Goal: Task Accomplishment & Management: Manage account settings

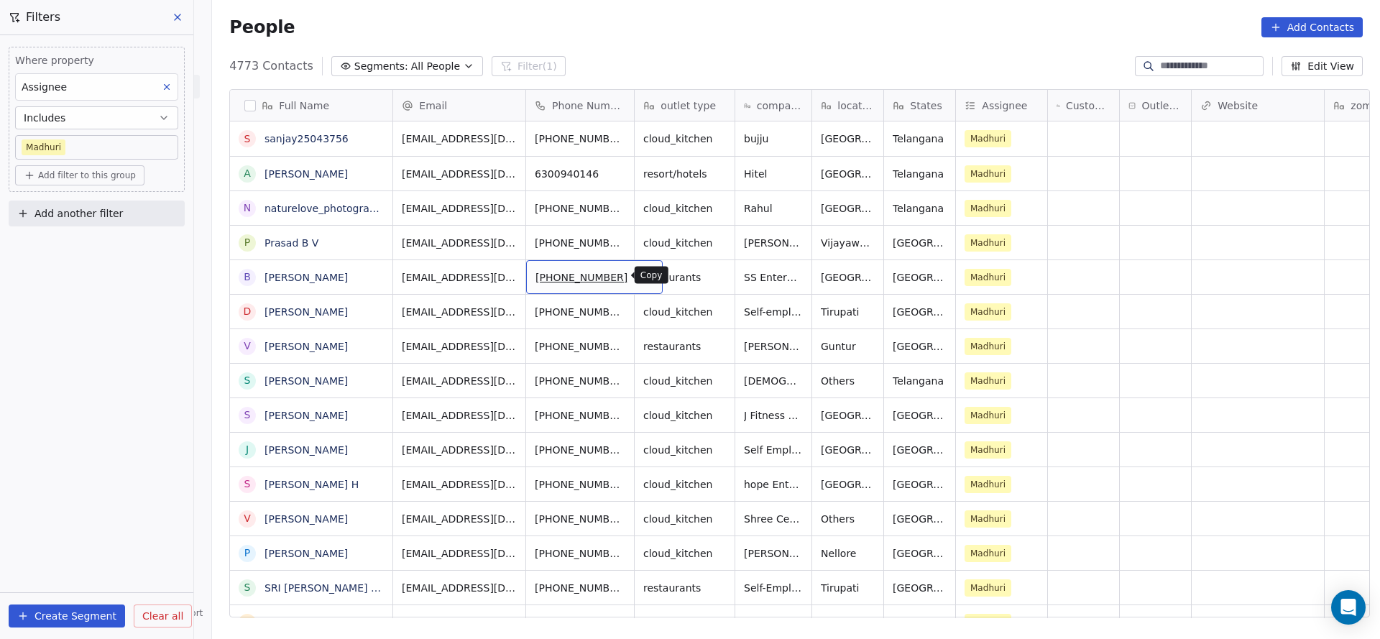
click at [640, 280] on icon "grid" at bounding box center [646, 276] width 12 height 12
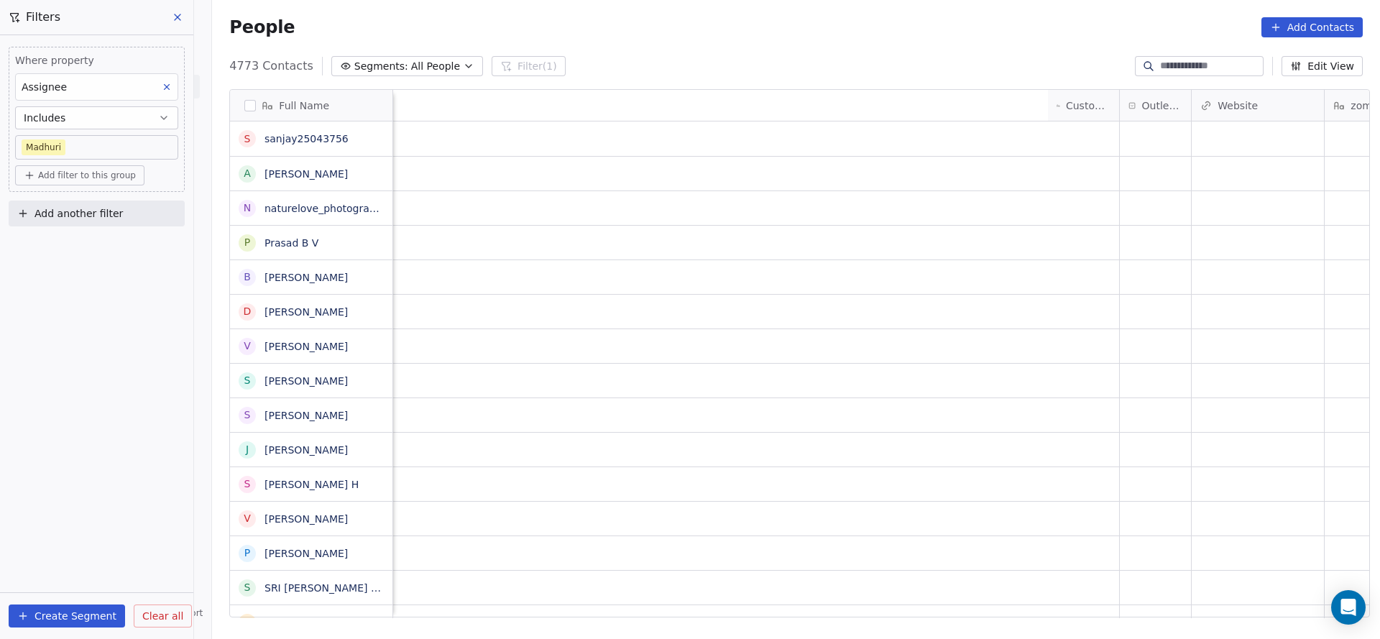
scroll to position [0, 1016]
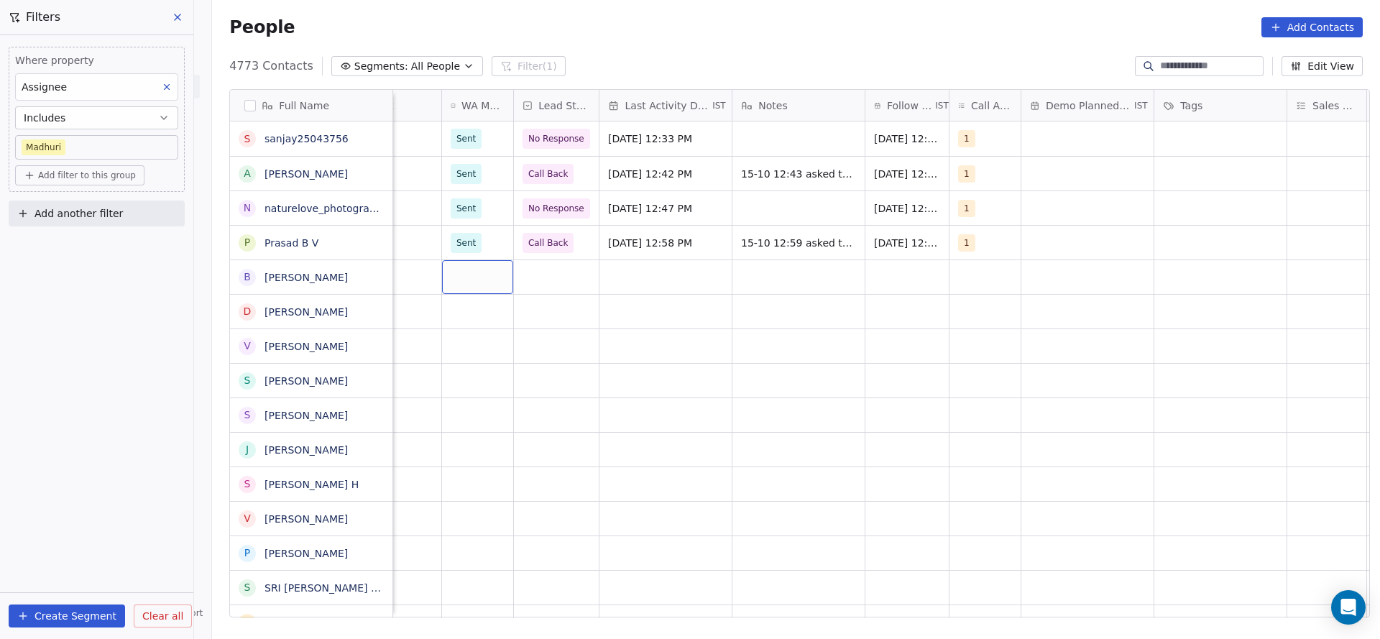
click at [475, 276] on div "grid" at bounding box center [477, 277] width 71 height 34
click at [474, 319] on div "Sent" at bounding box center [468, 314] width 19 height 13
click at [570, 275] on div "grid" at bounding box center [556, 277] width 85 height 34
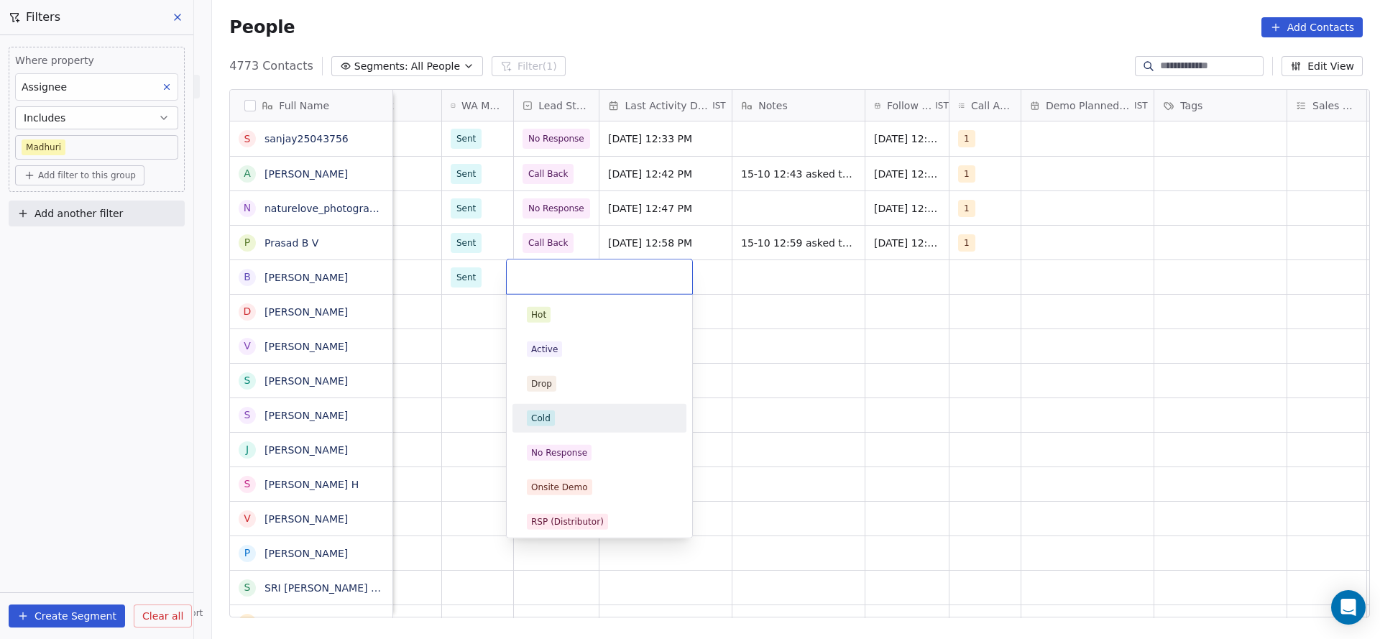
click at [555, 413] on div "Cold" at bounding box center [599, 418] width 145 height 16
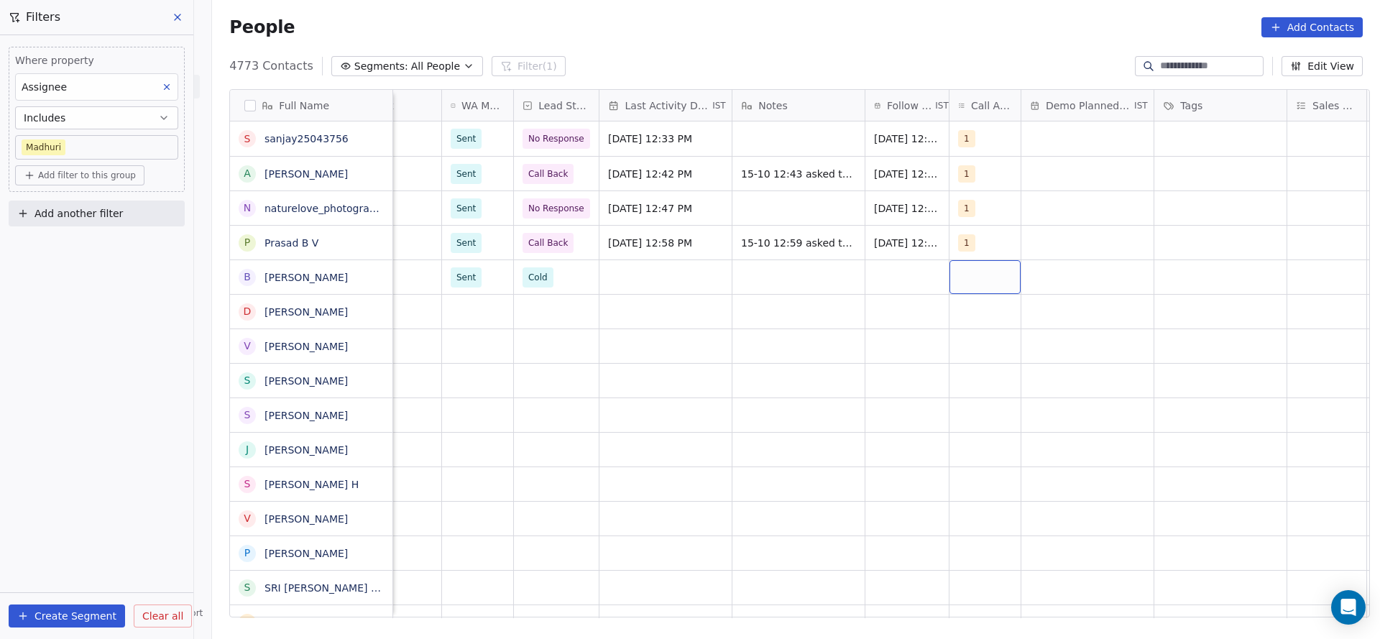
click at [999, 267] on div "grid" at bounding box center [985, 277] width 71 height 34
click at [977, 308] on div "1" at bounding box center [1035, 314] width 162 height 23
click at [778, 339] on html "On2Cook India Pvt. Ltd. Contacts People Marketing Workflows Campaigns Metrics &…" at bounding box center [690, 319] width 1380 height 639
click at [620, 282] on div "grid" at bounding box center [666, 277] width 132 height 34
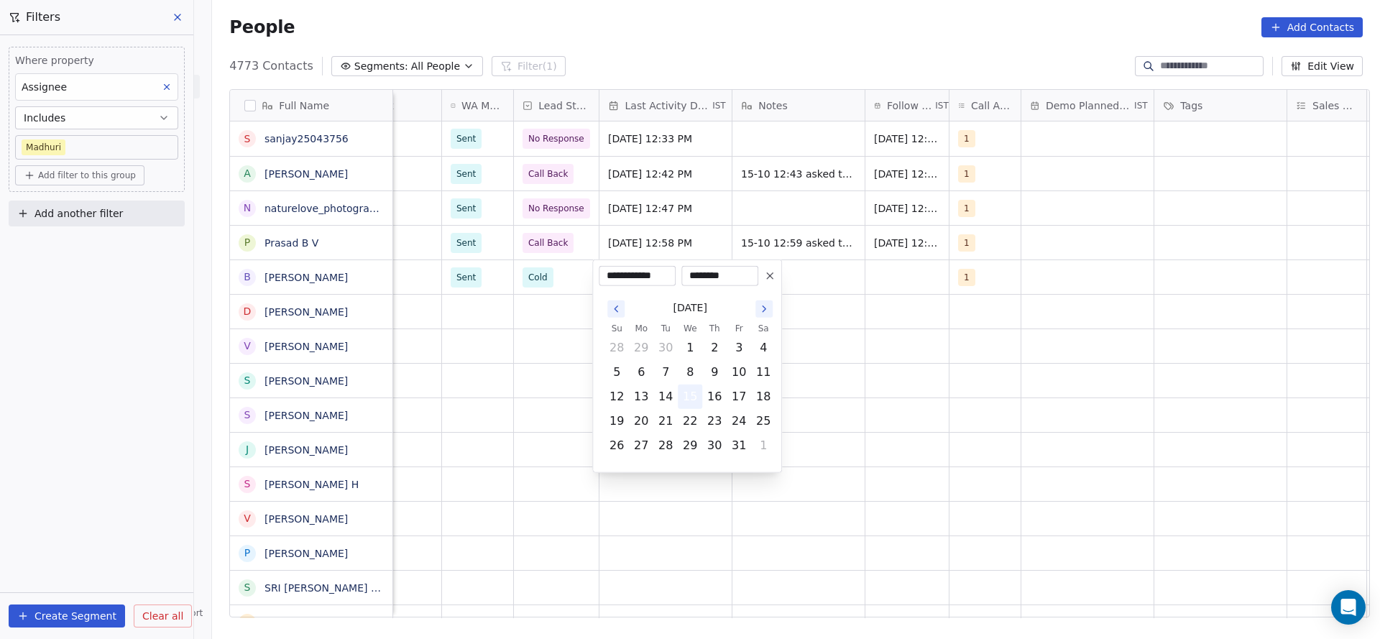
click at [692, 395] on button "15" at bounding box center [690, 396] width 23 height 23
click at [802, 284] on html "On2Cook India Pvt. Ltd. Contacts People Marketing Workflows Campaigns Metrics &…" at bounding box center [690, 319] width 1380 height 639
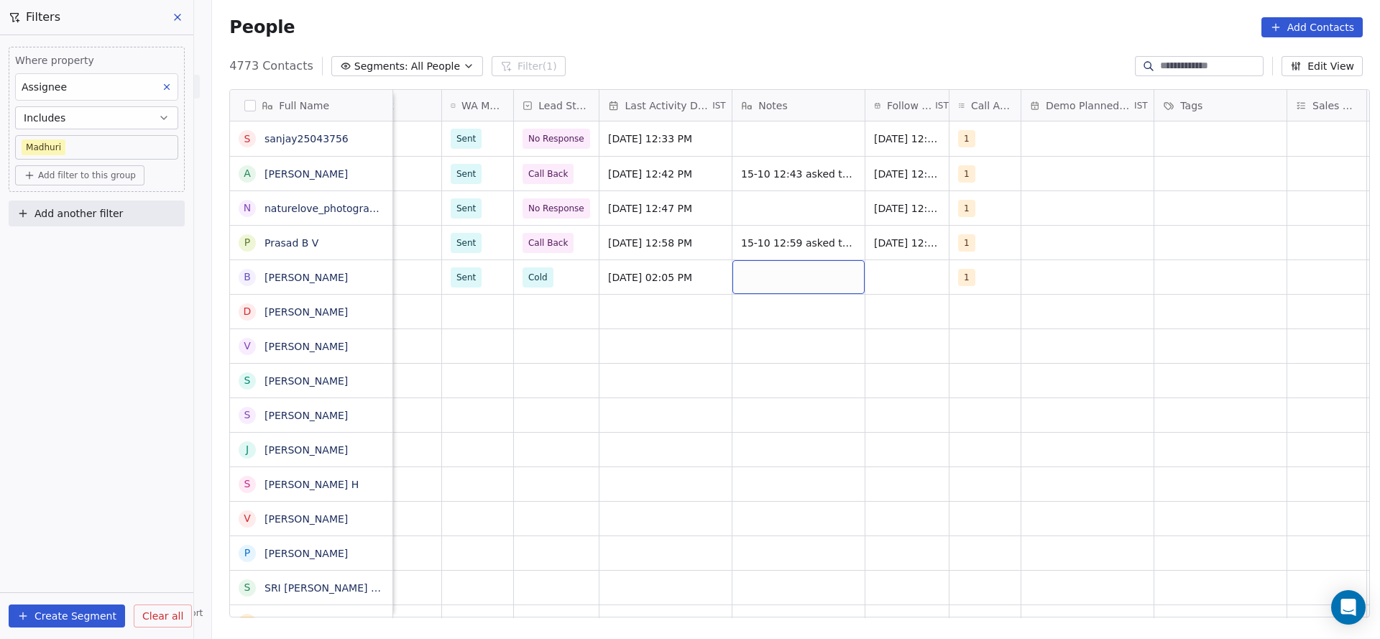
click at [802, 284] on div "grid" at bounding box center [799, 277] width 132 height 34
type textarea "**********"
click at [904, 270] on html "On2Cook India Pvt. Ltd. Contacts People Marketing Workflows Campaigns Metrics &…" at bounding box center [690, 319] width 1380 height 639
click at [904, 270] on div "grid" at bounding box center [907, 277] width 83 height 34
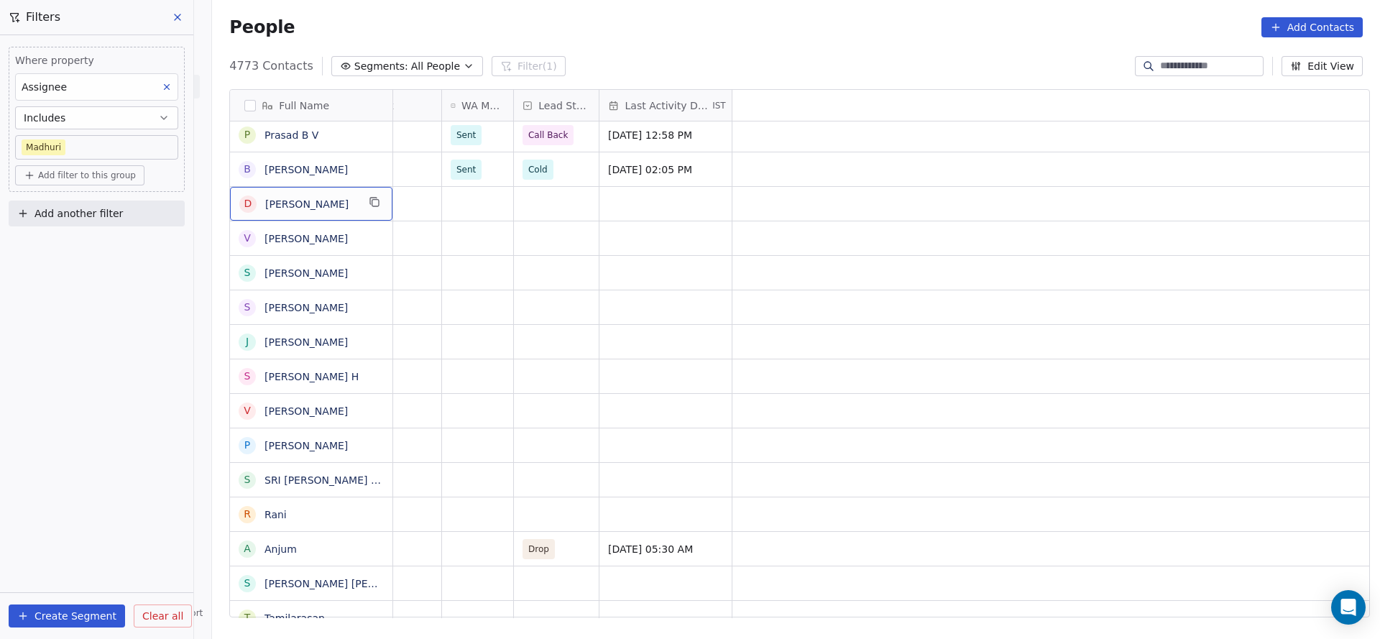
scroll to position [0, 0]
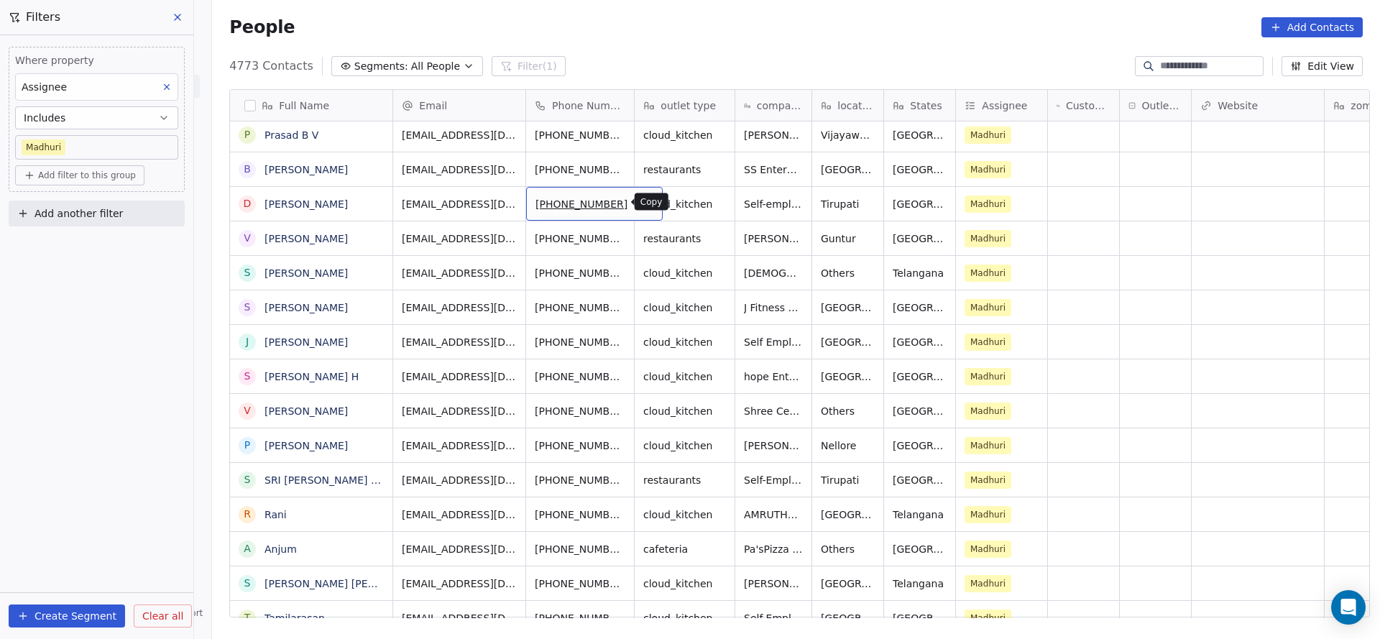
click at [641, 203] on icon "grid" at bounding box center [644, 201] width 6 height 6
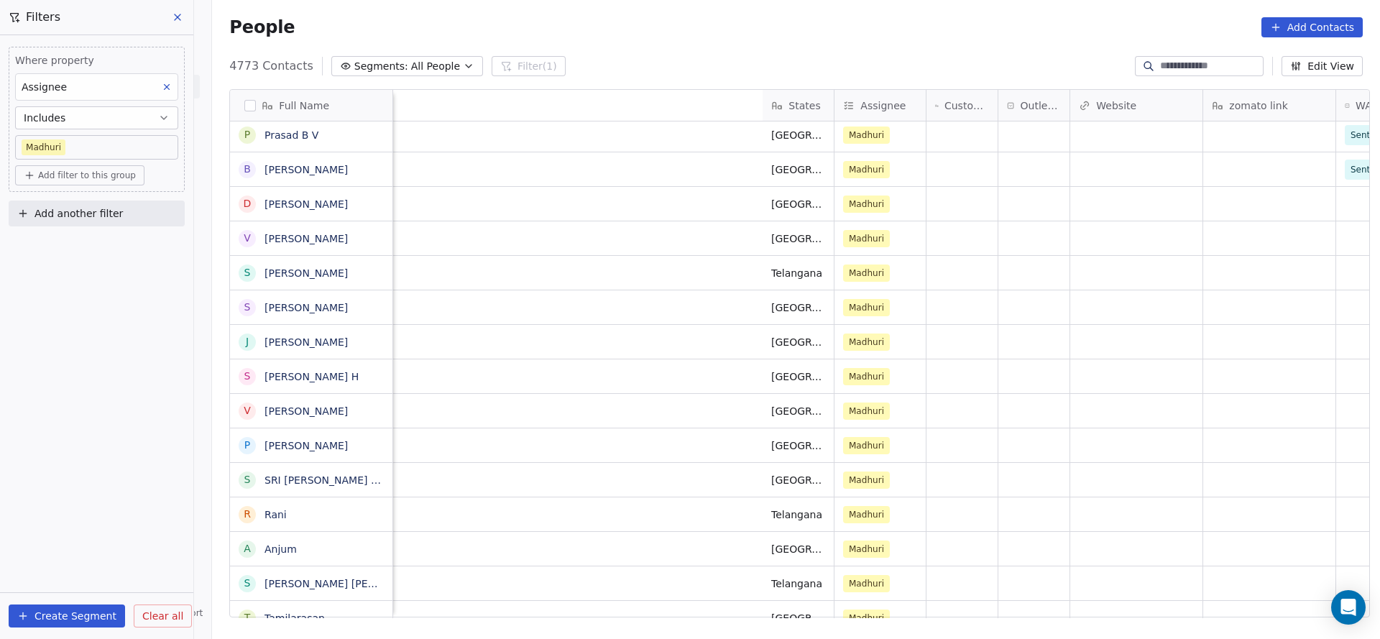
scroll to position [0, 757]
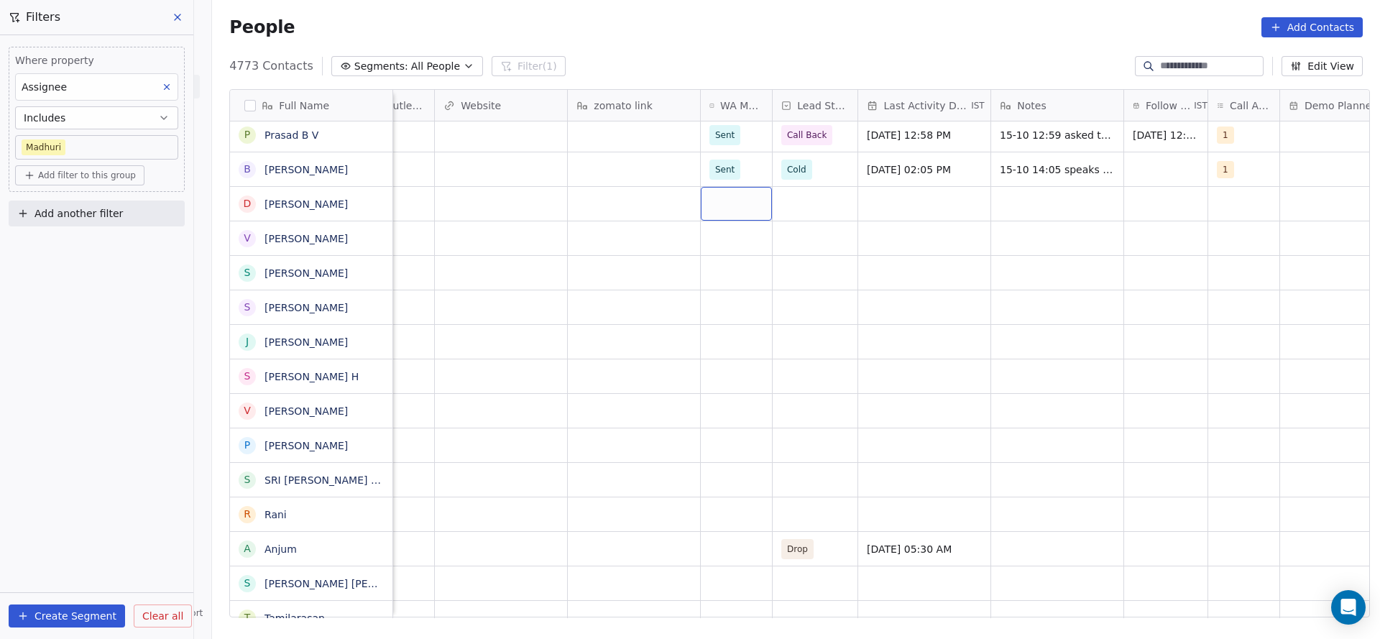
click at [724, 208] on div "grid" at bounding box center [736, 204] width 71 height 34
click at [742, 250] on div "Sent" at bounding box center [786, 241] width 162 height 23
click at [812, 214] on div "grid" at bounding box center [815, 204] width 85 height 34
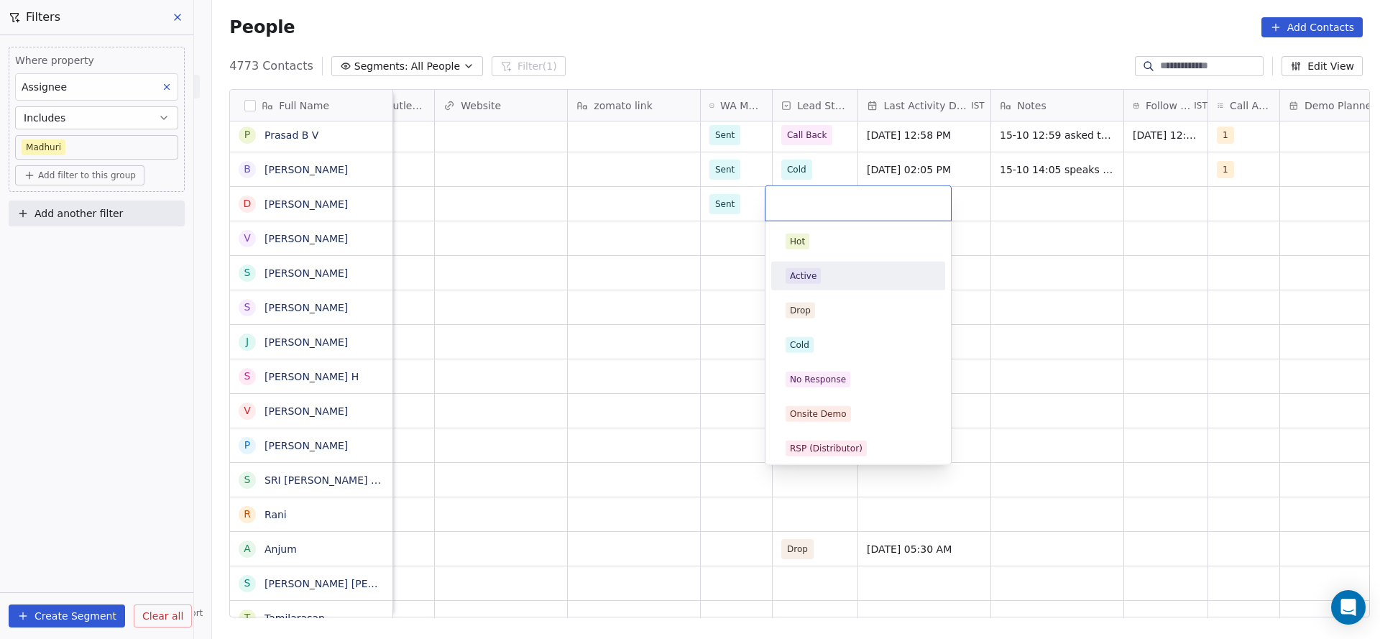
click at [819, 281] on span "Active" at bounding box center [803, 276] width 35 height 16
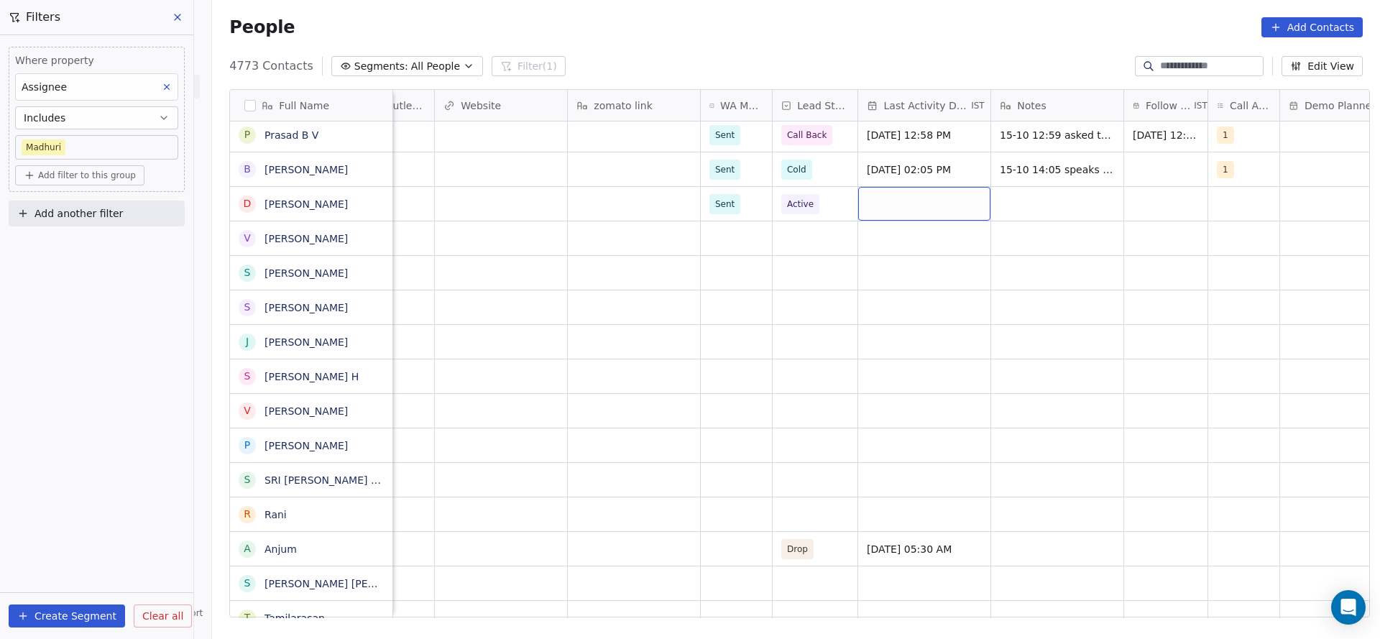
click at [920, 205] on div "grid" at bounding box center [924, 204] width 132 height 34
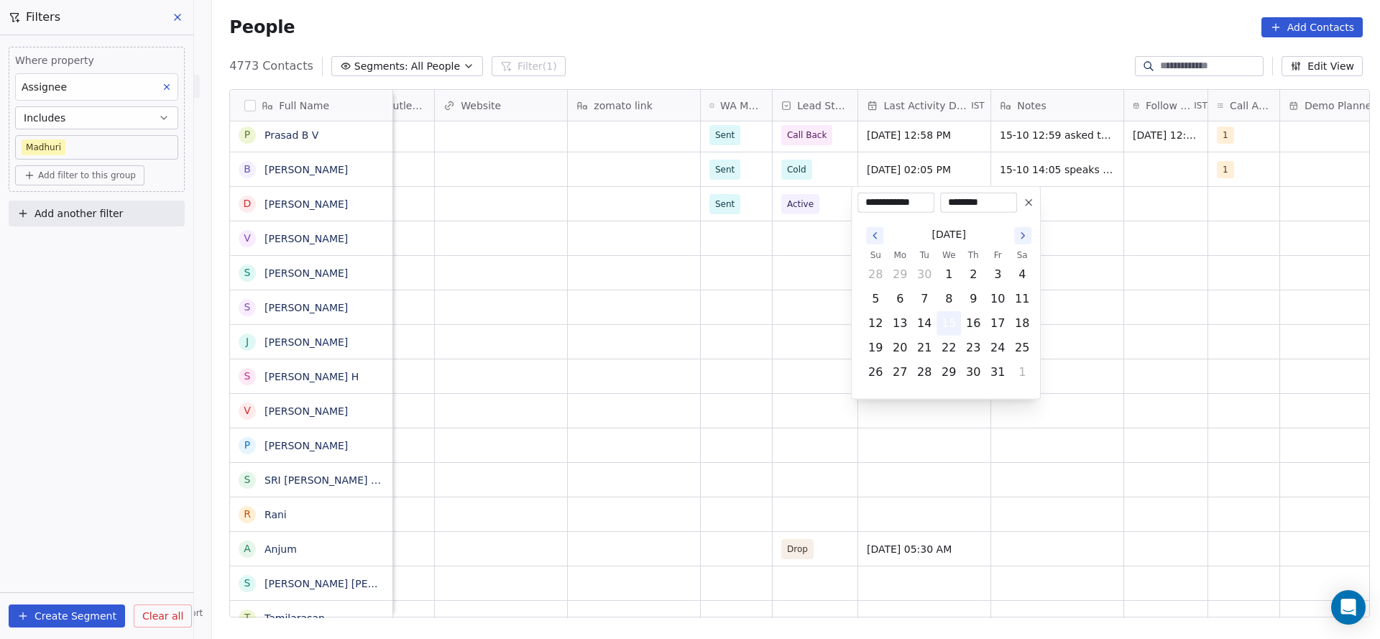
click at [949, 321] on button "15" at bounding box center [948, 323] width 23 height 23
click at [823, 331] on html "On2Cook India Pvt. Ltd. Contacts People Marketing Workflows Campaigns Metrics &…" at bounding box center [690, 319] width 1380 height 639
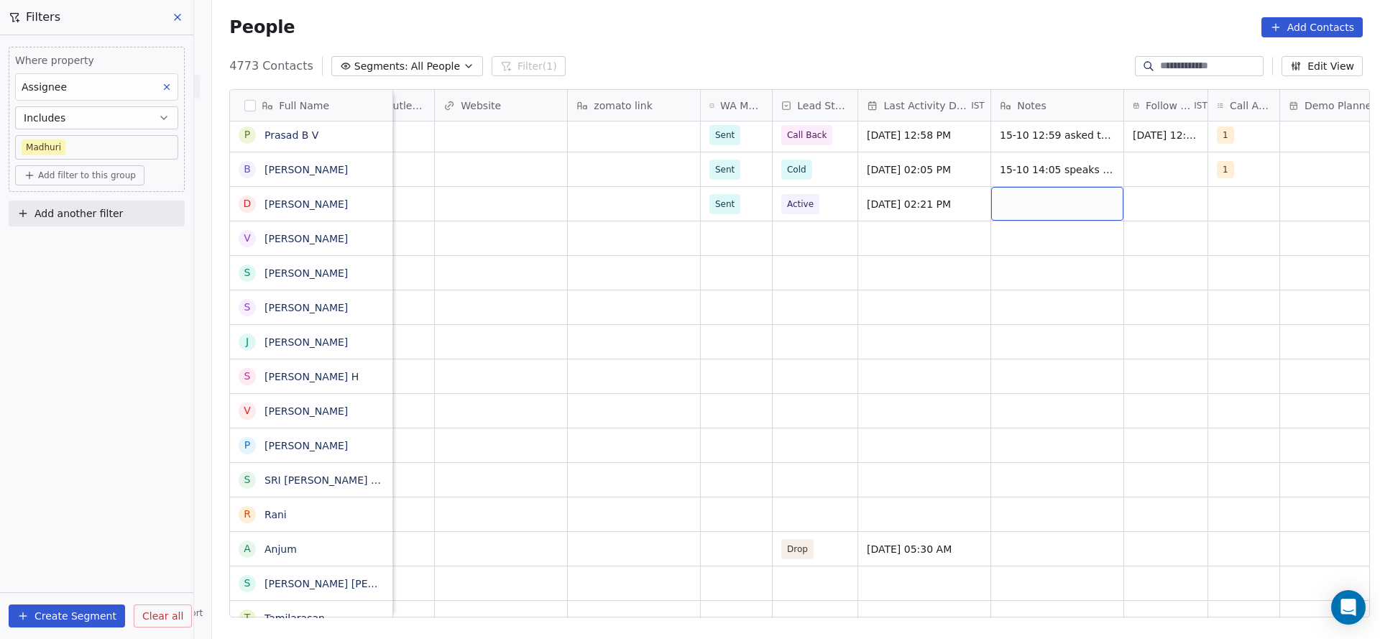
click at [1024, 214] on div "grid" at bounding box center [1057, 204] width 132 height 34
type textarea "**********"
click at [1162, 176] on html "On2Cook India Pvt. Ltd. Contacts People Marketing Workflows Campaigns Metrics &…" at bounding box center [690, 319] width 1380 height 639
click at [1152, 194] on div "grid" at bounding box center [1165, 204] width 83 height 34
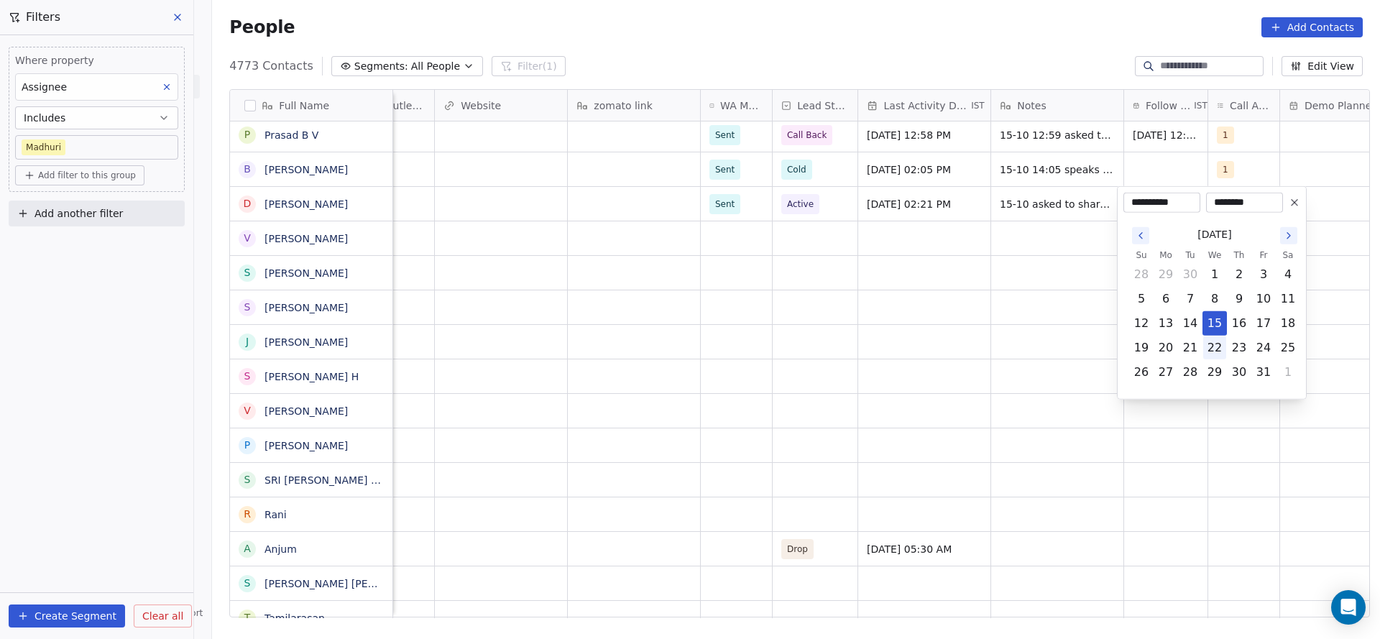
click at [1214, 346] on button "22" at bounding box center [1214, 347] width 23 height 23
type input "**********"
click at [1000, 311] on html "On2Cook India Pvt. Ltd. Contacts People Marketing Workflows Campaigns Metrics &…" at bounding box center [690, 319] width 1380 height 639
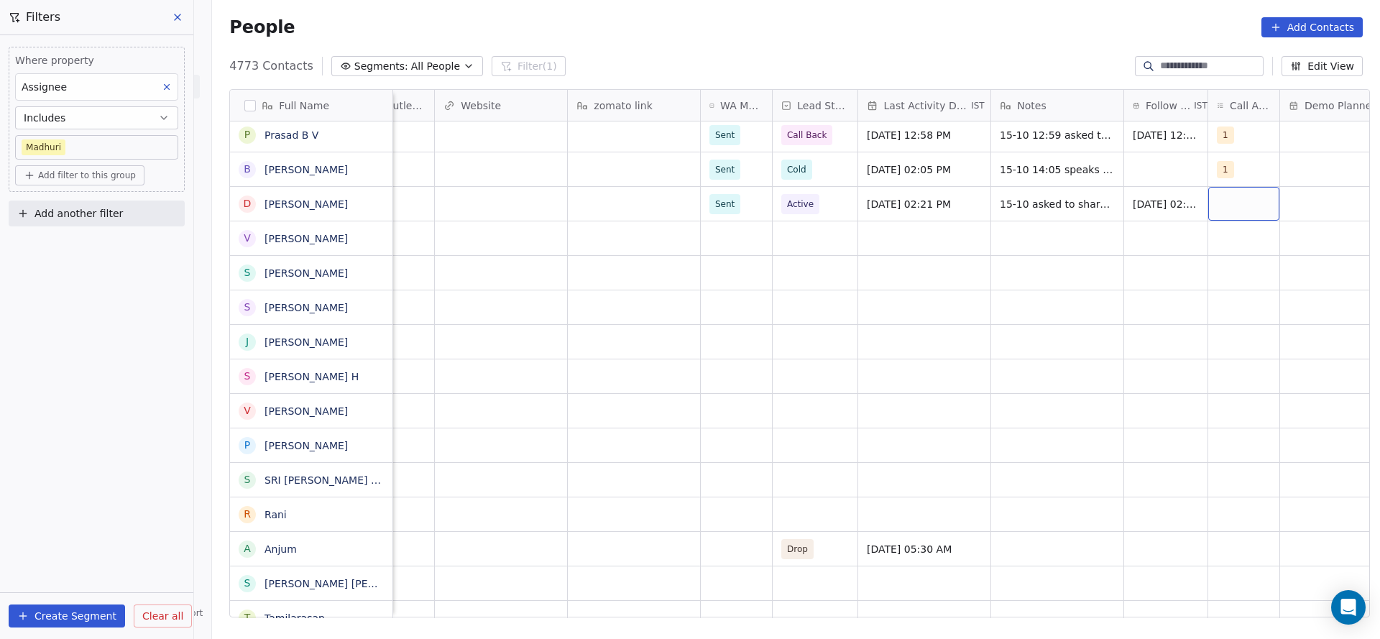
click at [1248, 207] on div "grid" at bounding box center [1243, 204] width 71 height 34
click at [1231, 237] on div "1" at bounding box center [1232, 241] width 6 height 13
click at [925, 357] on html "On2Cook India Pvt. Ltd. Contacts People Marketing Workflows Campaigns Metrics &…" at bounding box center [690, 319] width 1380 height 639
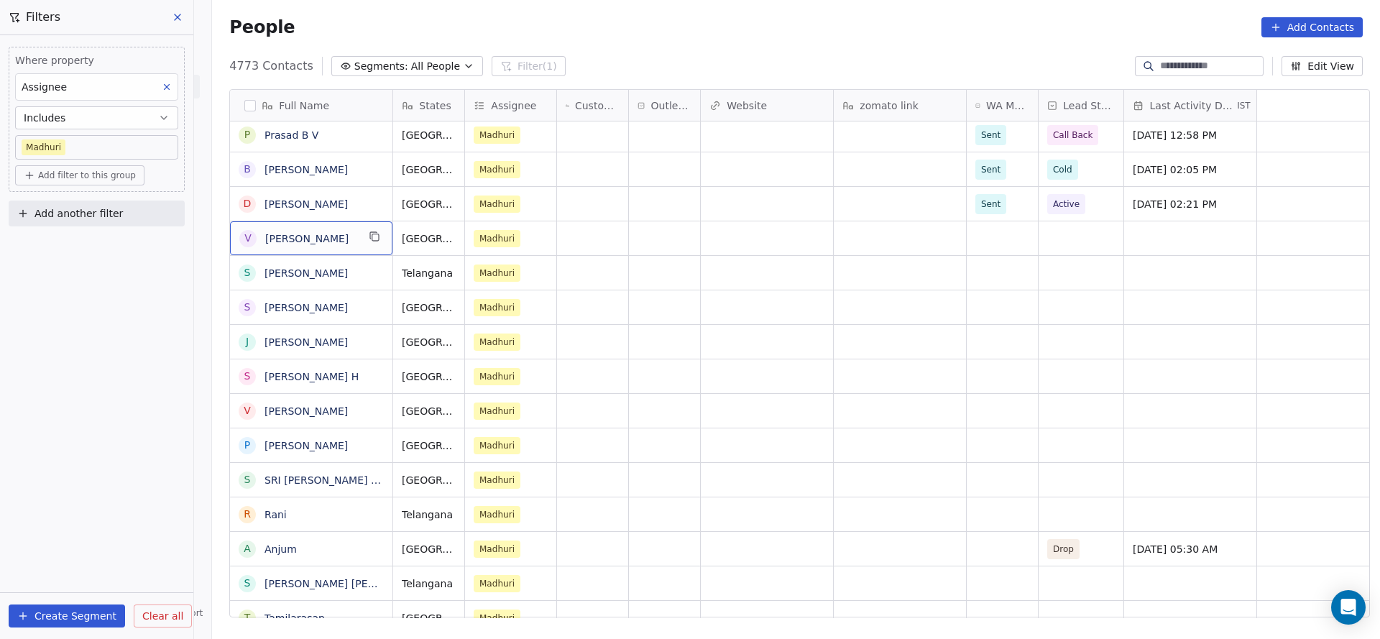
scroll to position [0, 0]
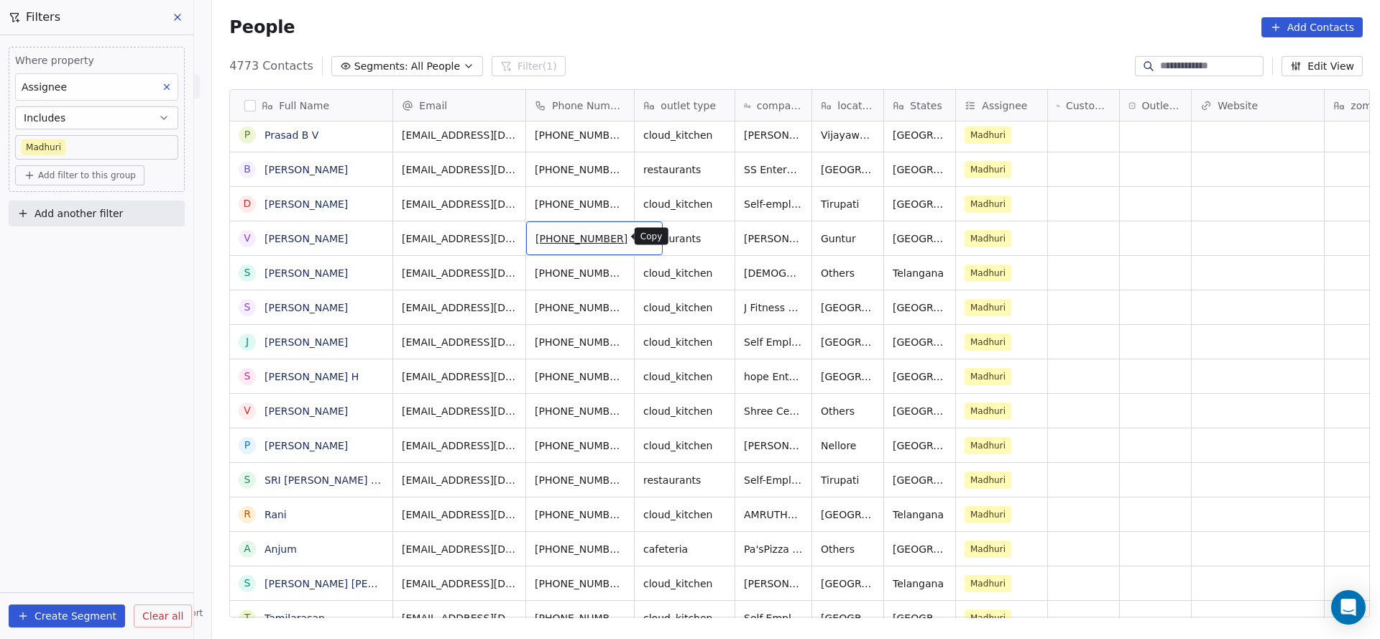
click at [640, 242] on icon "grid" at bounding box center [646, 237] width 12 height 12
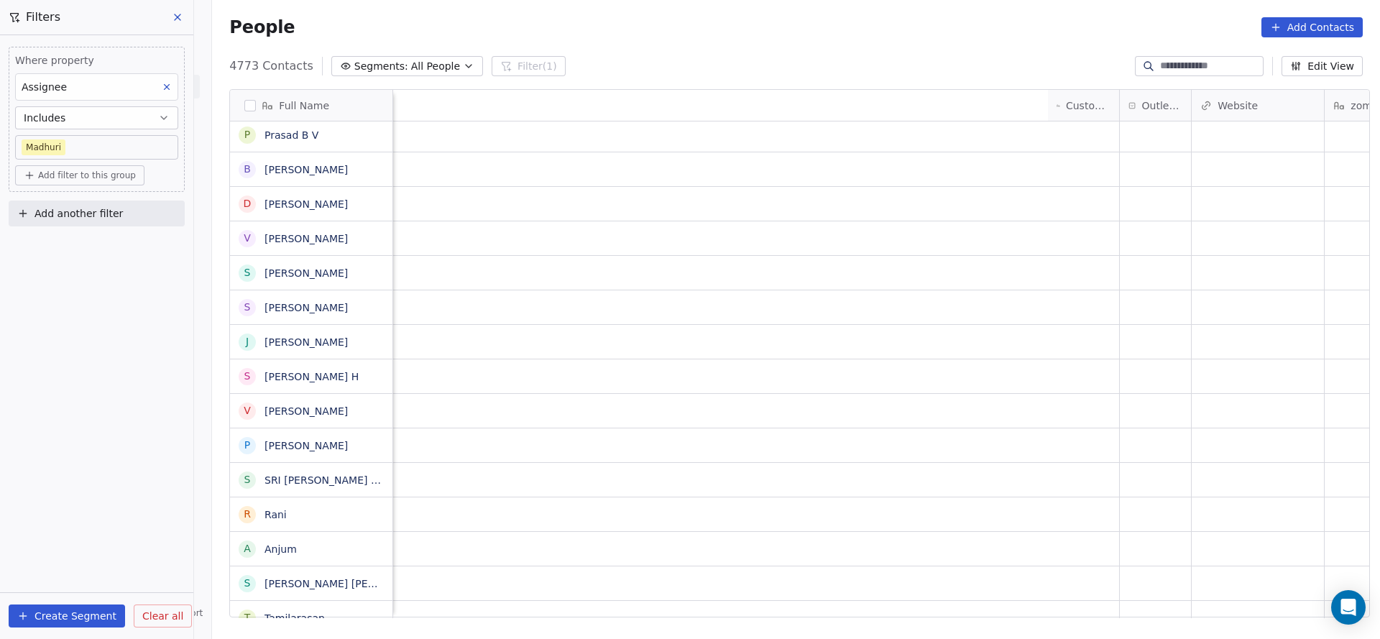
scroll to position [0, 948]
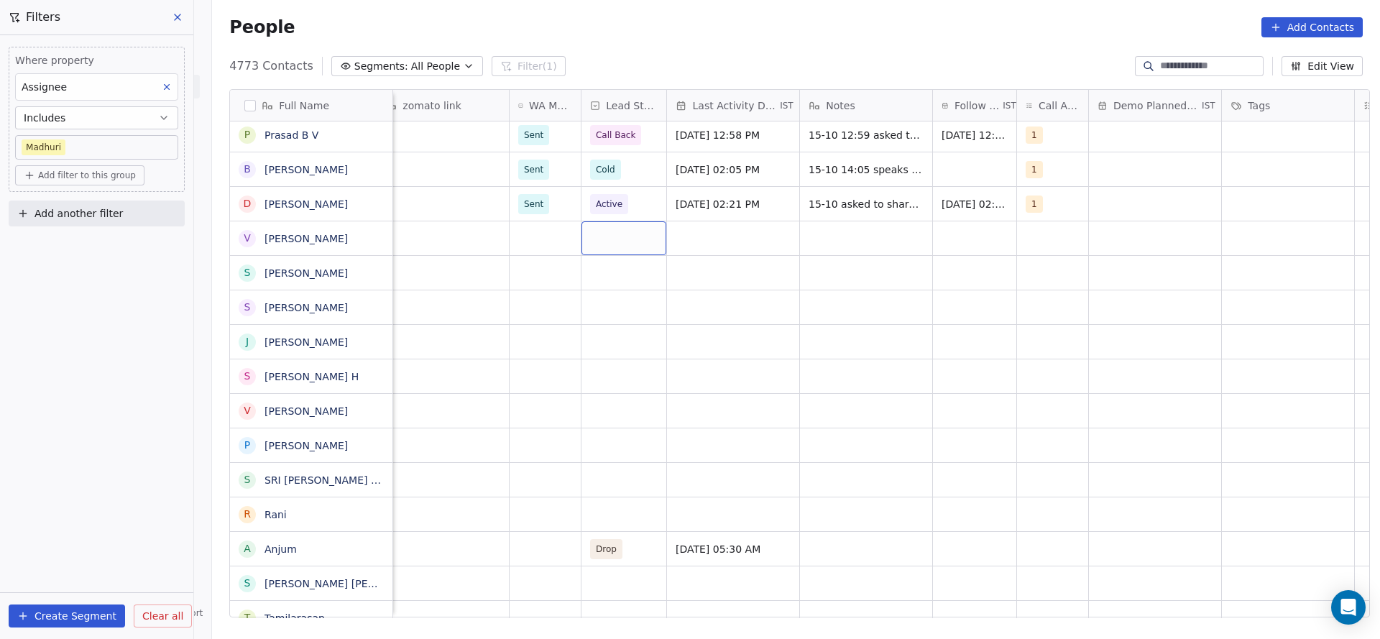
click at [598, 247] on div "grid" at bounding box center [624, 238] width 85 height 34
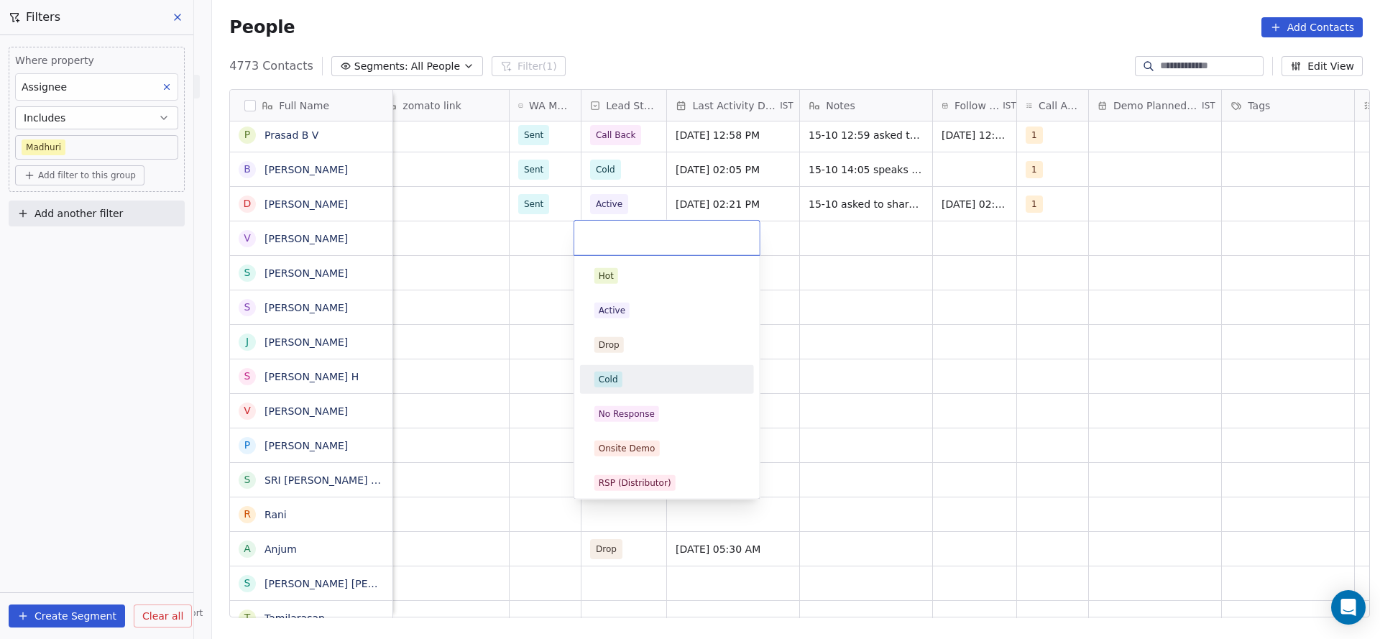
scroll to position [108, 0]
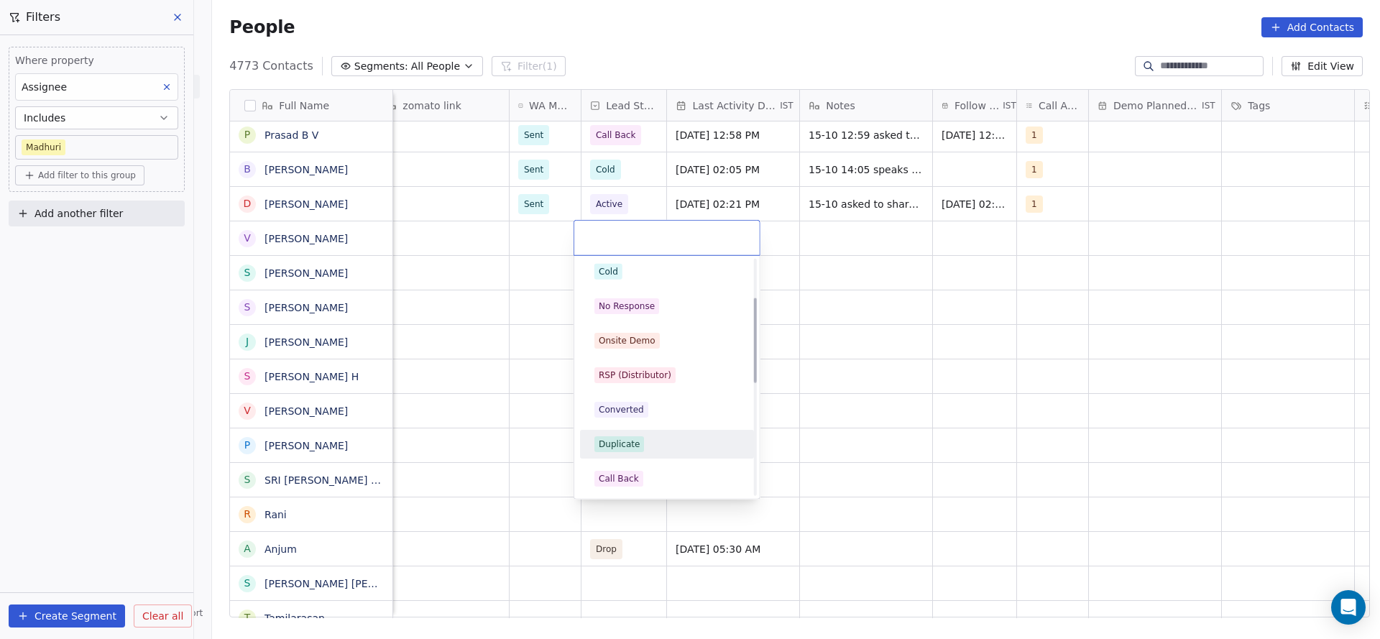
click at [621, 471] on span "Call Back" at bounding box center [619, 479] width 49 height 16
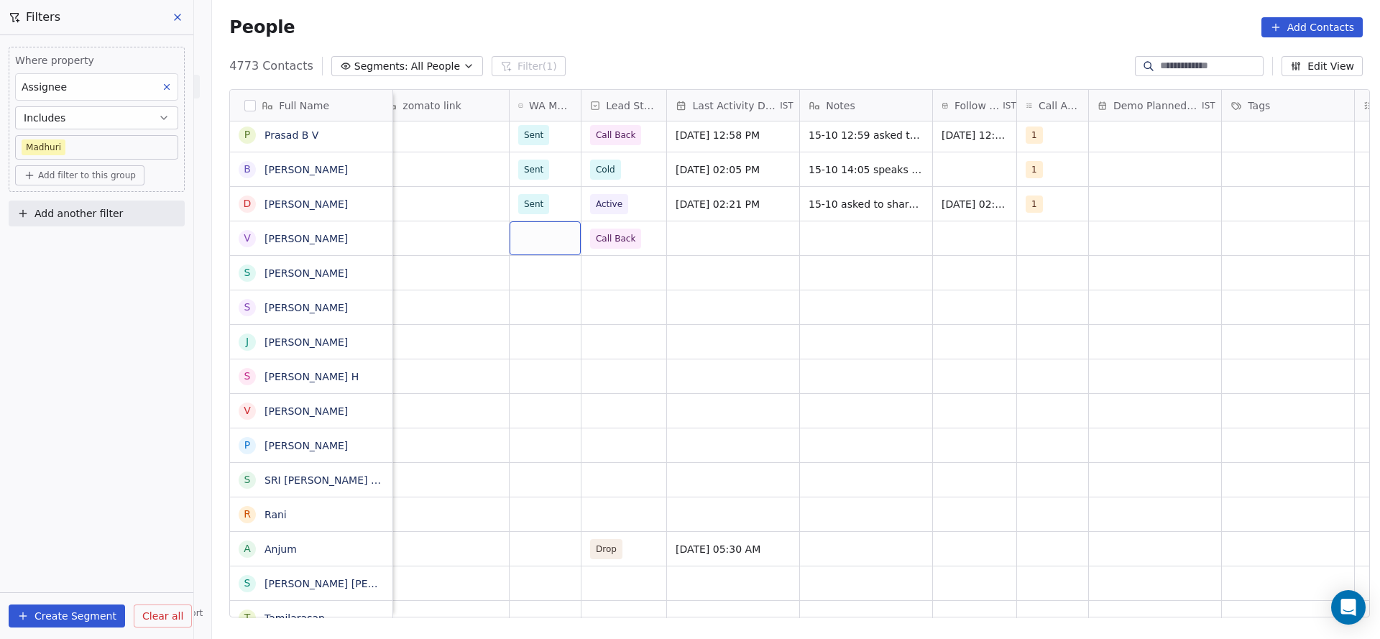
click at [540, 229] on div "grid" at bounding box center [545, 238] width 71 height 34
click at [550, 282] on div "Sent" at bounding box center [595, 276] width 145 height 16
click at [735, 250] on div "grid" at bounding box center [733, 238] width 132 height 34
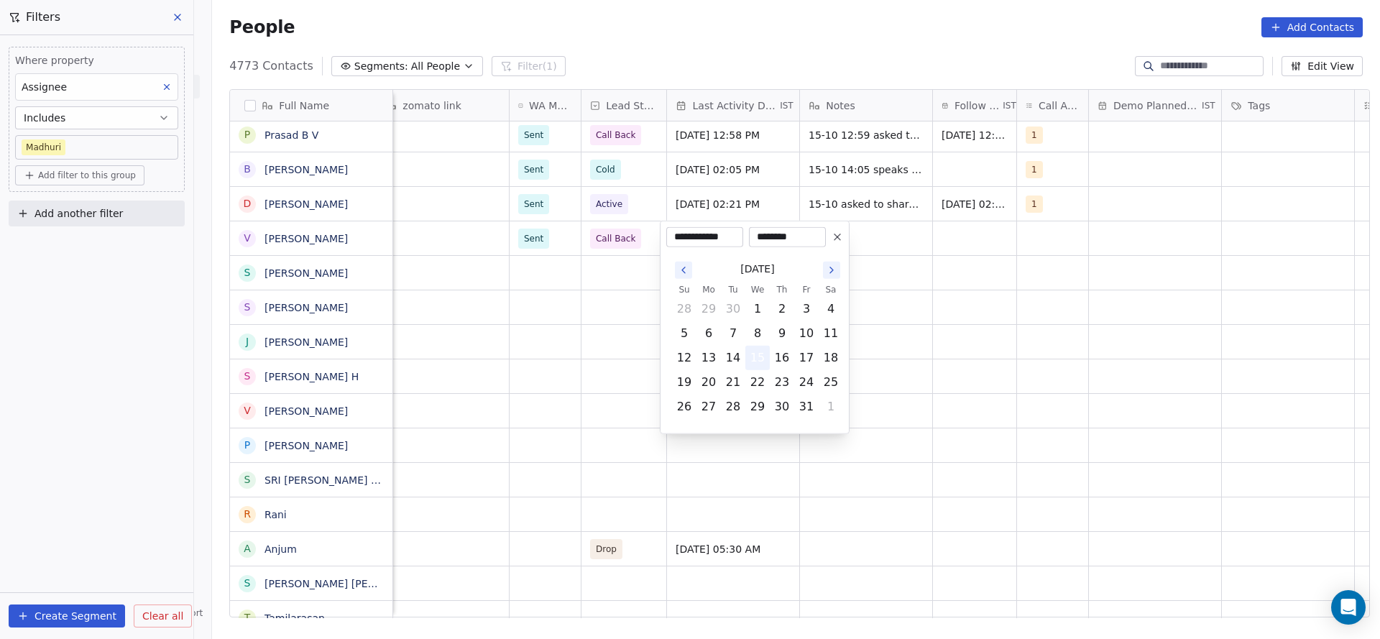
click at [765, 353] on button "15" at bounding box center [757, 358] width 23 height 23
click at [498, 328] on html "On2Cook India Pvt. Ltd. Contacts People Marketing Workflows Campaigns Metrics &…" at bounding box center [690, 319] width 1380 height 639
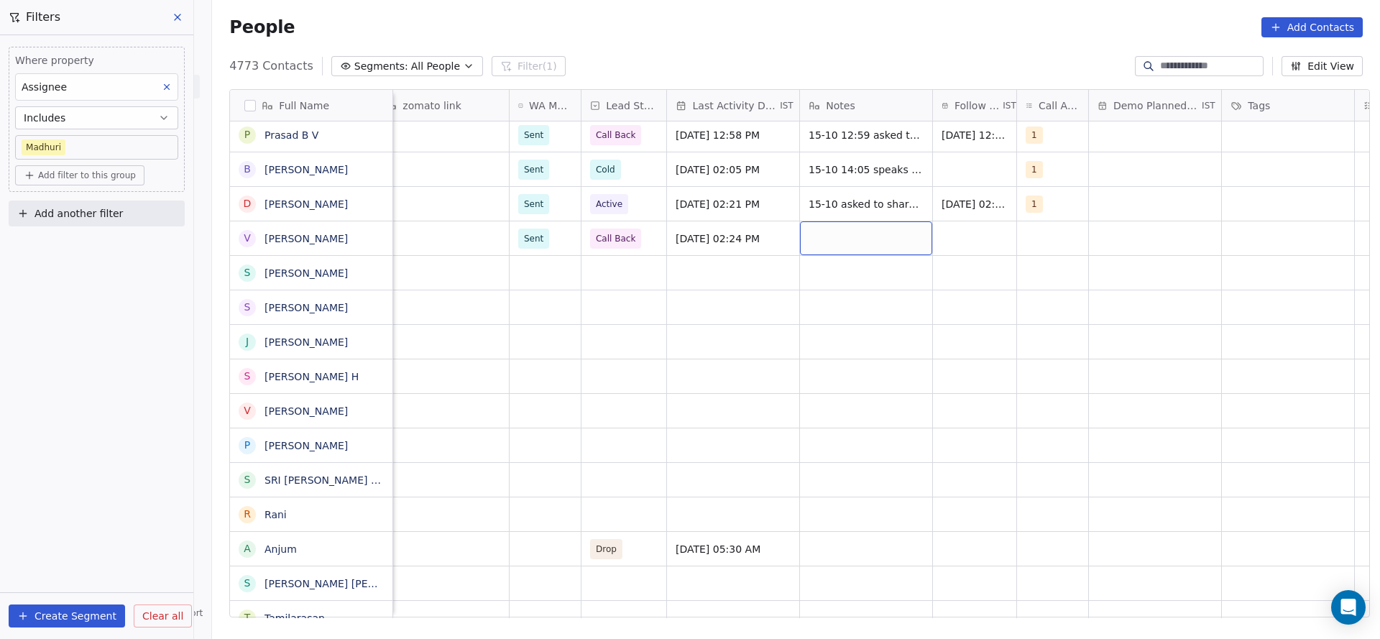
click at [886, 252] on div "grid" at bounding box center [866, 238] width 132 height 34
type textarea "**********"
click at [965, 250] on html "On2Cook India Pvt. Ltd. Contacts People Marketing Workflows Campaigns Metrics &…" at bounding box center [690, 319] width 1380 height 639
click at [965, 250] on div "grid" at bounding box center [974, 238] width 83 height 34
click at [969, 242] on div "grid" at bounding box center [974, 238] width 83 height 34
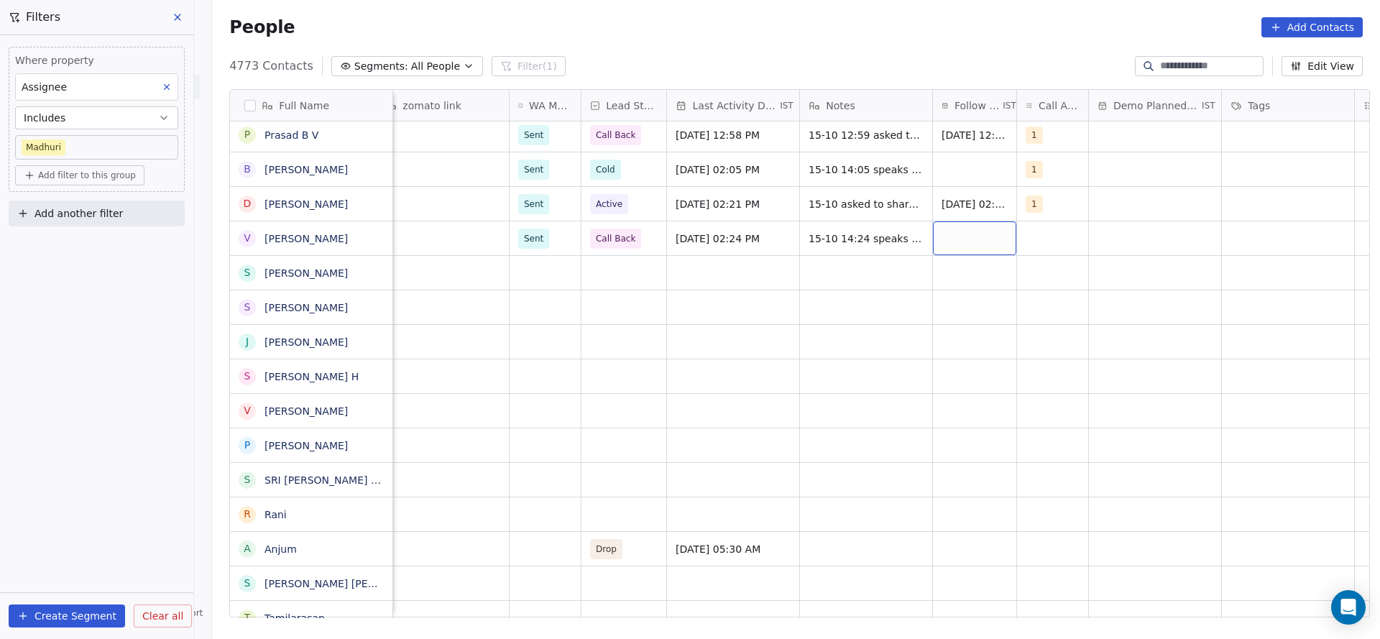
click at [969, 242] on div "grid" at bounding box center [974, 238] width 83 height 34
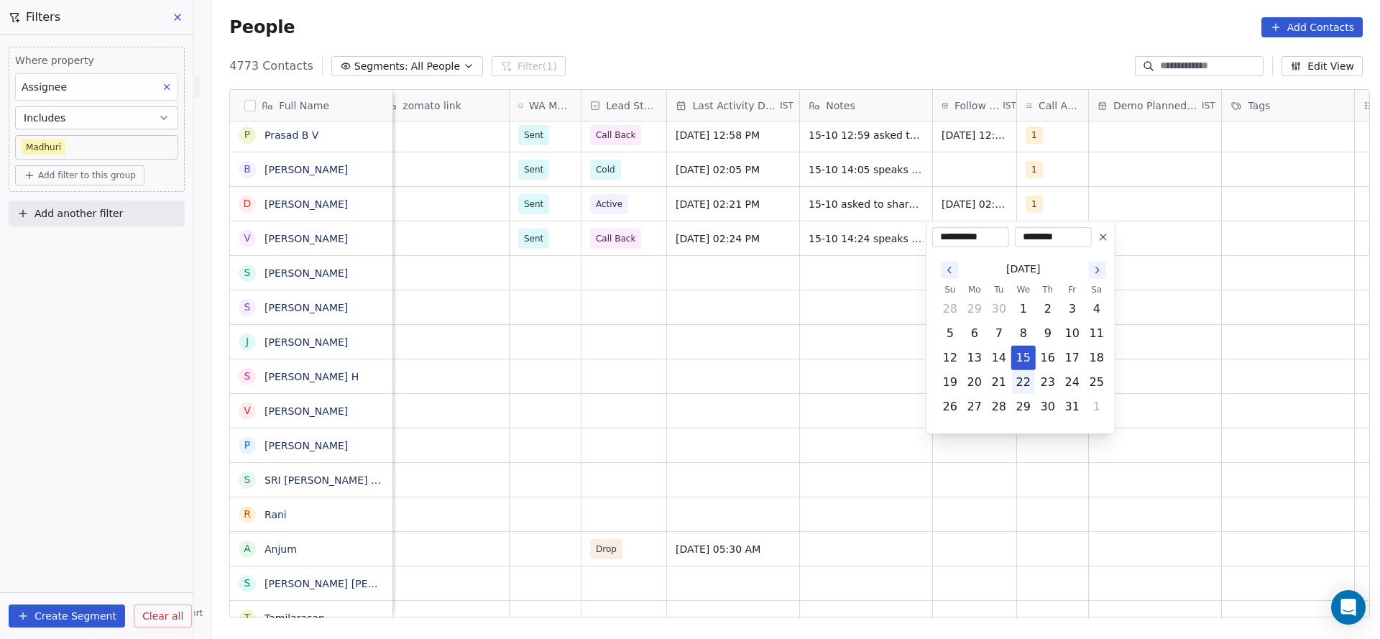
click at [1022, 385] on button "22" at bounding box center [1023, 382] width 23 height 23
type input "**********"
click at [807, 352] on html "On2Cook India Pvt. Ltd. Contacts People Marketing Workflows Campaigns Metrics &…" at bounding box center [690, 319] width 1380 height 639
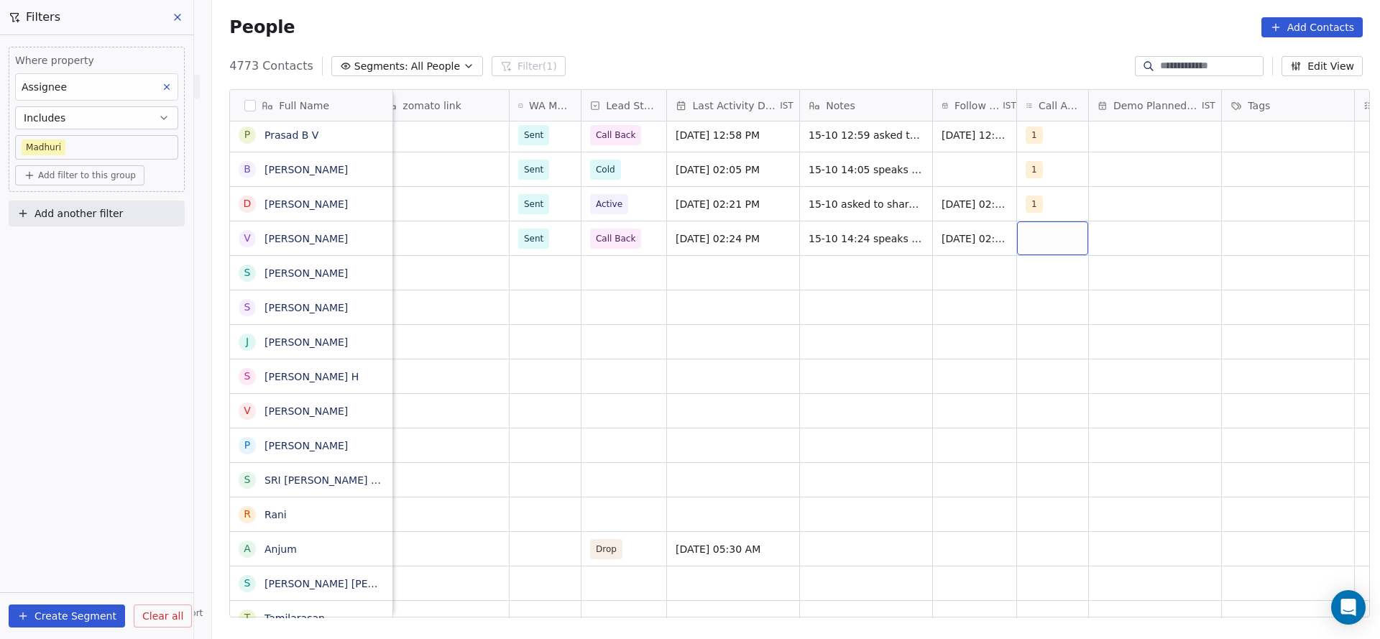
click at [1053, 233] on div "grid" at bounding box center [1052, 238] width 71 height 34
click at [1060, 276] on div "1" at bounding box center [1111, 276] width 128 height 16
click at [735, 285] on html "On2Cook India Pvt. Ltd. Contacts People Marketing Workflows Campaigns Metrics &…" at bounding box center [690, 319] width 1380 height 639
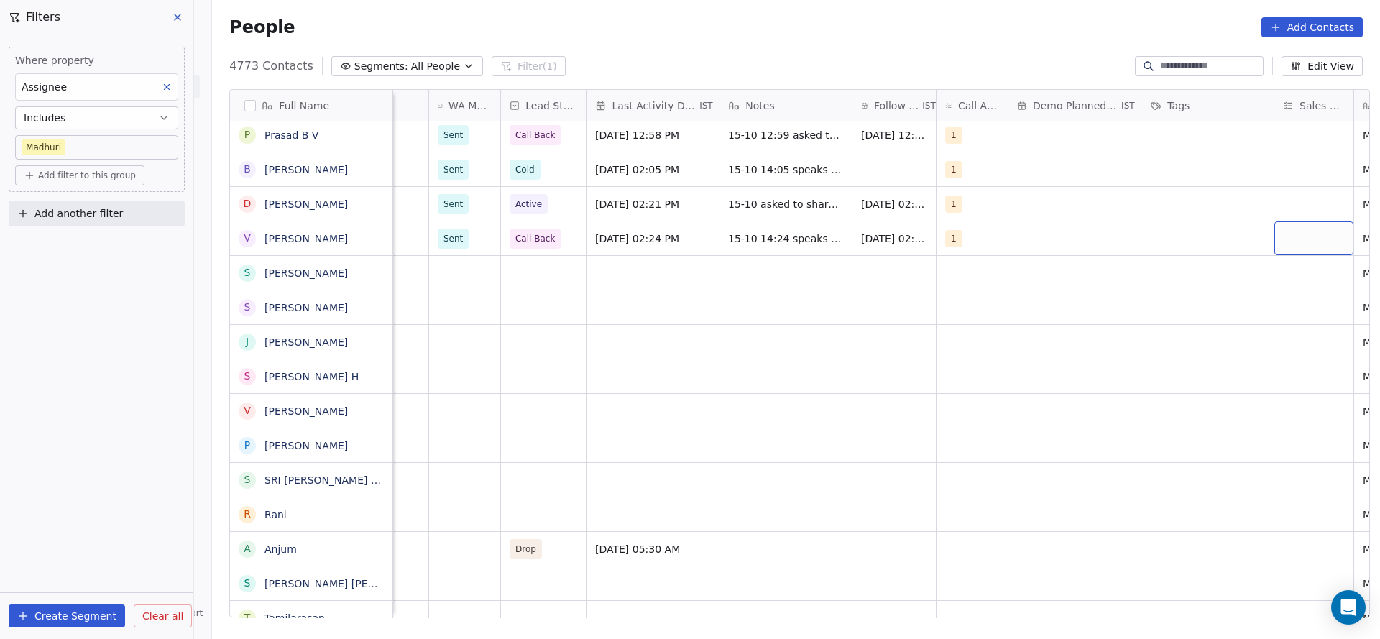
click at [1282, 237] on div "grid" at bounding box center [1314, 238] width 79 height 34
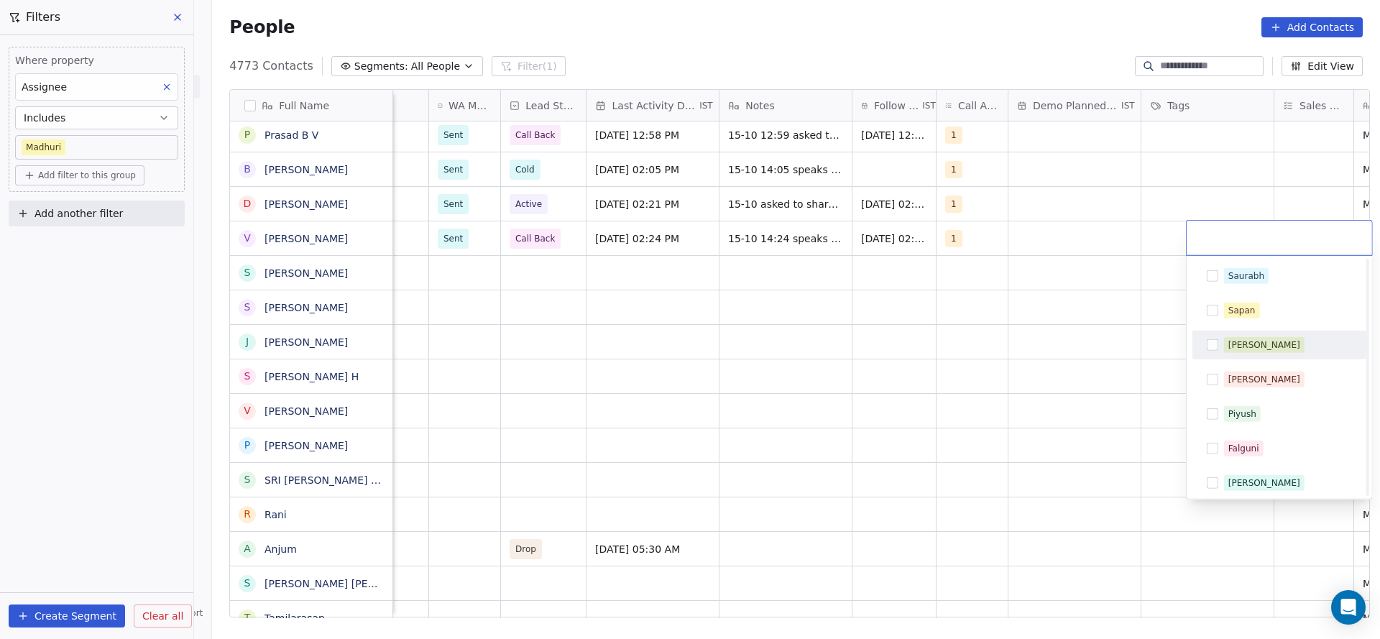
scroll to position [142, 0]
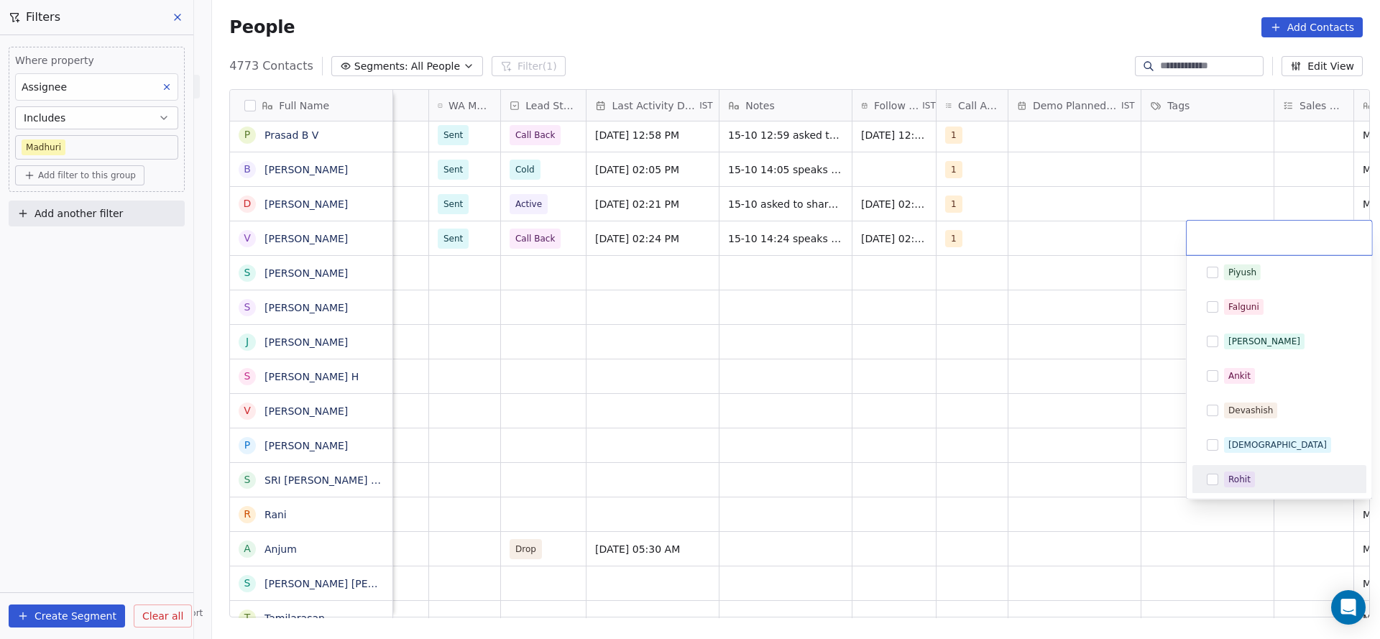
click at [1240, 477] on div "Rohit" at bounding box center [1240, 479] width 22 height 13
click at [914, 384] on html "On2Cook India Pvt. Ltd. Contacts People Marketing Workflows Campaigns Metrics &…" at bounding box center [690, 319] width 1380 height 639
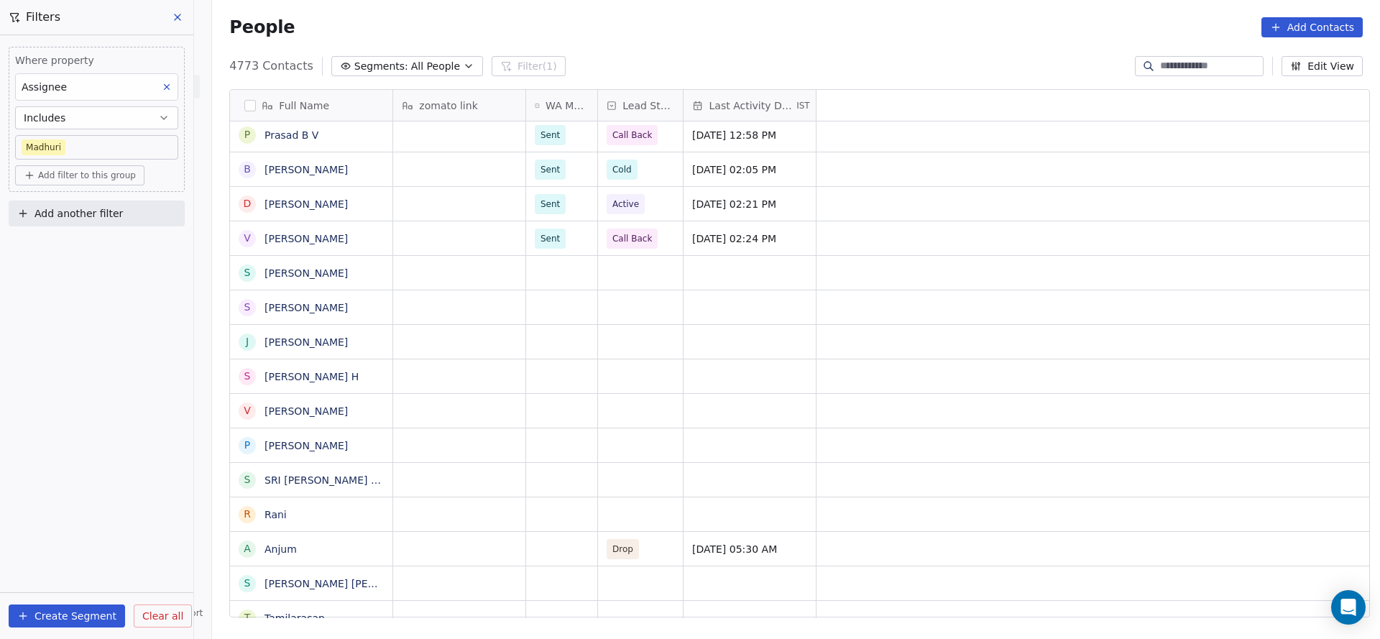
scroll to position [0, 0]
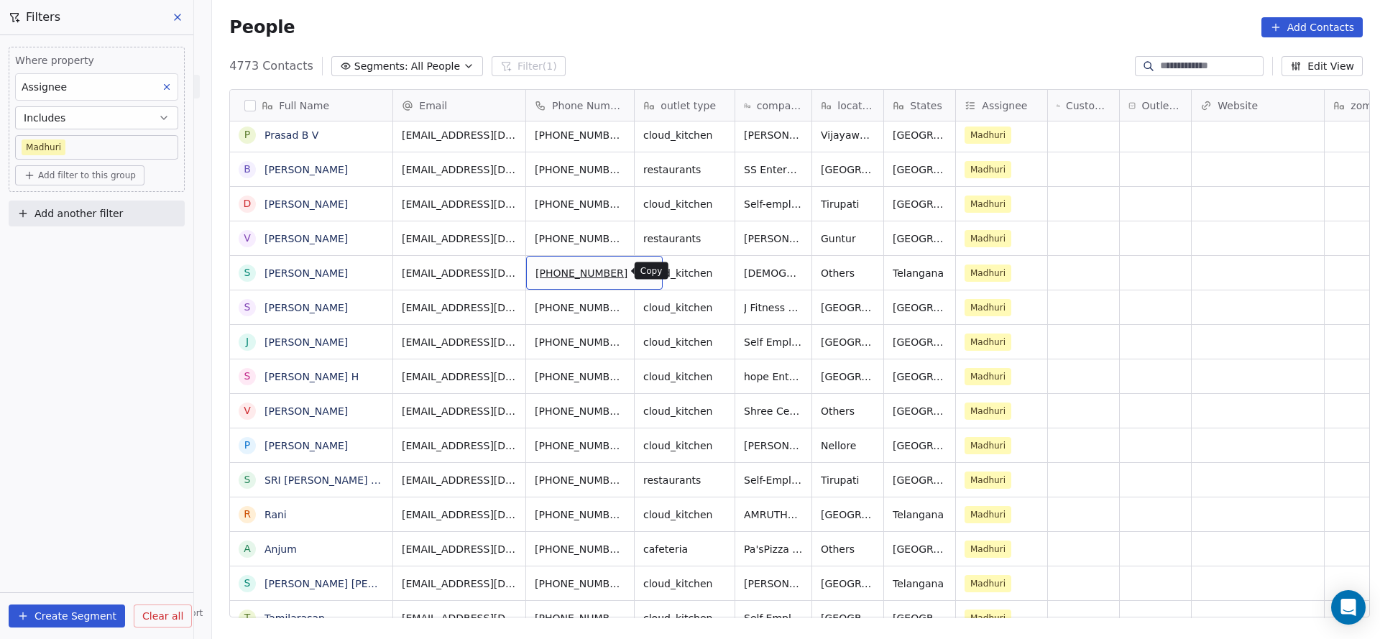
click at [640, 270] on icon "grid" at bounding box center [646, 271] width 12 height 12
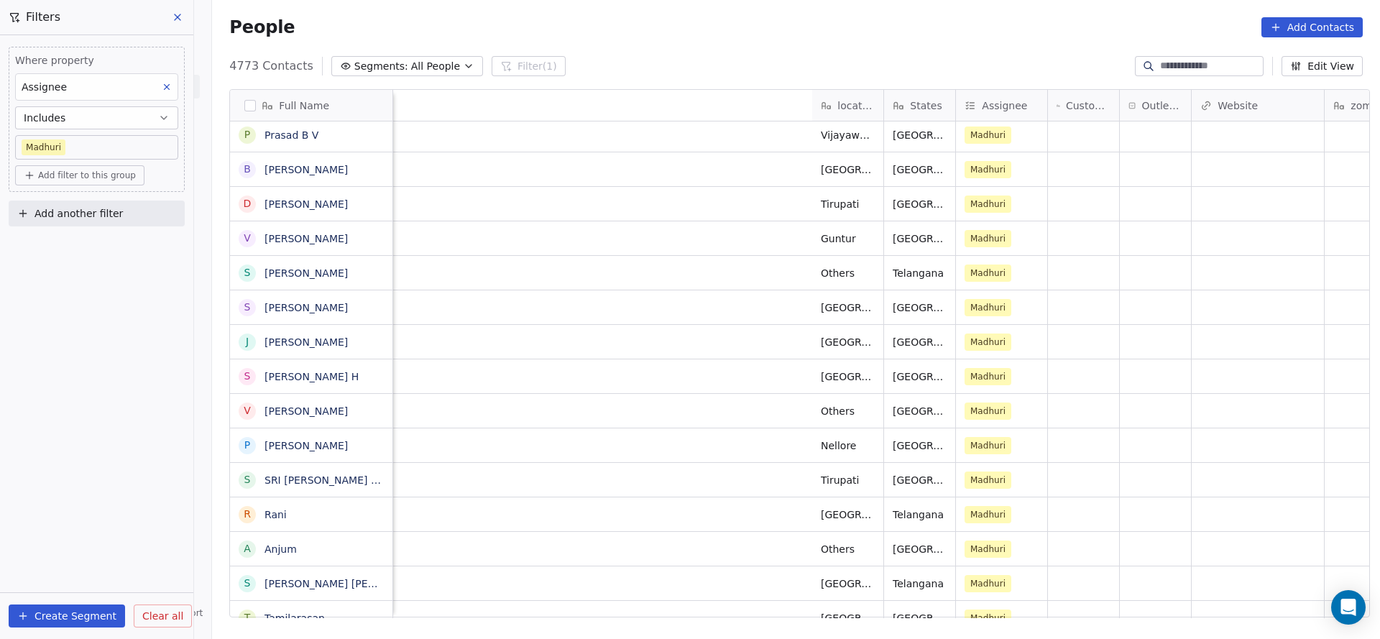
scroll to position [0, 820]
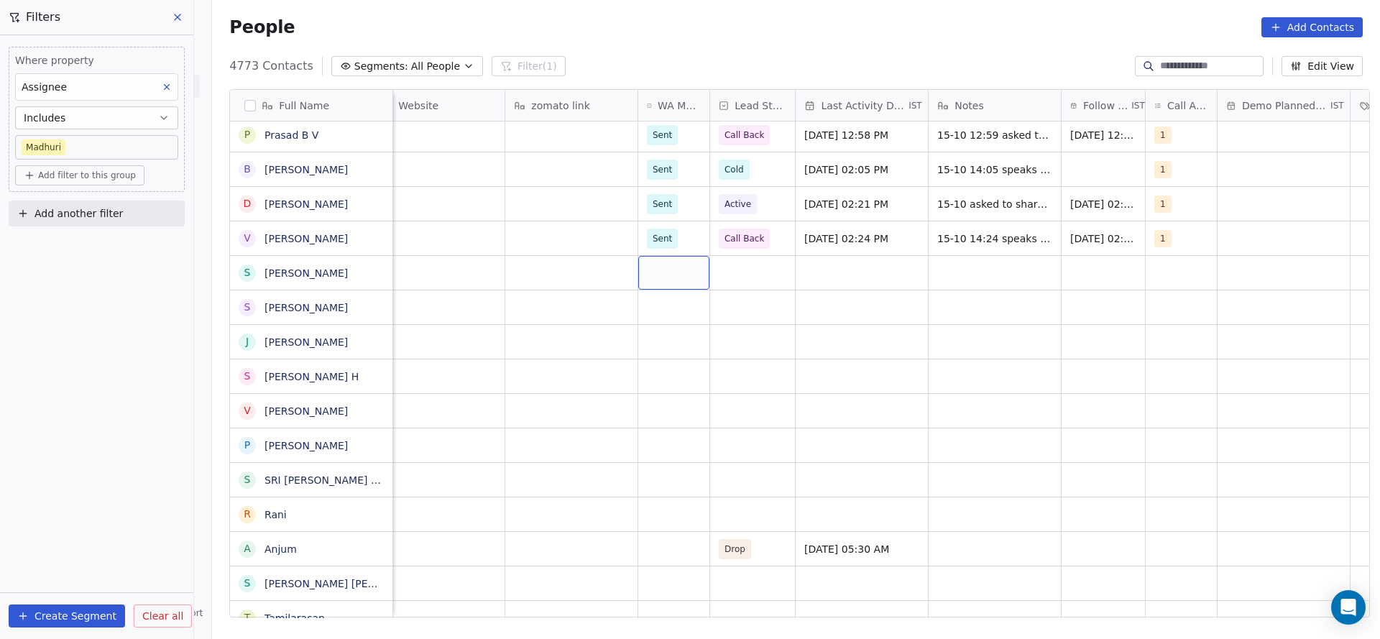
click at [674, 278] on div "grid" at bounding box center [673, 273] width 71 height 34
click at [671, 312] on div "Sent" at bounding box center [665, 310] width 19 height 13
click at [546, 324] on div "Madhuri Meta Oct 15, 2025 12:08 AM" at bounding box center [696, 341] width 2244 height 35
click at [740, 286] on div "grid" at bounding box center [752, 273] width 85 height 34
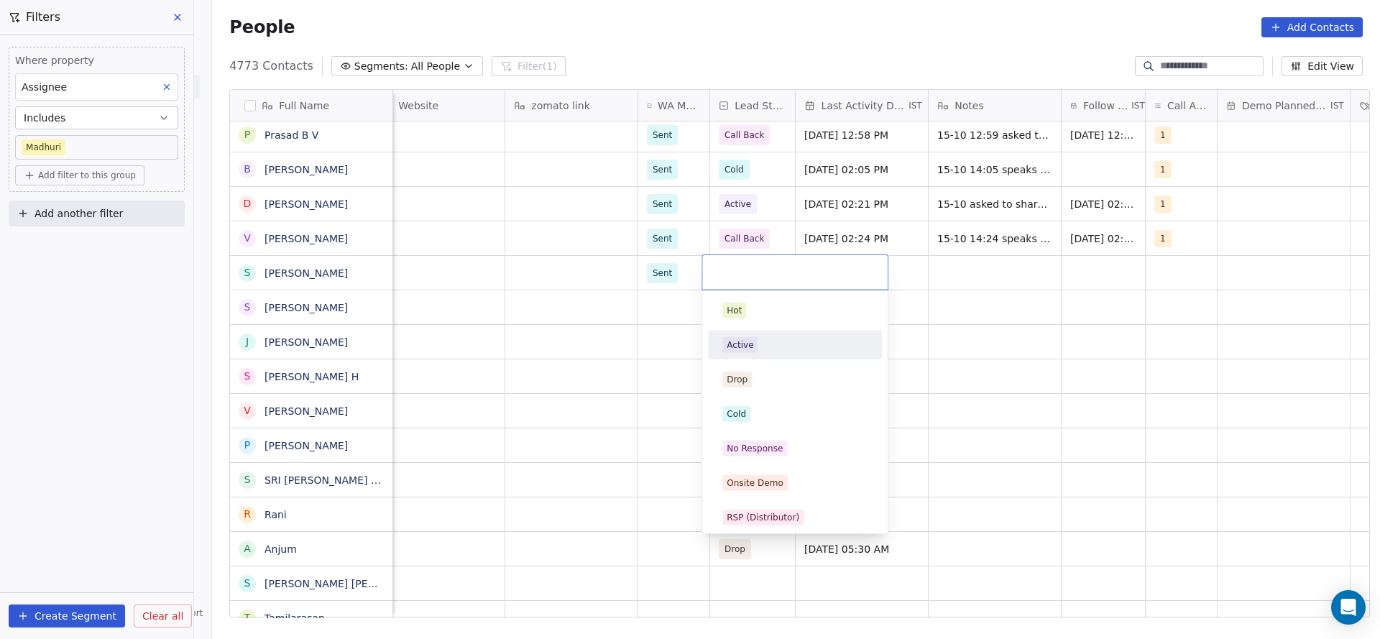
click at [764, 350] on div "Active" at bounding box center [795, 345] width 145 height 16
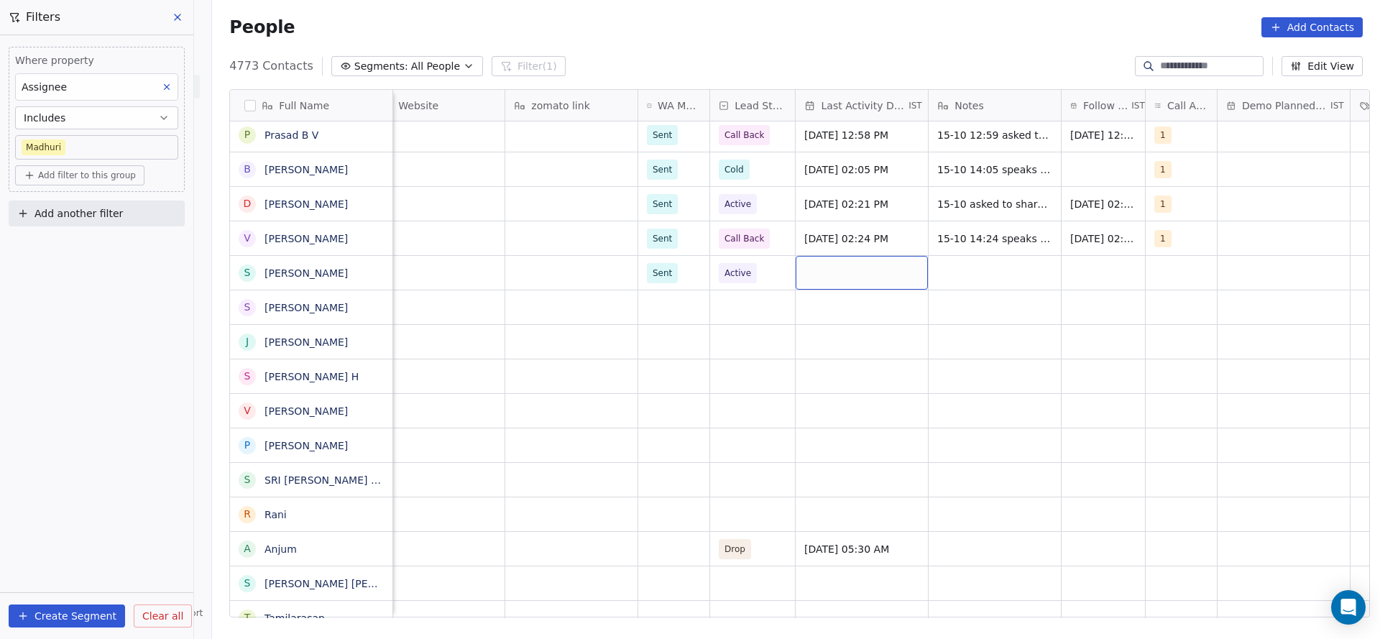
click at [831, 259] on div "grid" at bounding box center [862, 273] width 132 height 34
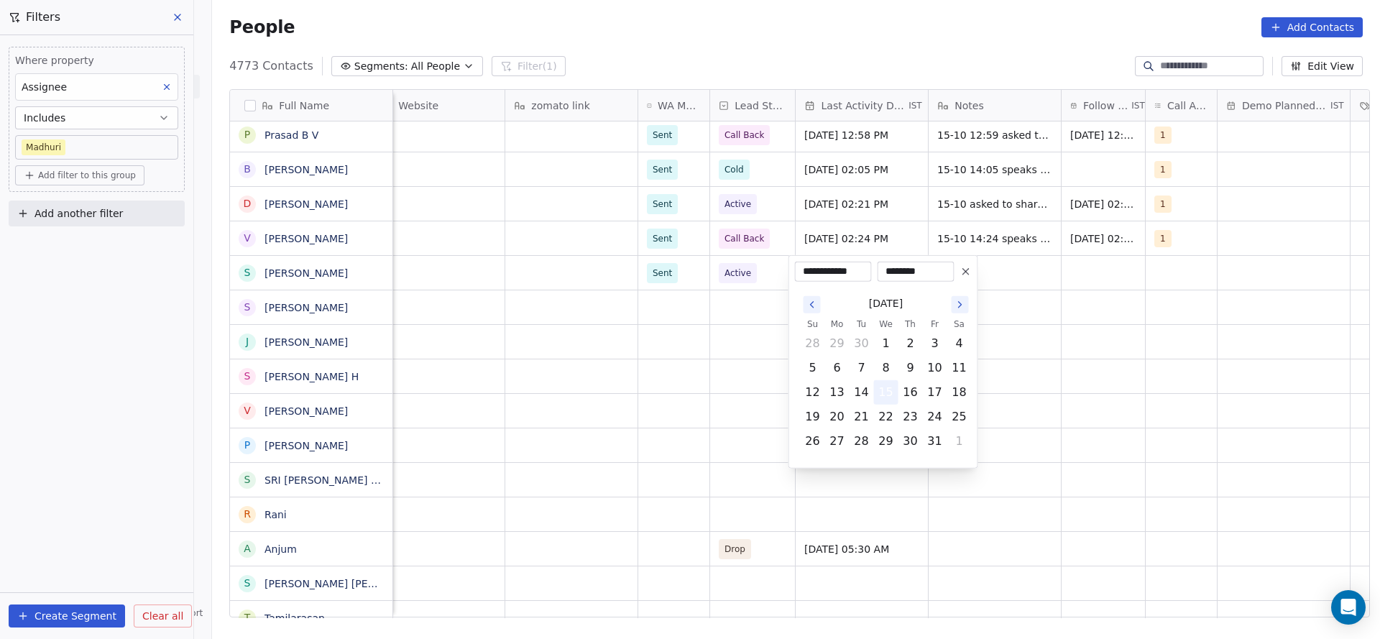
click at [876, 382] on button "15" at bounding box center [886, 392] width 23 height 23
click at [629, 397] on html "On2Cook India Pvt. Ltd. Contacts People Marketing Workflows Campaigns Metrics &…" at bounding box center [690, 319] width 1380 height 639
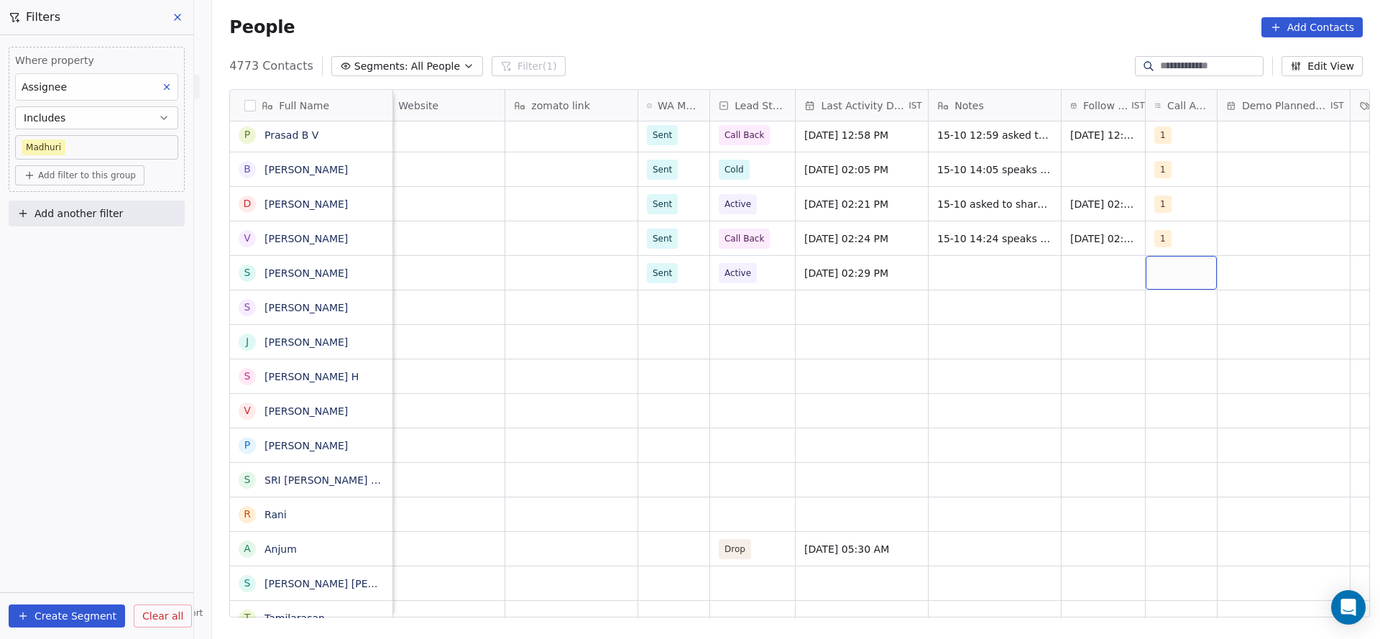
click at [1146, 277] on div "grid" at bounding box center [1181, 273] width 71 height 34
click at [1158, 308] on button "Suggestions" at bounding box center [1164, 311] width 12 height 12
click at [896, 382] on html "On2Cook India Pvt. Ltd. Contacts People Marketing Workflows Campaigns Metrics &…" at bounding box center [690, 319] width 1380 height 639
click at [940, 276] on div "grid" at bounding box center [995, 273] width 132 height 34
type textarea "**********"
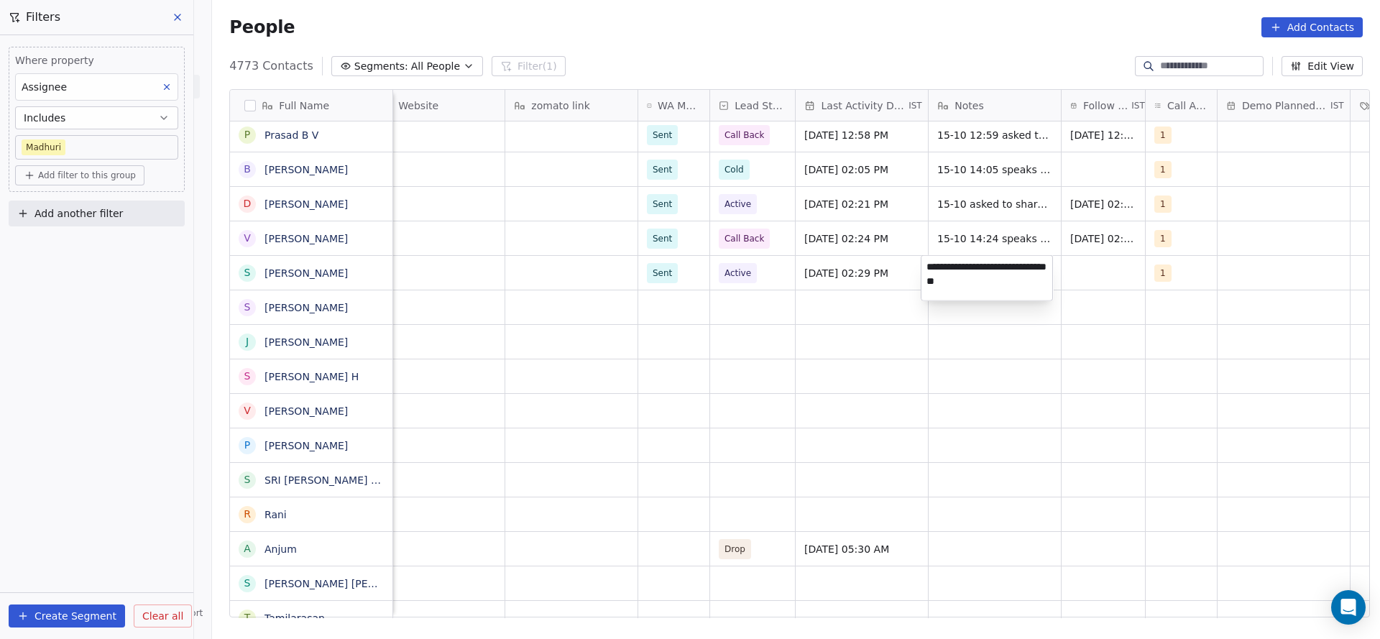
click at [1086, 283] on html "On2Cook India Pvt. Ltd. Contacts People Marketing Workflows Campaigns Metrics &…" at bounding box center [690, 319] width 1380 height 639
click at [1094, 270] on div "grid" at bounding box center [1103, 273] width 83 height 34
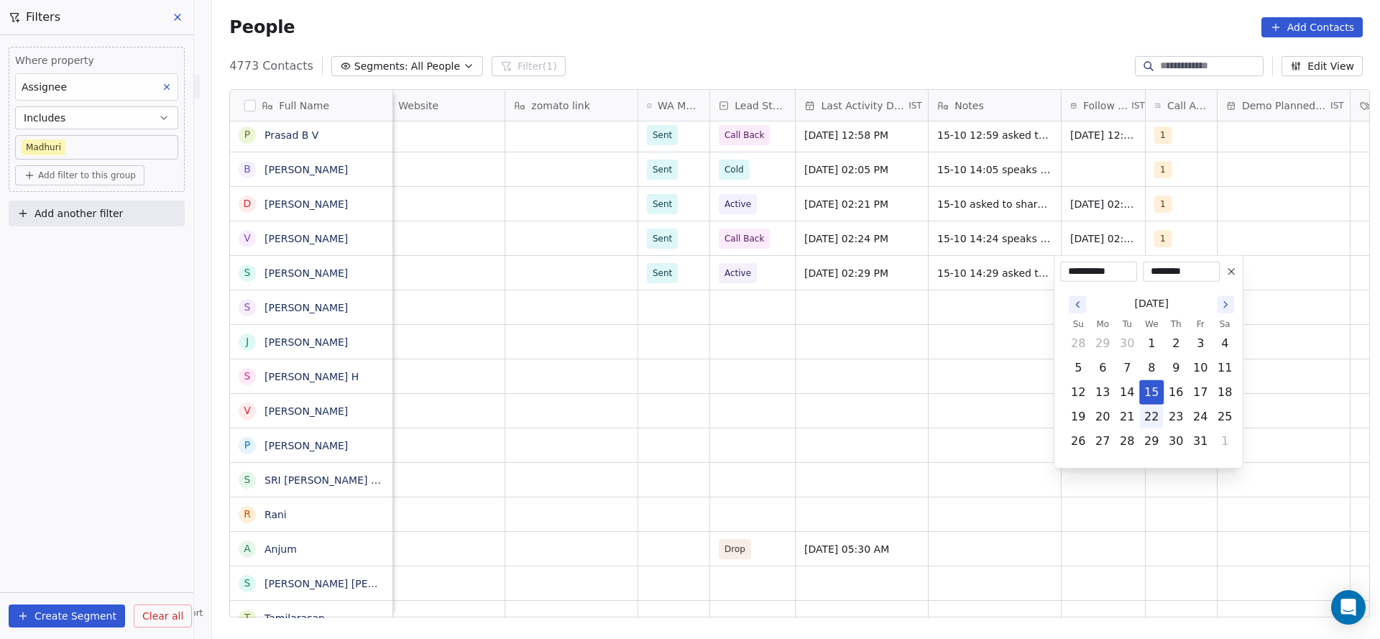
click at [1143, 410] on button "22" at bounding box center [1151, 416] width 23 height 23
type input "**********"
click at [791, 389] on html "On2Cook India Pvt. Ltd. Contacts People Marketing Workflows Campaigns Metrics &…" at bounding box center [690, 319] width 1380 height 639
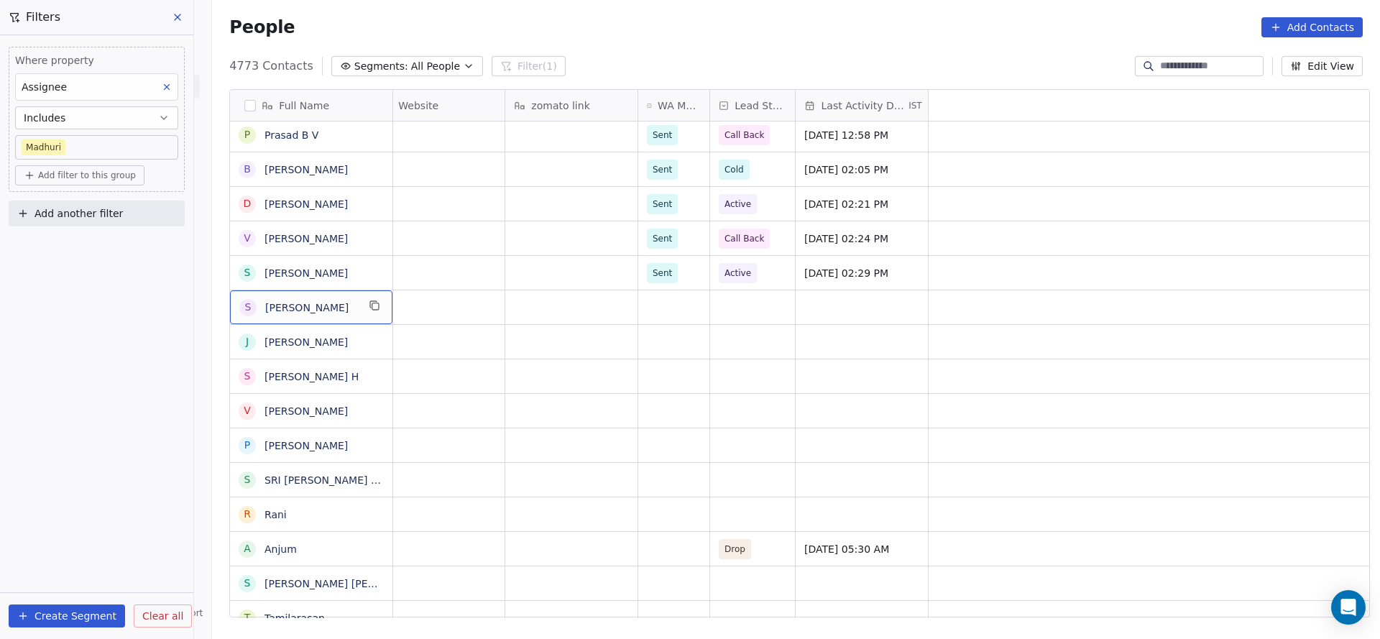
scroll to position [0, 0]
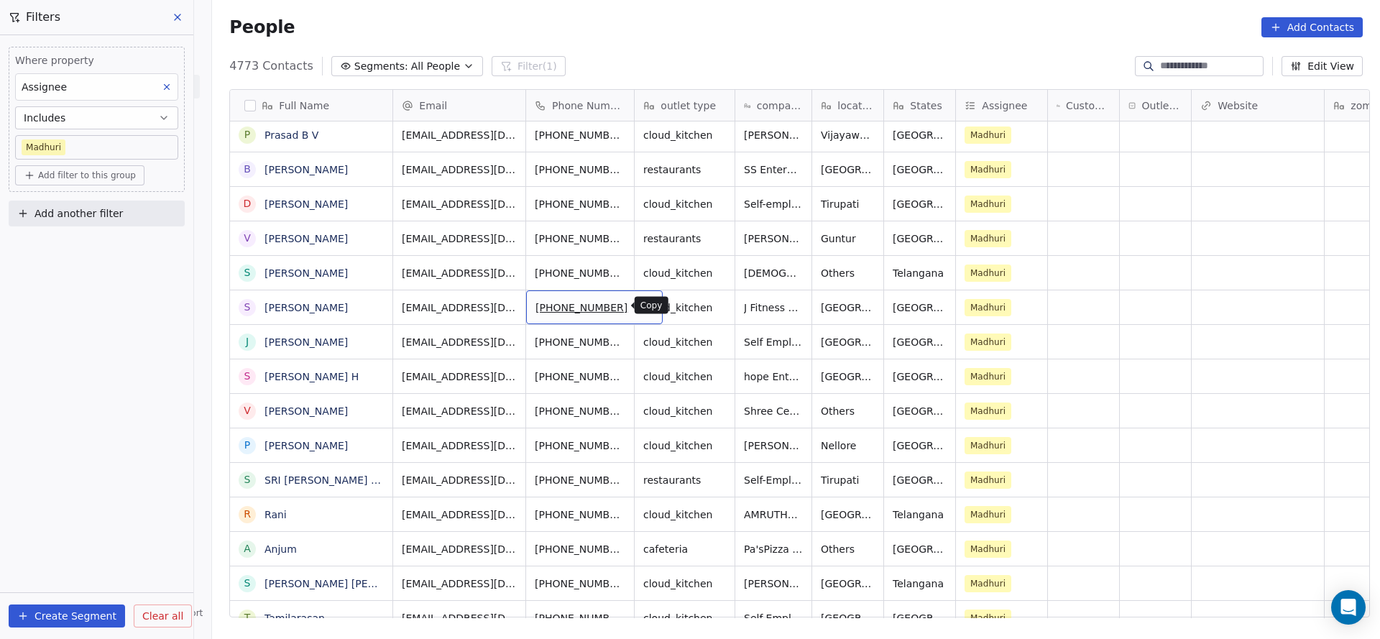
click at [640, 305] on icon "grid" at bounding box center [646, 306] width 12 height 12
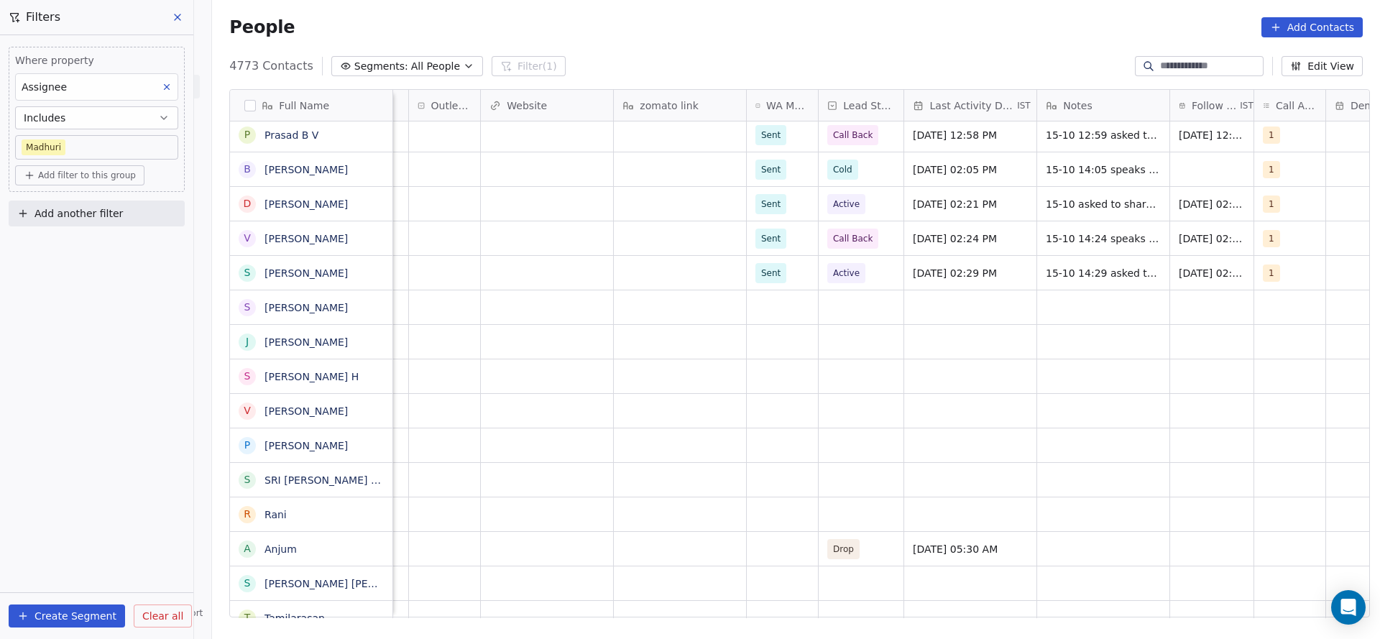
scroll to position [0, 812]
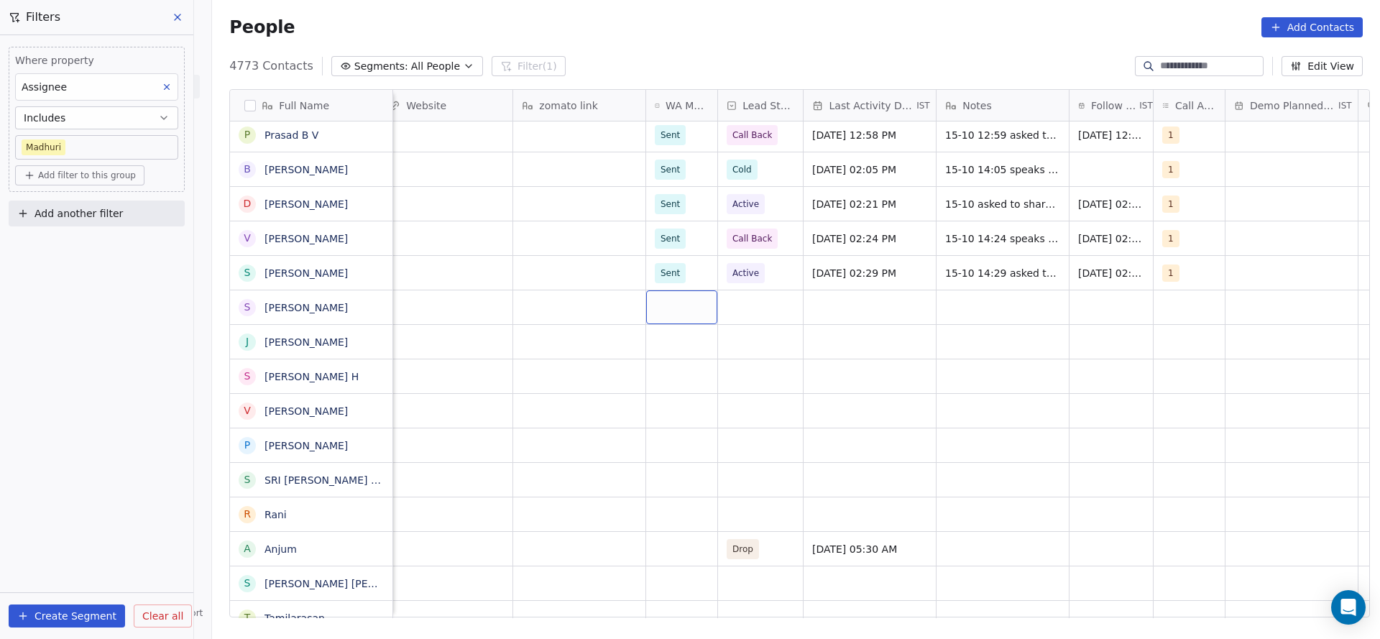
click at [676, 313] on div "grid" at bounding box center [681, 307] width 71 height 34
click at [671, 344] on div "Sent" at bounding box center [673, 345] width 19 height 13
click at [752, 302] on div "grid" at bounding box center [760, 307] width 85 height 34
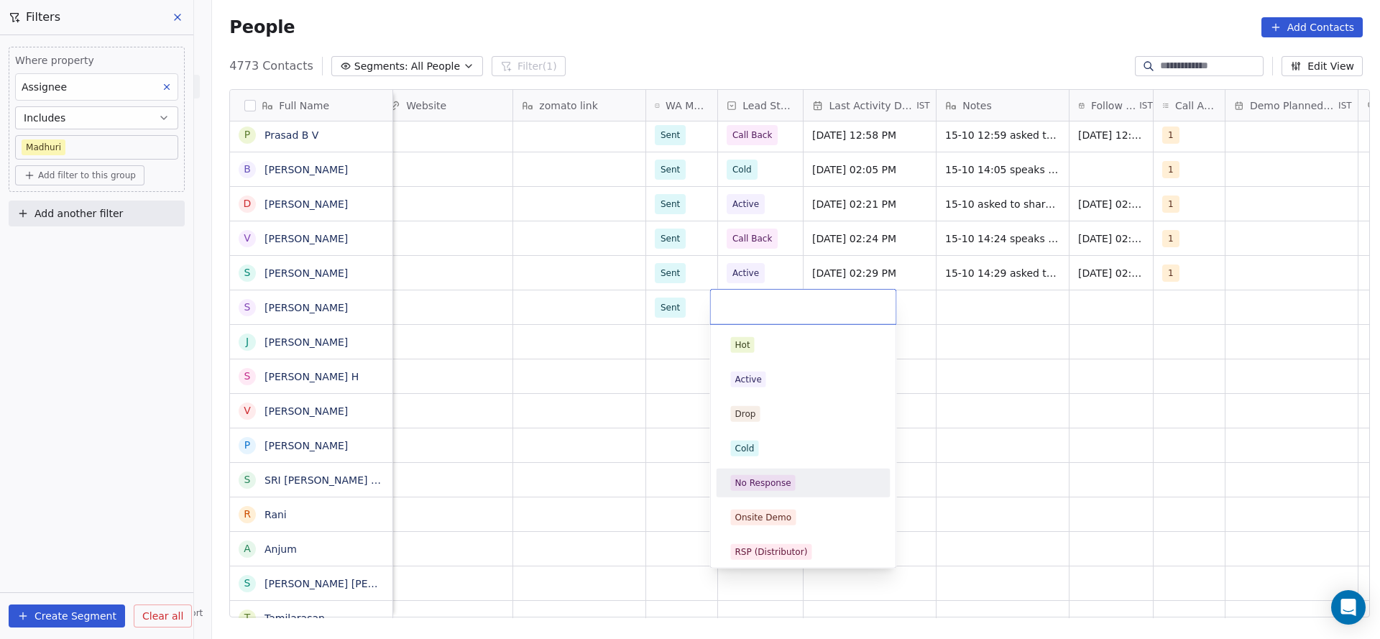
click at [774, 477] on div "No Response" at bounding box center [763, 483] width 56 height 13
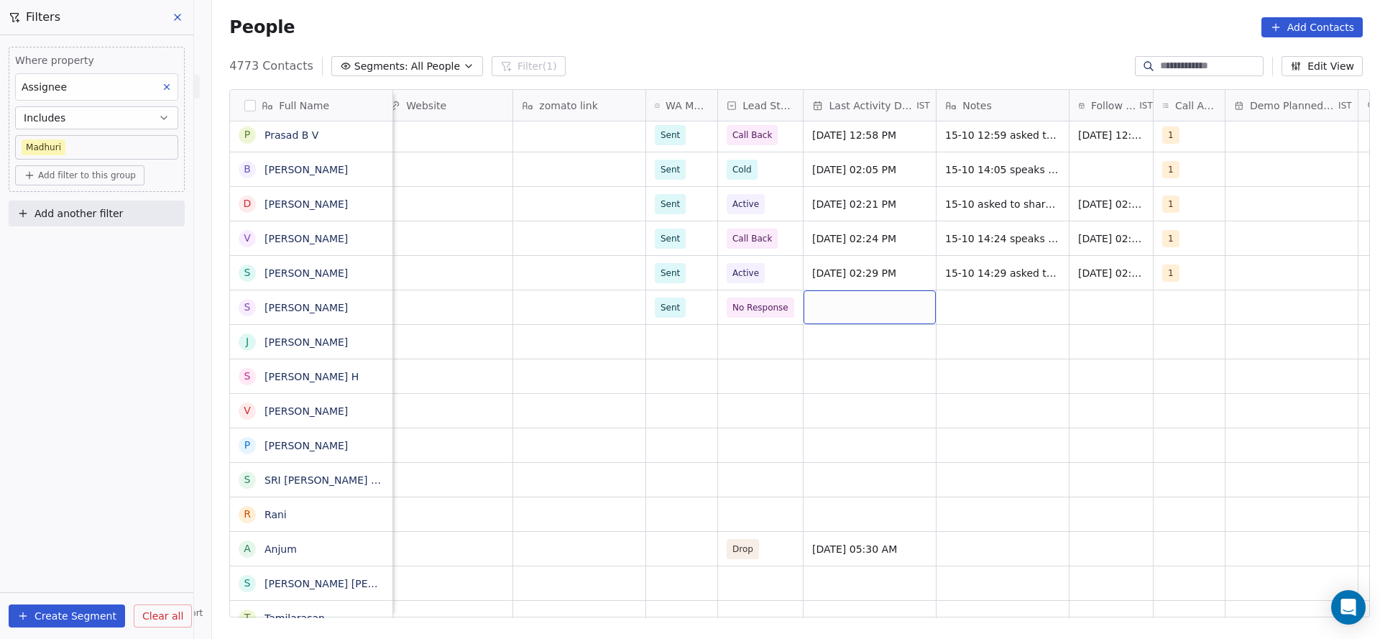
click at [838, 321] on div "grid" at bounding box center [870, 307] width 132 height 34
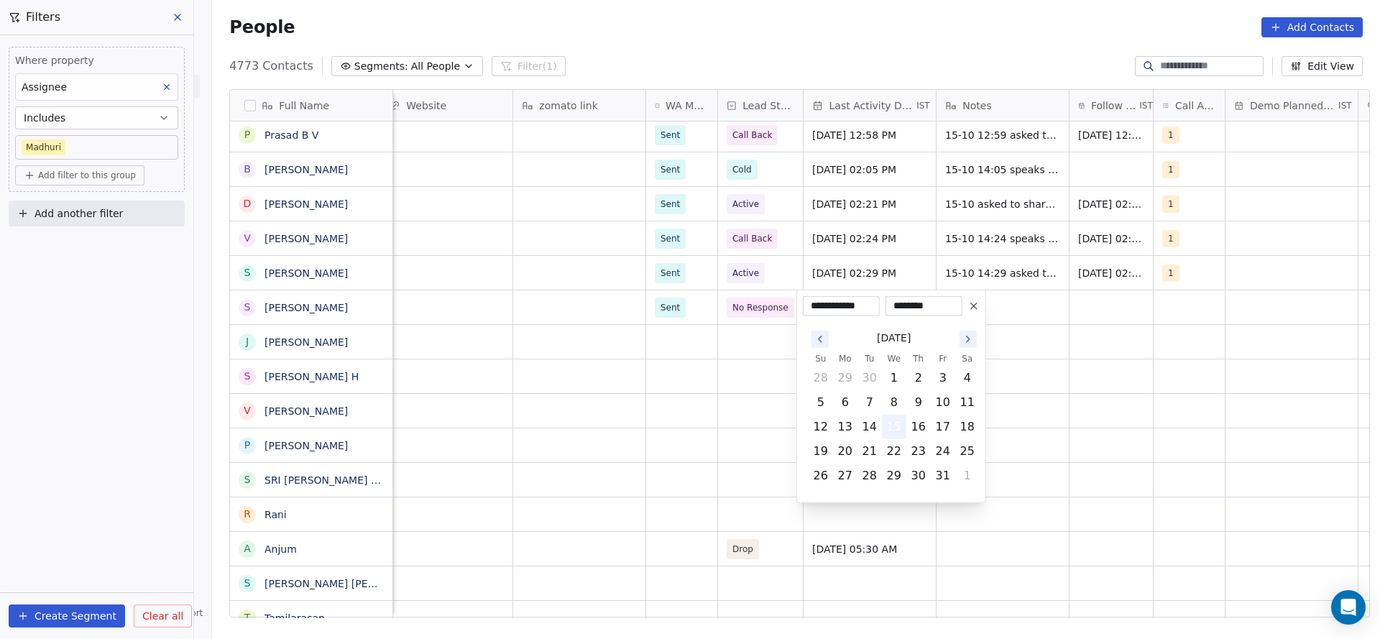
click at [896, 429] on button "15" at bounding box center [894, 427] width 23 height 23
click at [688, 423] on html "On2Cook India Pvt. Ltd. Contacts People Marketing Workflows Campaigns Metrics &…" at bounding box center [690, 319] width 1380 height 639
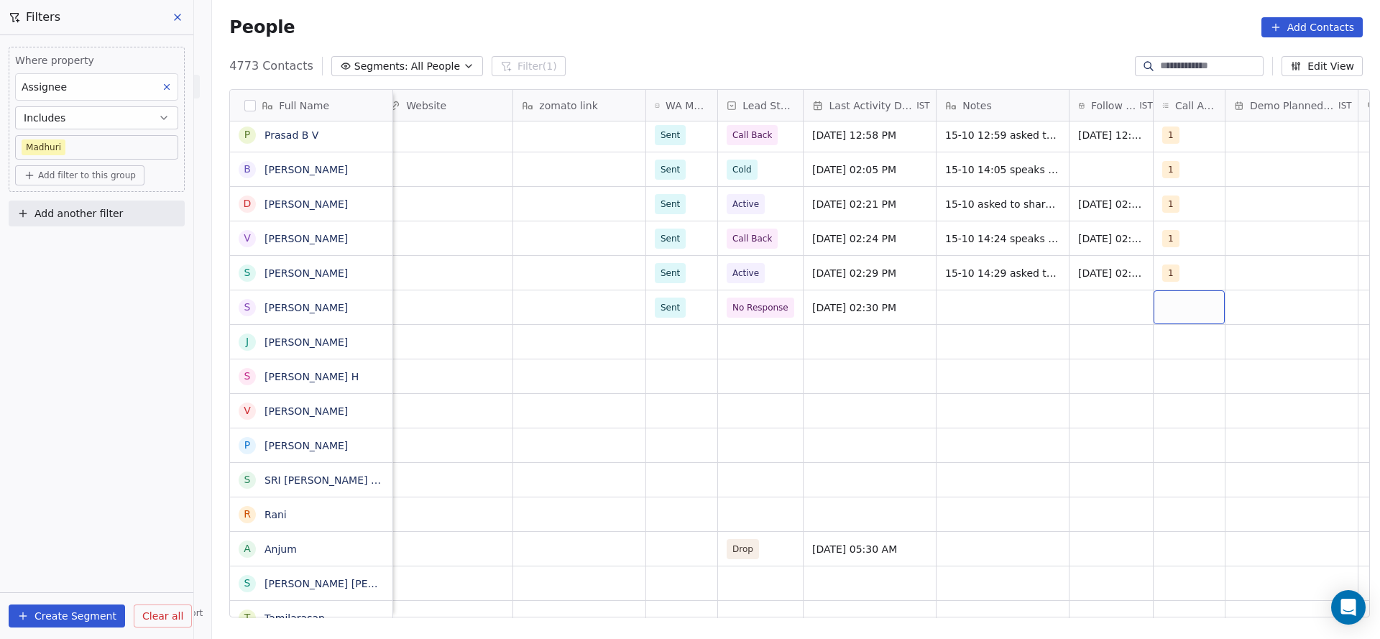
click at [1178, 313] on div "grid" at bounding box center [1189, 307] width 71 height 34
click at [1173, 343] on button "Suggestions" at bounding box center [1173, 345] width 12 height 12
click at [1027, 372] on html "On2Cook India Pvt. Ltd. Contacts People Marketing Workflows Campaigns Metrics &…" at bounding box center [690, 319] width 1380 height 639
click at [1001, 298] on div "grid" at bounding box center [1003, 307] width 132 height 34
type textarea "*"
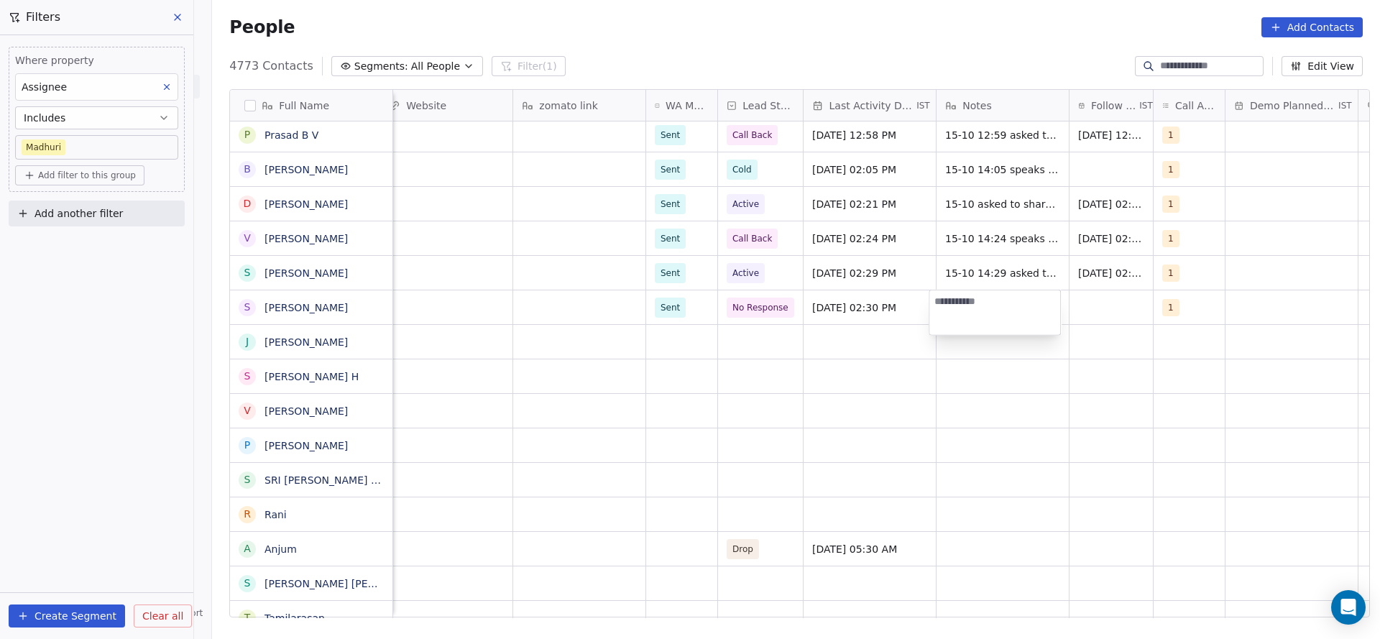
click at [1135, 321] on html "On2Cook India Pvt. Ltd. Contacts People Marketing Workflows Campaigns Metrics &…" at bounding box center [690, 319] width 1380 height 639
click at [1117, 309] on div "grid" at bounding box center [1111, 307] width 83 height 34
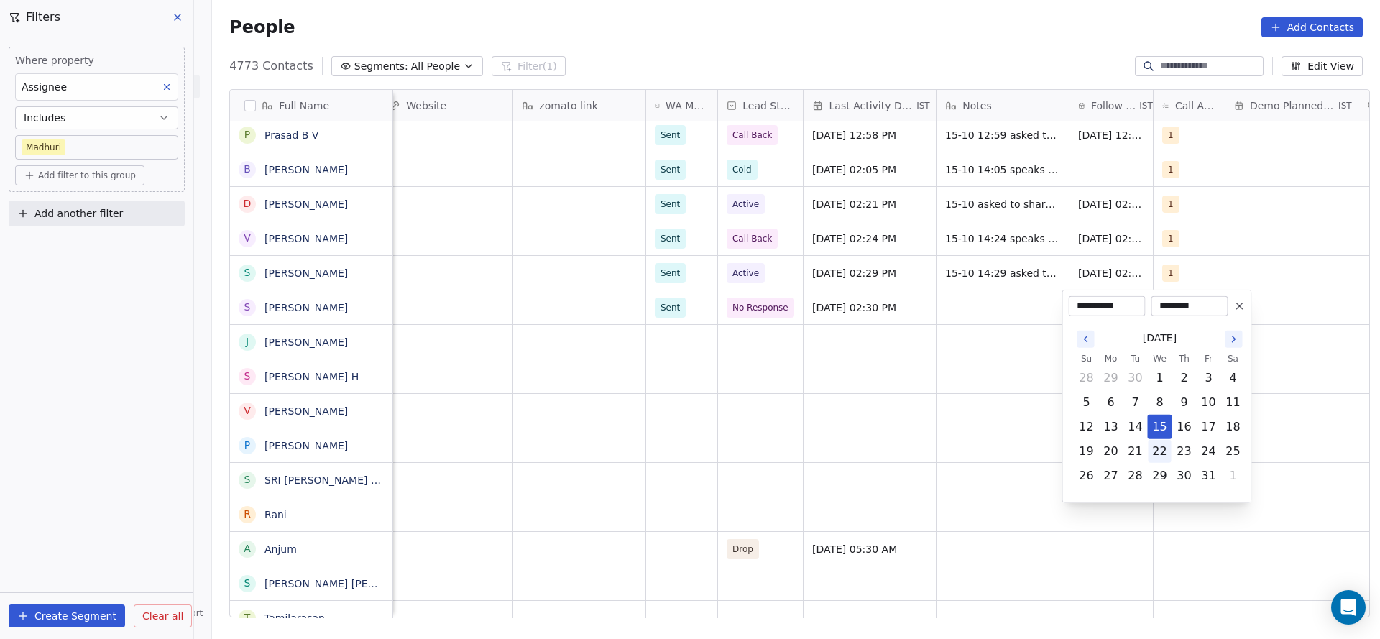
click at [1156, 454] on button "22" at bounding box center [1160, 451] width 23 height 23
type input "**********"
click at [629, 476] on html "On2Cook India Pvt. Ltd. Contacts People Marketing Workflows Campaigns Metrics &…" at bounding box center [690, 319] width 1380 height 639
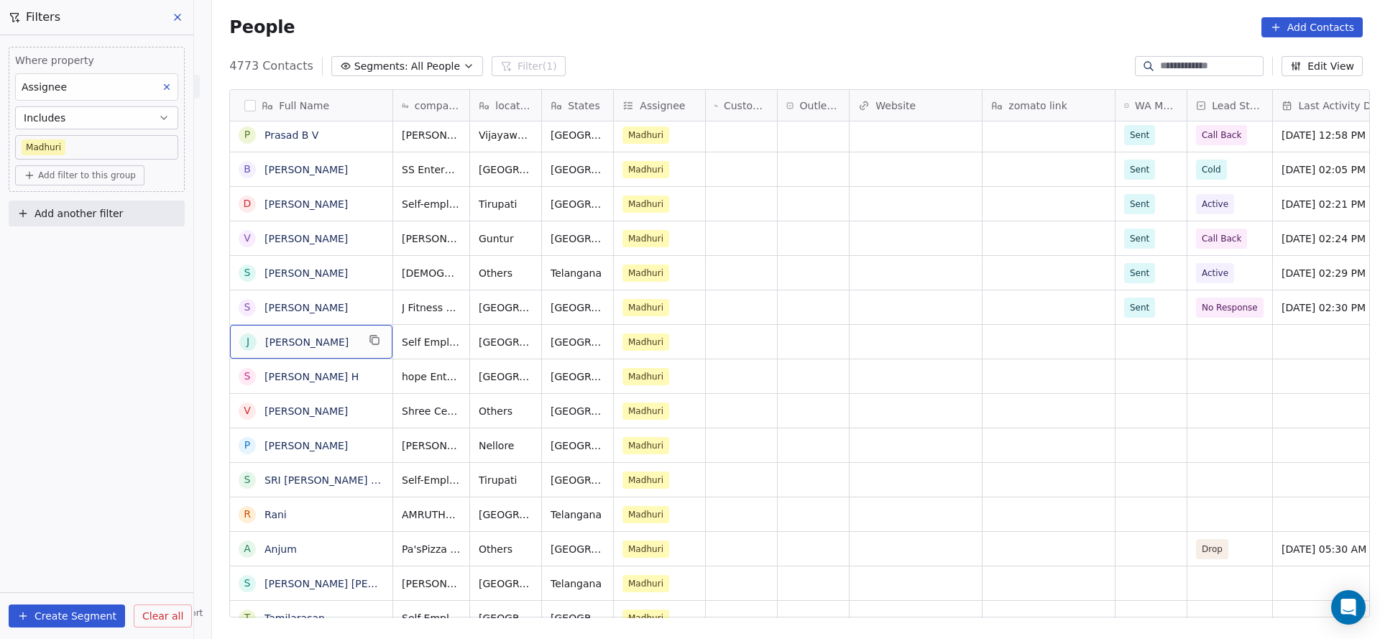
scroll to position [0, 0]
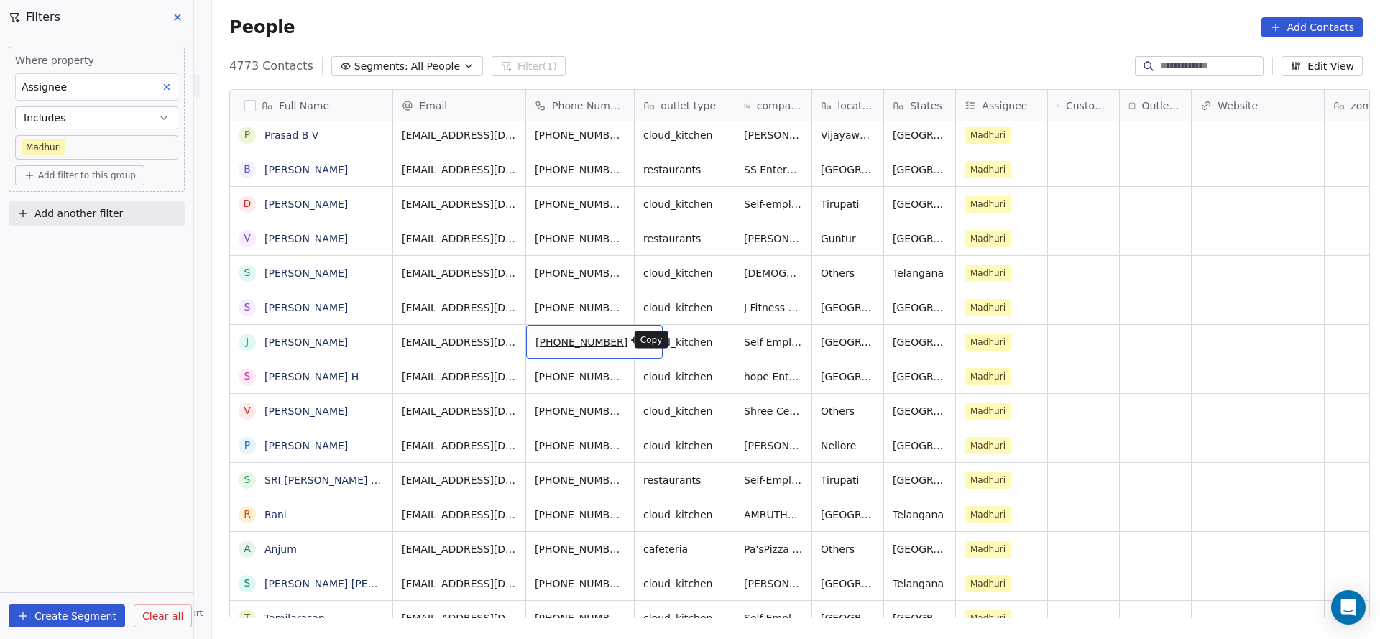
click at [640, 341] on icon "grid" at bounding box center [646, 340] width 12 height 12
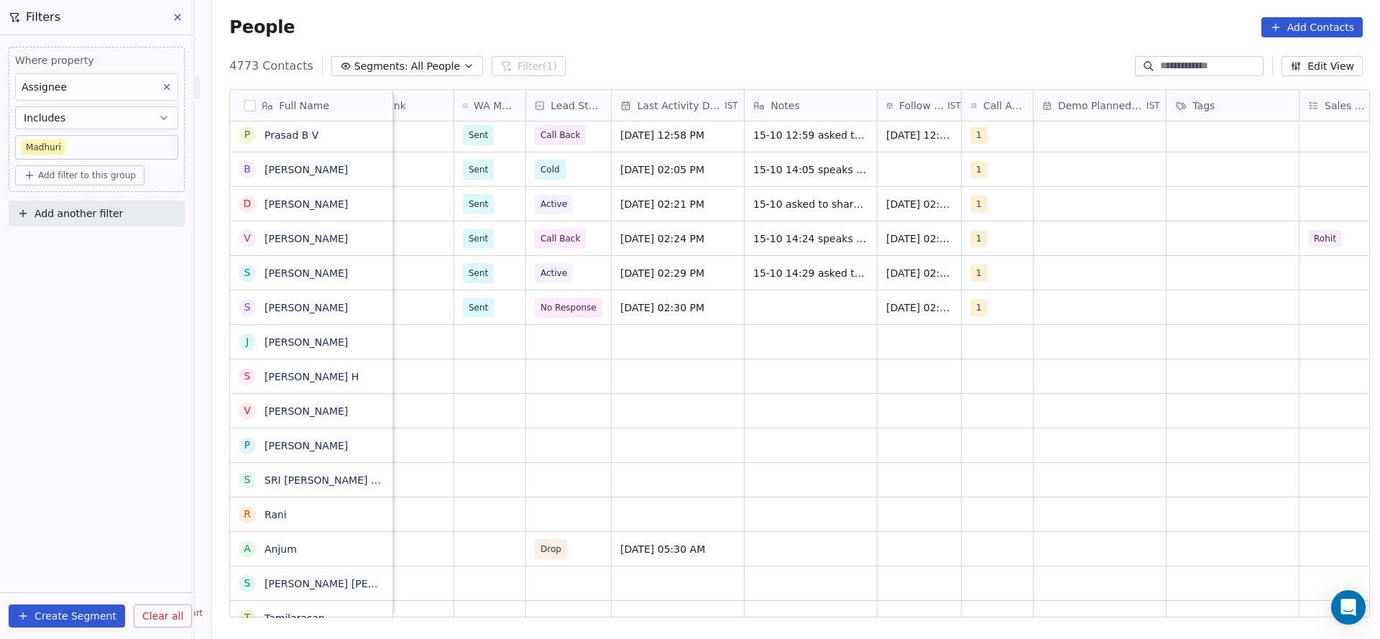
scroll to position [0, 1088]
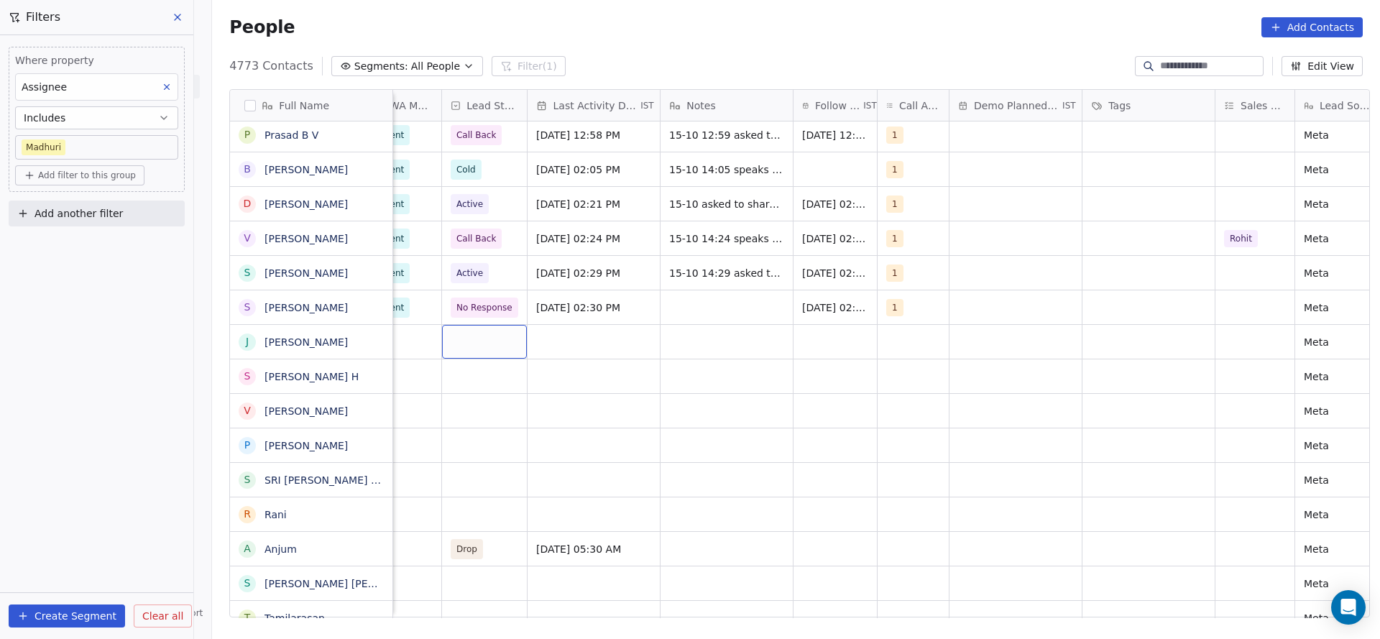
click at [450, 341] on div "grid" at bounding box center [484, 342] width 85 height 34
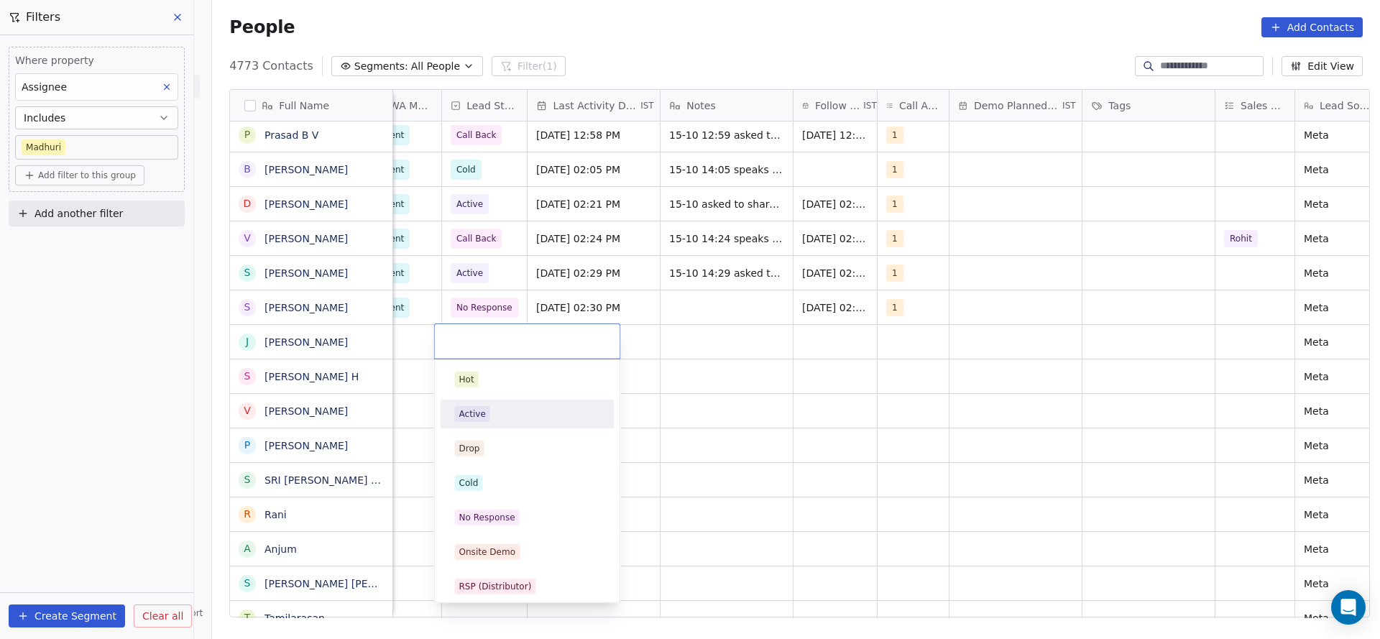
click at [484, 418] on span "Active" at bounding box center [472, 414] width 35 height 16
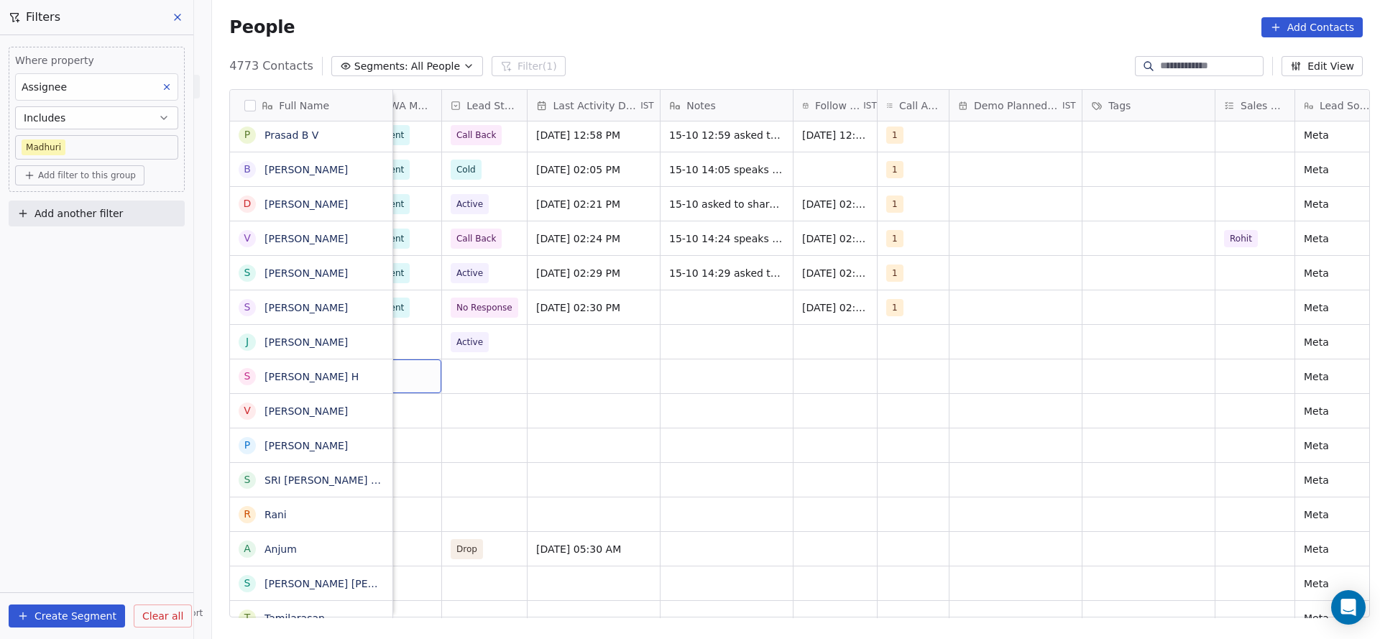
scroll to position [0, 1065]
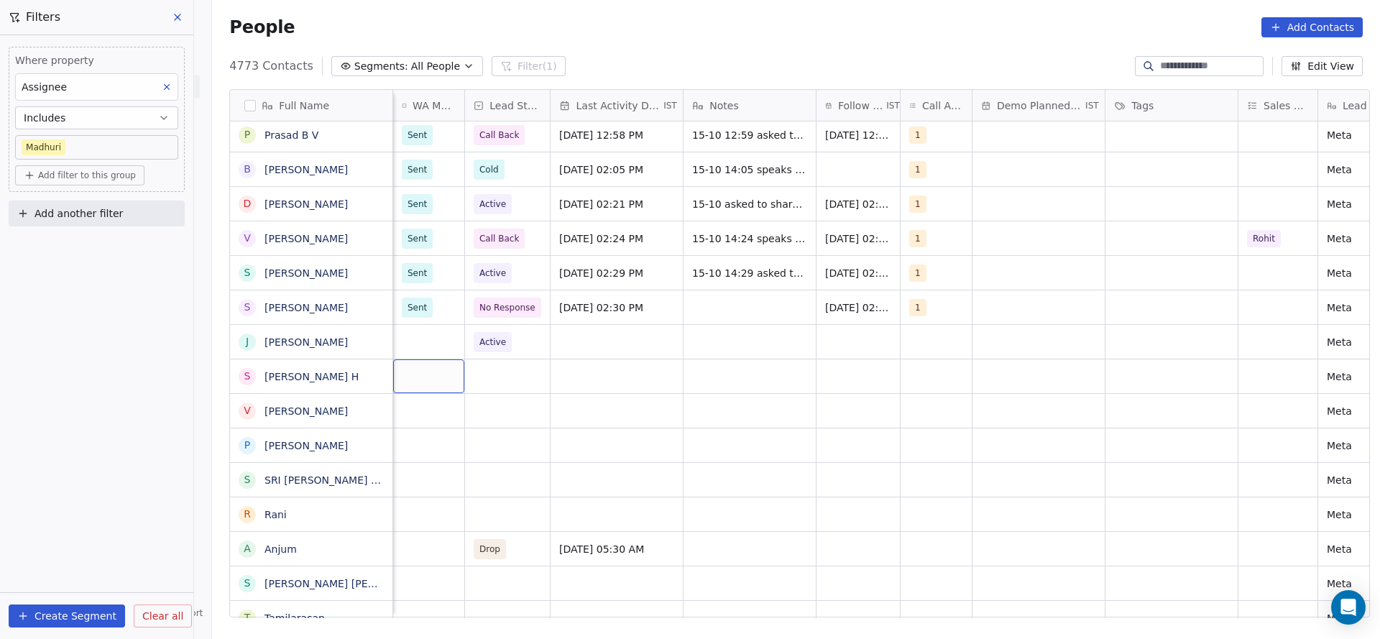
click at [410, 359] on div "grid" at bounding box center [428, 376] width 71 height 34
click at [426, 337] on html "On2Cook India Pvt. Ltd. Contacts People Marketing Workflows Campaigns Metrics &…" at bounding box center [690, 319] width 1380 height 639
click at [426, 337] on div "grid" at bounding box center [428, 342] width 71 height 34
click at [426, 345] on div "grid" at bounding box center [428, 342] width 71 height 34
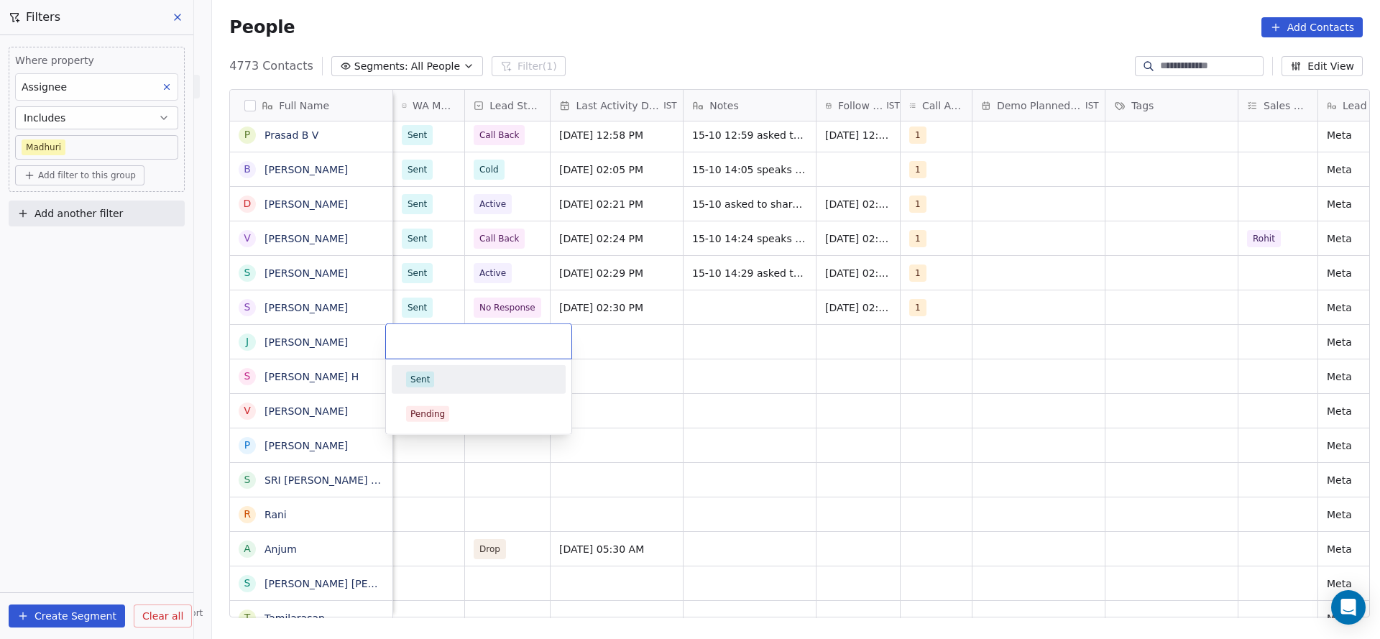
click at [424, 375] on div "Sent" at bounding box center [419, 379] width 19 height 13
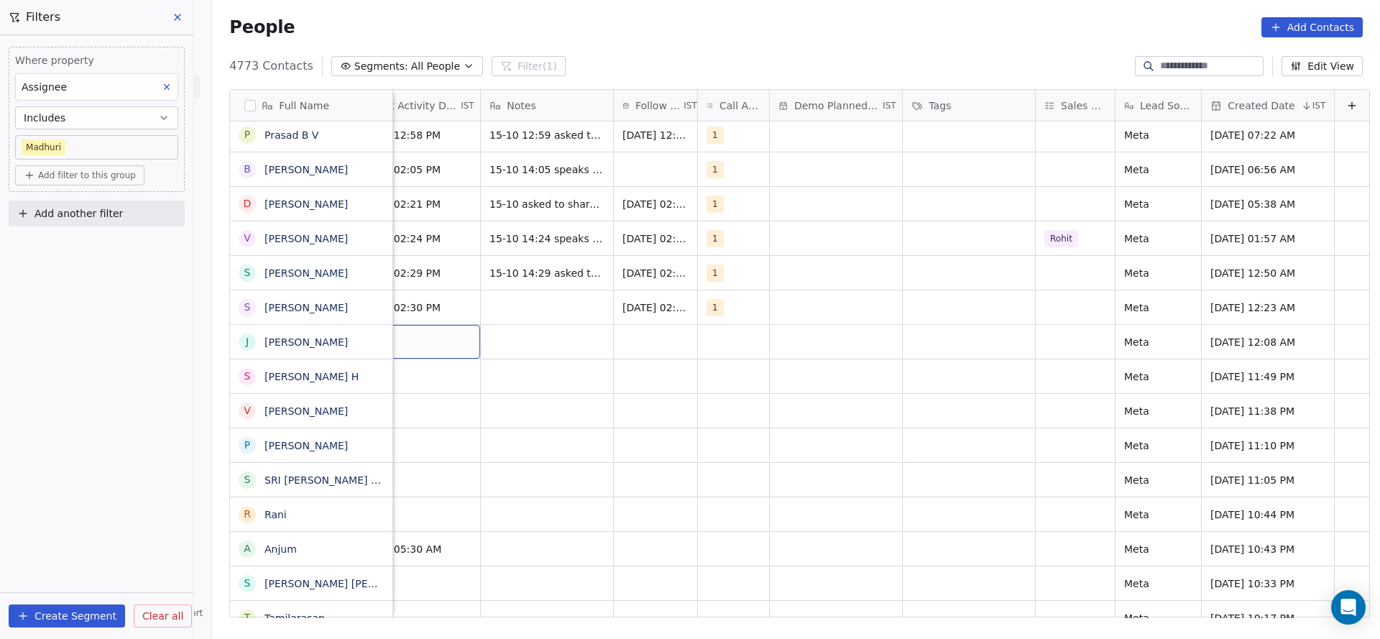
scroll to position [0, 1222]
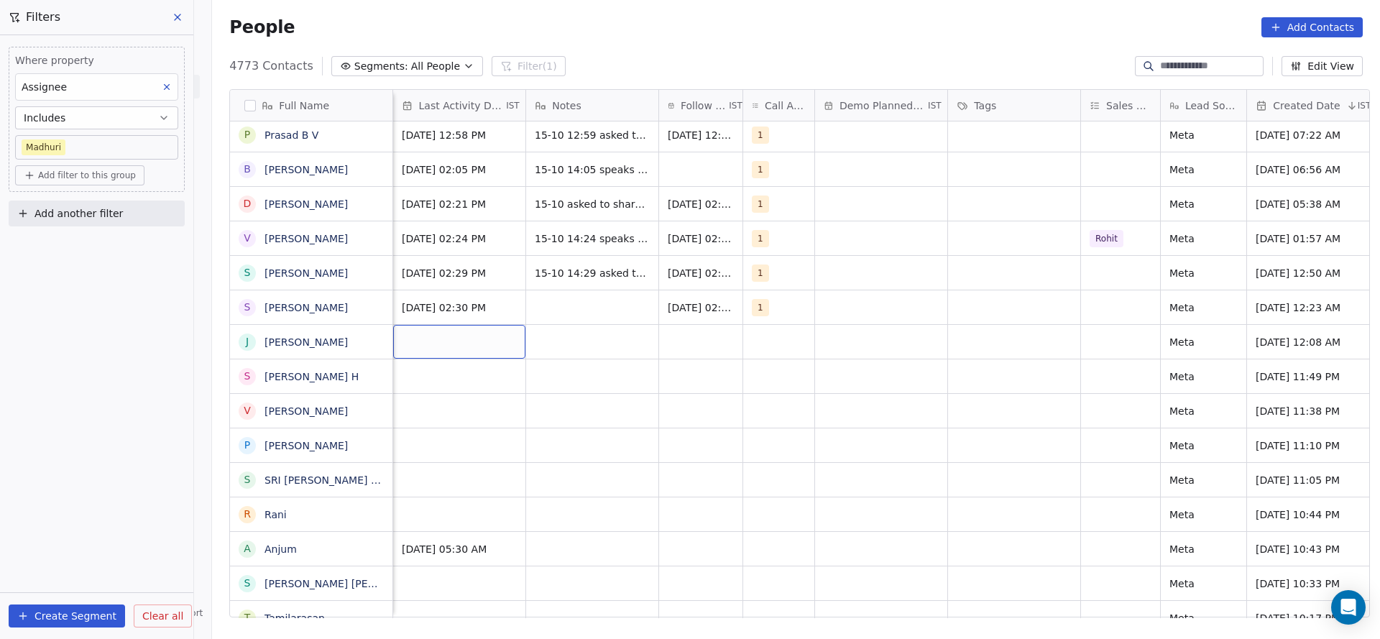
click at [416, 342] on div "grid" at bounding box center [459, 342] width 132 height 34
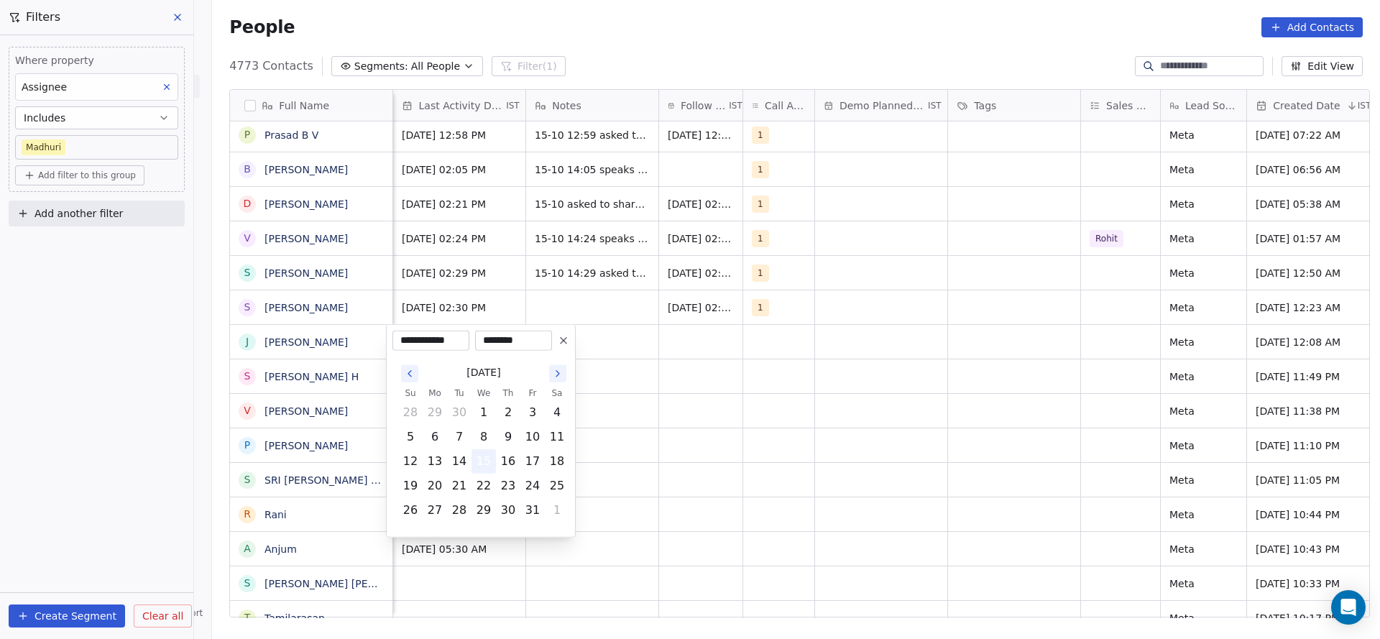
click at [484, 465] on button "15" at bounding box center [483, 461] width 23 height 23
click at [648, 373] on html "On2Cook India Pvt. Ltd. Contacts People Marketing Workflows Campaigns Metrics &…" at bounding box center [690, 319] width 1380 height 639
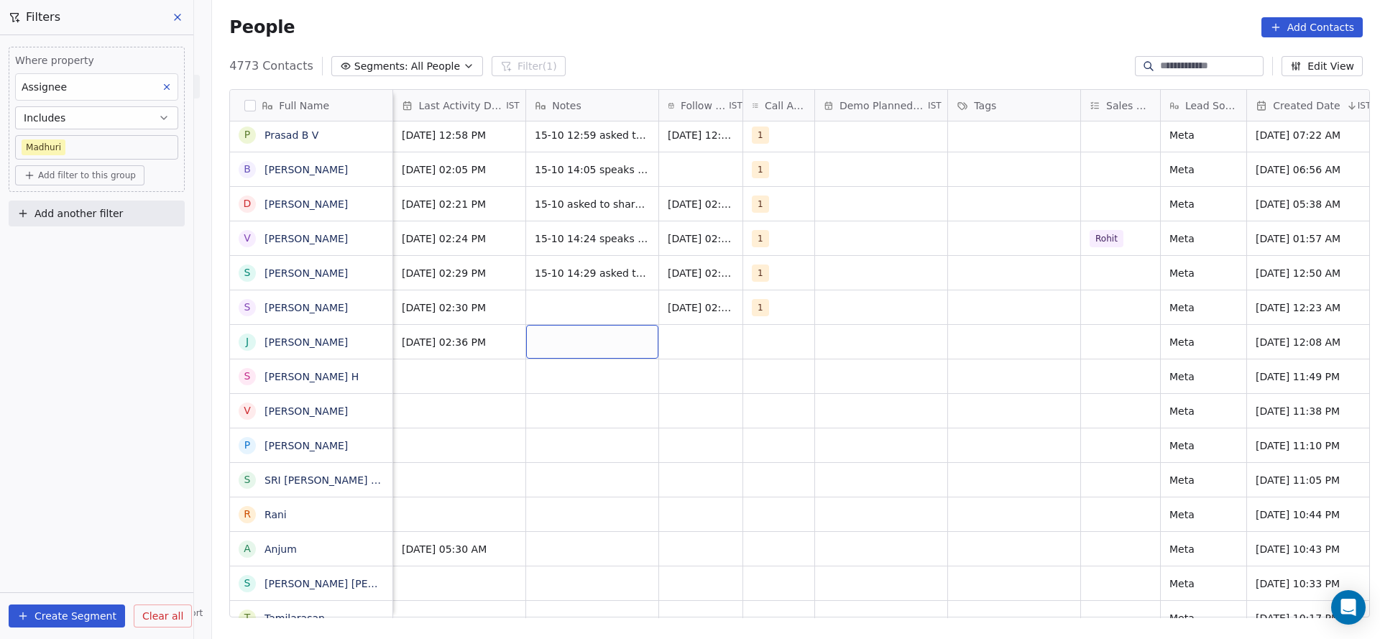
click at [602, 354] on div "grid" at bounding box center [592, 342] width 132 height 34
type textarea "**********"
click at [784, 336] on html "On2Cook India Pvt. Ltd. Contacts People Marketing Workflows Campaigns Metrics &…" at bounding box center [690, 319] width 1380 height 639
click at [743, 354] on div "grid" at bounding box center [778, 342] width 71 height 34
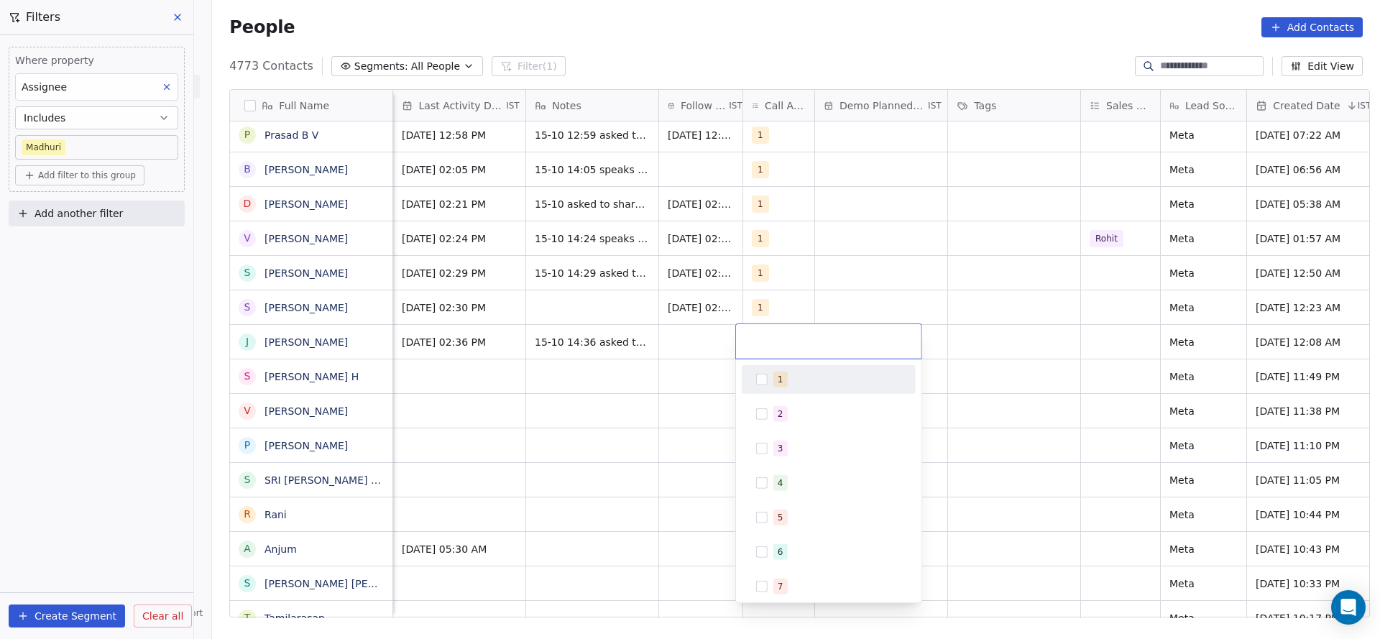
click at [763, 374] on button "Suggestions" at bounding box center [762, 380] width 12 height 12
click at [666, 380] on html "On2Cook India Pvt. Ltd. Contacts People Marketing Workflows Campaigns Metrics &…" at bounding box center [690, 319] width 1380 height 639
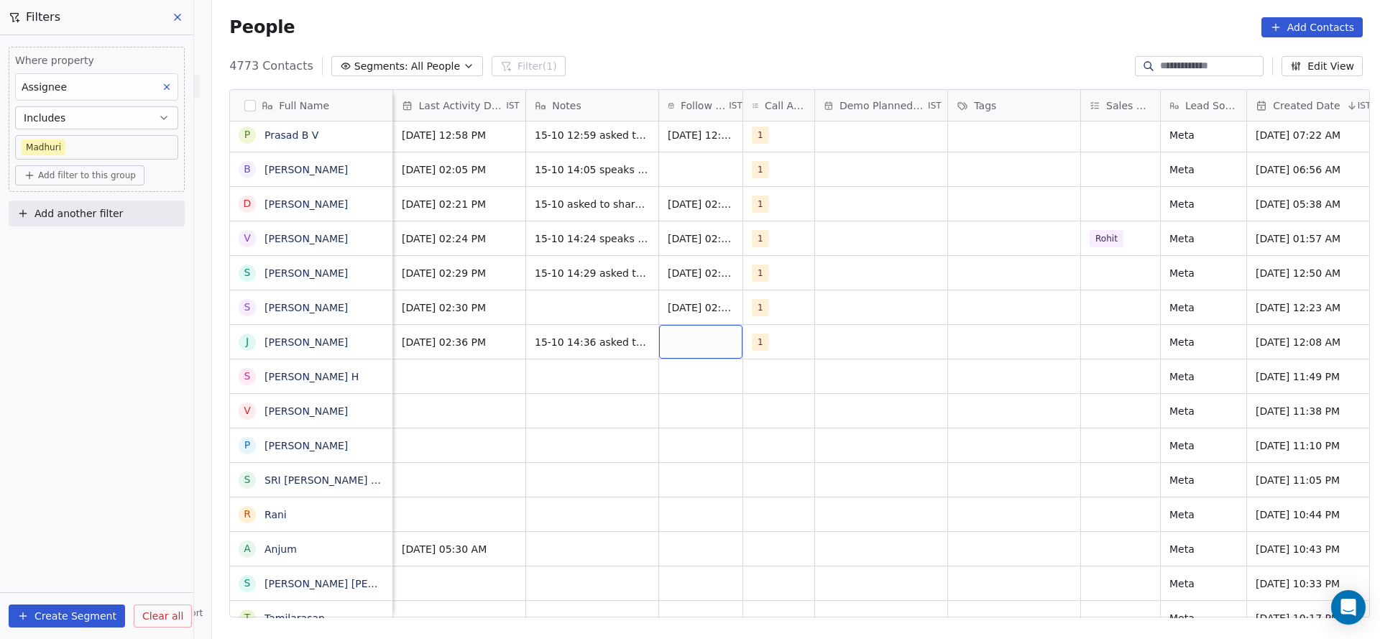
click at [680, 348] on div "grid" at bounding box center [700, 342] width 83 height 34
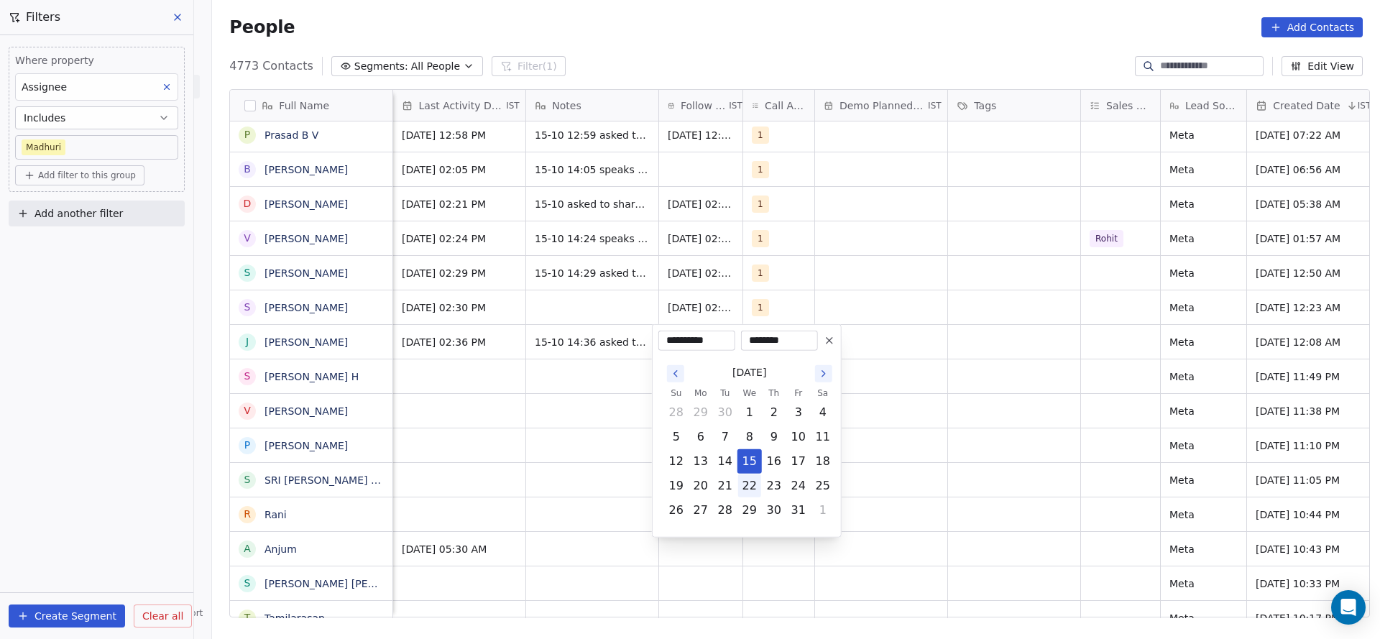
click at [754, 495] on button "22" at bounding box center [749, 485] width 23 height 23
type input "**********"
click at [534, 489] on html "On2Cook India Pvt. Ltd. Contacts People Marketing Workflows Campaigns Metrics &…" at bounding box center [690, 319] width 1380 height 639
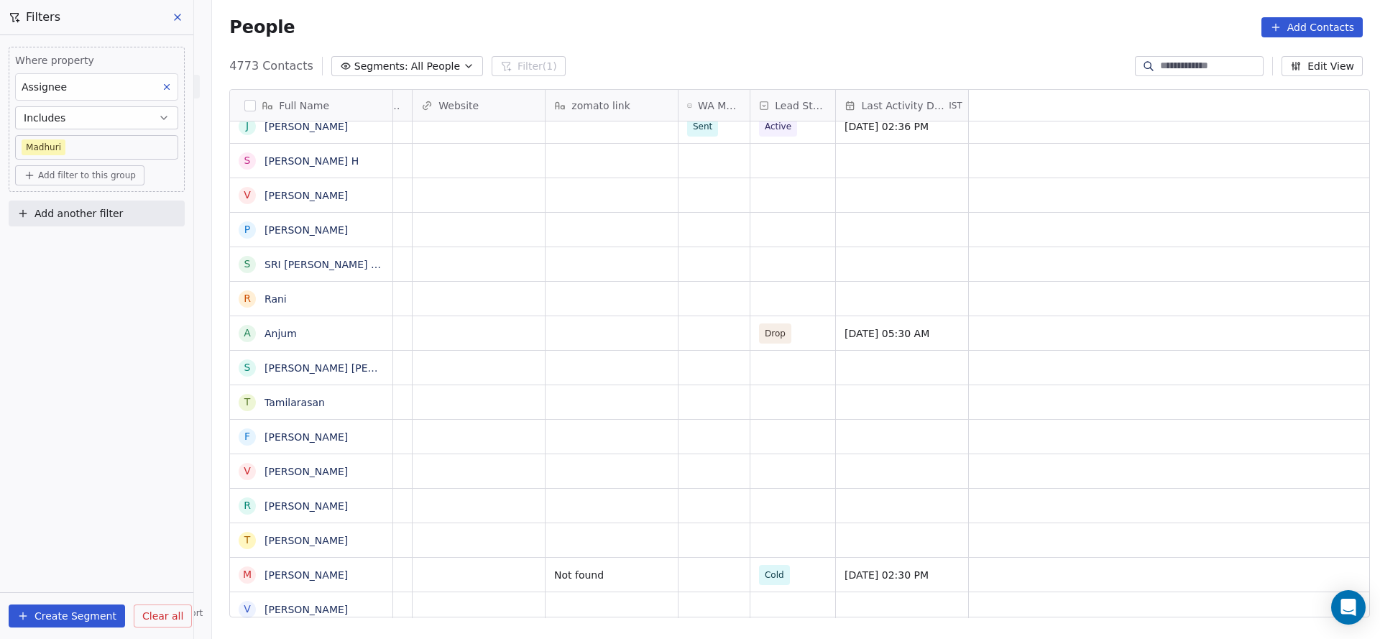
scroll to position [0, 0]
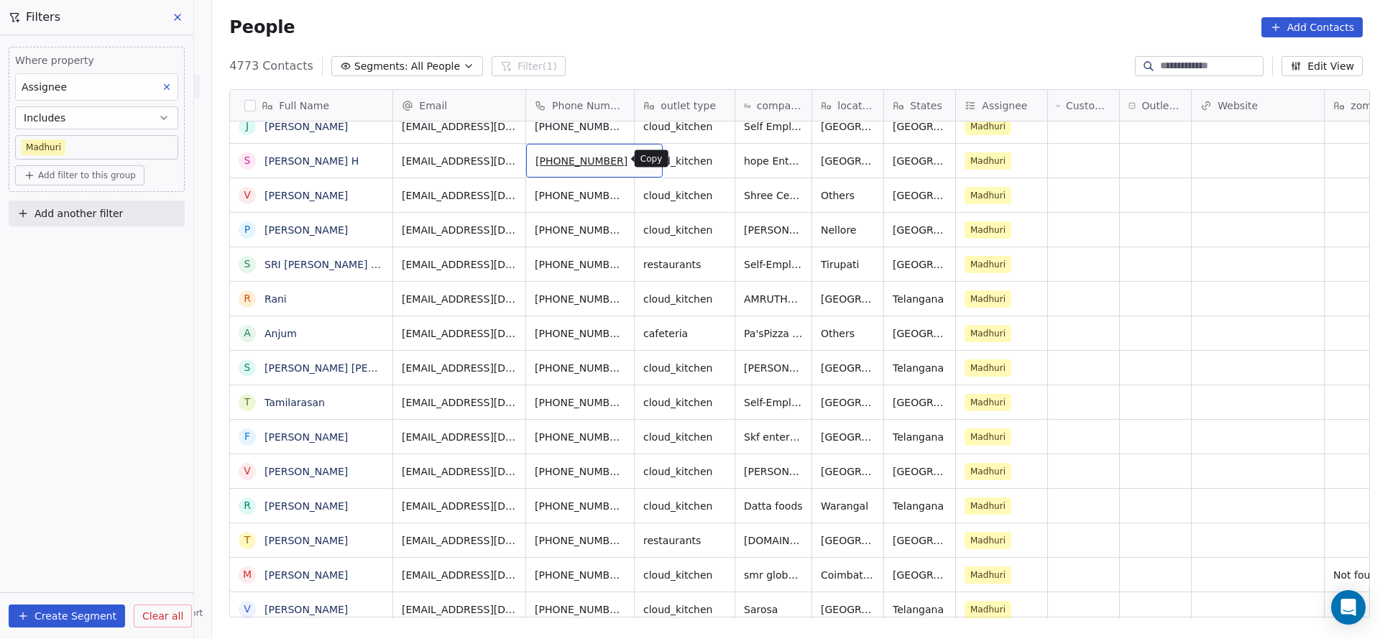
click at [640, 159] on icon "grid" at bounding box center [646, 159] width 12 height 12
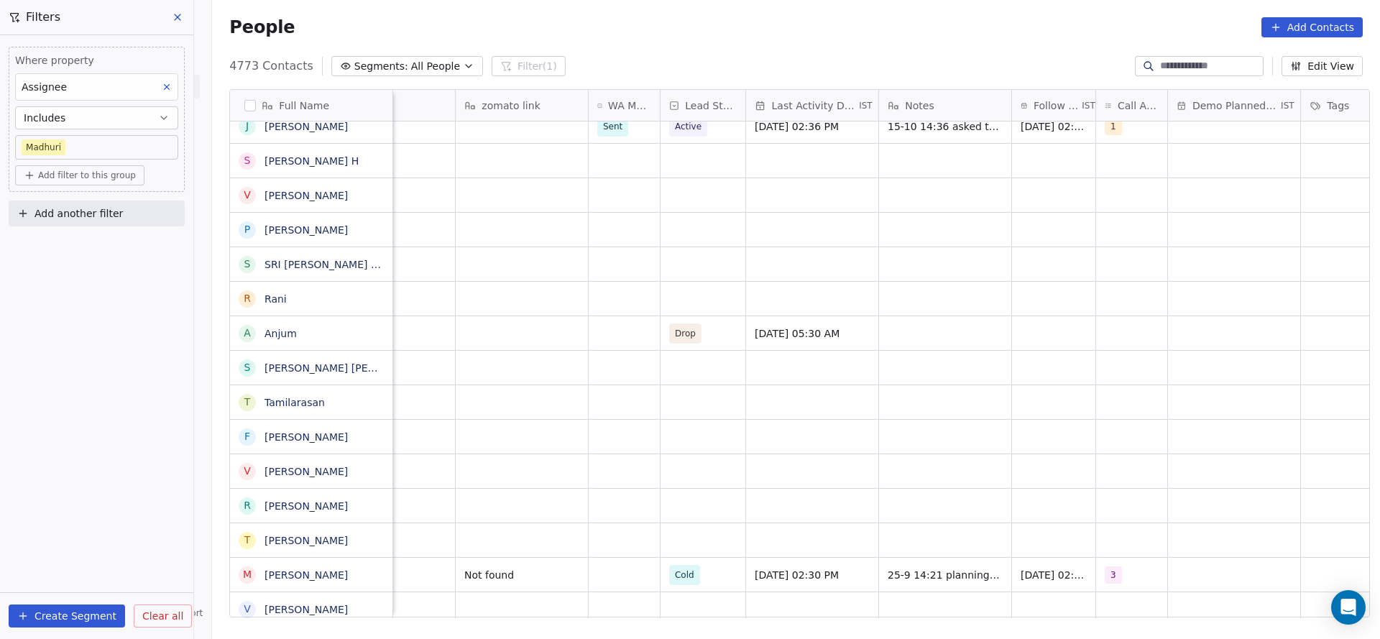
scroll to position [0, 870]
click at [616, 155] on div "grid" at bounding box center [623, 161] width 71 height 34
click at [630, 170] on div at bounding box center [673, 160] width 185 height 35
click at [620, 194] on div "Sent" at bounding box center [614, 198] width 19 height 13
click at [704, 169] on div "grid" at bounding box center [702, 161] width 85 height 34
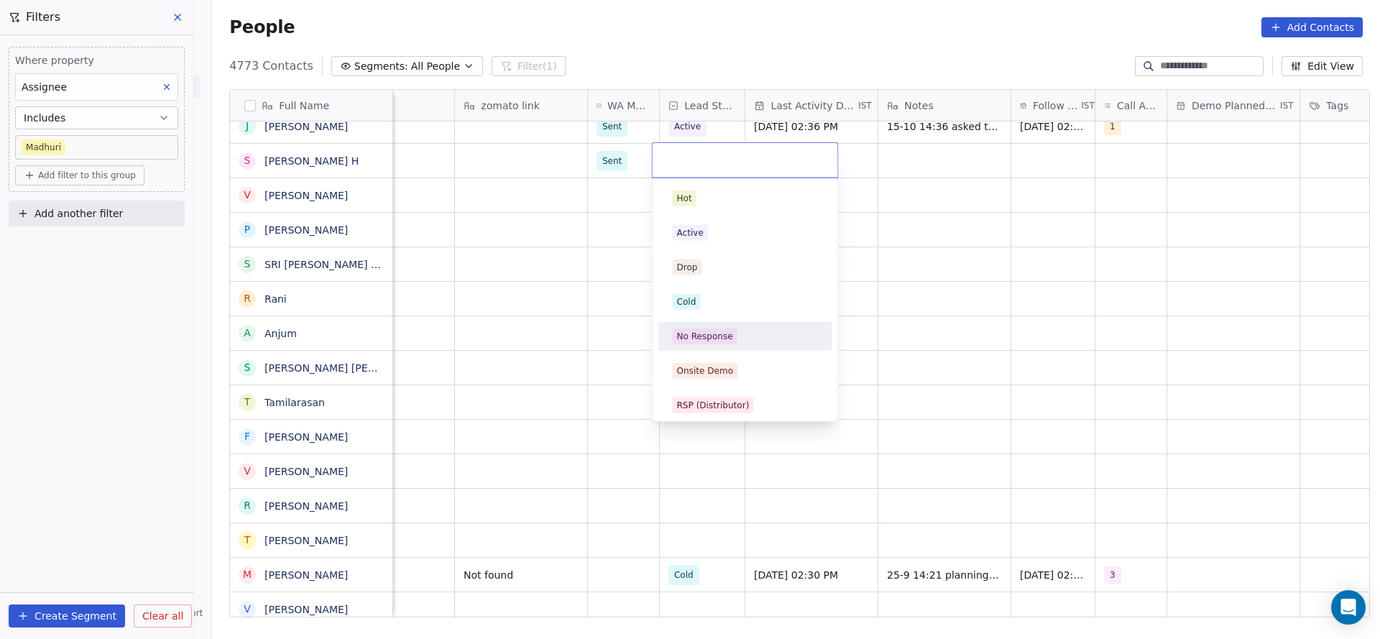
click at [712, 326] on div "No Response" at bounding box center [745, 336] width 162 height 23
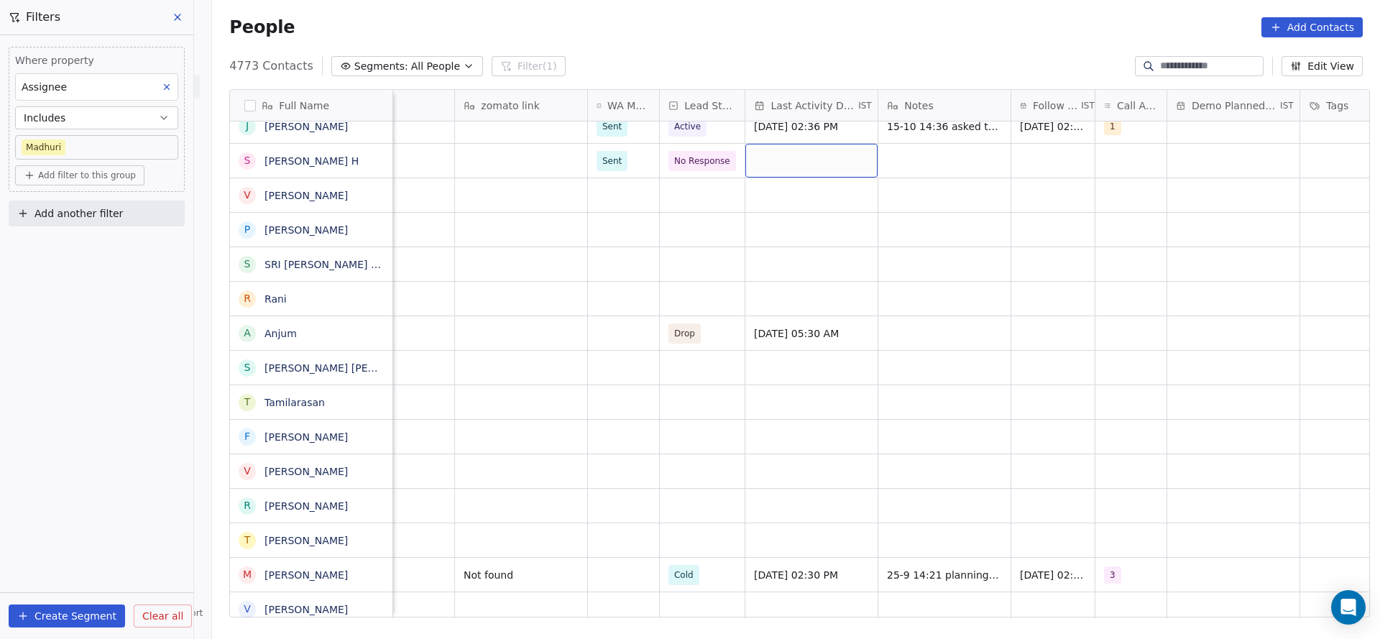
click at [817, 174] on div "grid" at bounding box center [812, 161] width 132 height 34
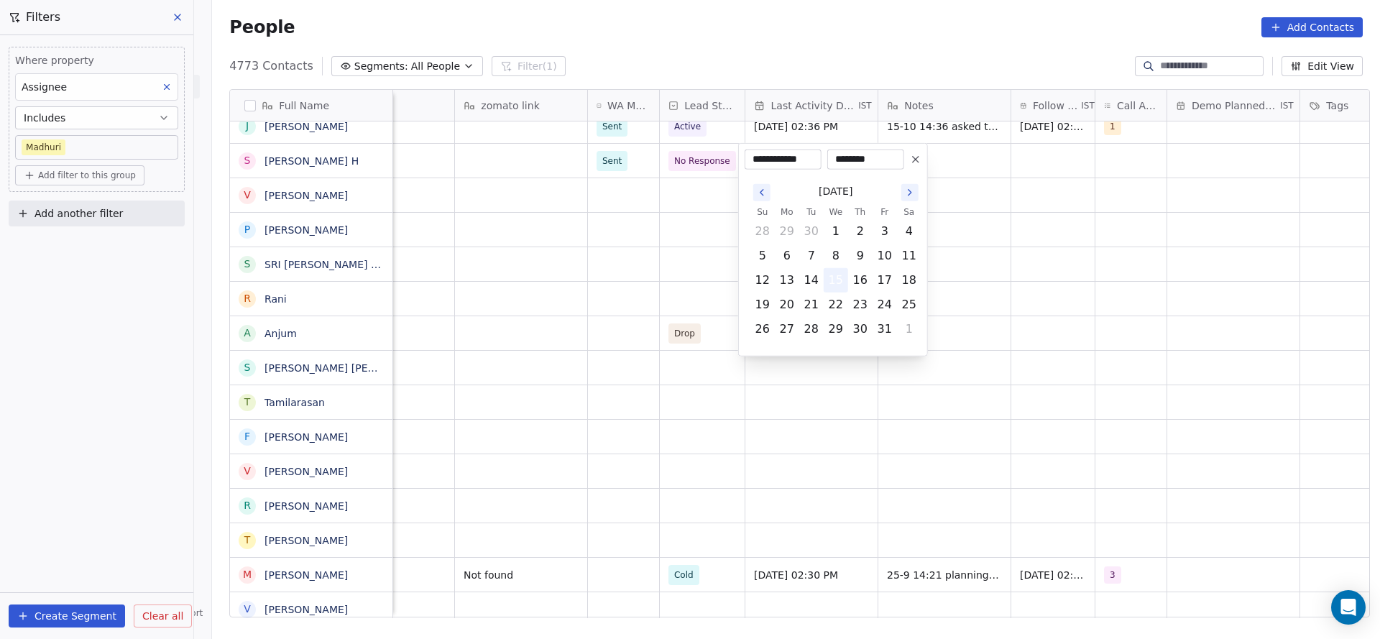
click at [837, 285] on button "15" at bounding box center [836, 280] width 23 height 23
click at [588, 245] on html "On2Cook India Pvt. Ltd. Contacts People Marketing Workflows Campaigns Metrics &…" at bounding box center [690, 319] width 1380 height 639
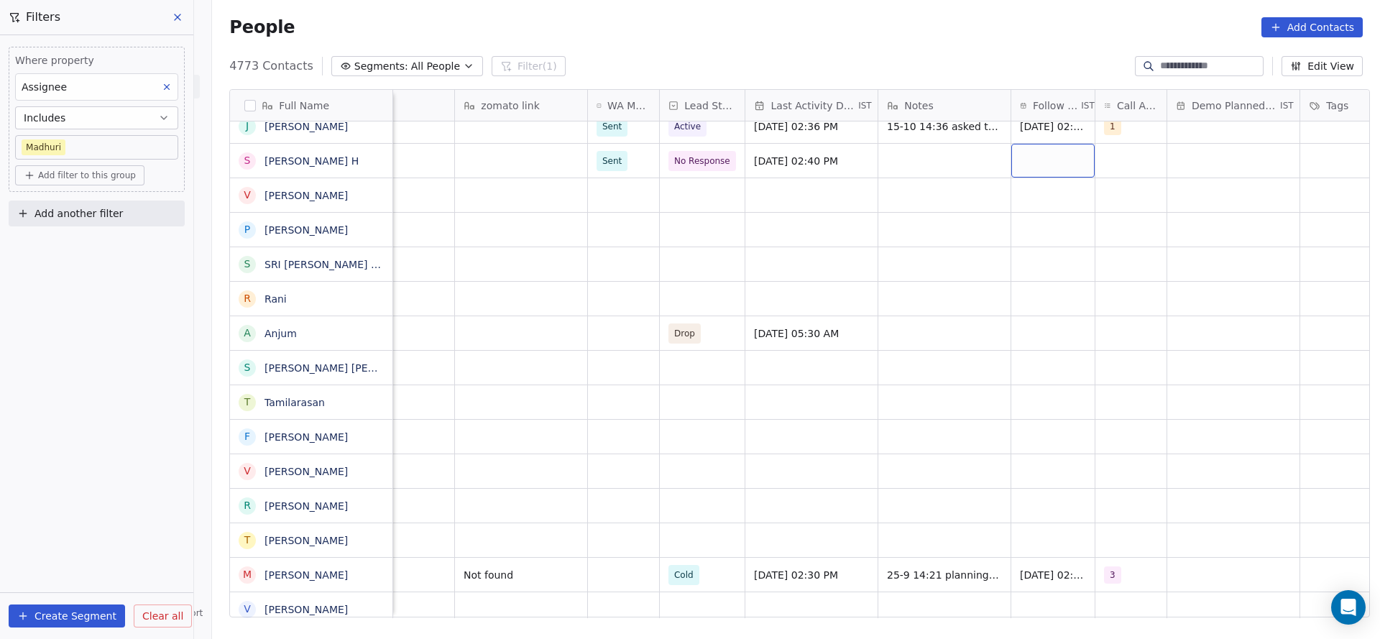
click at [1040, 166] on div "grid" at bounding box center [1053, 161] width 83 height 34
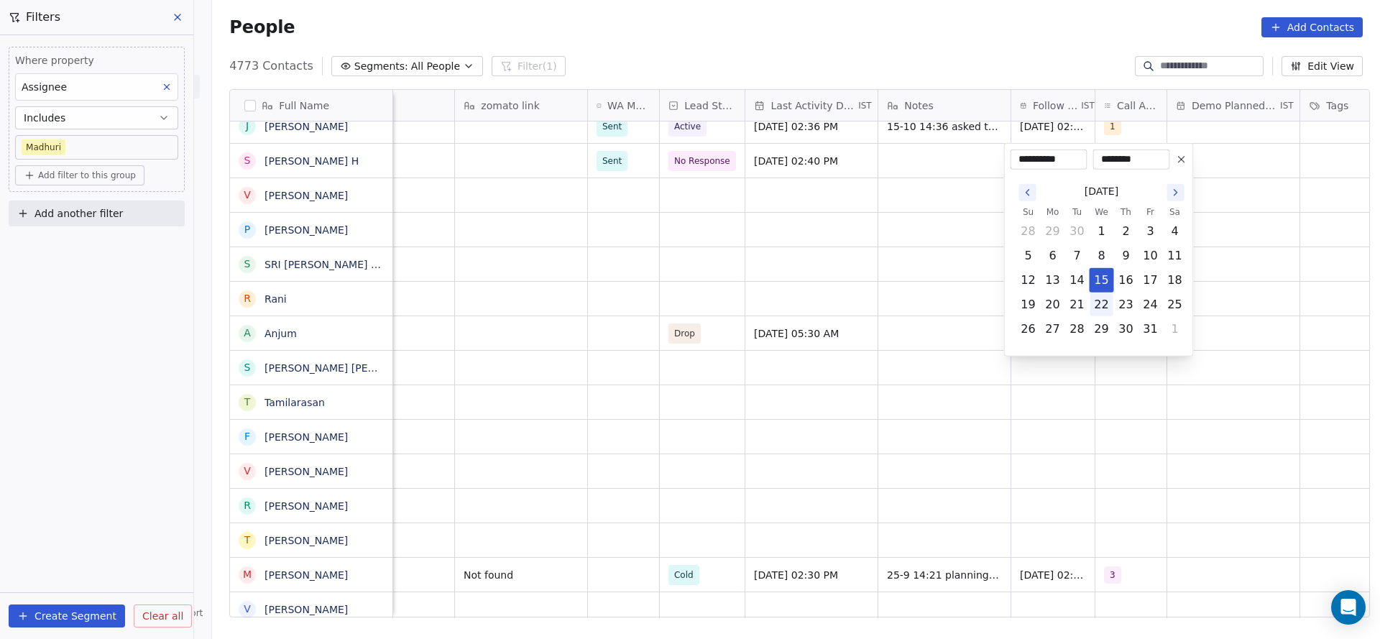
click at [1094, 306] on button "22" at bounding box center [1102, 304] width 23 height 23
type input "**********"
drag, startPoint x: 726, startPoint y: 264, endPoint x: 1128, endPoint y: 142, distance: 419.8
click at [731, 261] on html "On2Cook India Pvt. Ltd. Contacts People Marketing Workflows Campaigns Metrics &…" at bounding box center [690, 319] width 1380 height 639
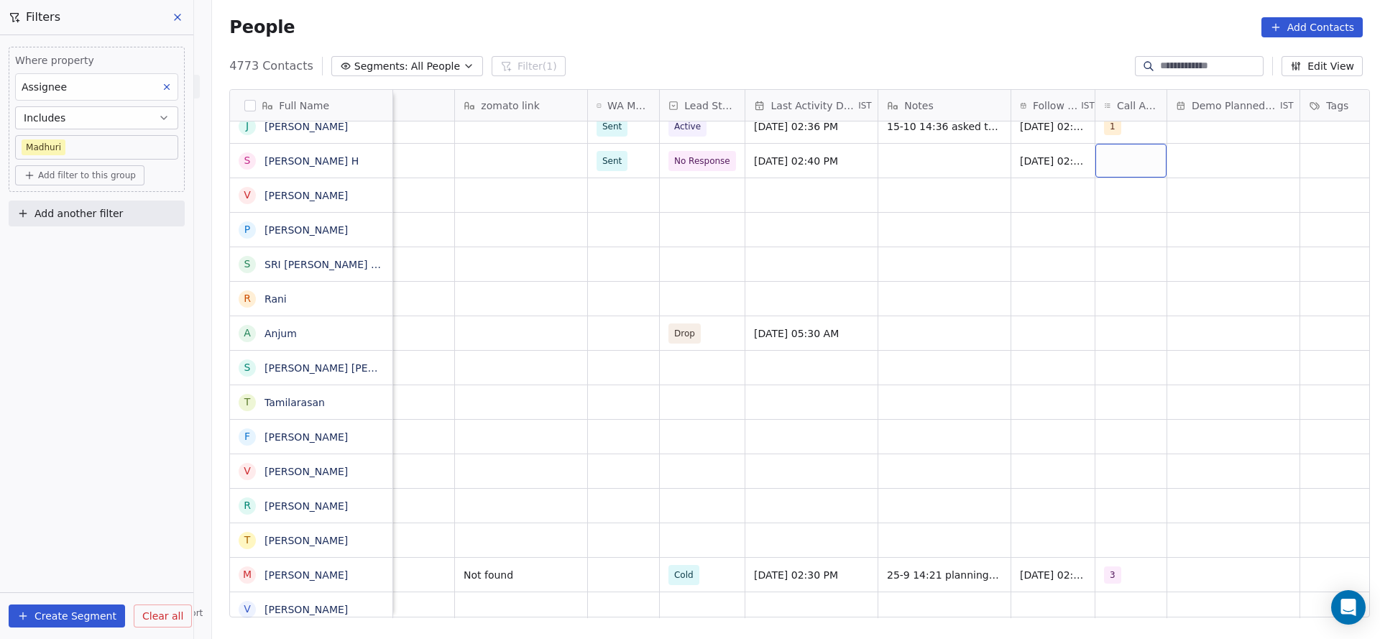
click at [1098, 161] on div "grid" at bounding box center [1131, 161] width 71 height 34
click at [1101, 188] on div "1" at bounding box center [1181, 198] width 162 height 23
drag, startPoint x: 760, startPoint y: 205, endPoint x: 629, endPoint y: 190, distance: 131.7
click at [759, 205] on html "On2Cook India Pvt. Ltd. Contacts People Marketing Workflows Campaigns Metrics &…" at bounding box center [690, 319] width 1380 height 639
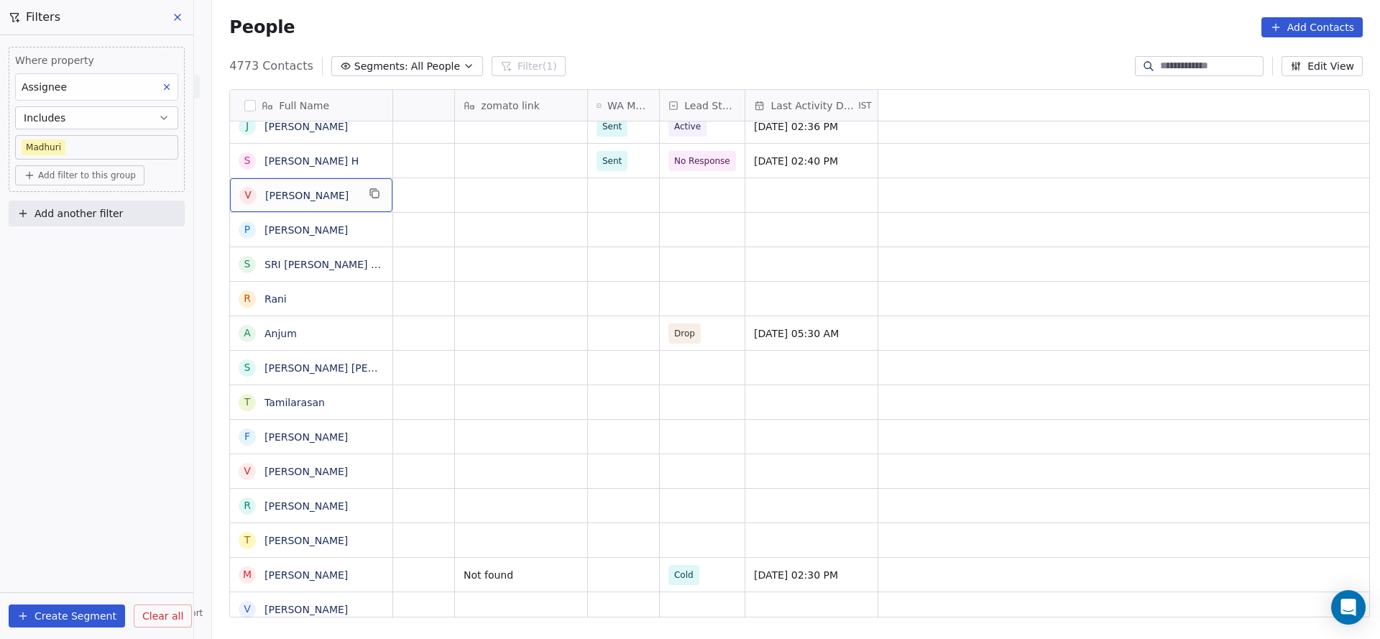
scroll to position [0, 0]
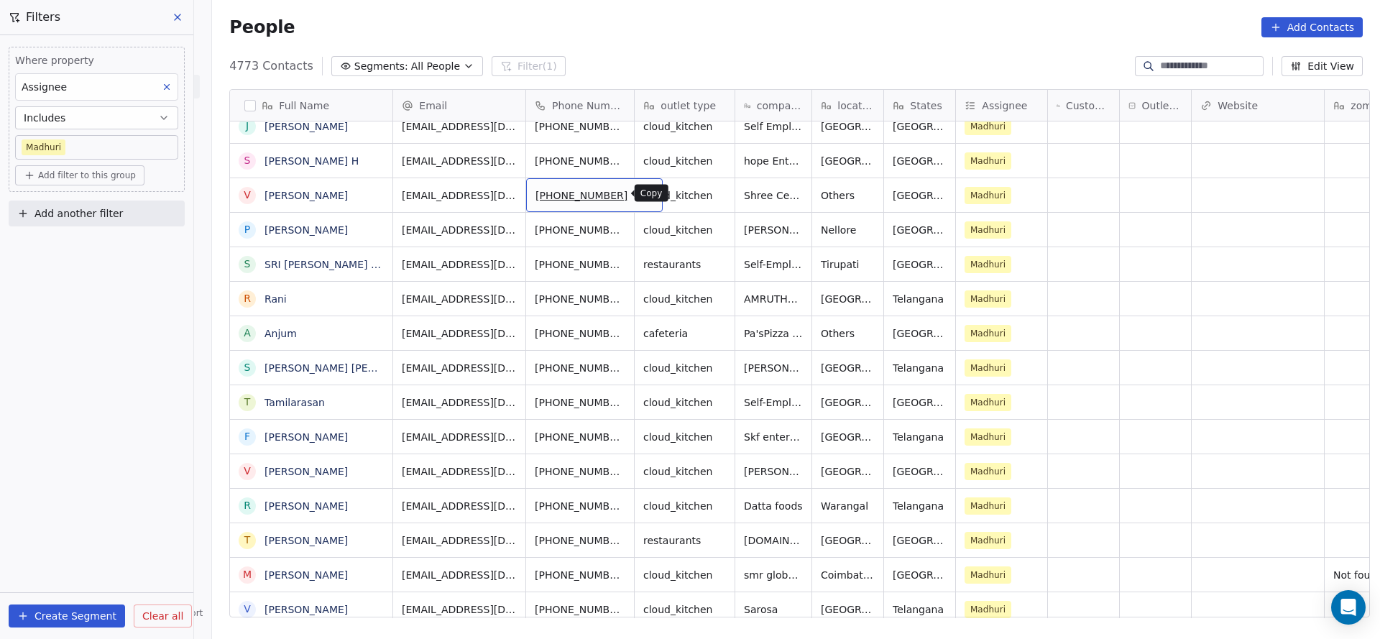
click at [640, 198] on icon "grid" at bounding box center [646, 194] width 12 height 12
click at [1106, 294] on html "On2Cook India Pvt. Ltd. Contacts People Marketing Workflows Campaigns Metrics &…" at bounding box center [690, 319] width 1380 height 639
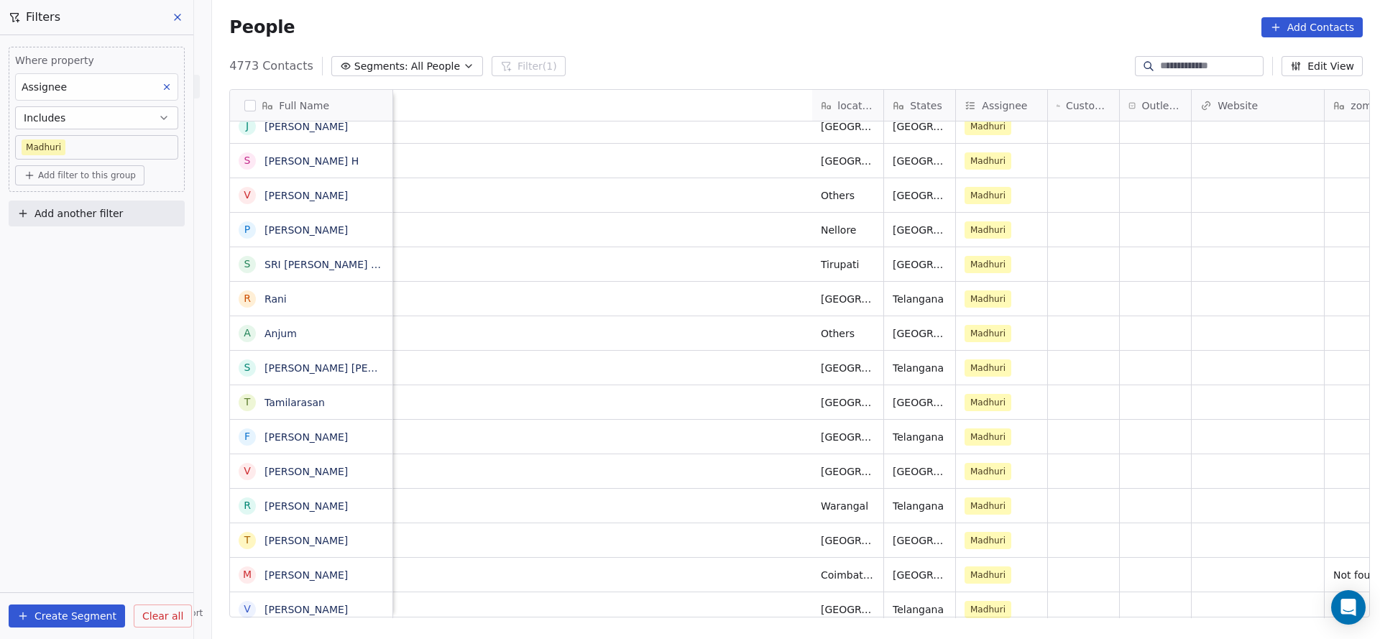
scroll to position [0, 684]
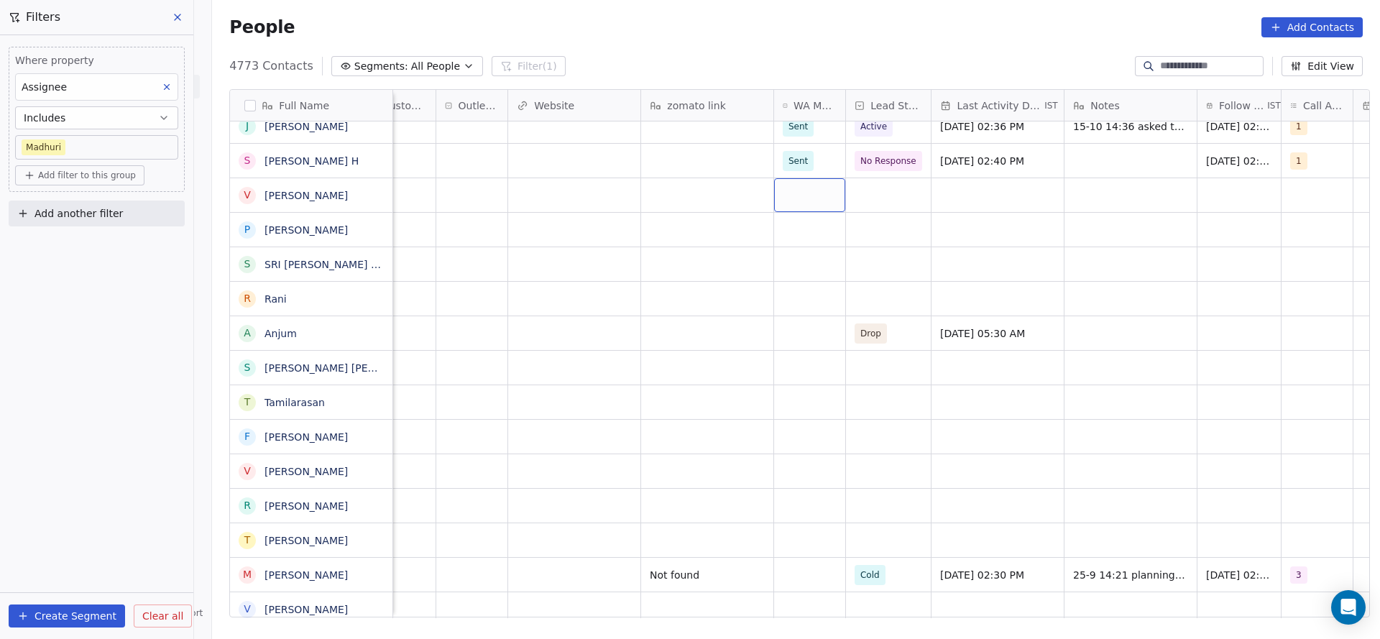
click at [793, 193] on div "grid" at bounding box center [809, 195] width 71 height 34
click at [790, 232] on span "Sent" at bounding box center [801, 233] width 28 height 16
click at [902, 203] on div "grid" at bounding box center [888, 195] width 85 height 34
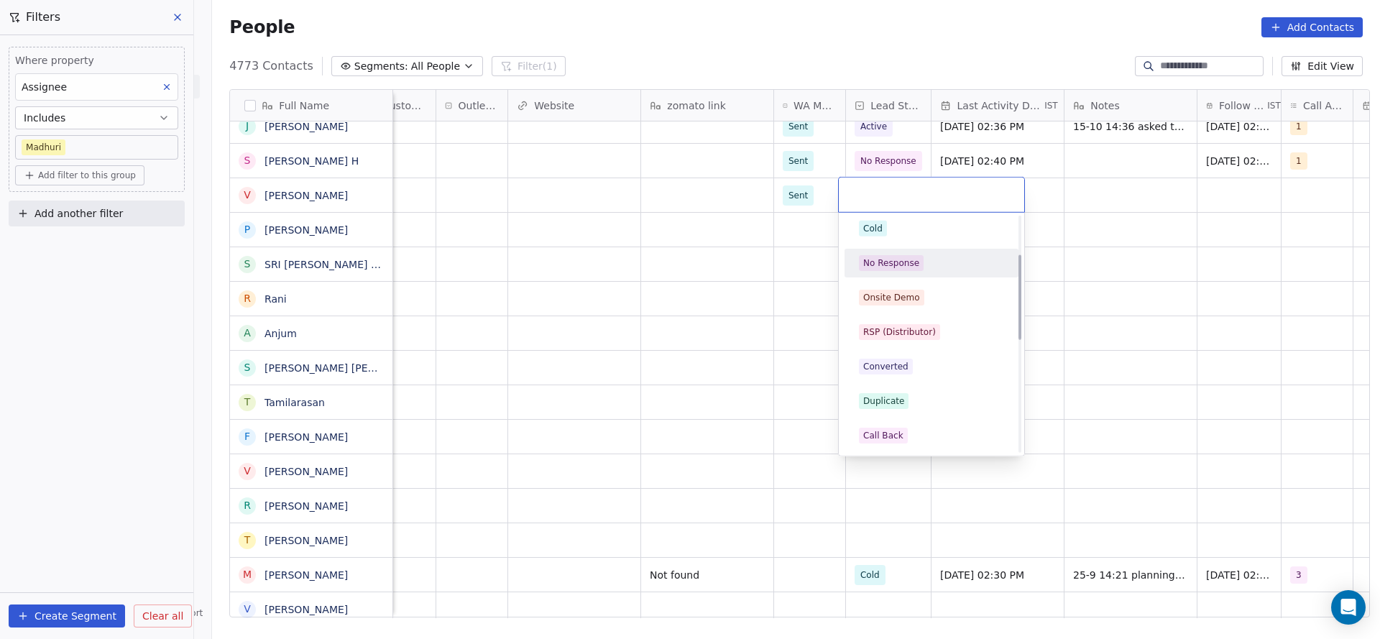
scroll to position [0, 0]
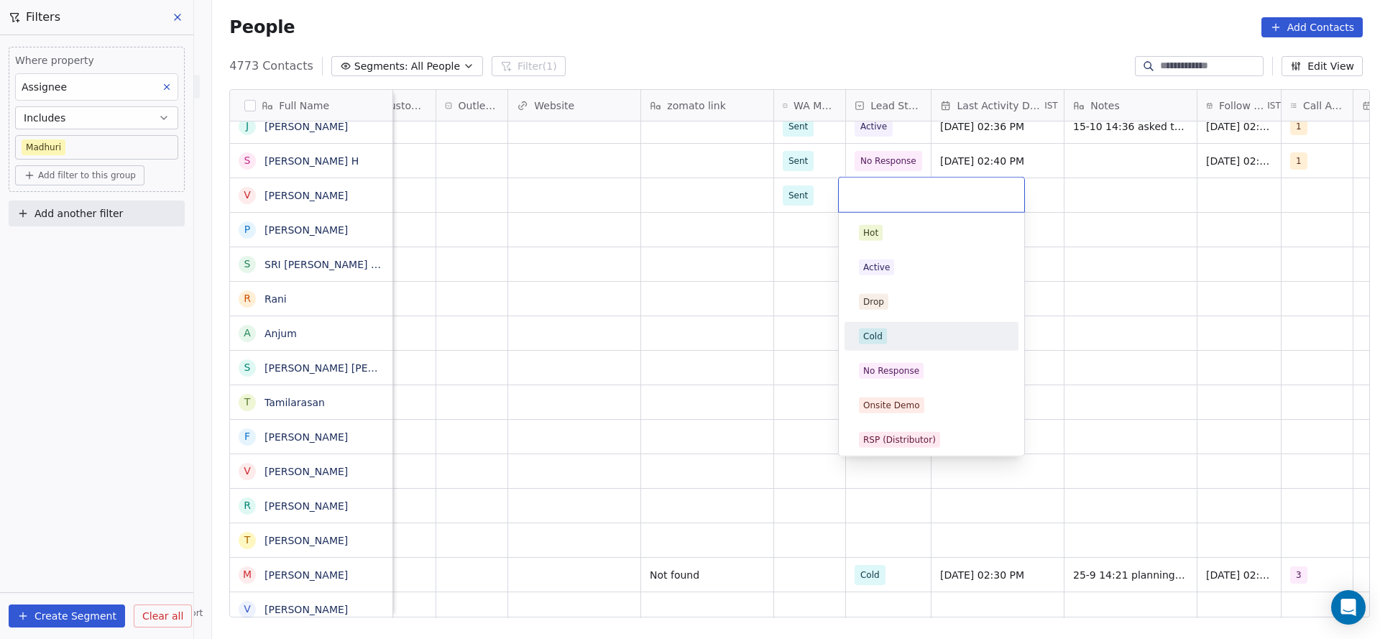
click at [881, 336] on div "Cold" at bounding box center [872, 336] width 19 height 13
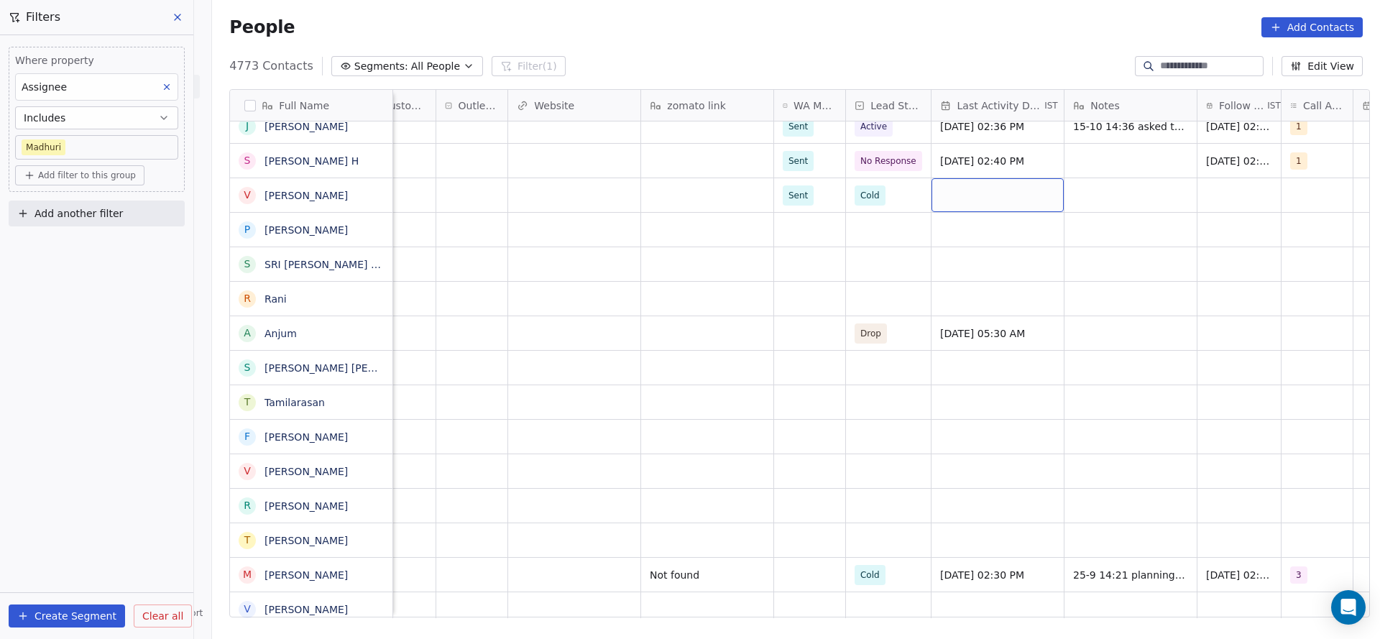
click at [1017, 205] on div "grid" at bounding box center [998, 195] width 132 height 34
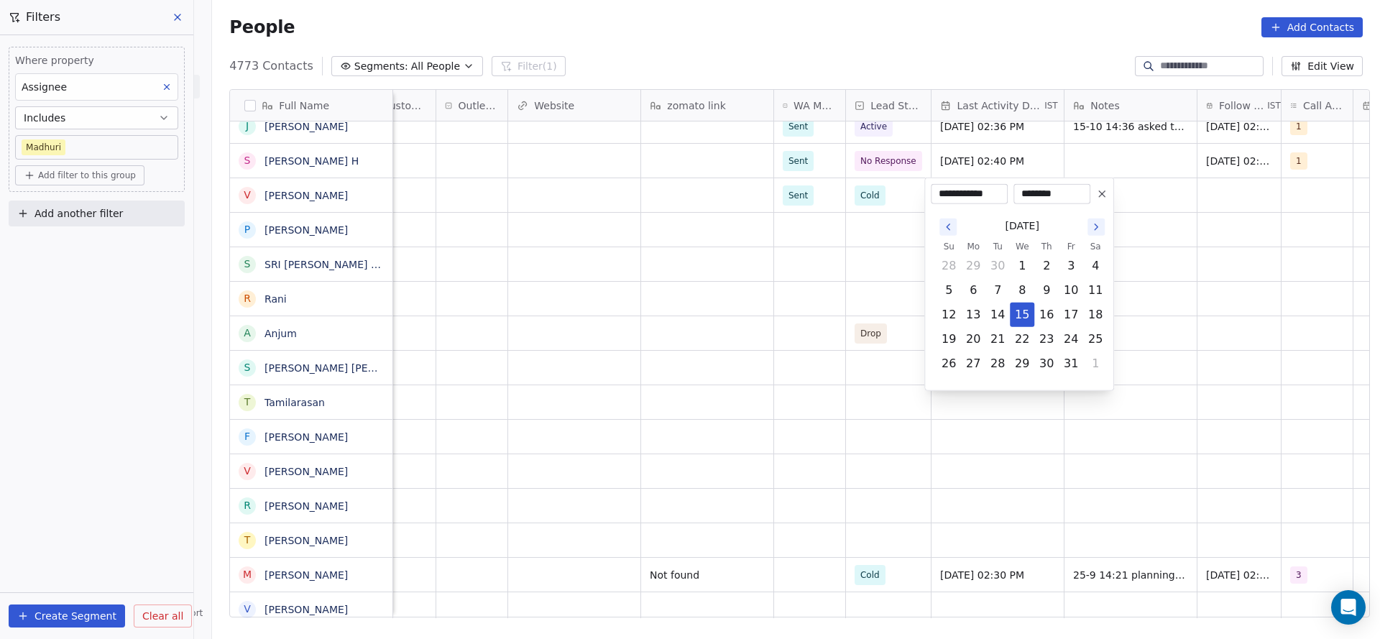
drag, startPoint x: 1024, startPoint y: 313, endPoint x: 835, endPoint y: 308, distance: 189.1
click at [1024, 315] on button "15" at bounding box center [1022, 314] width 23 height 23
click at [828, 308] on html "On2Cook India Pvt. Ltd. Contacts People Marketing Workflows Campaigns Metrics &…" at bounding box center [690, 319] width 1380 height 639
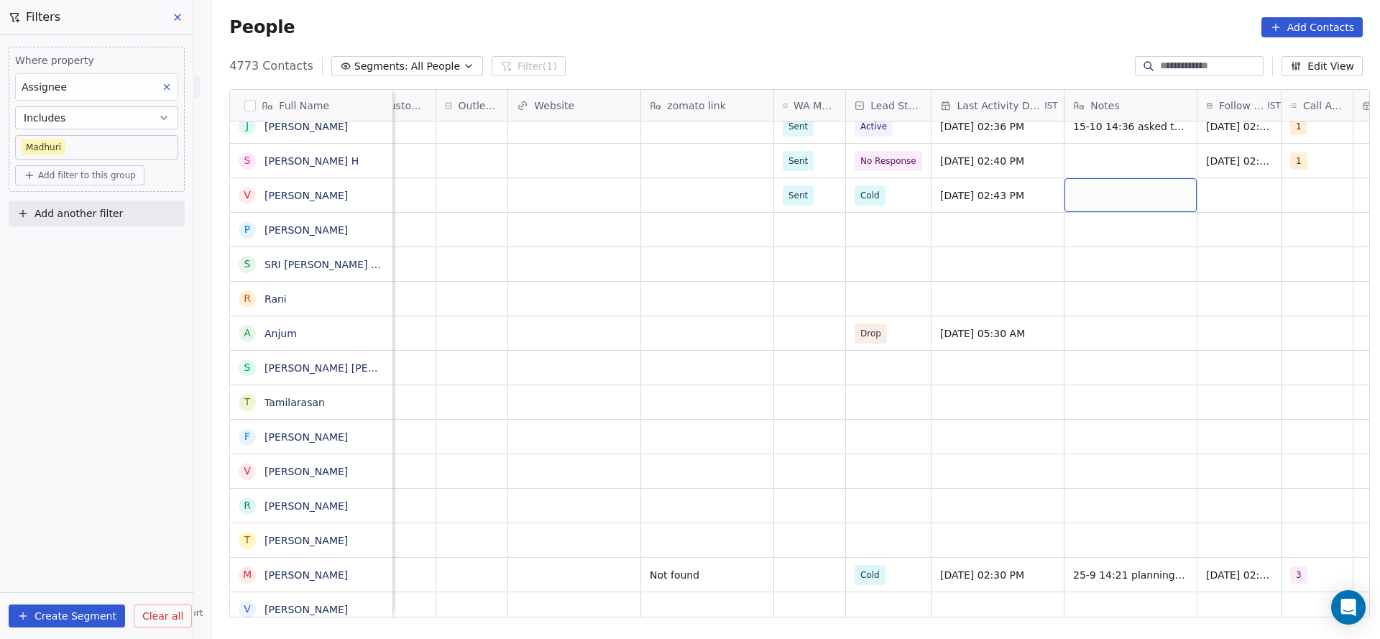
click at [1132, 201] on div "grid" at bounding box center [1131, 195] width 132 height 34
type textarea "**********"
click at [1216, 194] on html "On2Cook India Pvt. Ltd. Contacts People Marketing Workflows Campaigns Metrics &…" at bounding box center [690, 319] width 1380 height 639
click at [1214, 206] on div "grid" at bounding box center [1239, 195] width 83 height 34
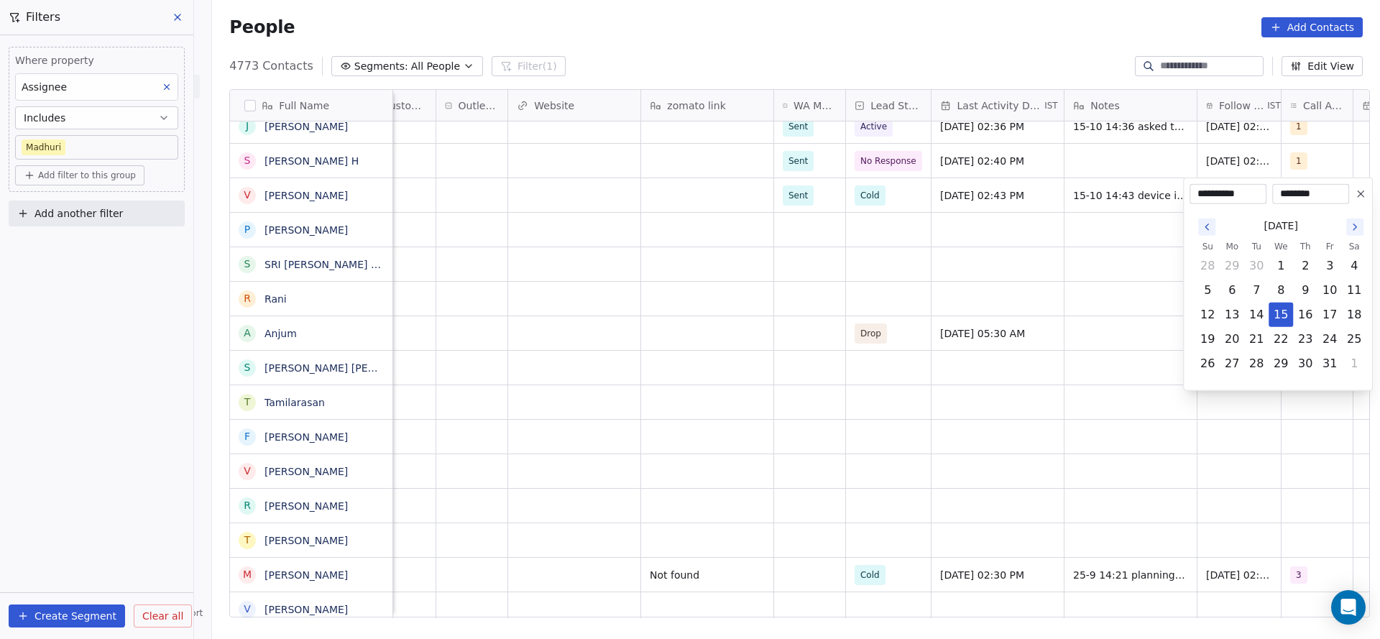
click at [629, 290] on html "On2Cook India Pvt. Ltd. Contacts People Marketing Workflows Campaigns Metrics &…" at bounding box center [690, 319] width 1380 height 639
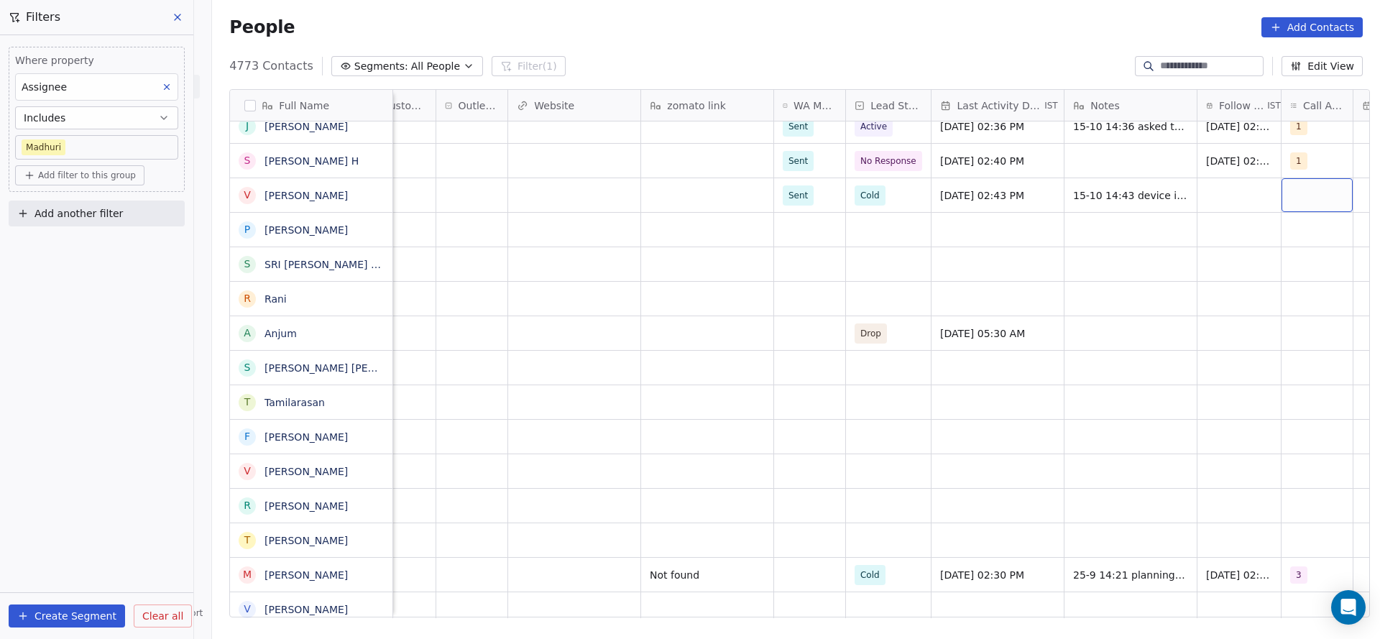
click at [1297, 197] on div "grid" at bounding box center [1317, 195] width 71 height 34
click at [1242, 232] on div "1" at bounding box center [1288, 233] width 128 height 16
click at [687, 248] on html "On2Cook India Pvt. Ltd. Contacts People Marketing Workflows Campaigns Metrics &…" at bounding box center [690, 319] width 1380 height 639
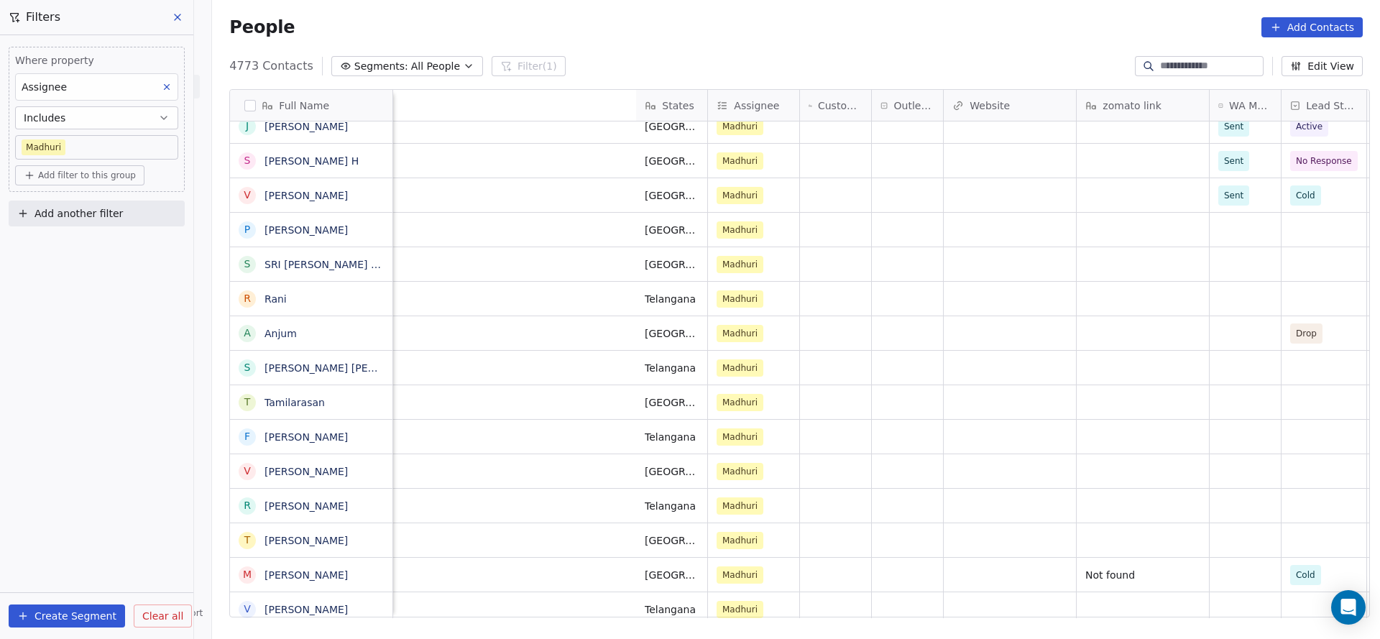
scroll to position [0, 923]
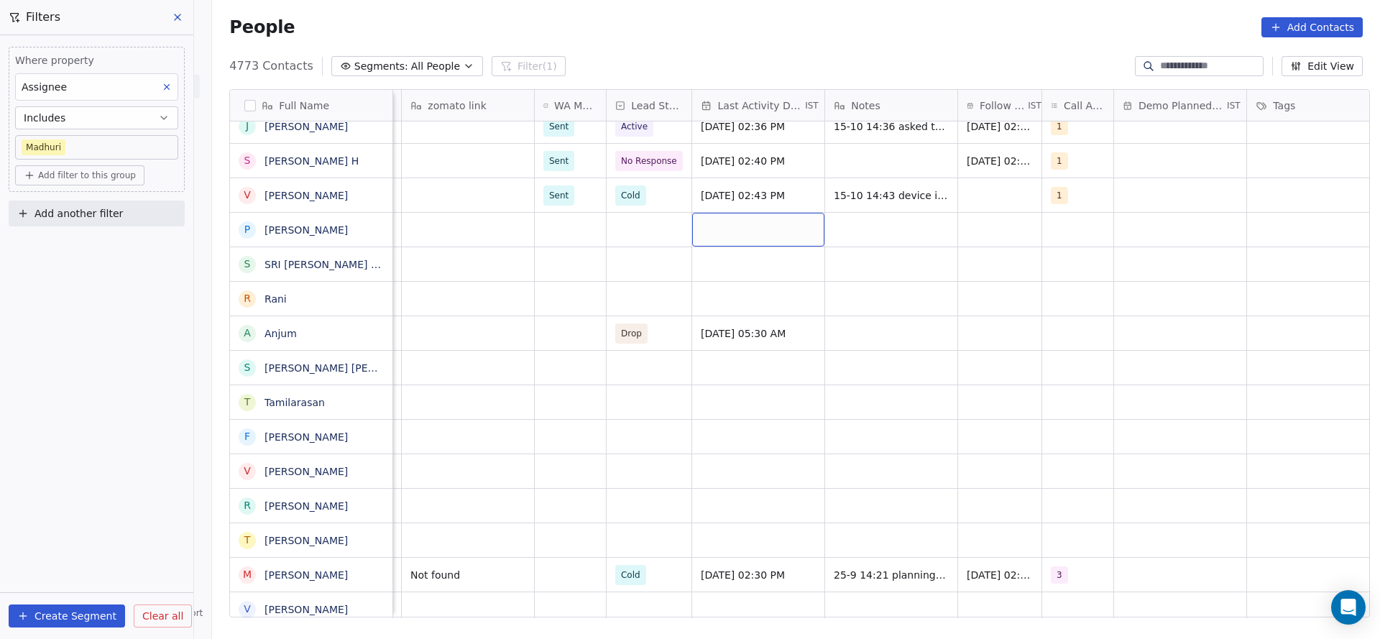
click at [751, 232] on div "grid" at bounding box center [758, 230] width 132 height 34
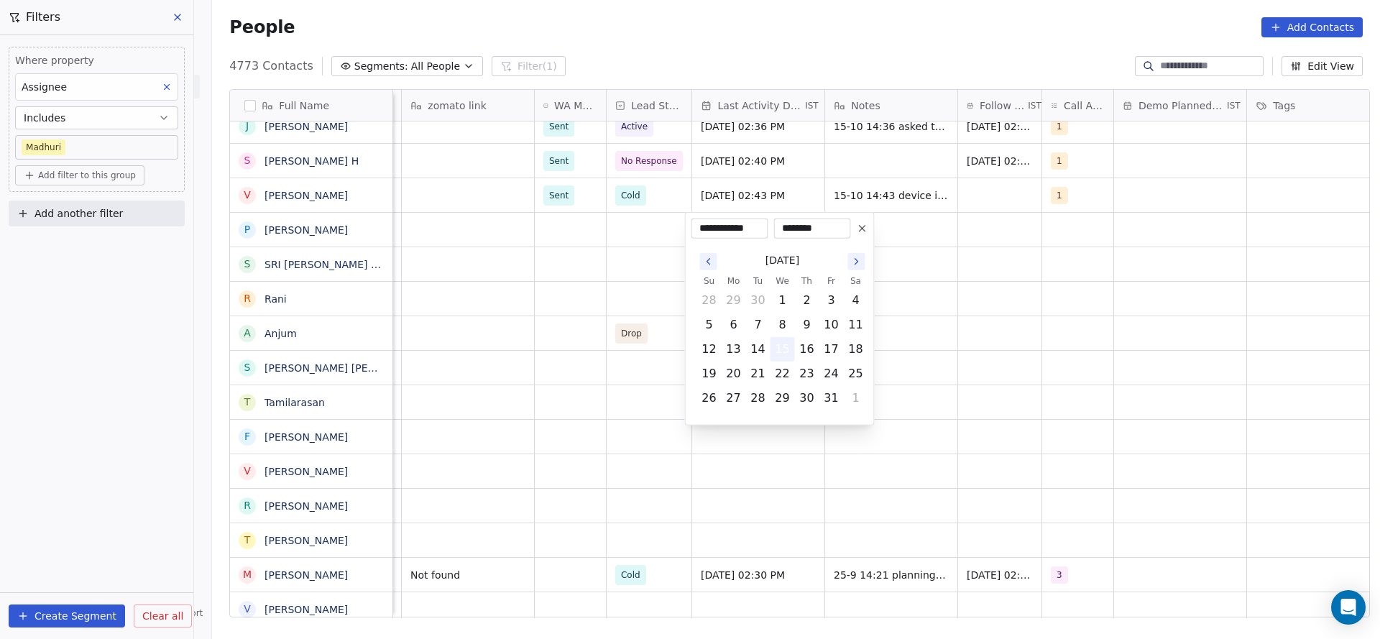
click at [779, 355] on button "15" at bounding box center [782, 349] width 23 height 23
click at [484, 345] on html "On2Cook India Pvt. Ltd. Contacts People Marketing Workflows Campaigns Metrics &…" at bounding box center [690, 319] width 1380 height 639
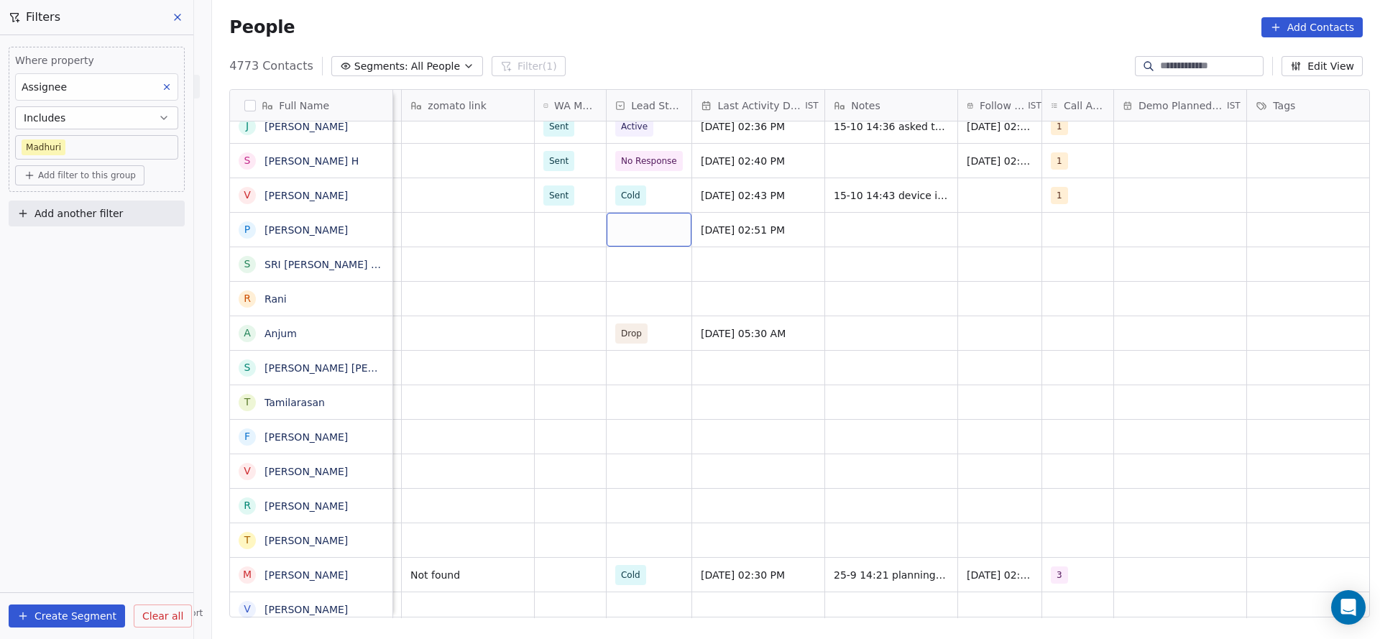
click at [638, 233] on div "grid" at bounding box center [649, 230] width 85 height 34
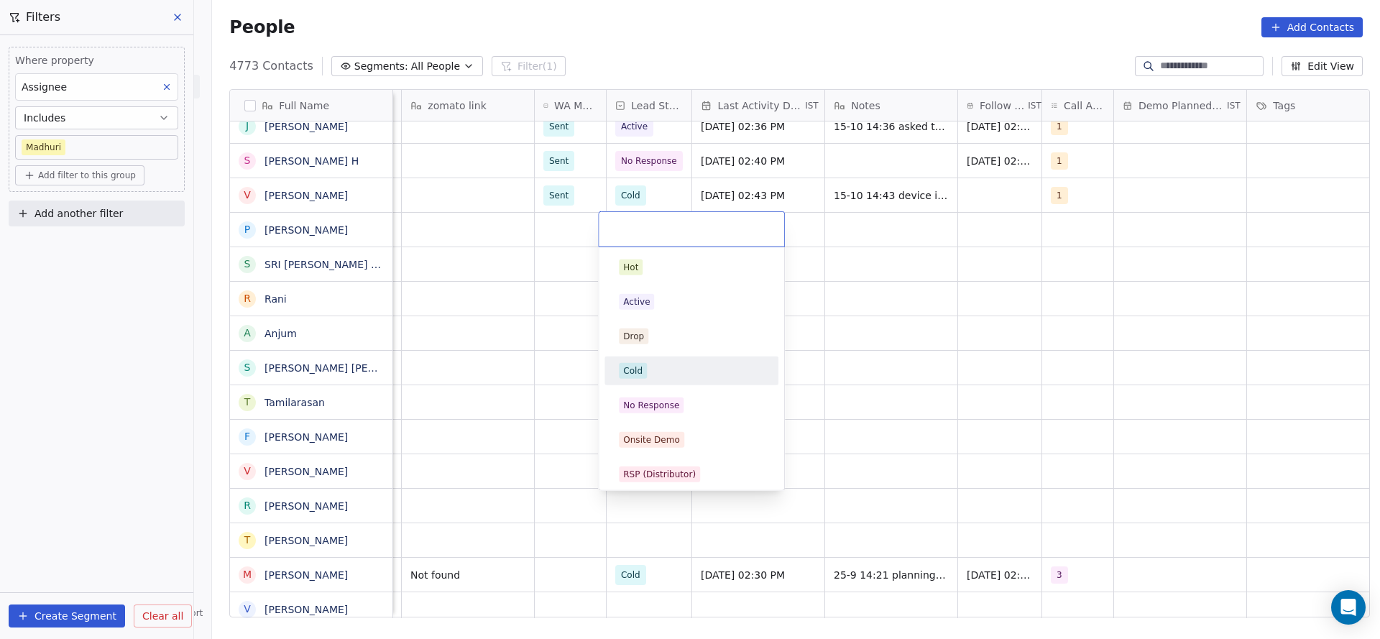
click at [656, 369] on div "Cold" at bounding box center [691, 371] width 145 height 16
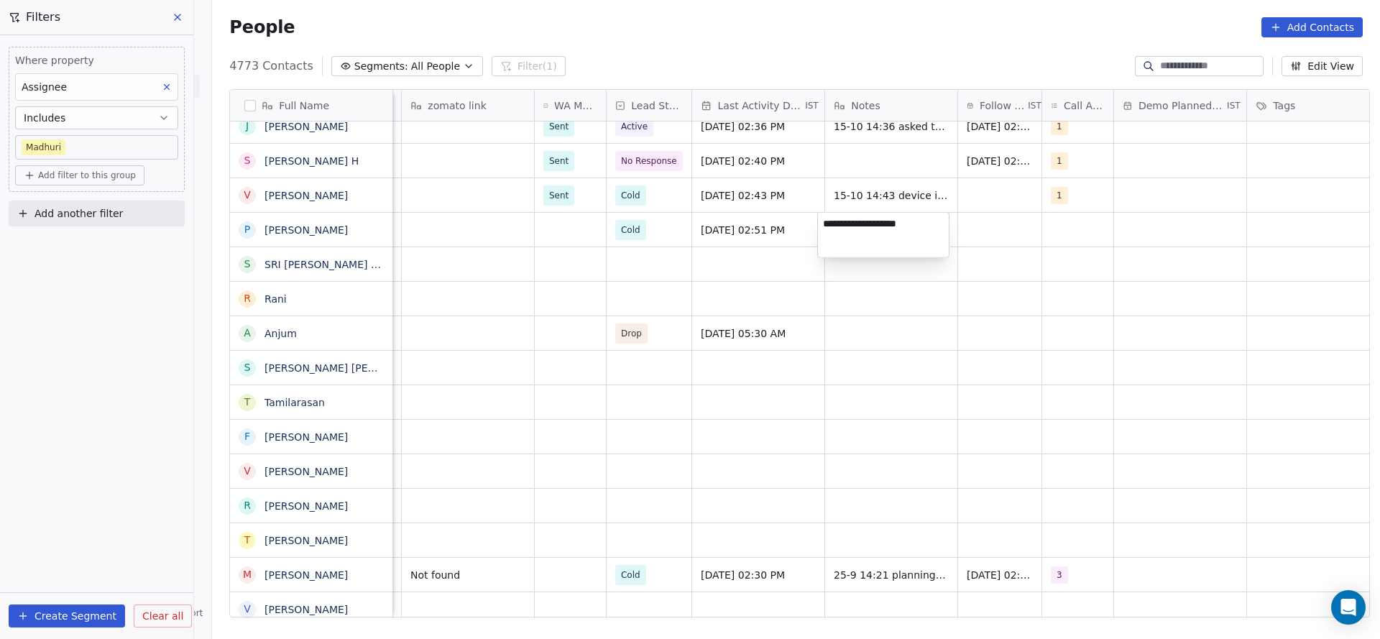
type textarea "**********"
click at [991, 244] on html "On2Cook India Pvt. Ltd. Contacts People Marketing Workflows Campaigns Metrics &…" at bounding box center [690, 319] width 1380 height 639
click at [1048, 237] on div "grid" at bounding box center [1077, 230] width 71 height 34
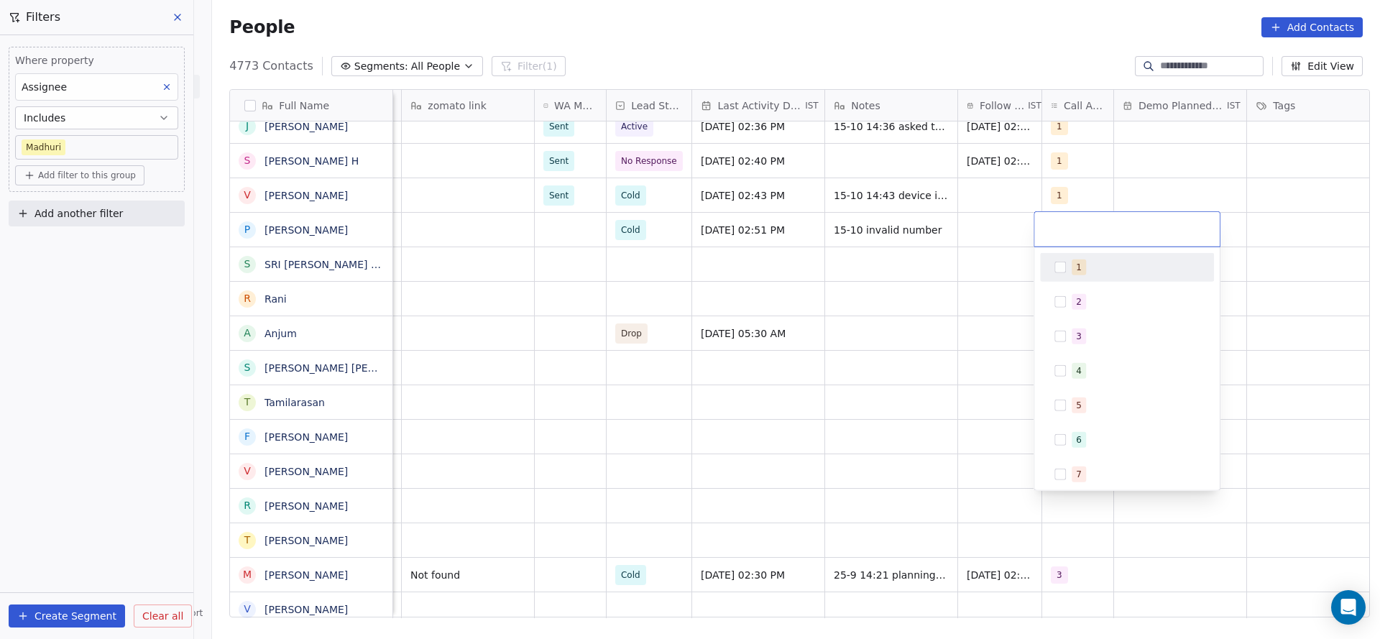
click at [1081, 260] on span "1" at bounding box center [1079, 268] width 14 height 16
click at [881, 303] on html "On2Cook India Pvt. Ltd. Contacts People Marketing Workflows Campaigns Metrics &…" at bounding box center [690, 319] width 1380 height 639
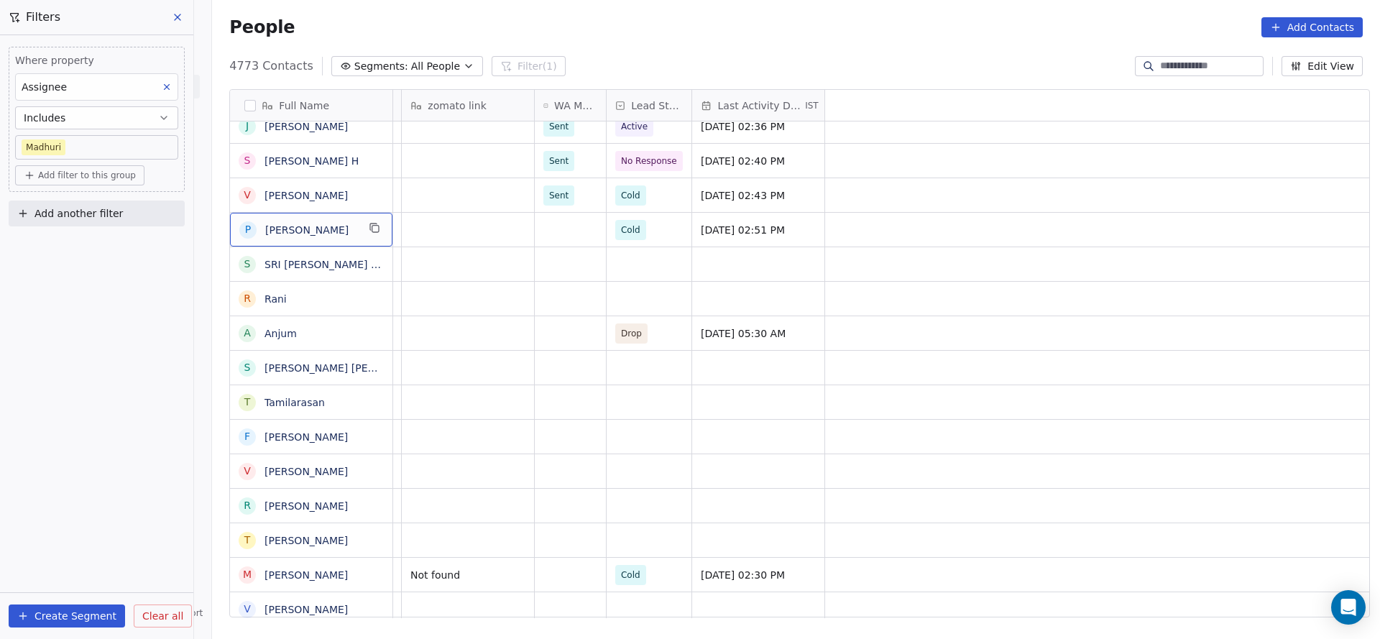
scroll to position [0, 0]
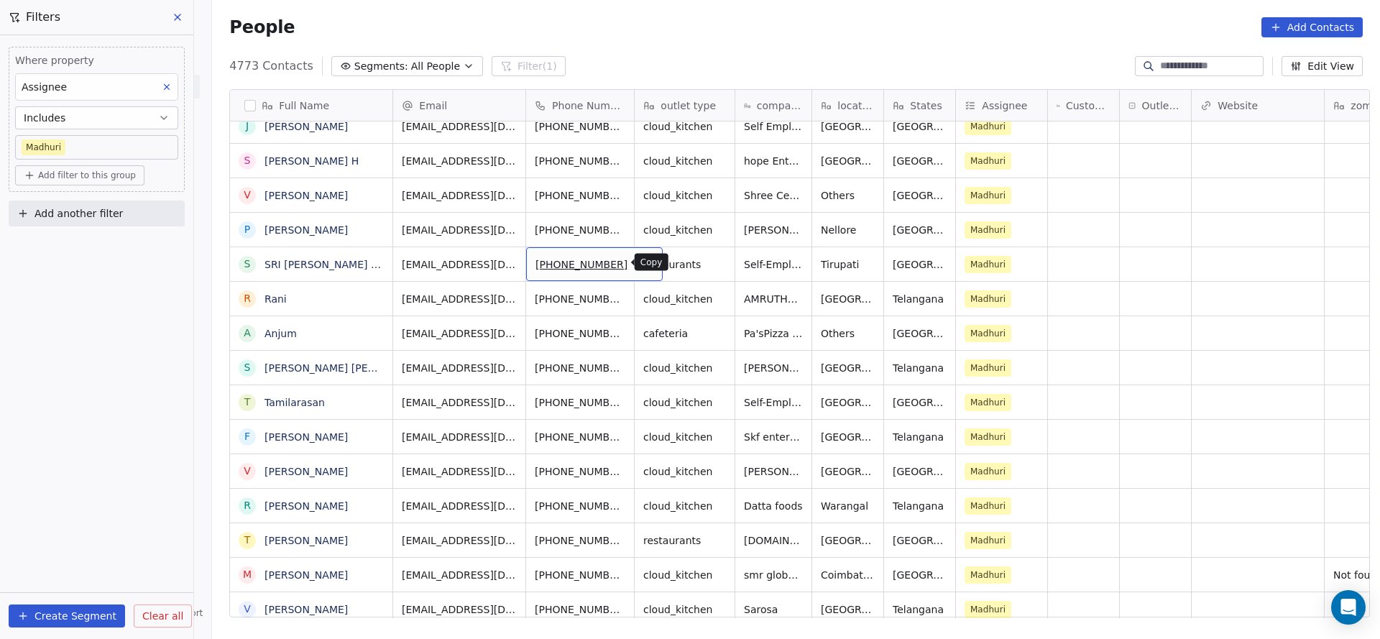
click at [640, 267] on icon "grid" at bounding box center [646, 263] width 12 height 12
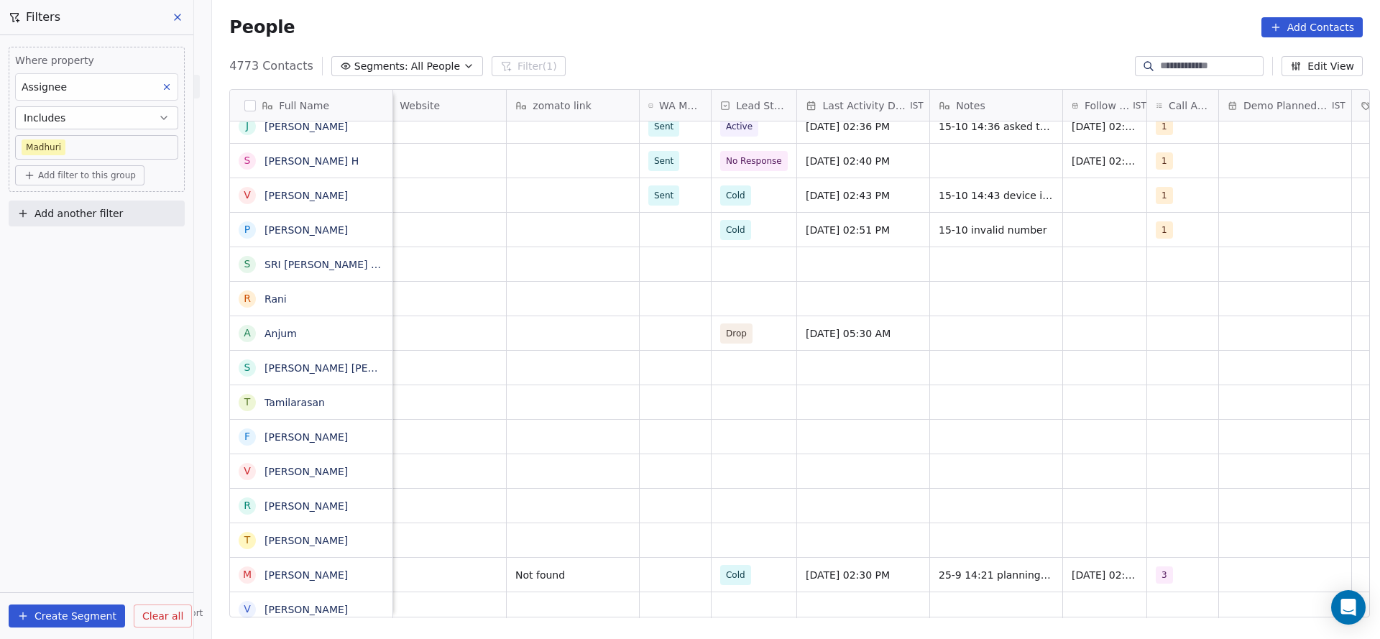
scroll to position [0, 967]
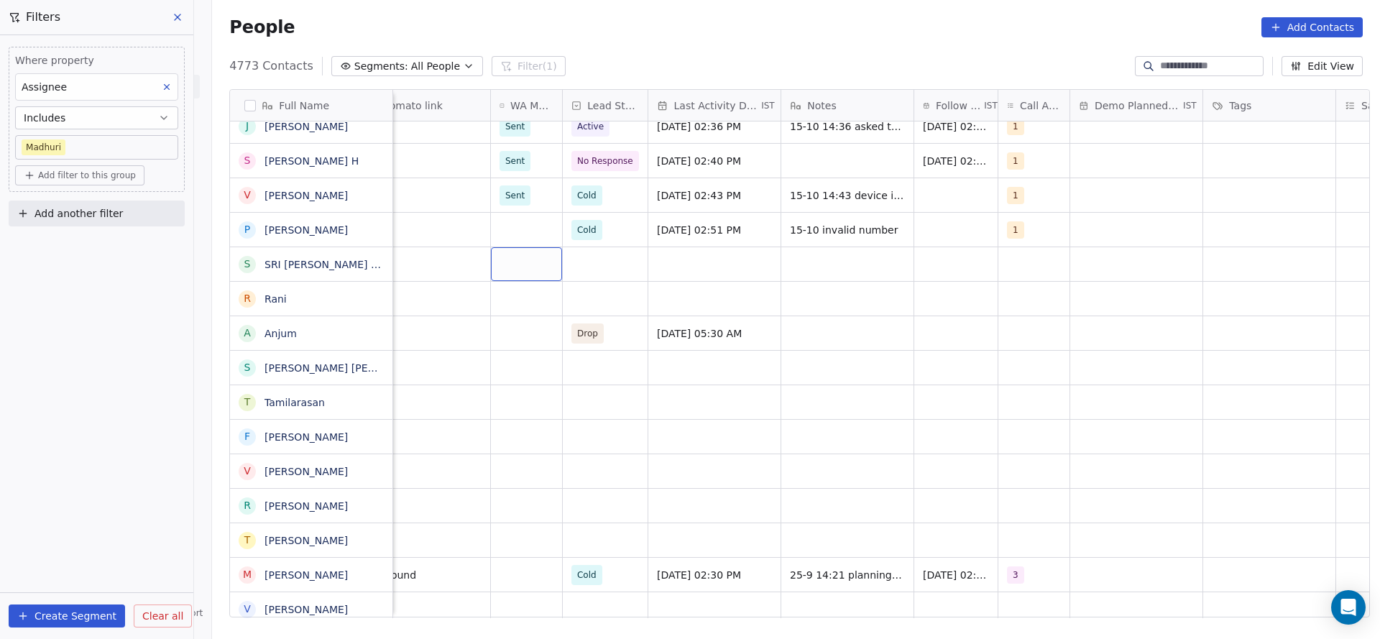
click at [491, 265] on div "grid" at bounding box center [526, 264] width 71 height 34
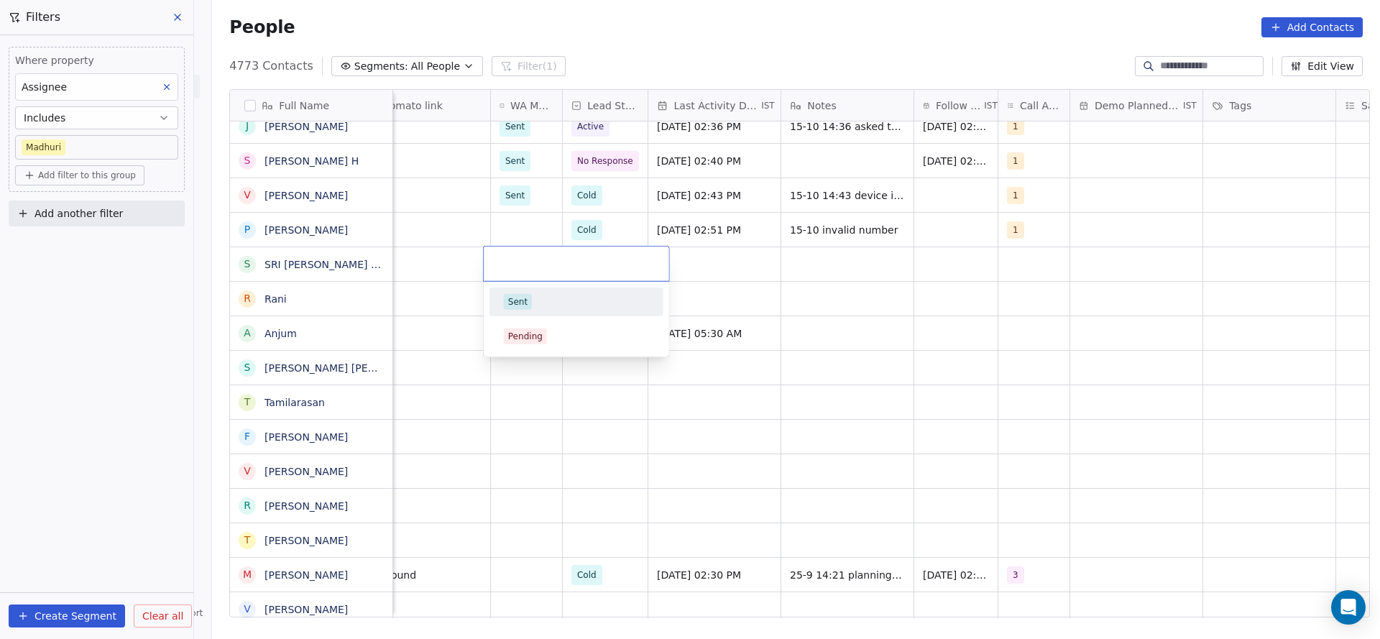
click at [509, 308] on span "Sent" at bounding box center [518, 302] width 28 height 16
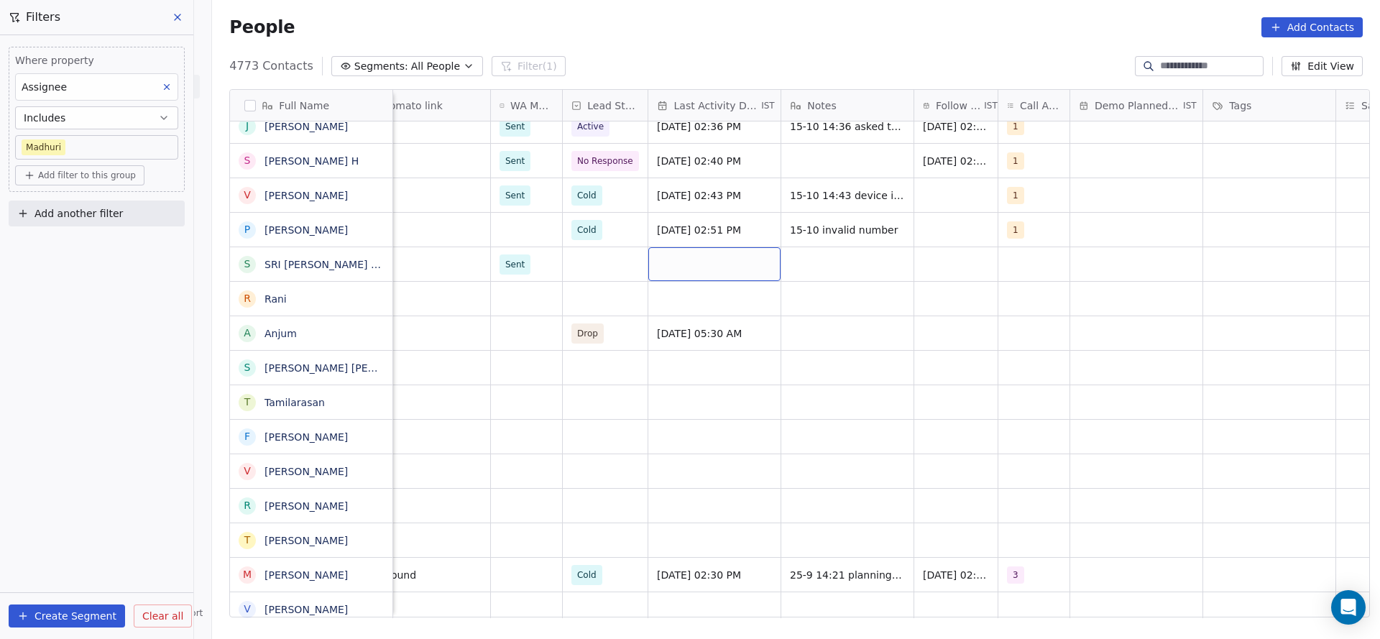
click at [684, 259] on div "grid" at bounding box center [714, 264] width 132 height 34
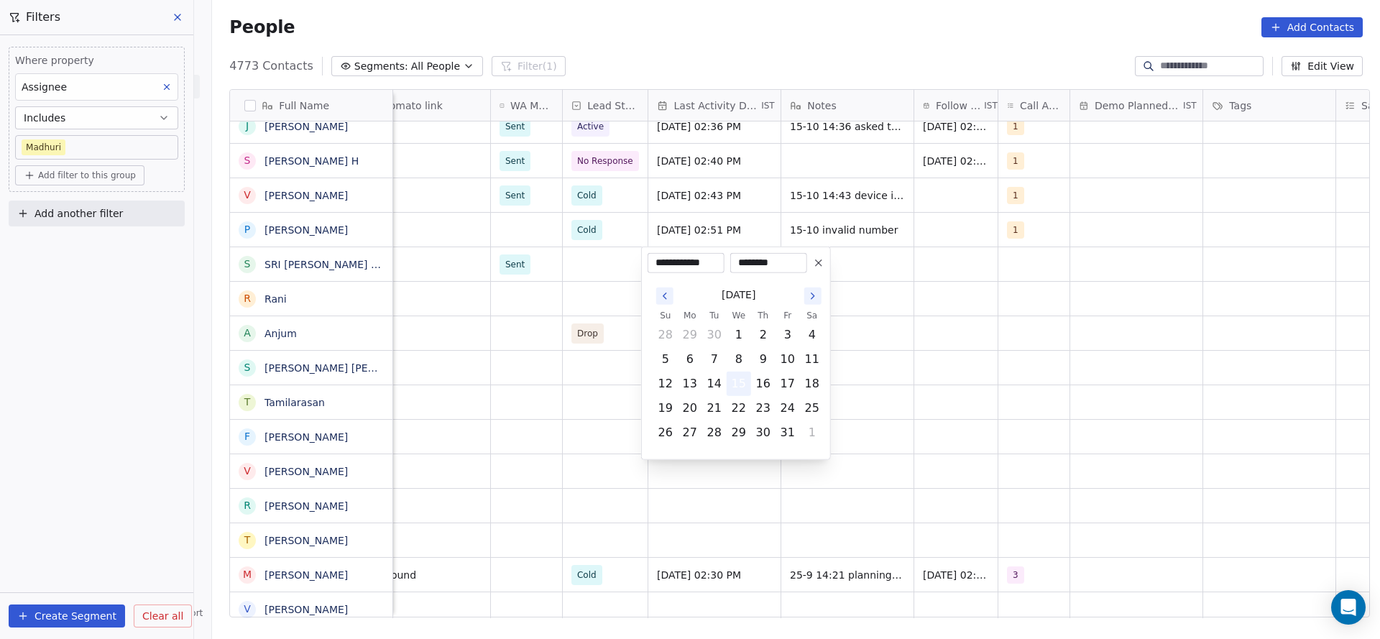
click at [732, 380] on button "15" at bounding box center [739, 383] width 23 height 23
click at [462, 371] on html "On2Cook India Pvt. Ltd. Contacts People Marketing Workflows Campaigns Metrics &…" at bounding box center [690, 319] width 1380 height 639
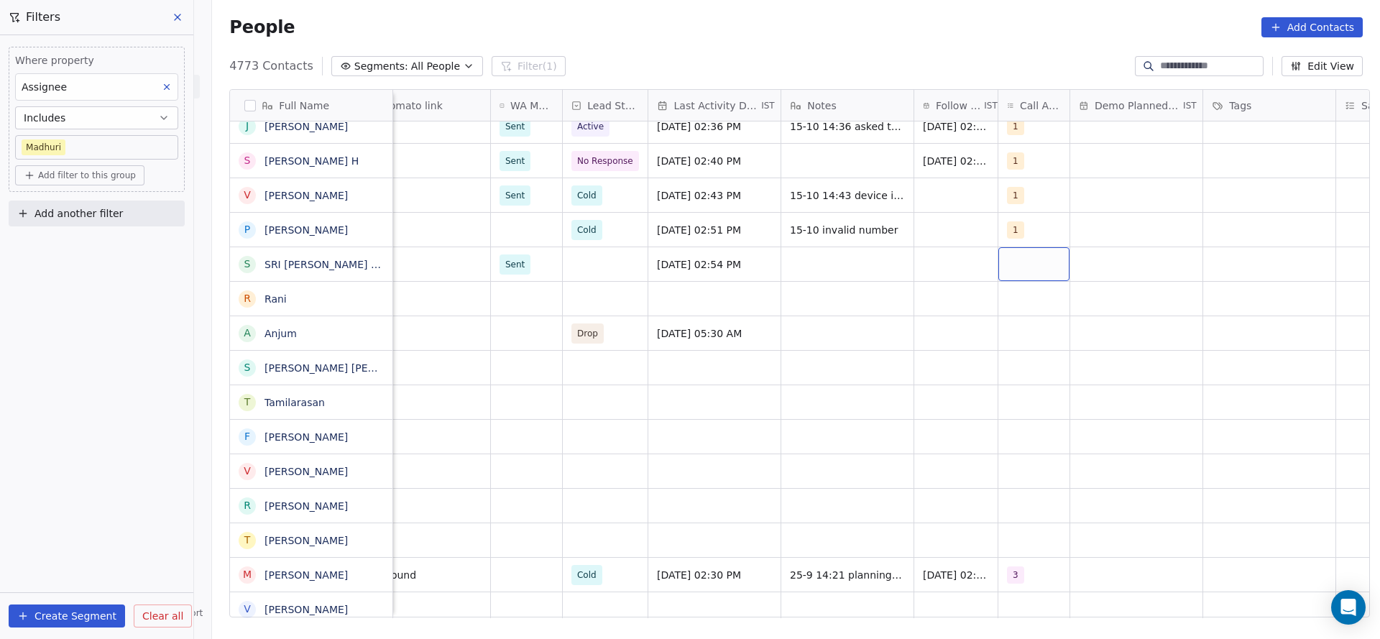
click at [1056, 270] on div "grid" at bounding box center [1034, 264] width 71 height 34
drag, startPoint x: 1024, startPoint y: 298, endPoint x: 899, endPoint y: 337, distance: 131.0
click at [1024, 300] on div "1" at bounding box center [1084, 301] width 162 height 23
click at [899, 337] on html "On2Cook India Pvt. Ltd. Contacts People Marketing Workflows Campaigns Metrics &…" at bounding box center [690, 319] width 1380 height 639
click at [625, 270] on div "grid" at bounding box center [605, 264] width 85 height 34
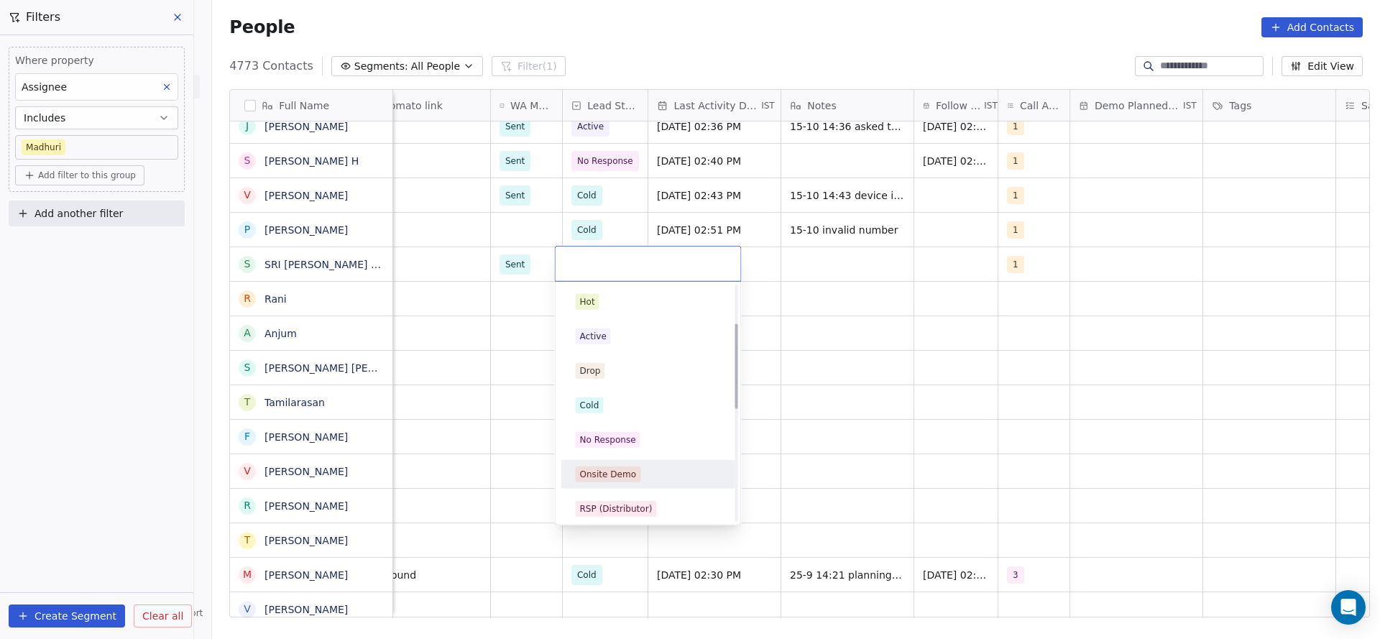
scroll to position [108, 0]
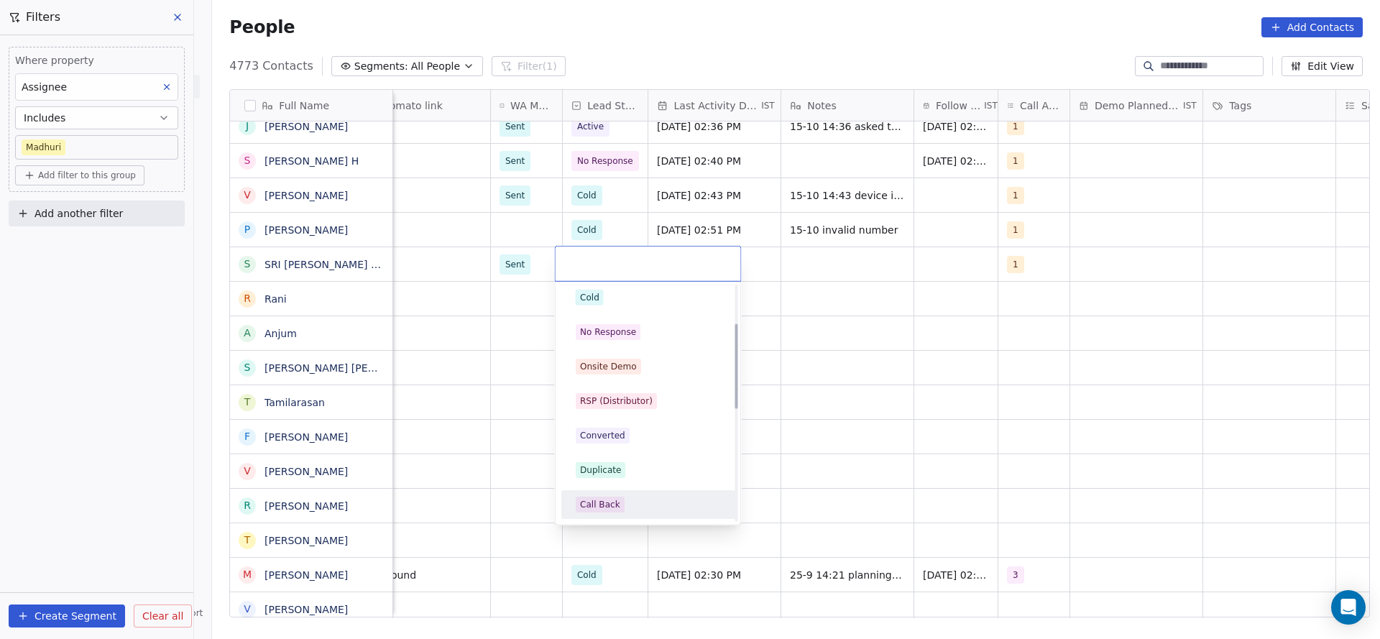
click at [619, 493] on div "Call Back" at bounding box center [648, 504] width 162 height 23
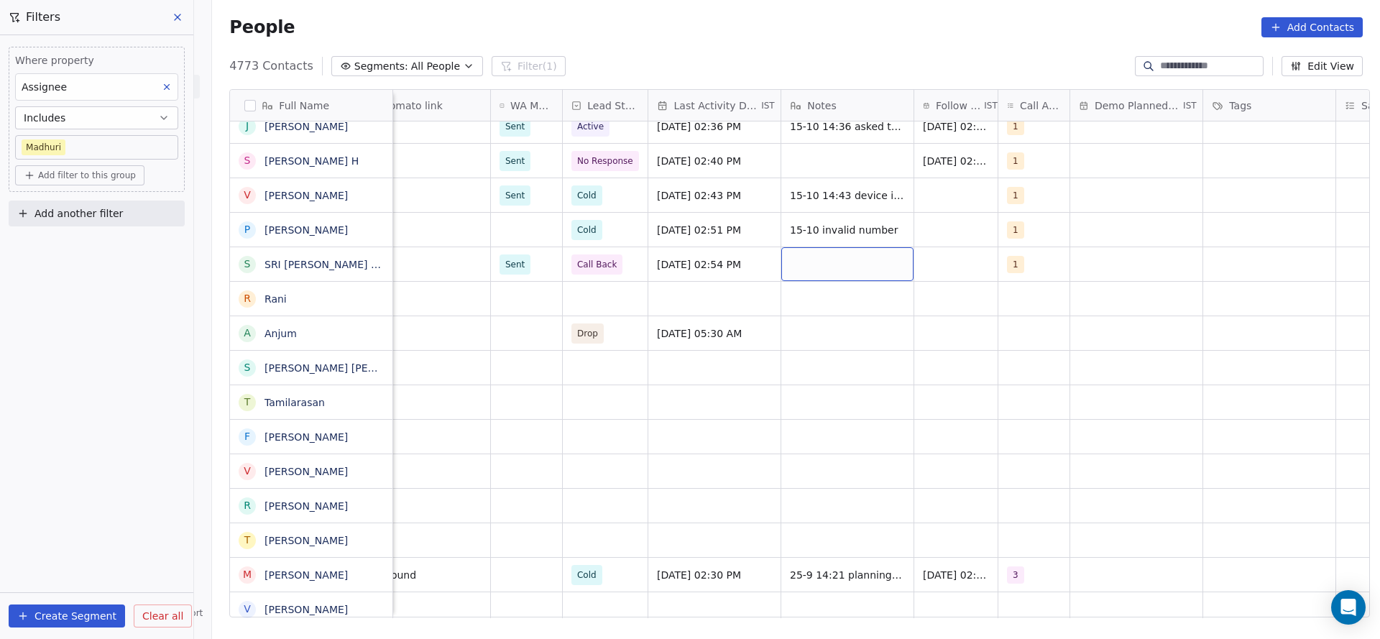
click at [817, 275] on div "grid" at bounding box center [847, 264] width 132 height 34
type textarea "**********"
click at [937, 250] on html "On2Cook India Pvt. Ltd. Contacts People Marketing Workflows Campaigns Metrics &…" at bounding box center [690, 319] width 1380 height 639
click at [935, 267] on div "grid" at bounding box center [955, 264] width 83 height 34
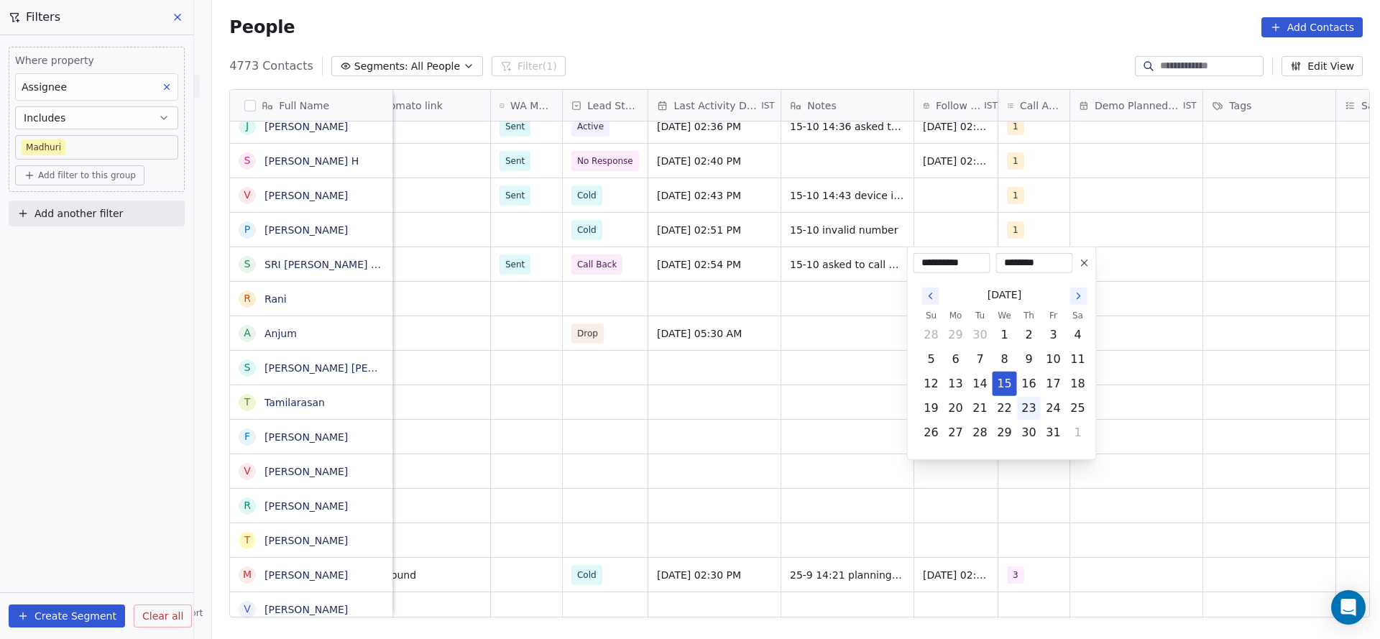
click at [1027, 412] on button "23" at bounding box center [1029, 408] width 23 height 23
type input "**********"
click at [533, 394] on html "On2Cook India Pvt. Ltd. Contacts People Marketing Workflows Campaigns Metrics &…" at bounding box center [690, 319] width 1380 height 639
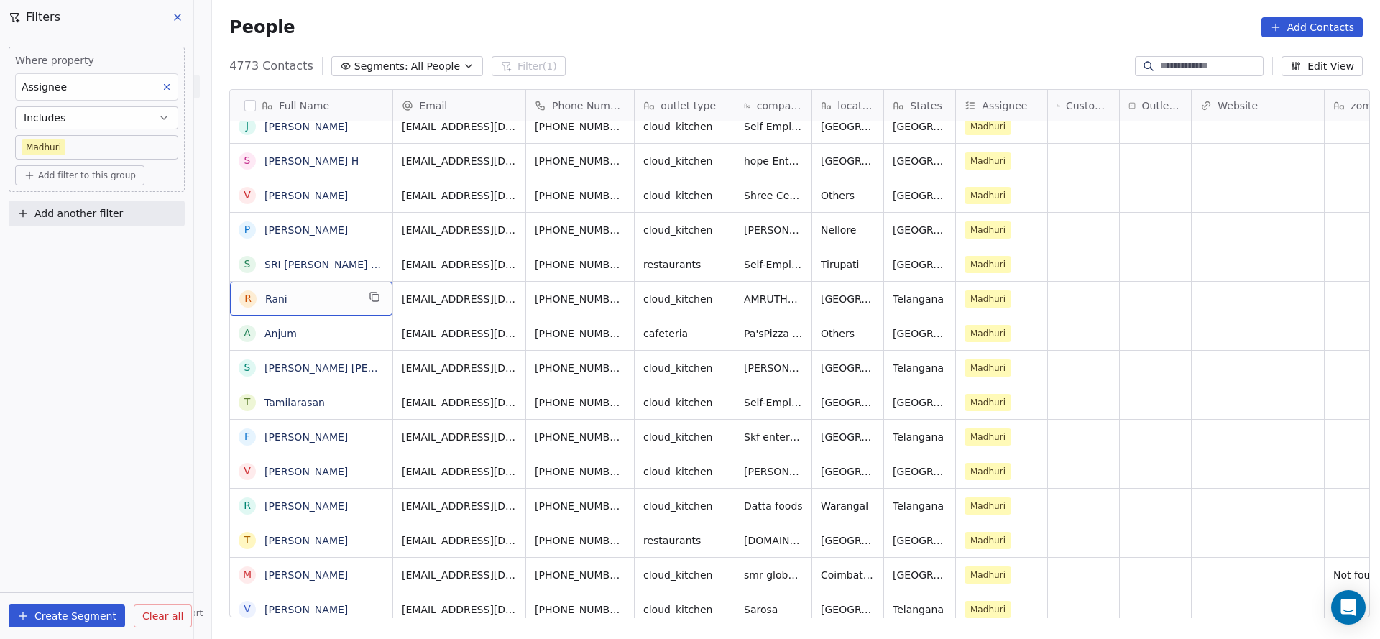
scroll to position [431, 0]
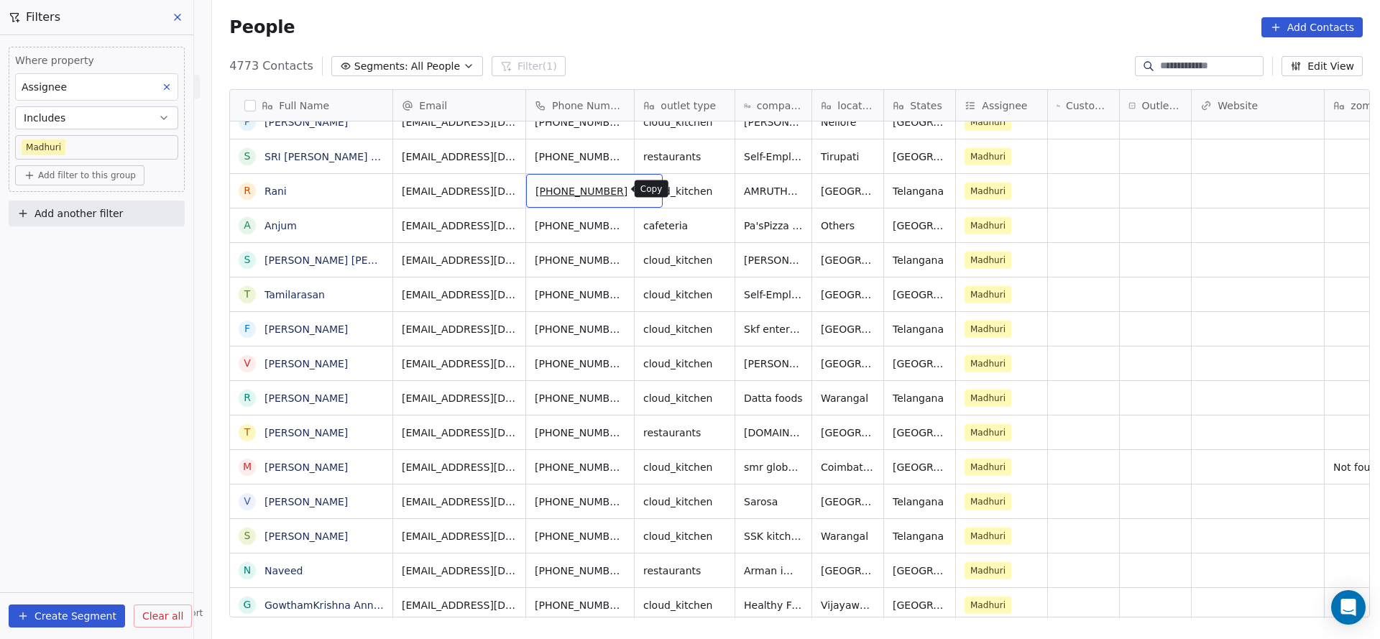
click at [643, 192] on icon "grid" at bounding box center [646, 190] width 6 height 6
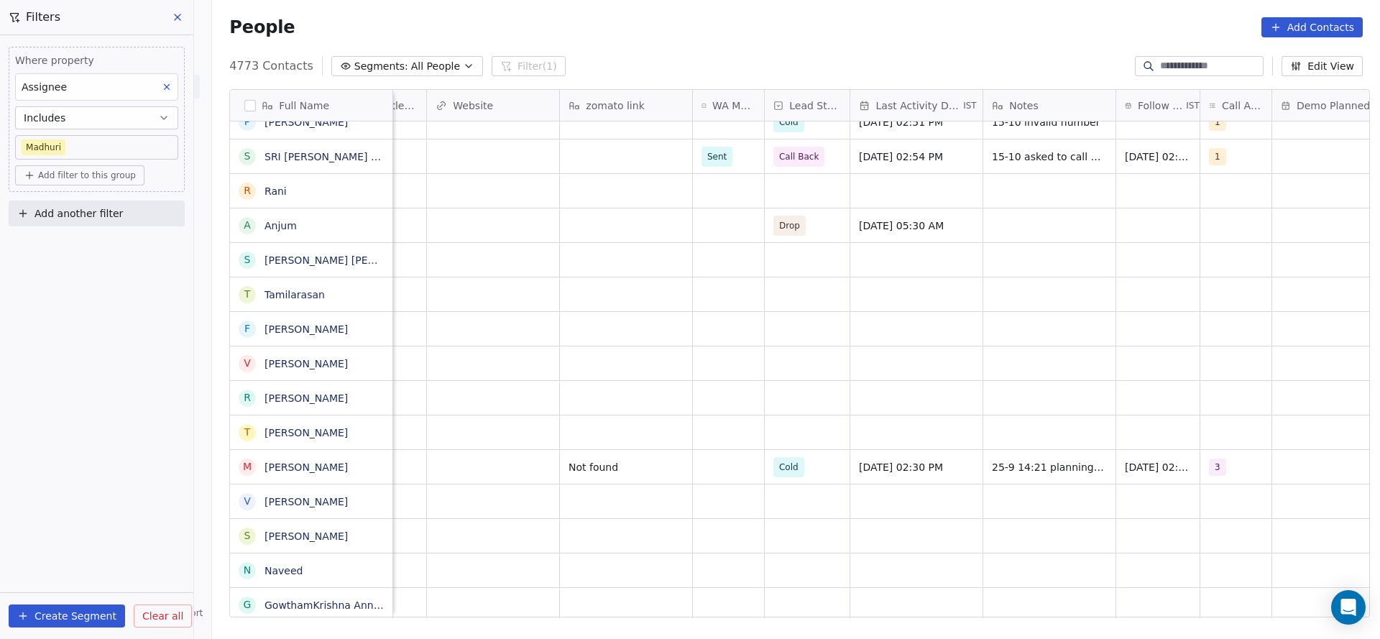
scroll to position [0, 838]
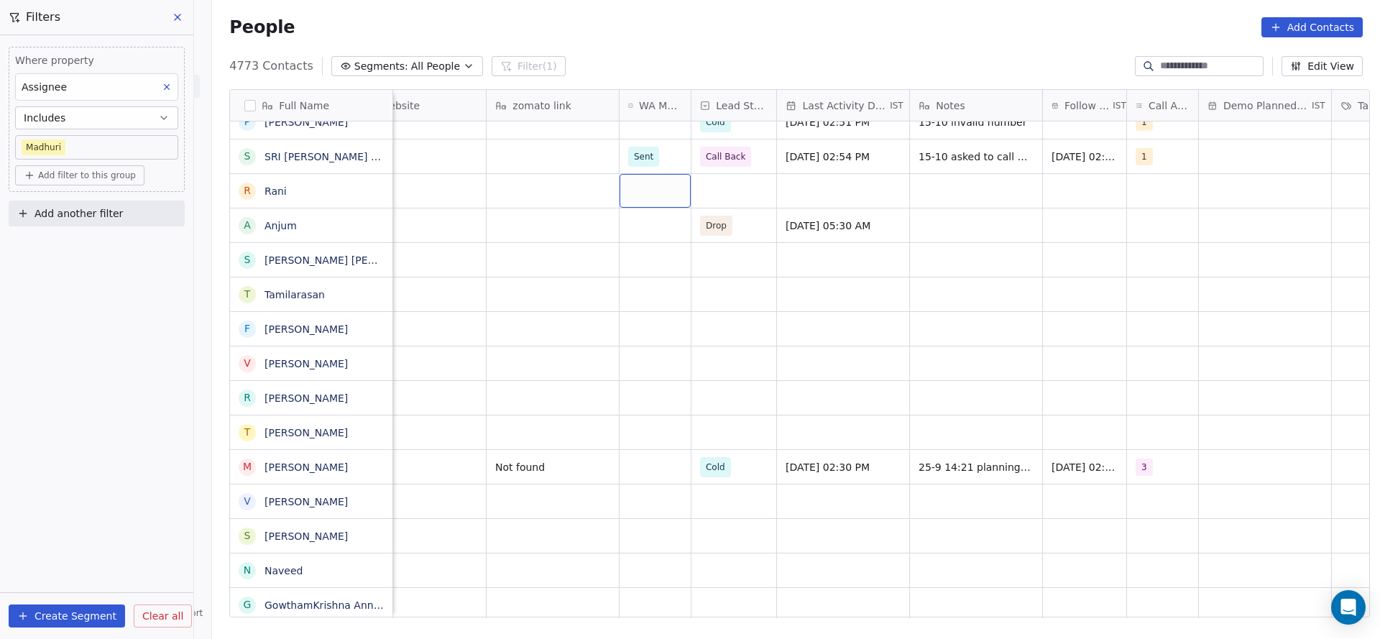
click at [632, 190] on div "grid" at bounding box center [655, 191] width 71 height 34
click at [658, 229] on span "Sent" at bounding box center [647, 229] width 28 height 16
click at [746, 188] on div "grid" at bounding box center [734, 191] width 85 height 34
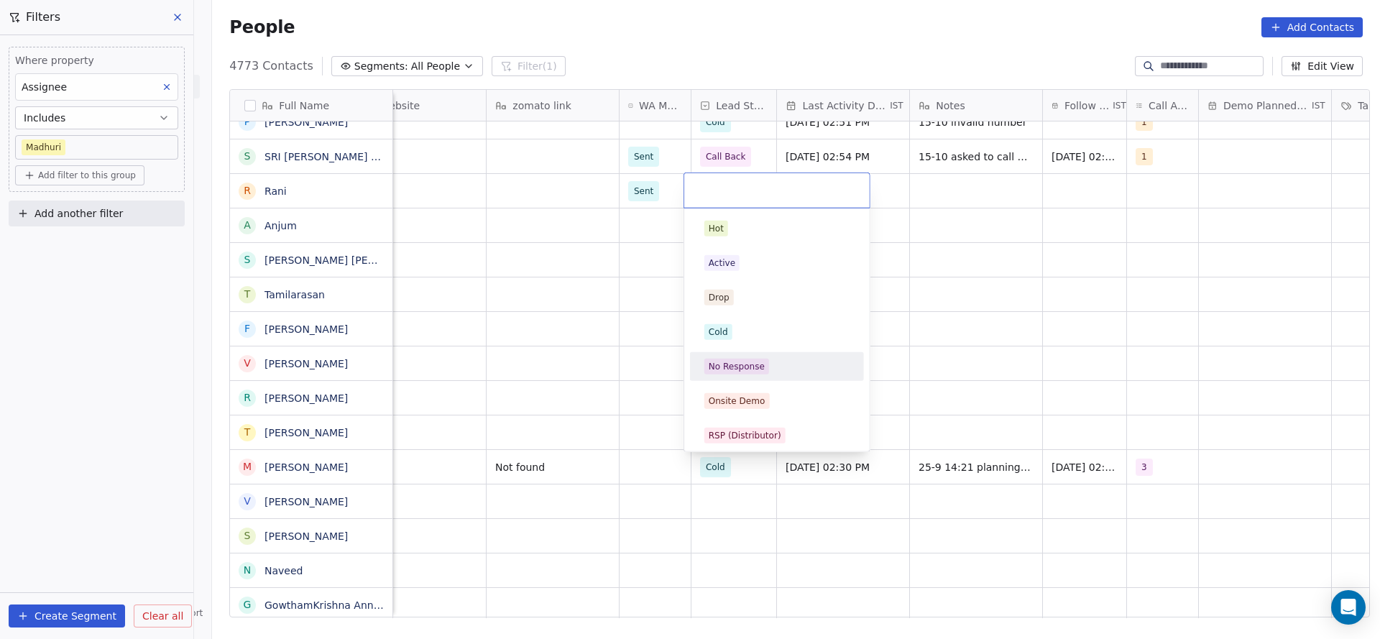
drag, startPoint x: 766, startPoint y: 377, endPoint x: 843, endPoint y: 224, distance: 170.7
click at [766, 376] on div "No Response" at bounding box center [777, 366] width 162 height 23
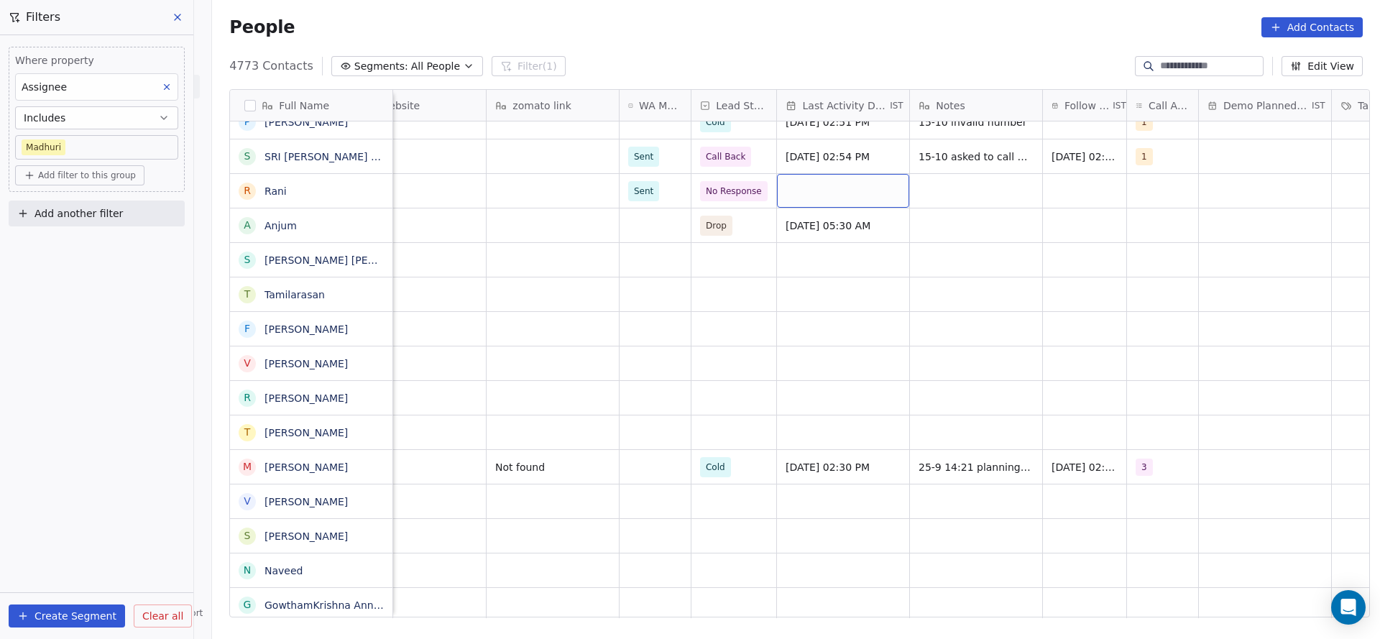
click at [859, 202] on div "grid" at bounding box center [843, 191] width 132 height 34
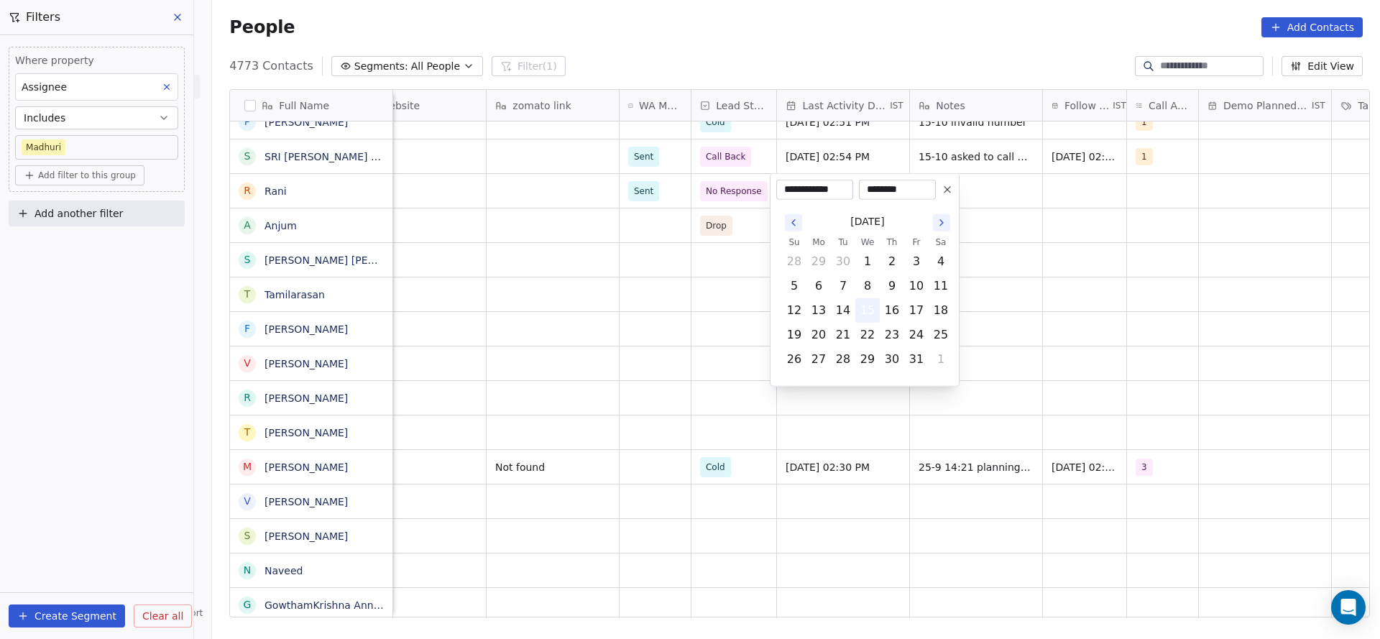
click at [869, 317] on button "15" at bounding box center [867, 310] width 23 height 23
click at [633, 352] on html "On2Cook India Pvt. Ltd. Contacts People Marketing Workflows Campaigns Metrics &…" at bounding box center [690, 319] width 1380 height 639
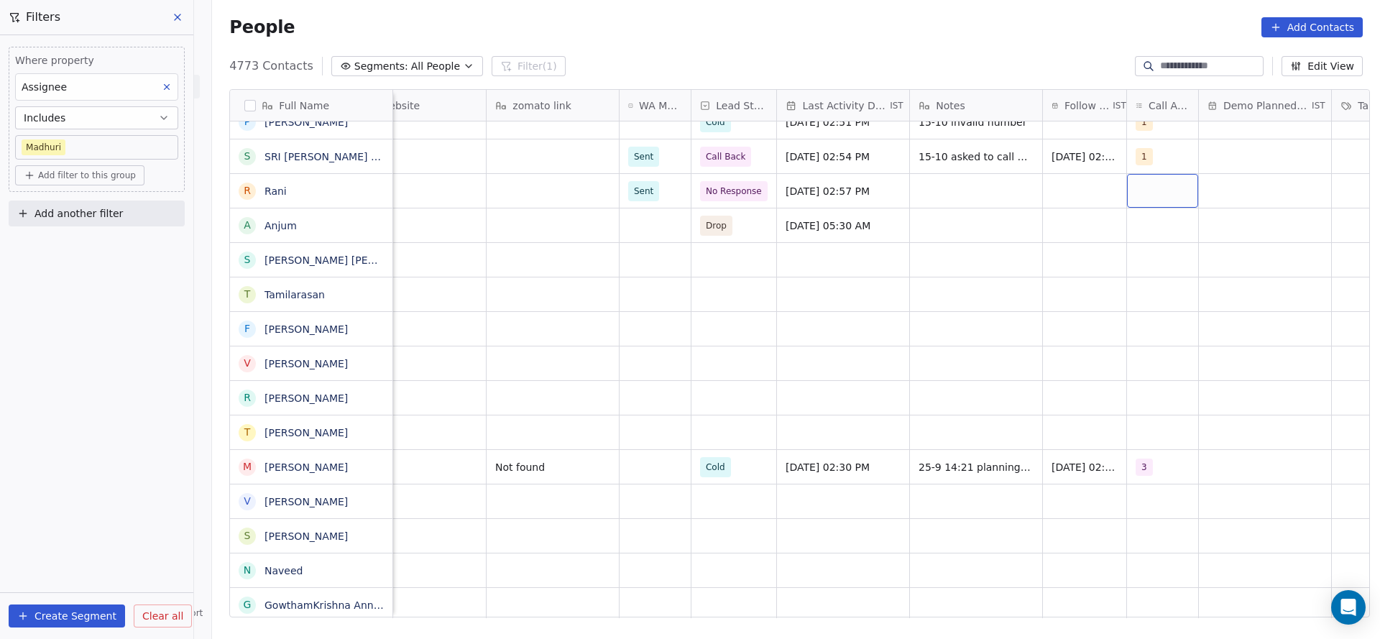
click at [1140, 183] on div "grid" at bounding box center [1162, 191] width 71 height 34
click at [1158, 226] on span "1" at bounding box center [1164, 229] width 14 height 16
click at [977, 287] on html "On2Cook India Pvt. Ltd. Contacts People Marketing Workflows Campaigns Metrics &…" at bounding box center [690, 319] width 1380 height 639
click at [1065, 183] on div "grid" at bounding box center [1084, 191] width 83 height 34
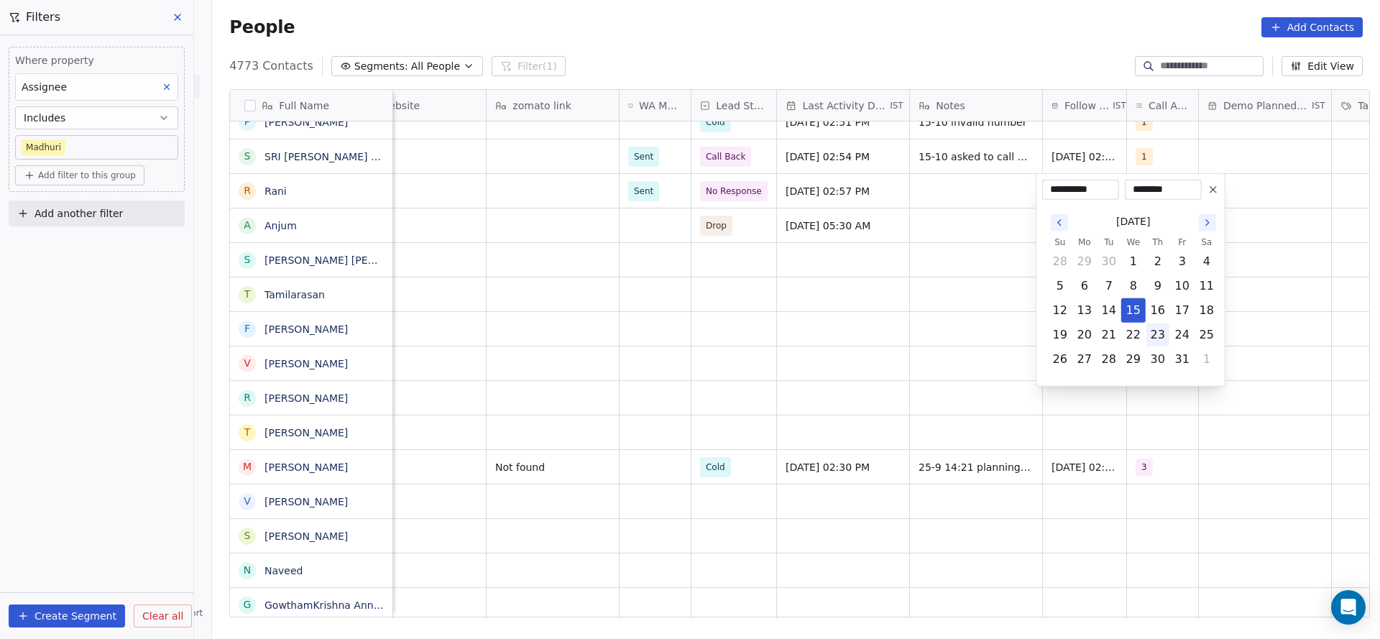
click at [1155, 336] on button "23" at bounding box center [1158, 335] width 23 height 23
type input "**********"
click at [687, 369] on html "On2Cook India Pvt. Ltd. Contacts People Marketing Workflows Campaigns Metrics &…" at bounding box center [690, 319] width 1380 height 639
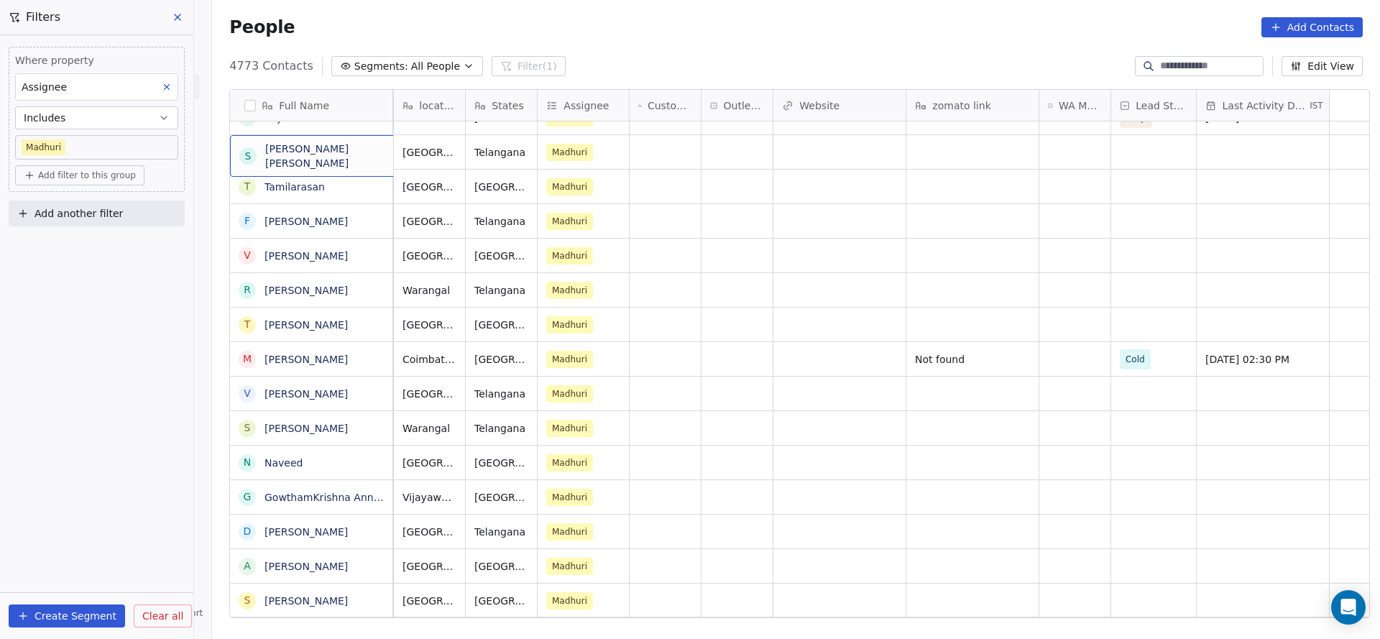
scroll to position [0, 0]
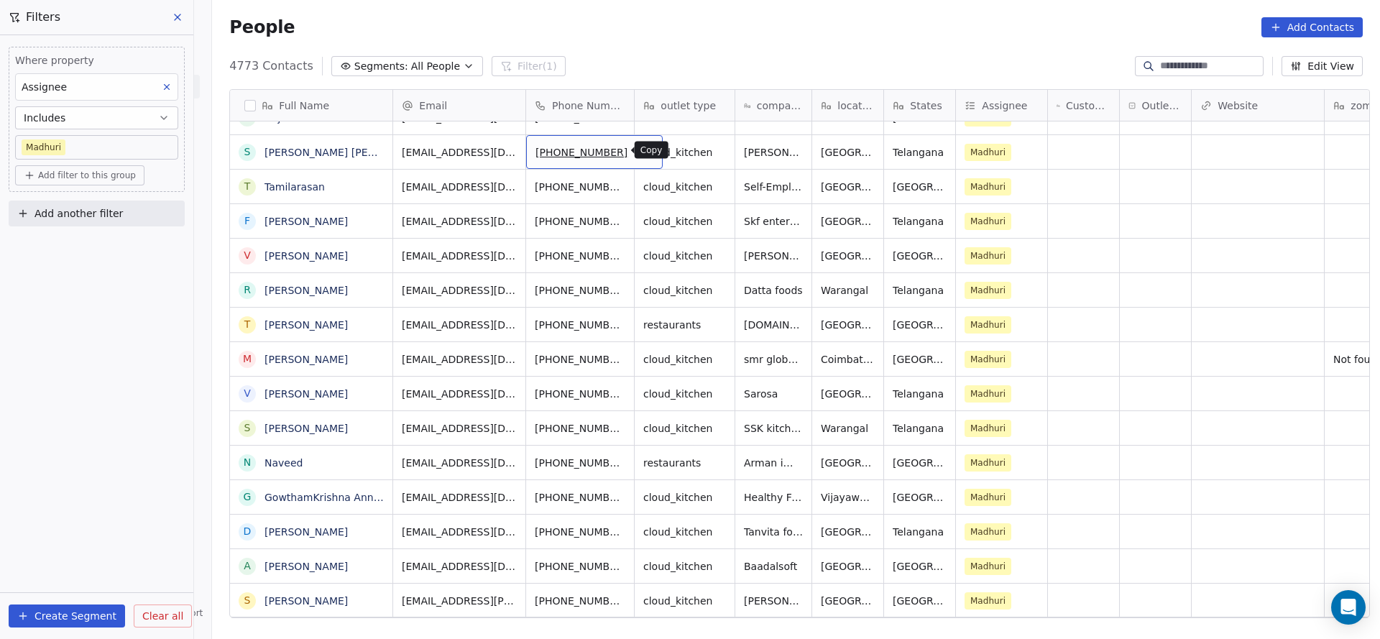
click at [640, 147] on icon "grid" at bounding box center [646, 151] width 12 height 12
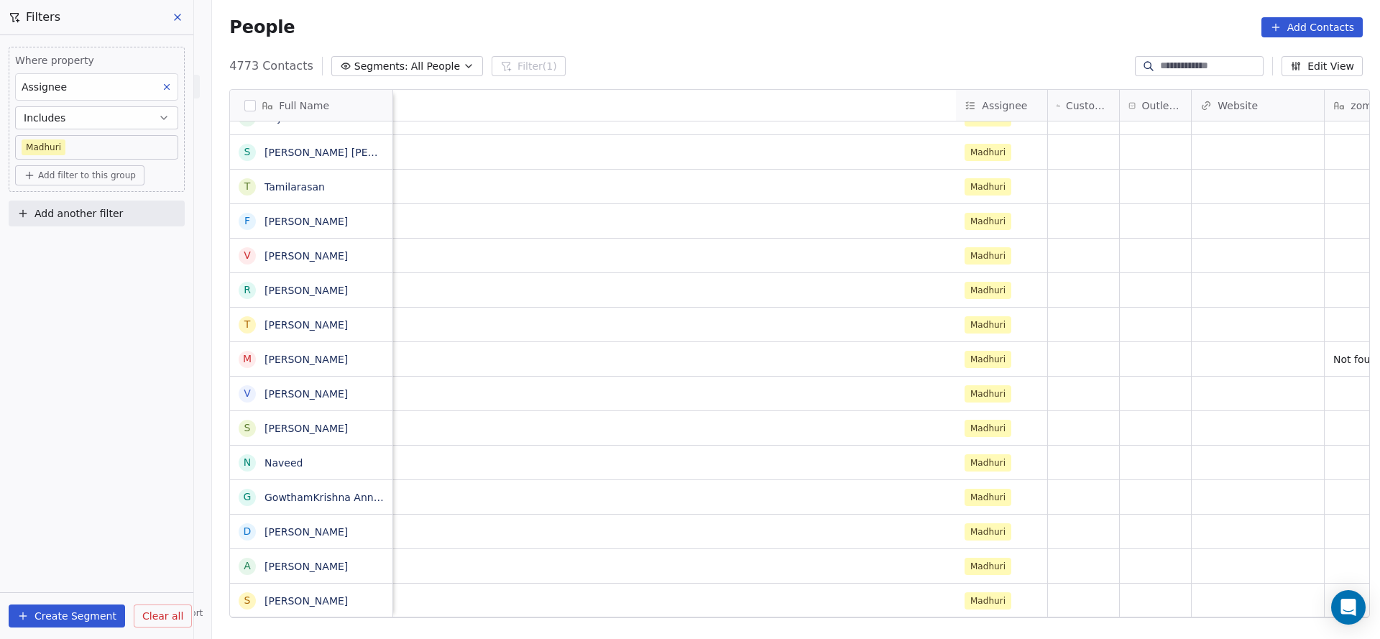
scroll to position [0, 926]
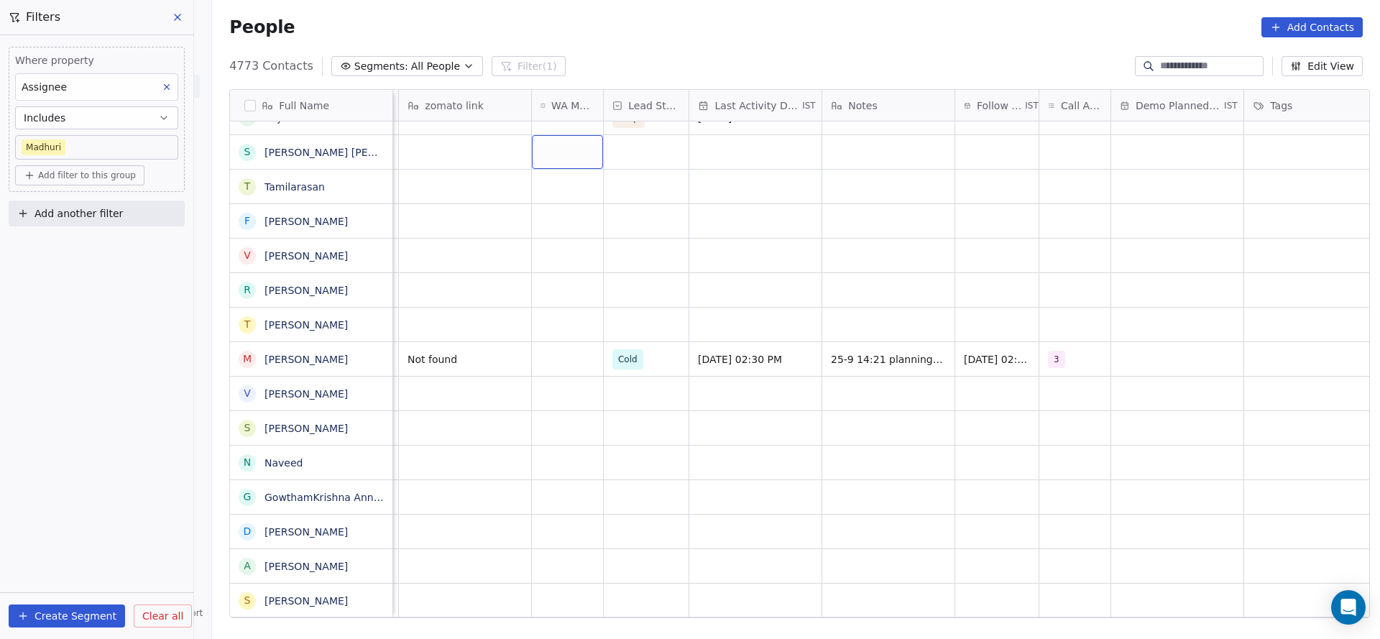
click at [548, 153] on div "grid" at bounding box center [567, 152] width 71 height 34
click at [548, 202] on div "Sent" at bounding box center [618, 189] width 174 height 29
click at [660, 164] on div "grid" at bounding box center [646, 152] width 85 height 34
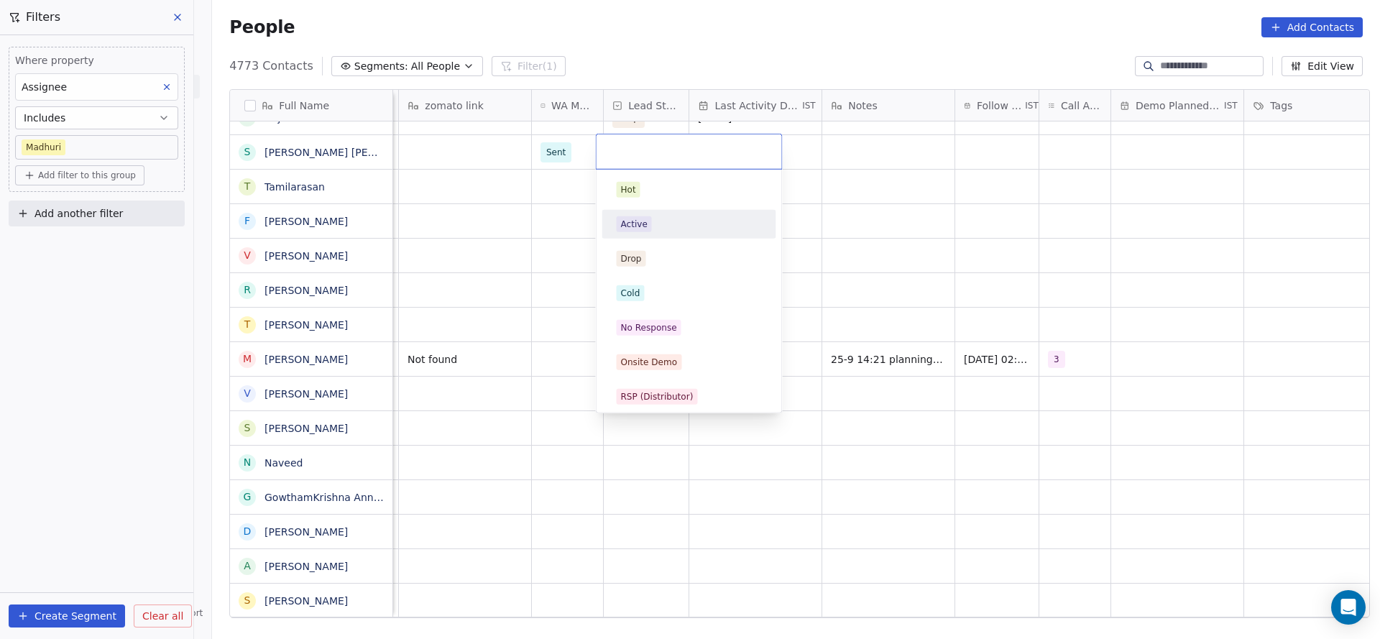
drag, startPoint x: 649, startPoint y: 223, endPoint x: 767, endPoint y: 153, distance: 137.0
click at [649, 224] on span "Active" at bounding box center [634, 224] width 35 height 16
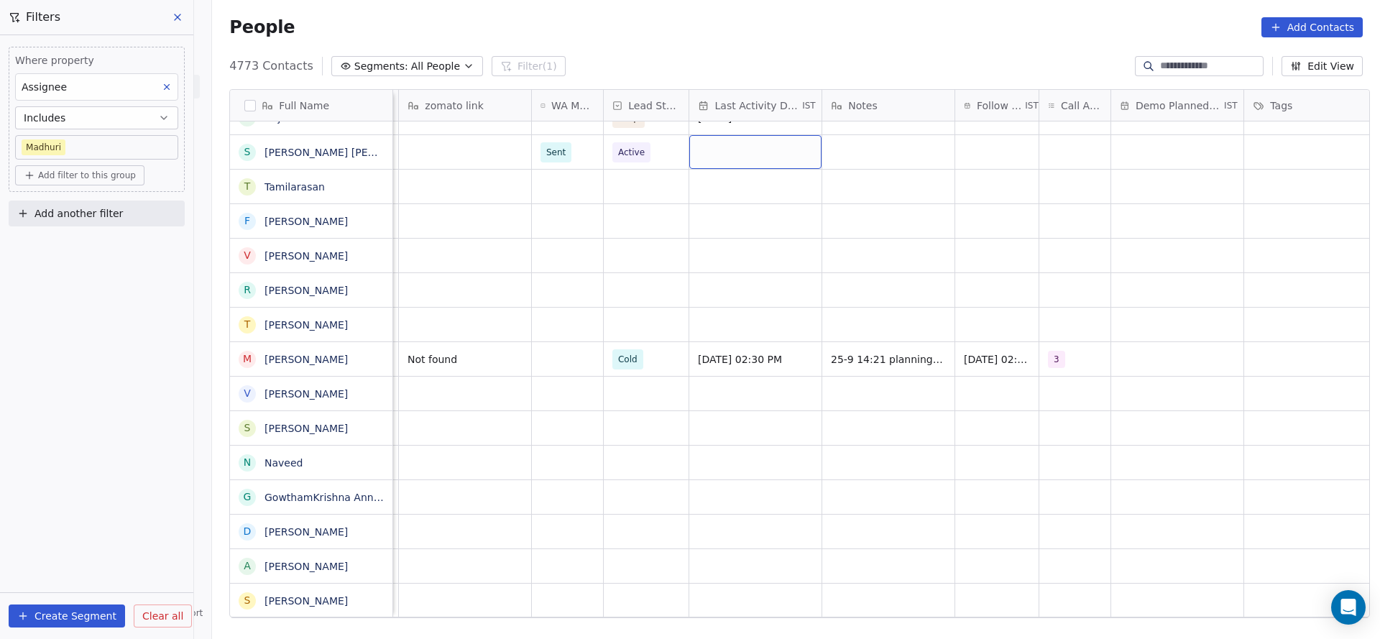
click at [767, 153] on div "grid" at bounding box center [755, 152] width 132 height 34
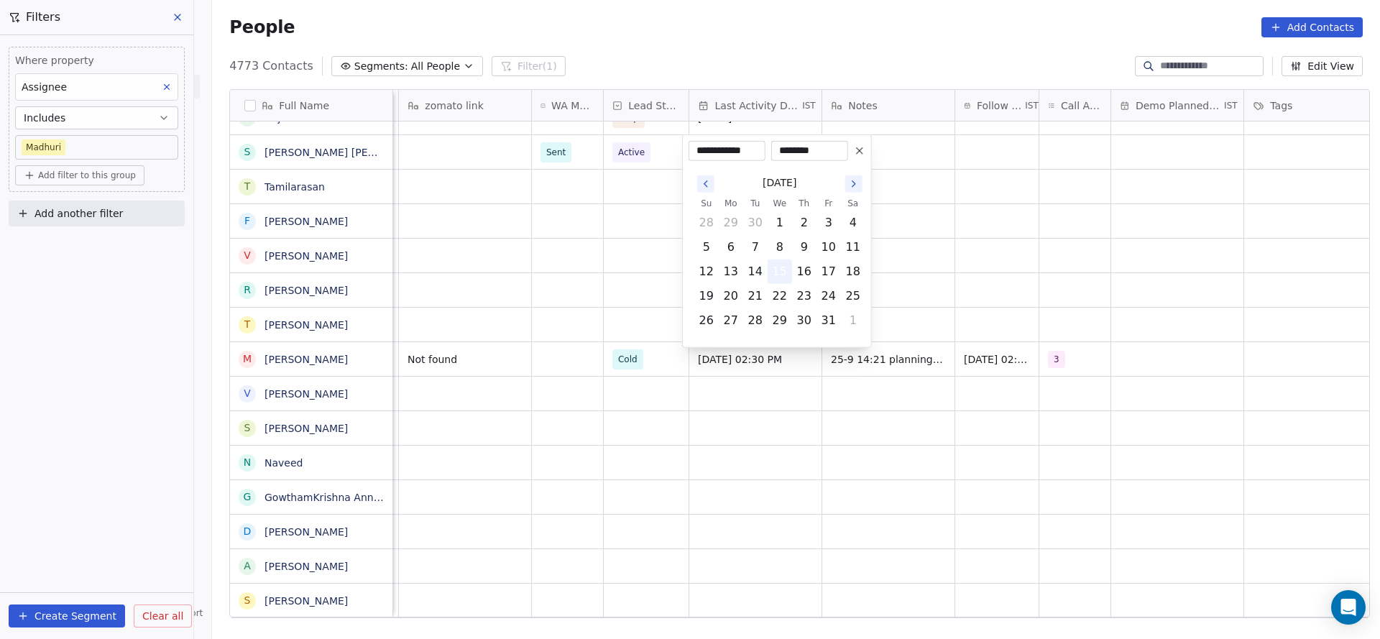
click at [774, 261] on button "15" at bounding box center [780, 271] width 23 height 23
click at [879, 163] on html "On2Cook India Pvt. Ltd. Contacts People Marketing Workflows Campaigns Metrics &…" at bounding box center [690, 319] width 1380 height 639
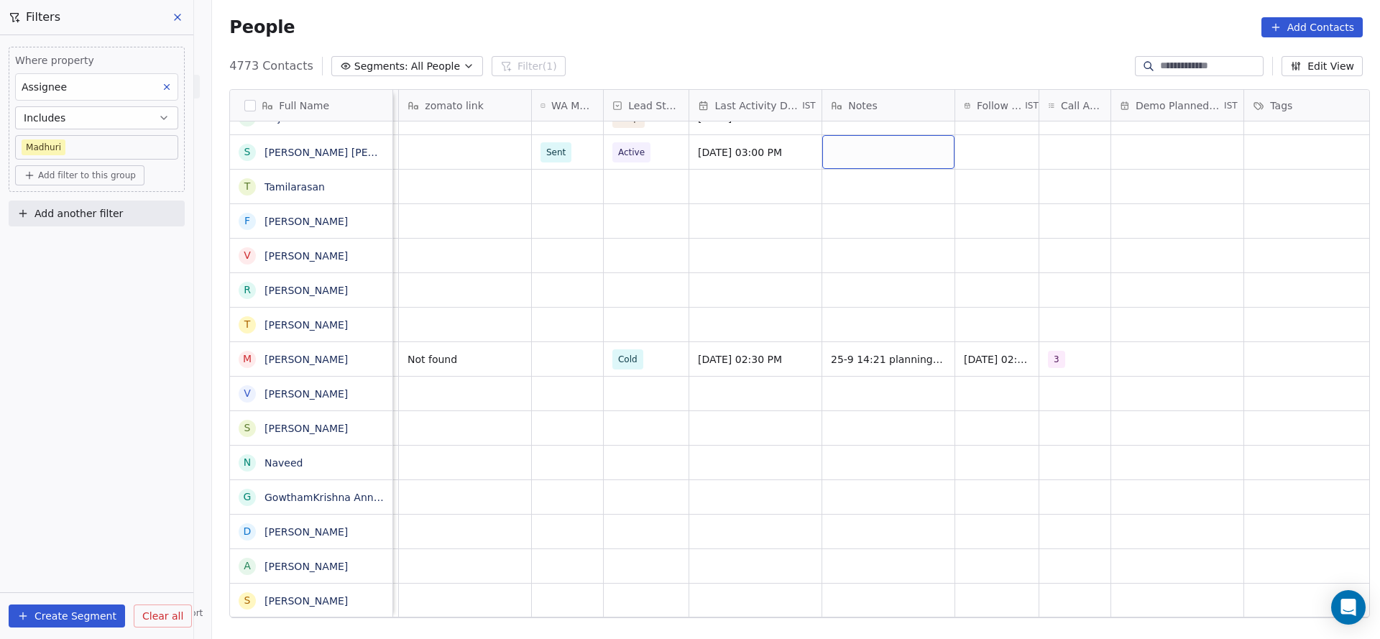
click at [879, 163] on div "grid" at bounding box center [888, 152] width 132 height 34
type textarea "**********"
click at [1064, 143] on html "On2Cook India Pvt. Ltd. Contacts People Marketing Workflows Campaigns Metrics &…" at bounding box center [690, 319] width 1380 height 639
click at [999, 153] on div "grid" at bounding box center [996, 152] width 83 height 34
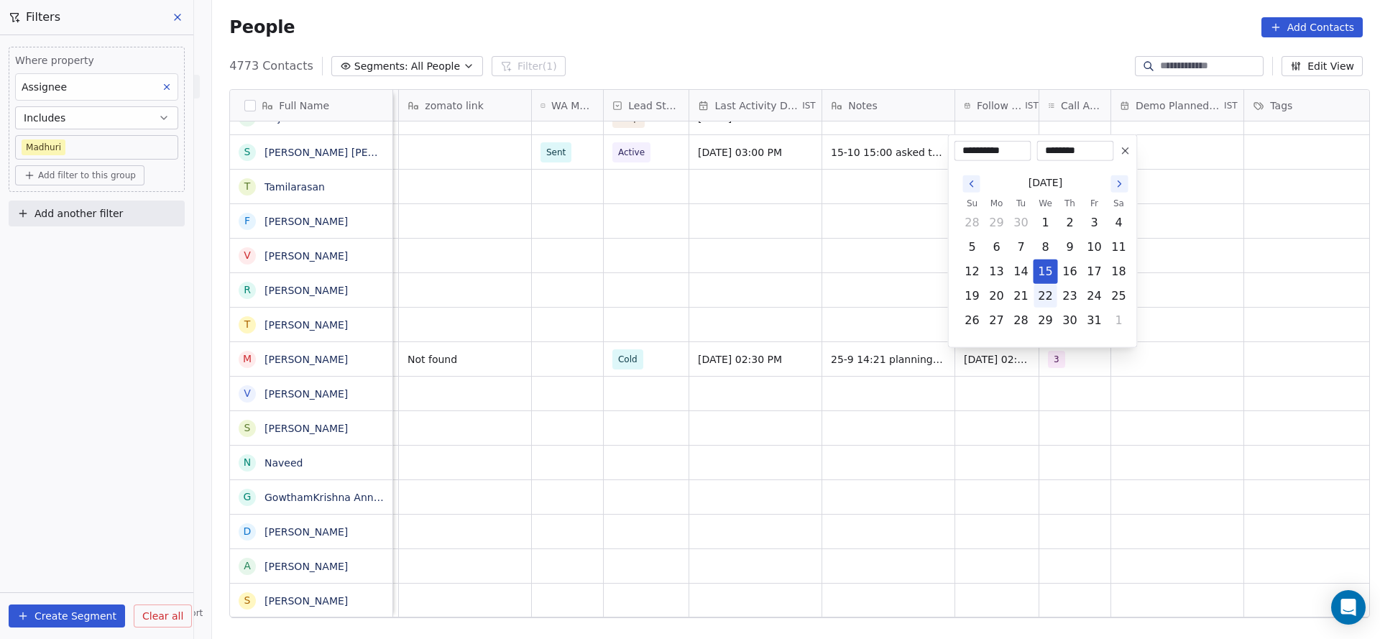
click at [1047, 289] on button "22" at bounding box center [1046, 296] width 23 height 23
type input "**********"
click at [1201, 155] on html "On2Cook India Pvt. Ltd. Contacts People Marketing Workflows Campaigns Metrics &…" at bounding box center [690, 319] width 1380 height 639
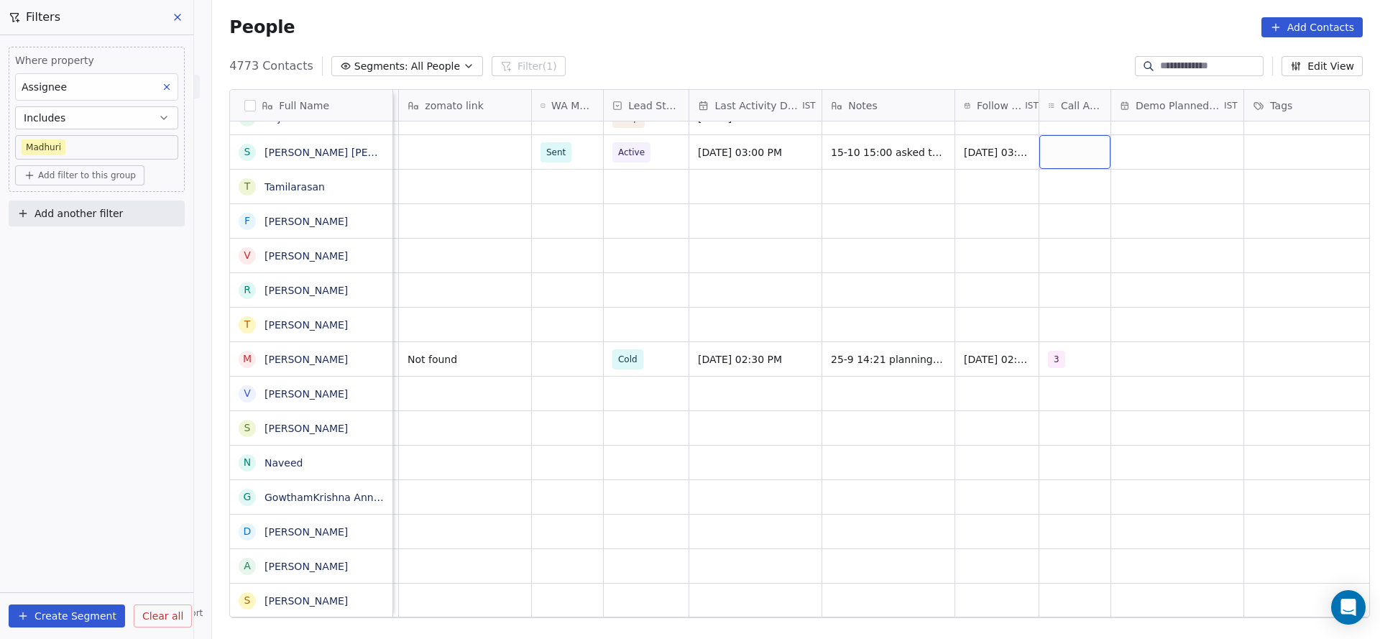
click at [1084, 144] on div "grid" at bounding box center [1075, 152] width 71 height 34
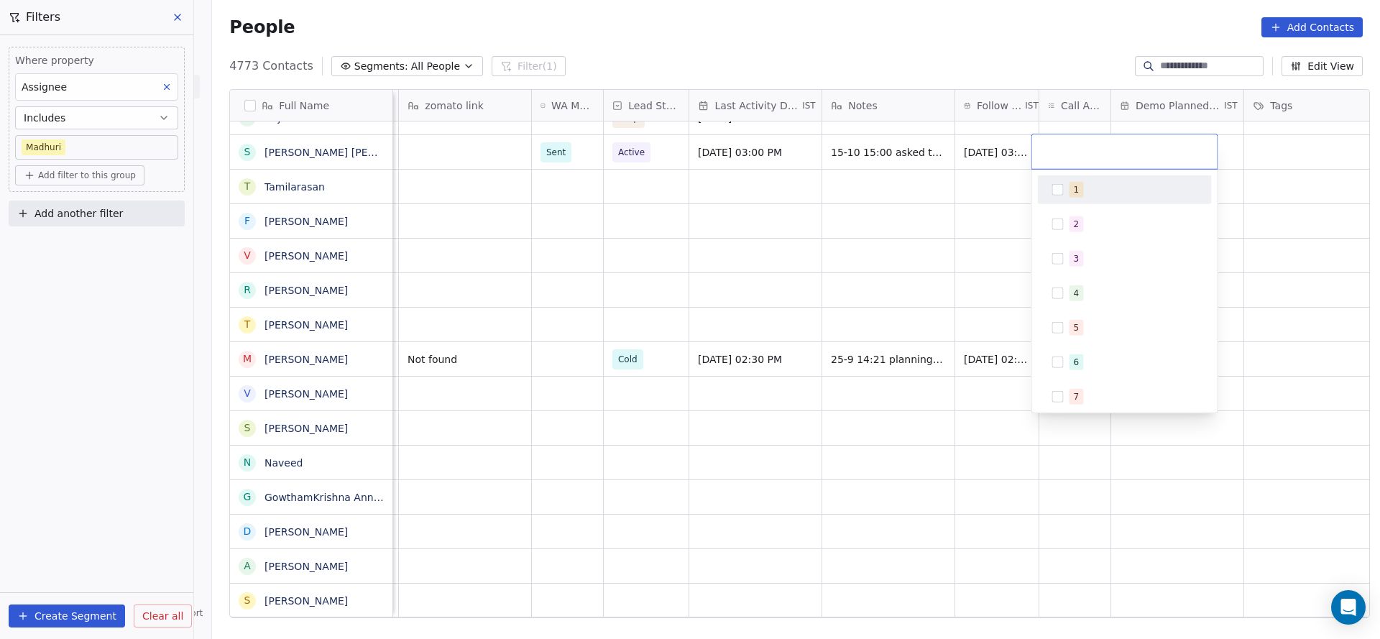
click at [1081, 192] on div "1" at bounding box center [1134, 190] width 128 height 16
click at [764, 274] on html "On2Cook India Pvt. Ltd. Contacts People Marketing Workflows Campaigns Metrics &…" at bounding box center [690, 319] width 1380 height 639
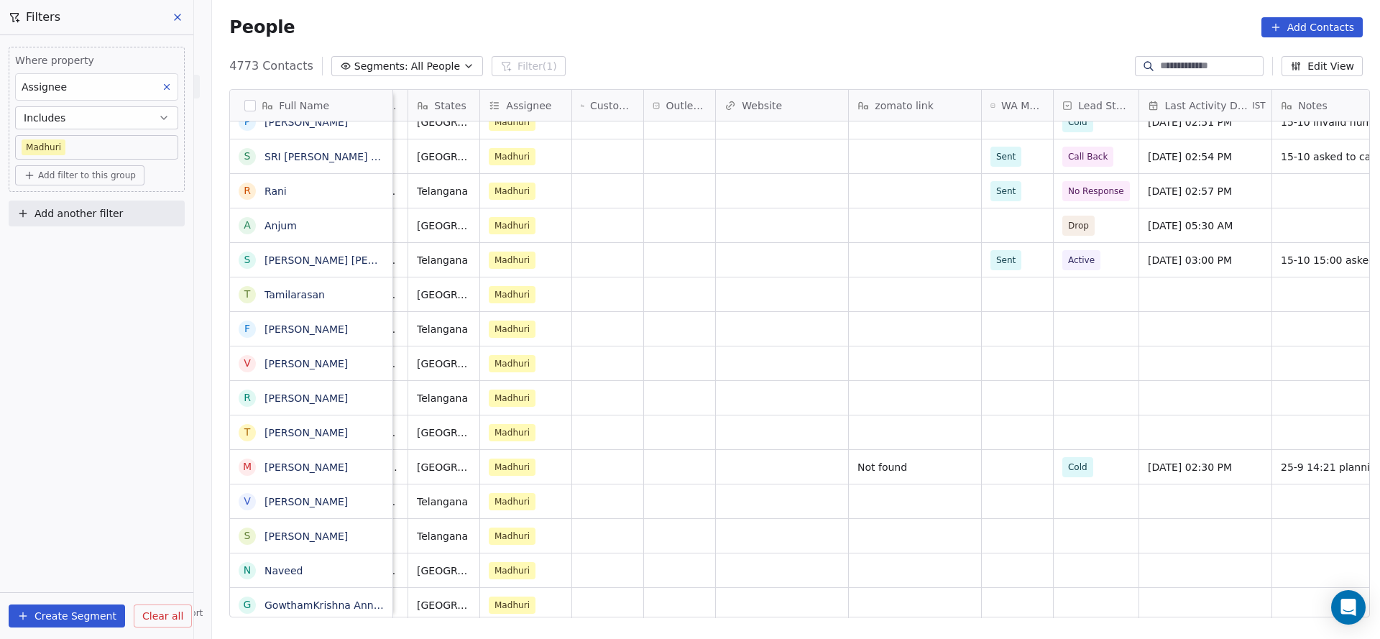
scroll to position [0, 490]
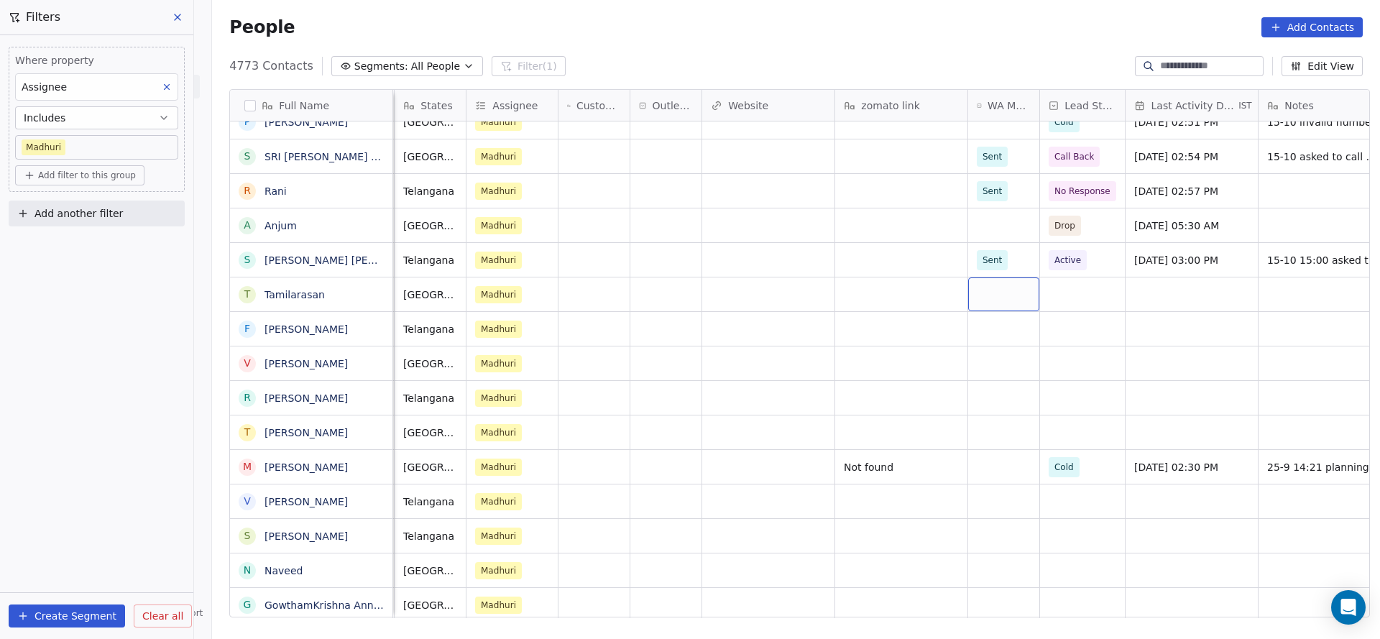
click at [1012, 292] on div "grid" at bounding box center [1003, 294] width 71 height 34
click at [998, 303] on div "grid" at bounding box center [1003, 294] width 71 height 34
click at [994, 336] on div "Sent" at bounding box center [995, 332] width 19 height 13
click at [1060, 287] on div "grid" at bounding box center [1082, 294] width 85 height 34
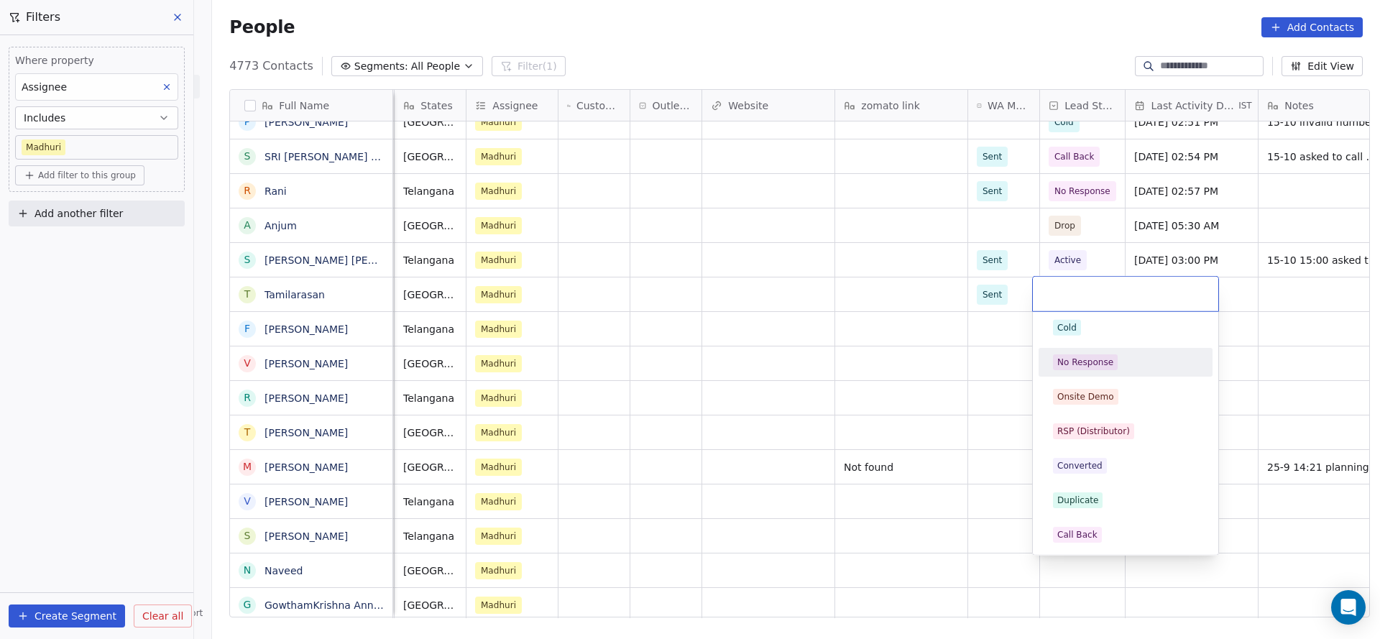
scroll to position [216, 0]
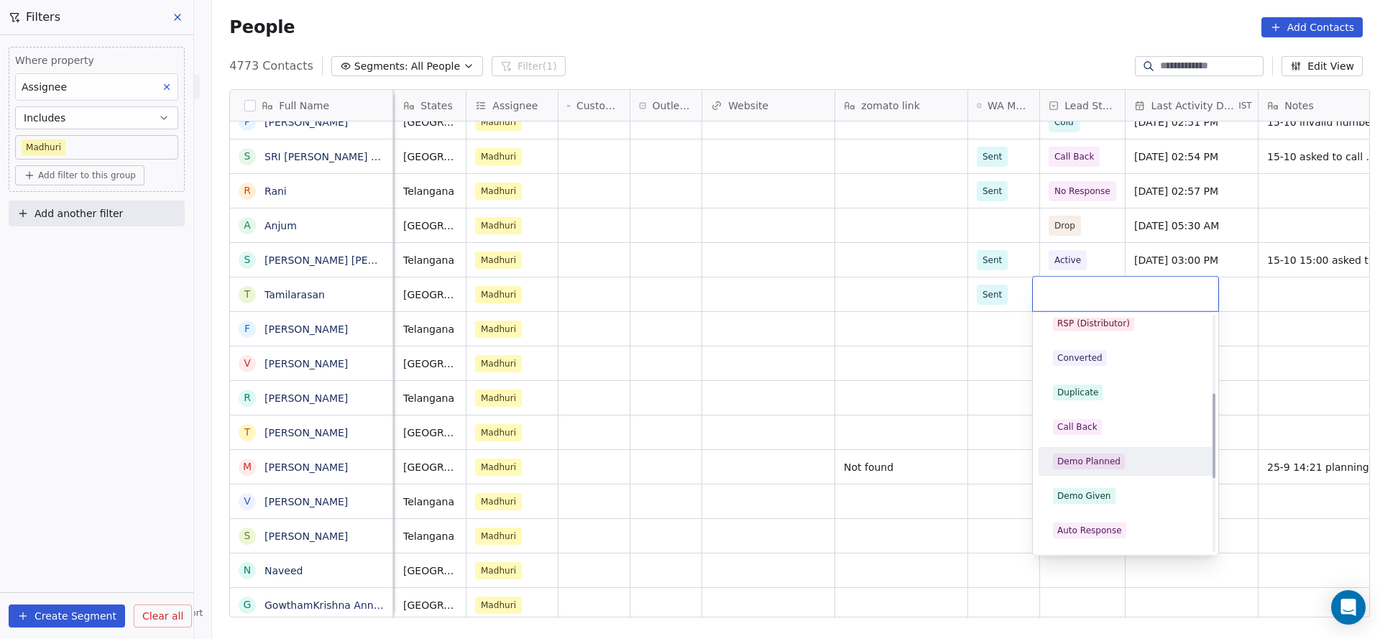
drag, startPoint x: 1074, startPoint y: 459, endPoint x: 1139, endPoint y: 291, distance: 180.2
click at [1074, 460] on div "Demo Planned" at bounding box center [1089, 461] width 63 height 13
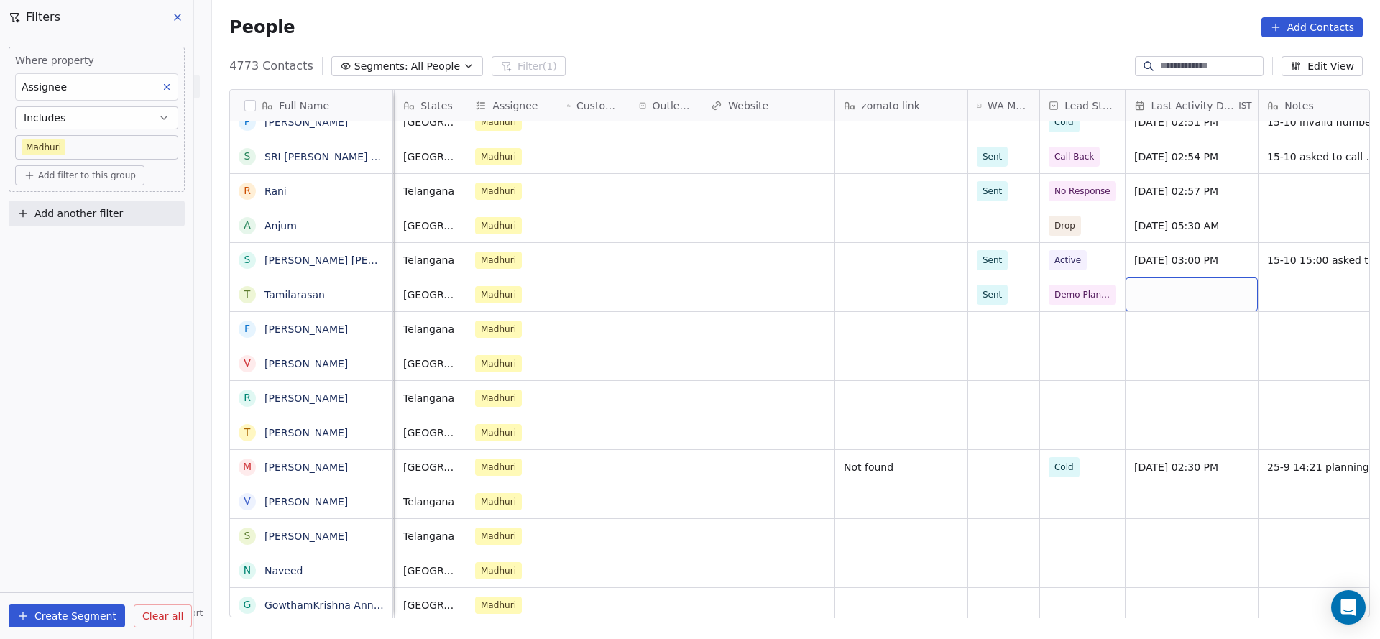
click at [1152, 287] on div "grid" at bounding box center [1192, 294] width 132 height 34
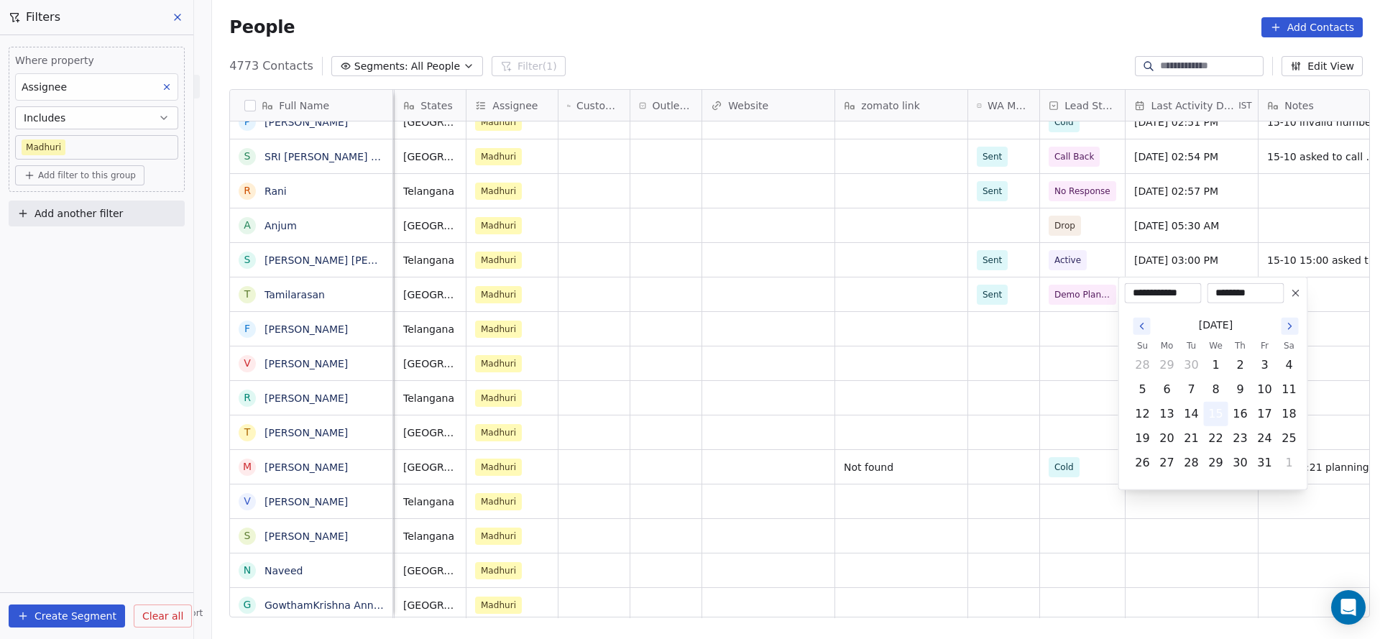
click at [1211, 405] on button "15" at bounding box center [1216, 414] width 23 height 23
click at [988, 406] on html "On2Cook India Pvt. Ltd. Contacts People Marketing Workflows Campaigns Metrics &…" at bounding box center [690, 319] width 1380 height 639
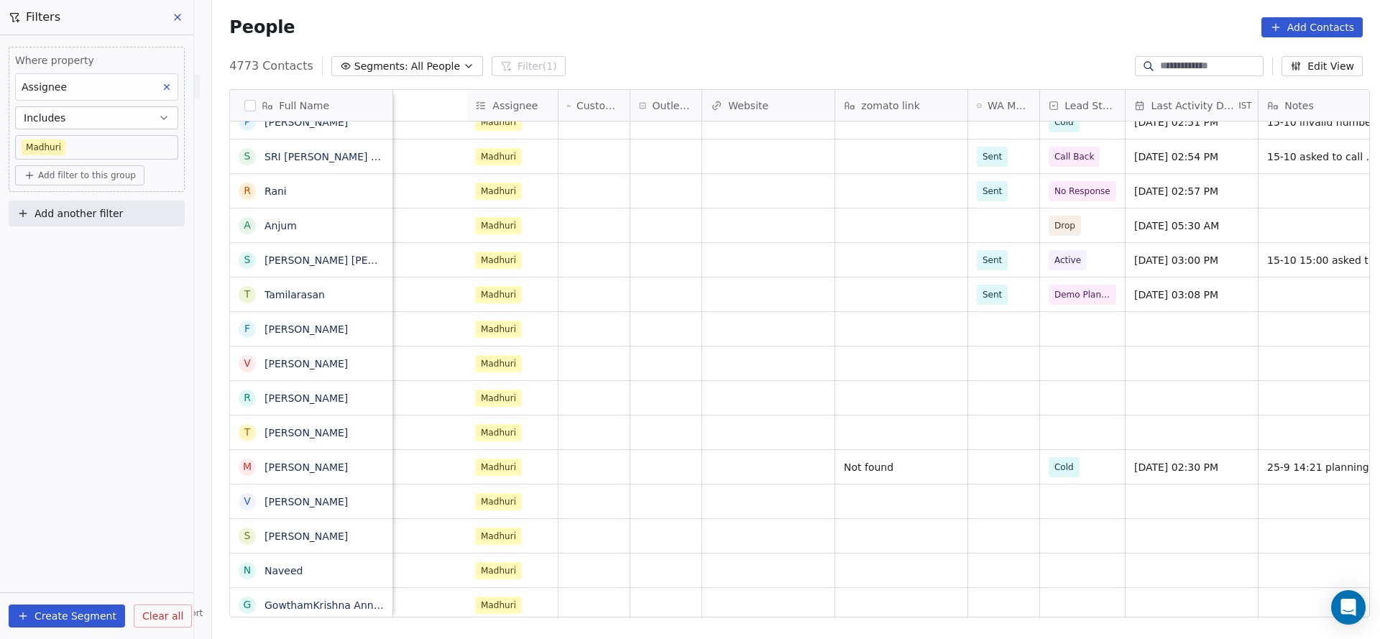
scroll to position [0, 914]
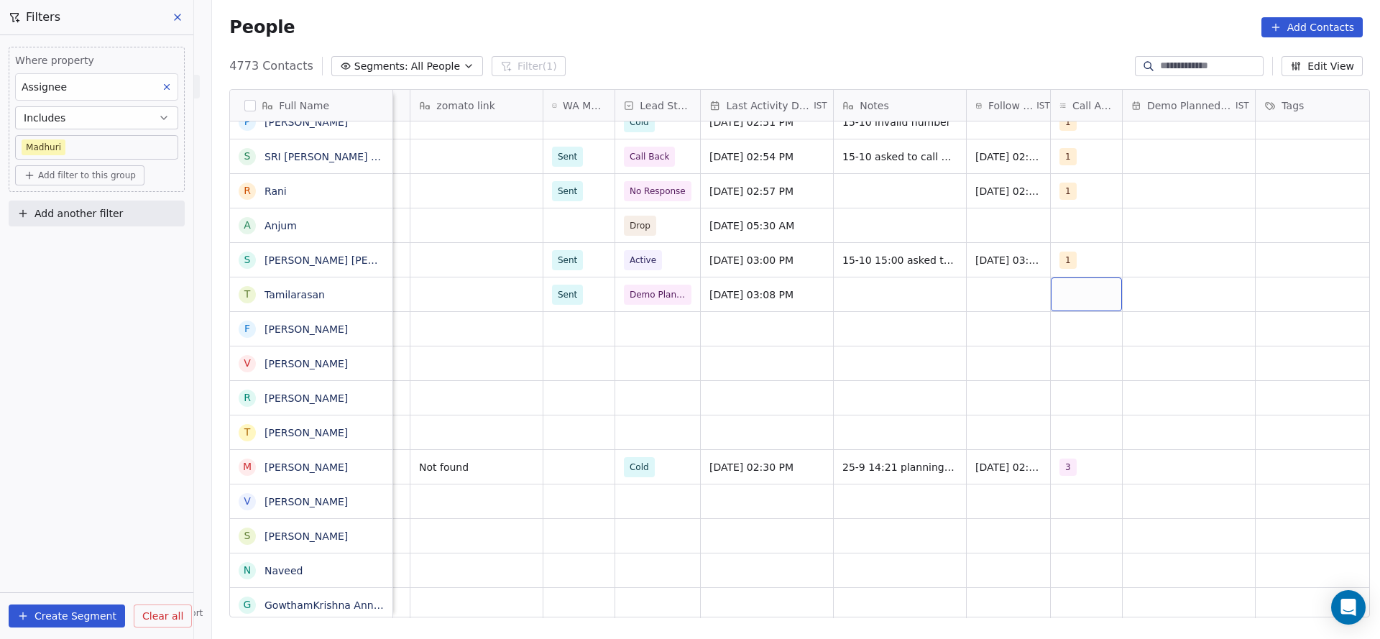
click at [1083, 293] on div "grid" at bounding box center [1086, 294] width 71 height 34
click at [1074, 324] on div "1" at bounding box center [1136, 332] width 162 height 23
click at [945, 365] on html "On2Cook India Pvt. Ltd. Contacts People Marketing Workflows Campaigns Metrics &…" at bounding box center [690, 319] width 1380 height 639
click at [996, 295] on div "grid" at bounding box center [1008, 294] width 83 height 34
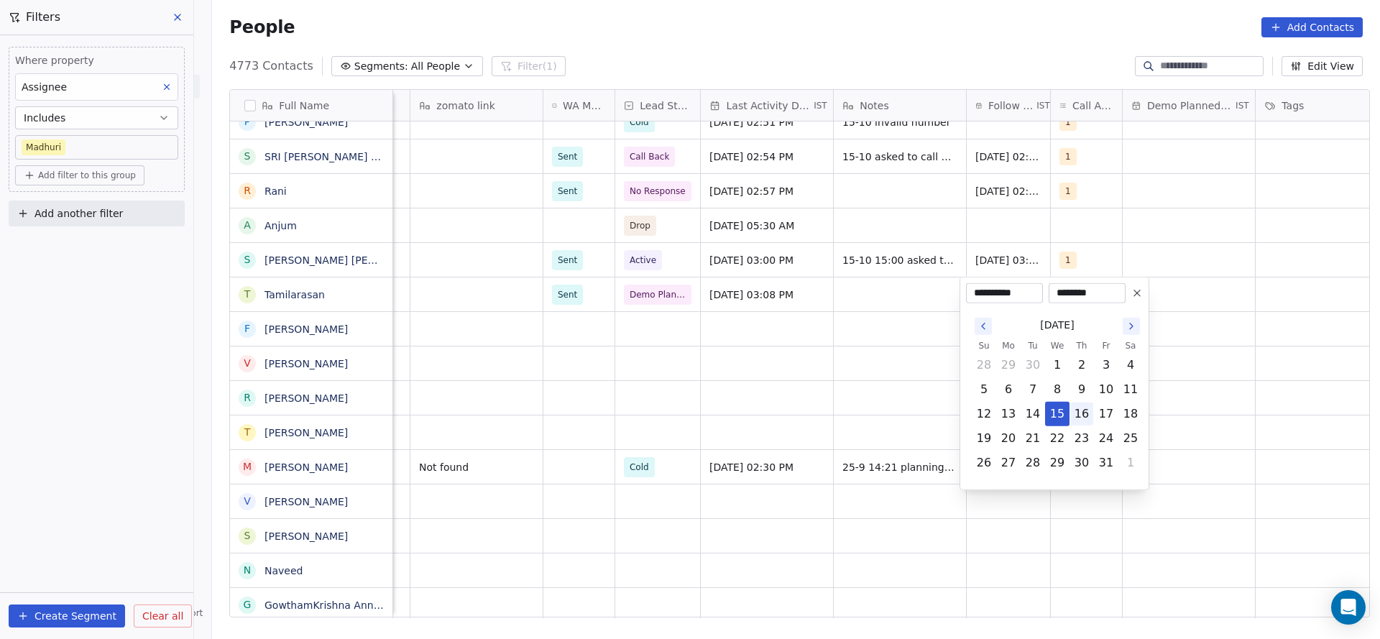
click at [1078, 420] on button "16" at bounding box center [1081, 414] width 23 height 23
type input "**********"
click at [843, 421] on html "On2Cook India Pvt. Ltd. Contacts People Marketing Workflows Campaigns Metrics &…" at bounding box center [690, 319] width 1380 height 639
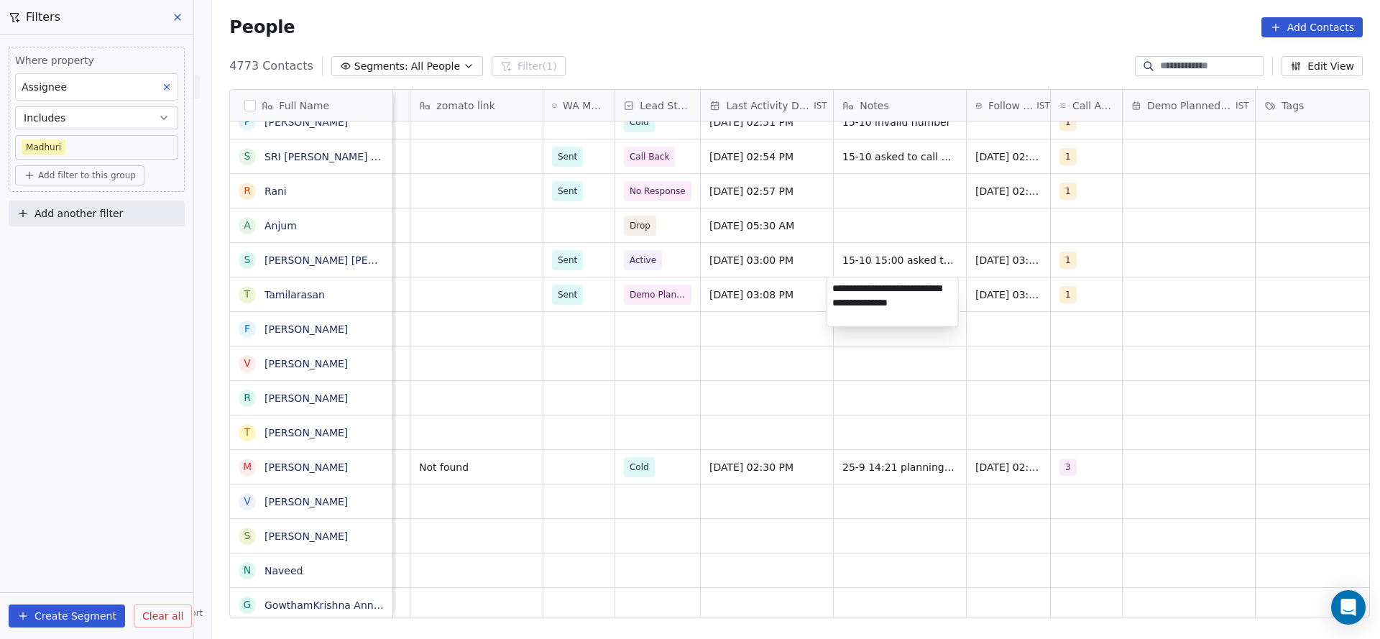
type textarea "**********"
click at [1154, 340] on html "On2Cook India Pvt. Ltd. Contacts People Marketing Workflows Campaigns Metrics &…" at bounding box center [690, 319] width 1380 height 639
click at [1154, 289] on div "grid" at bounding box center [1189, 294] width 132 height 34
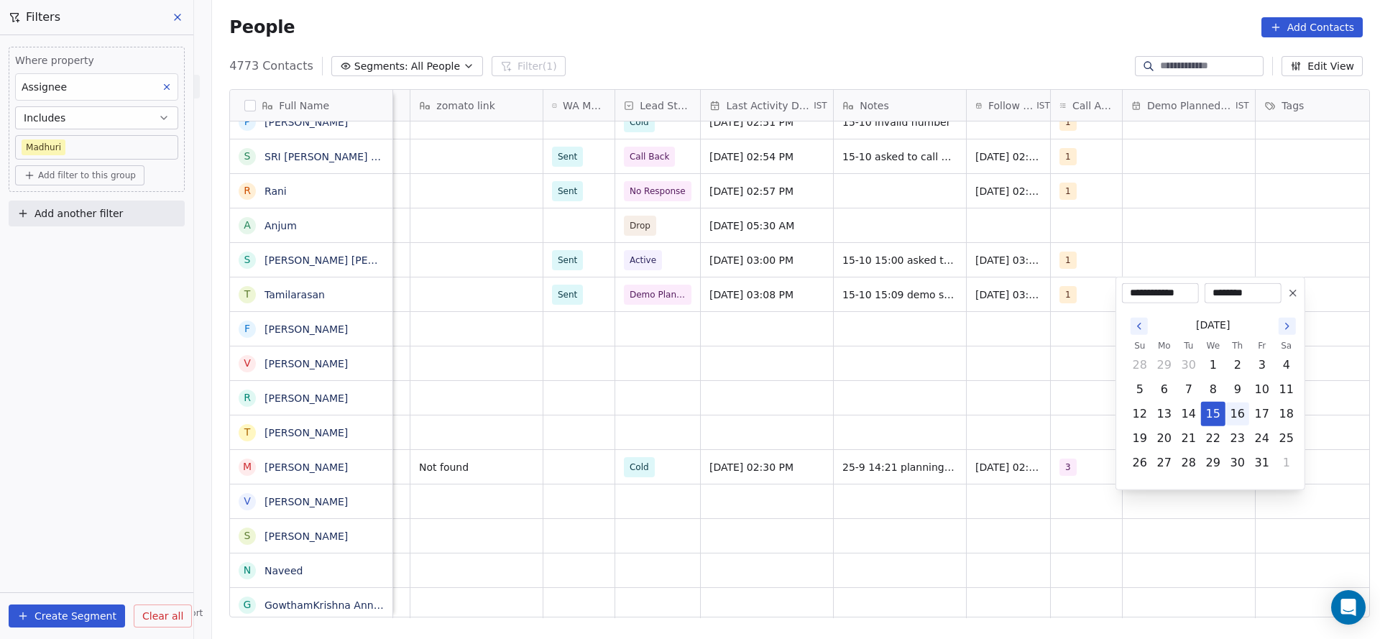
click at [1242, 418] on button "16" at bounding box center [1237, 414] width 23 height 23
type input "**********"
click at [749, 341] on html "On2Cook India Pvt. Ltd. Contacts People Marketing Workflows Campaigns Metrics &…" at bounding box center [690, 319] width 1380 height 639
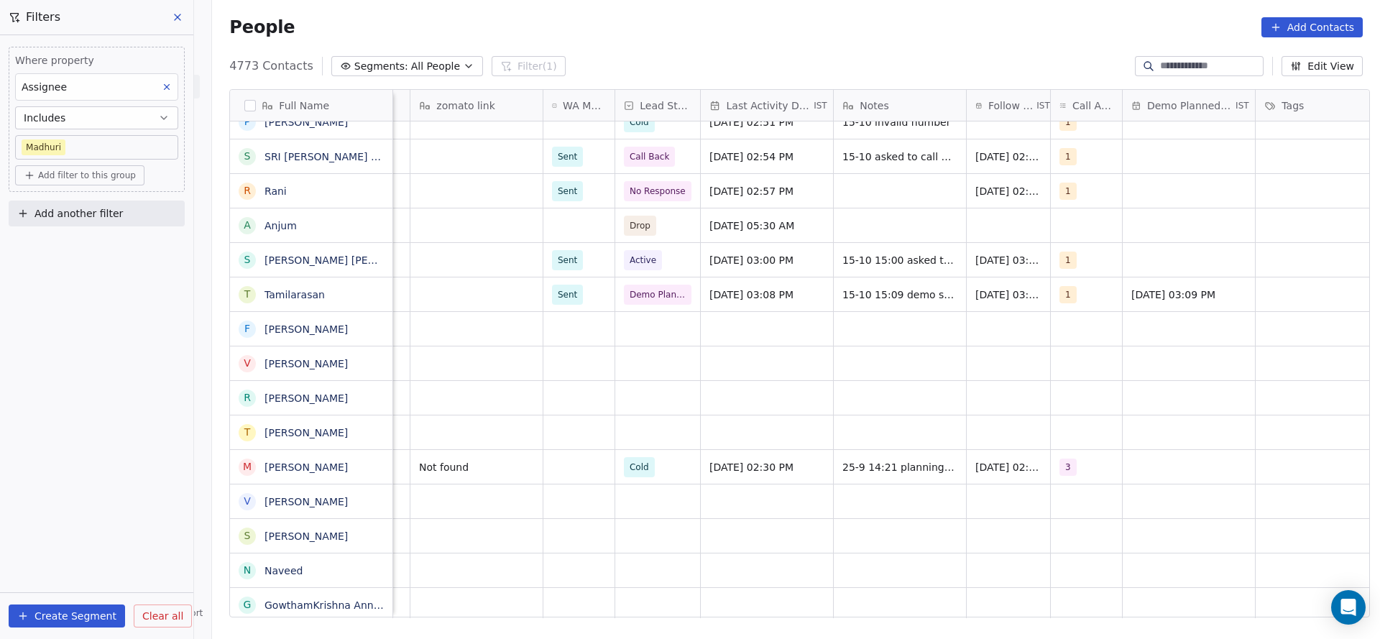
scroll to position [0, 1150]
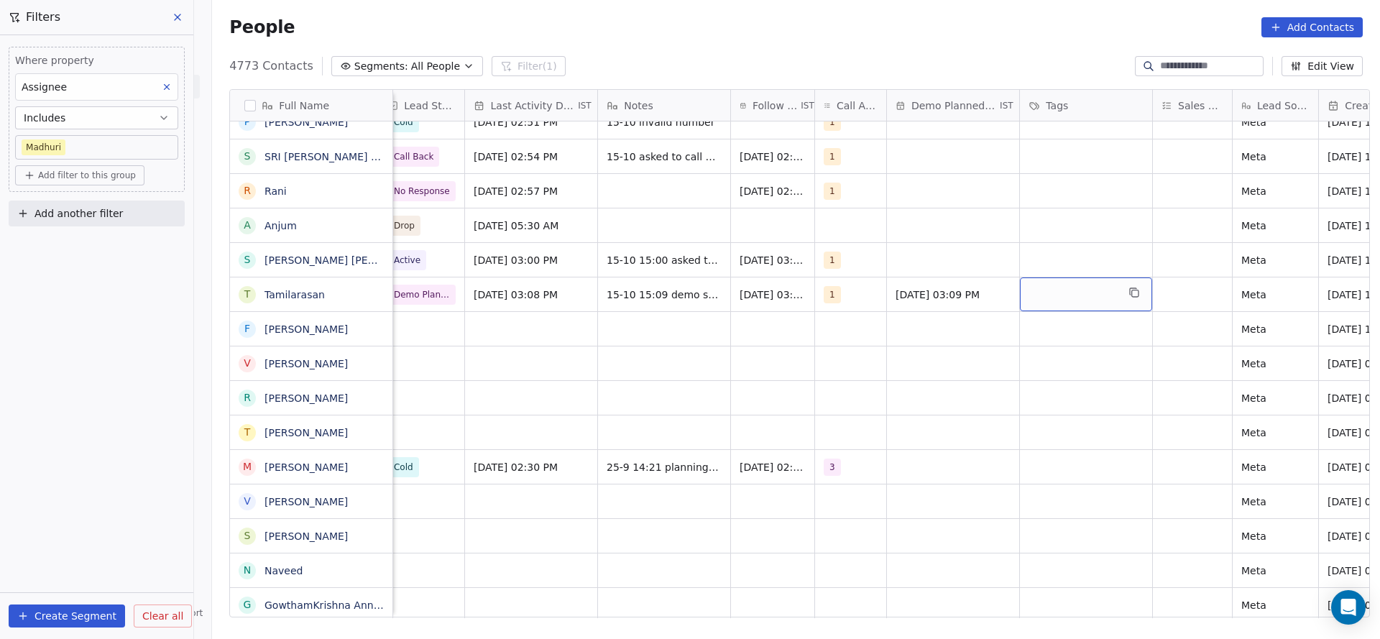
click at [1062, 290] on div "grid" at bounding box center [1086, 294] width 132 height 34
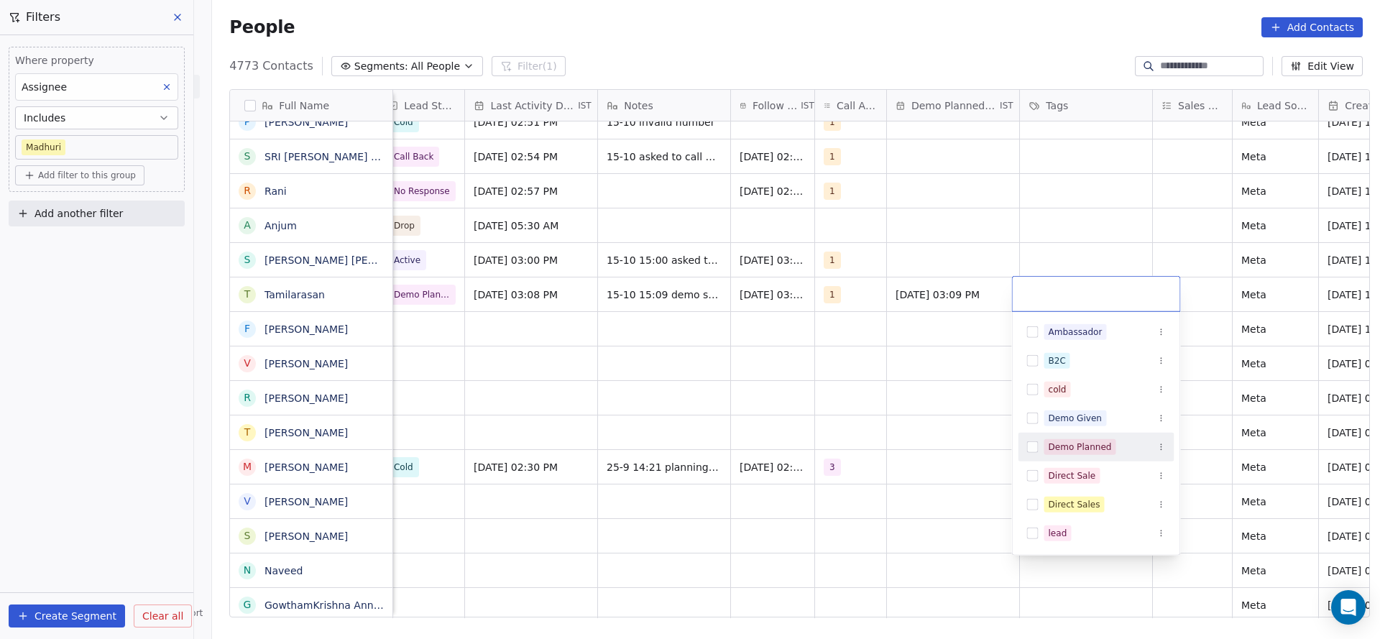
click at [1084, 441] on div "Demo Planned" at bounding box center [1080, 447] width 63 height 13
click at [855, 388] on html "On2Cook India Pvt. Ltd. Contacts People Marketing Workflows Campaigns Metrics &…" at bounding box center [690, 319] width 1380 height 639
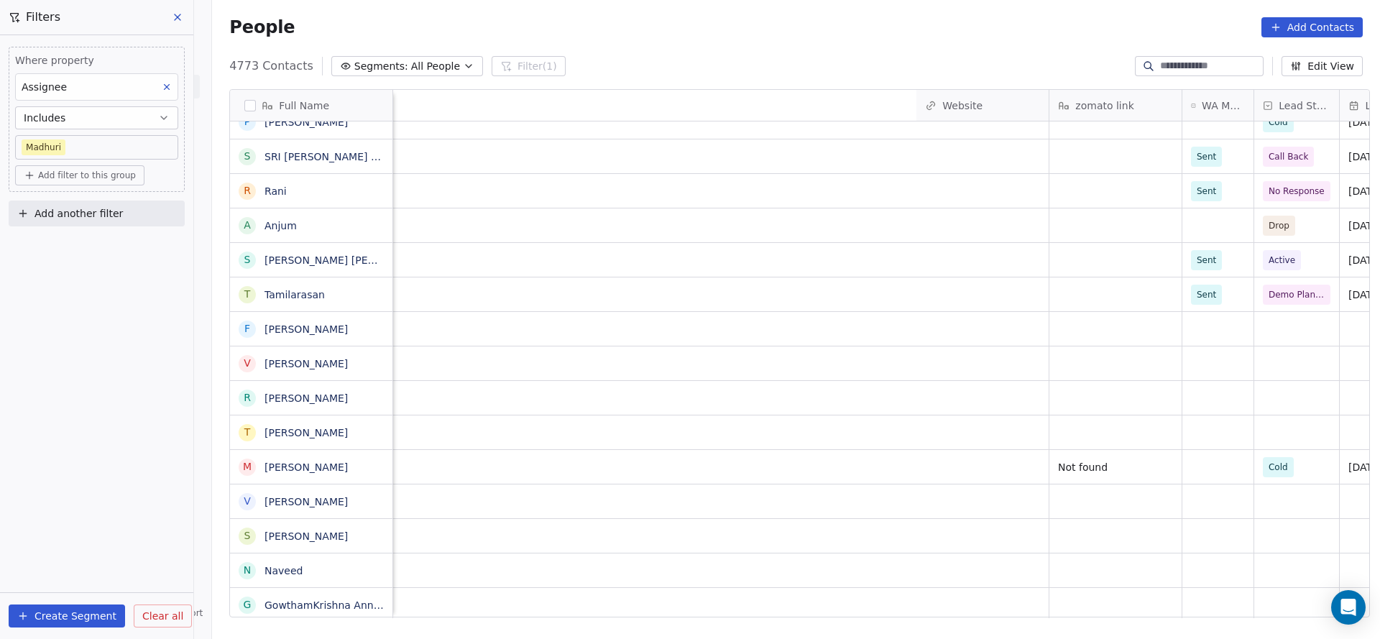
scroll to position [0, 1187]
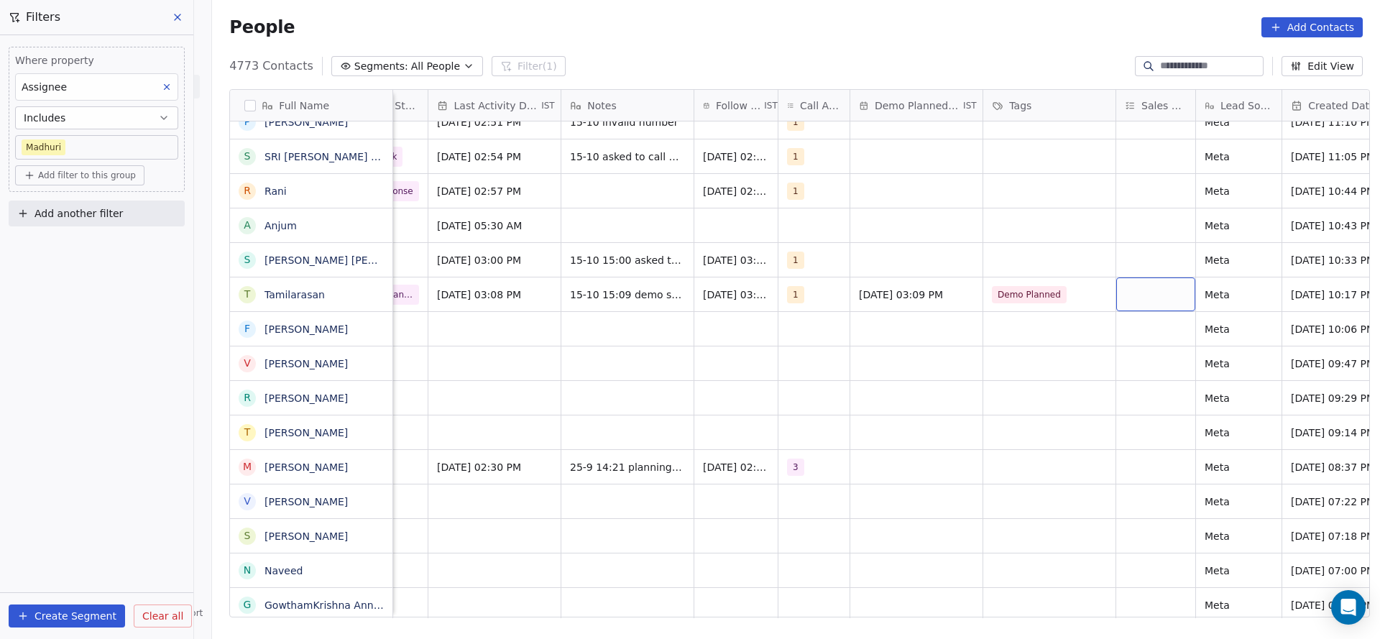
click at [1119, 293] on div "grid" at bounding box center [1155, 294] width 79 height 34
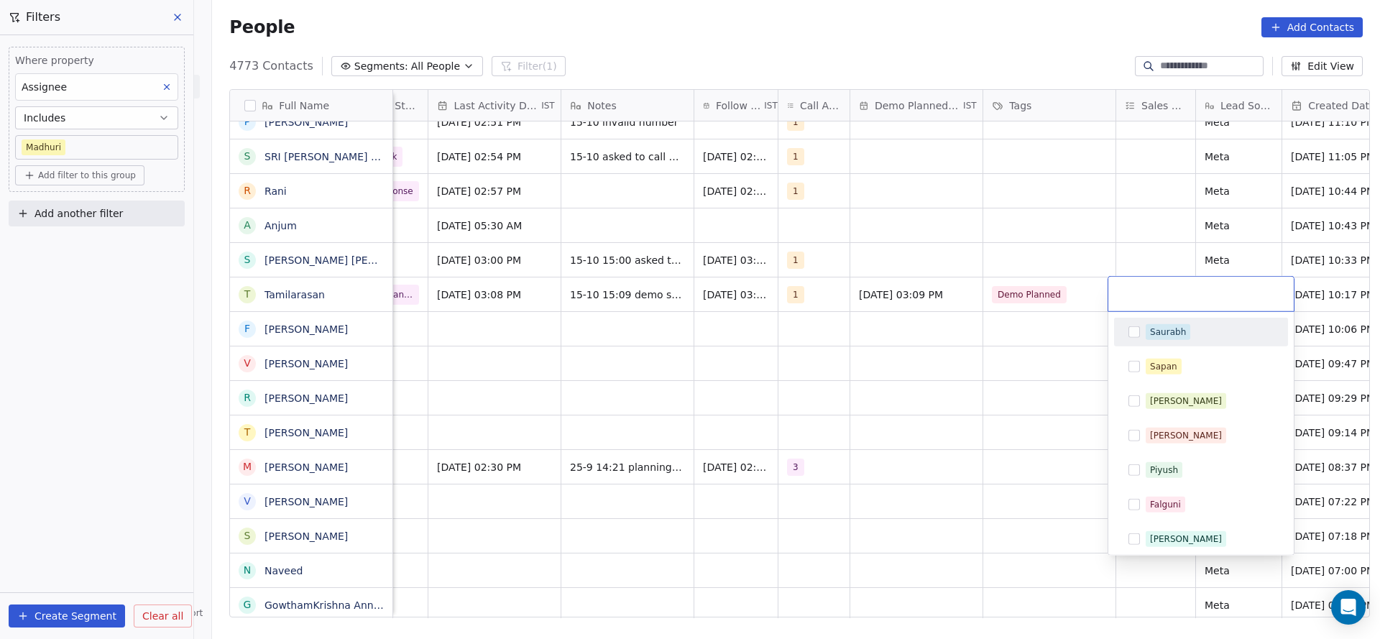
click at [1154, 342] on div "Saurabh" at bounding box center [1201, 332] width 162 height 23
click at [853, 360] on html "On2Cook India Pvt. Ltd. Contacts People Marketing Workflows Campaigns Metrics &…" at bounding box center [690, 319] width 1380 height 639
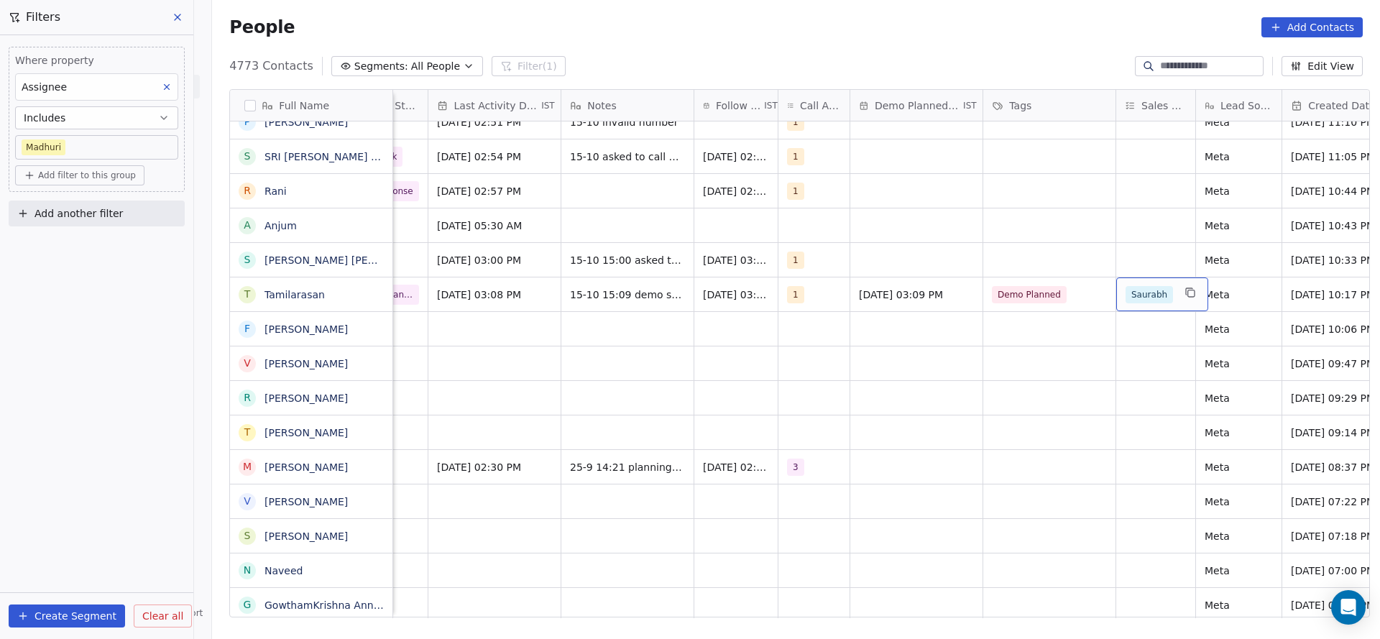
click at [1150, 294] on span "Saurabh" at bounding box center [1149, 294] width 47 height 17
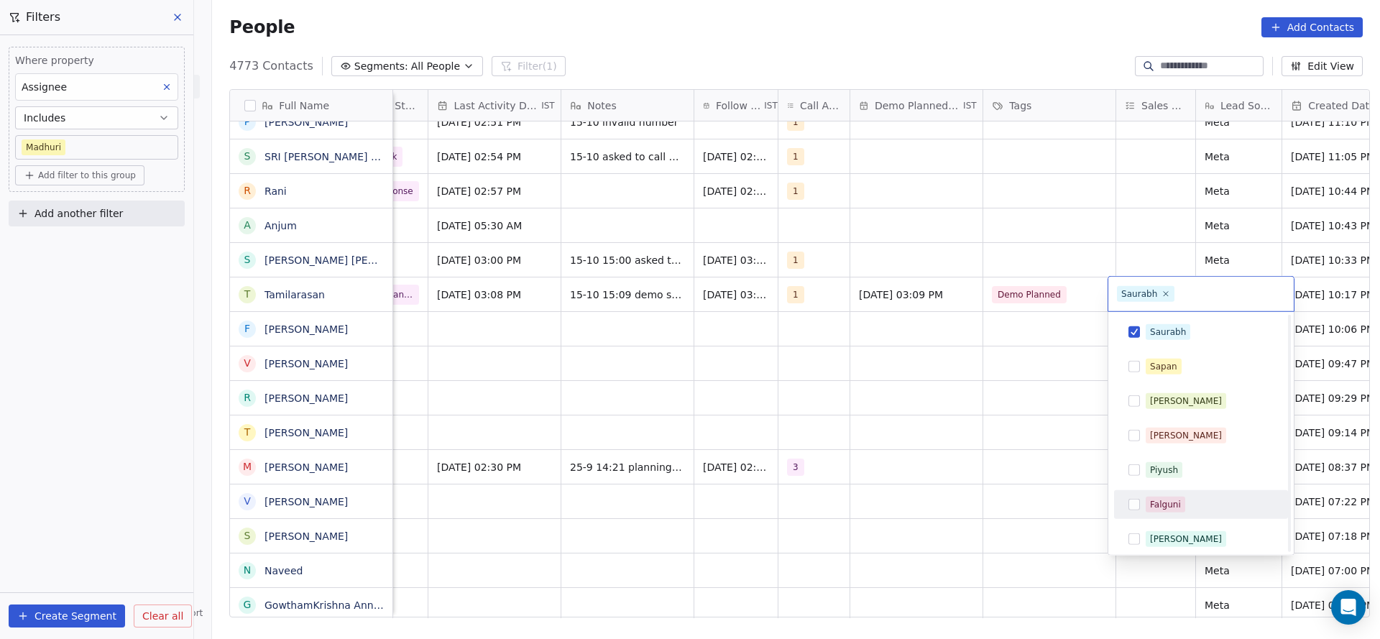
scroll to position [142, 0]
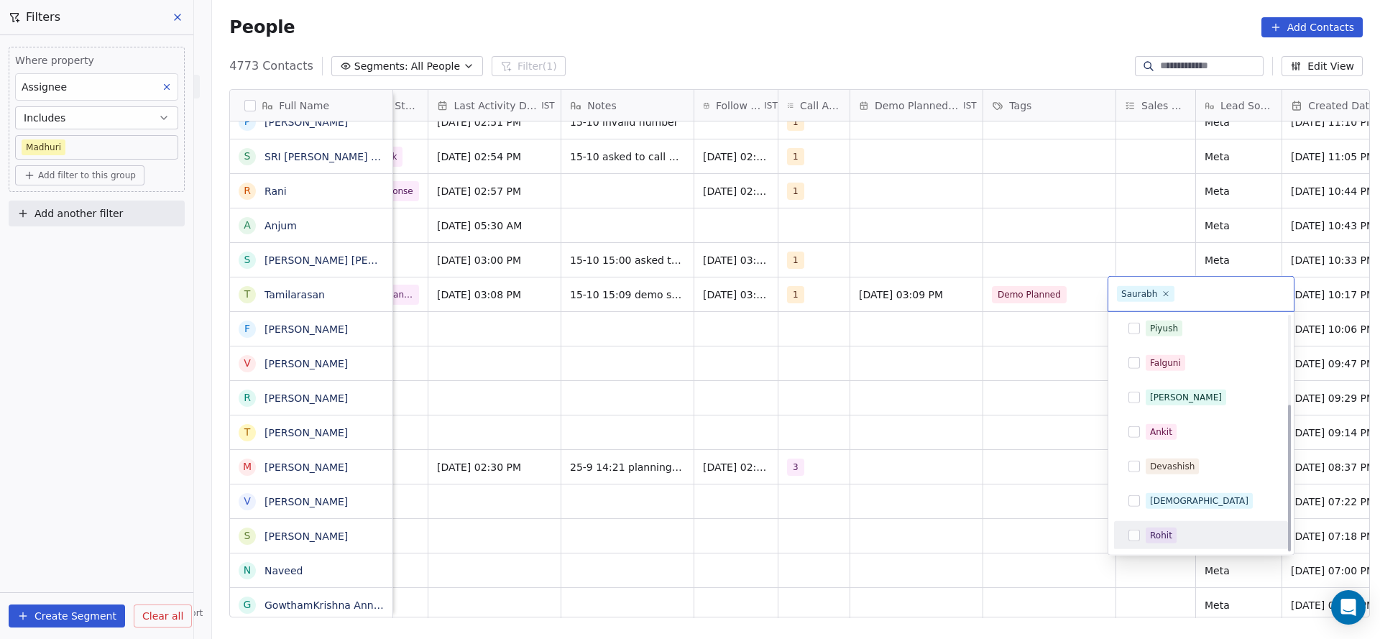
click at [1162, 533] on div "Rohit" at bounding box center [1161, 535] width 22 height 13
click at [1160, 288] on span "Saurabh" at bounding box center [1146, 294] width 58 height 16
click at [1165, 292] on icon at bounding box center [1166, 293] width 5 height 5
click at [949, 339] on html "On2Cook India Pvt. Ltd. Contacts People Marketing Workflows Campaigns Metrics &…" at bounding box center [690, 319] width 1380 height 639
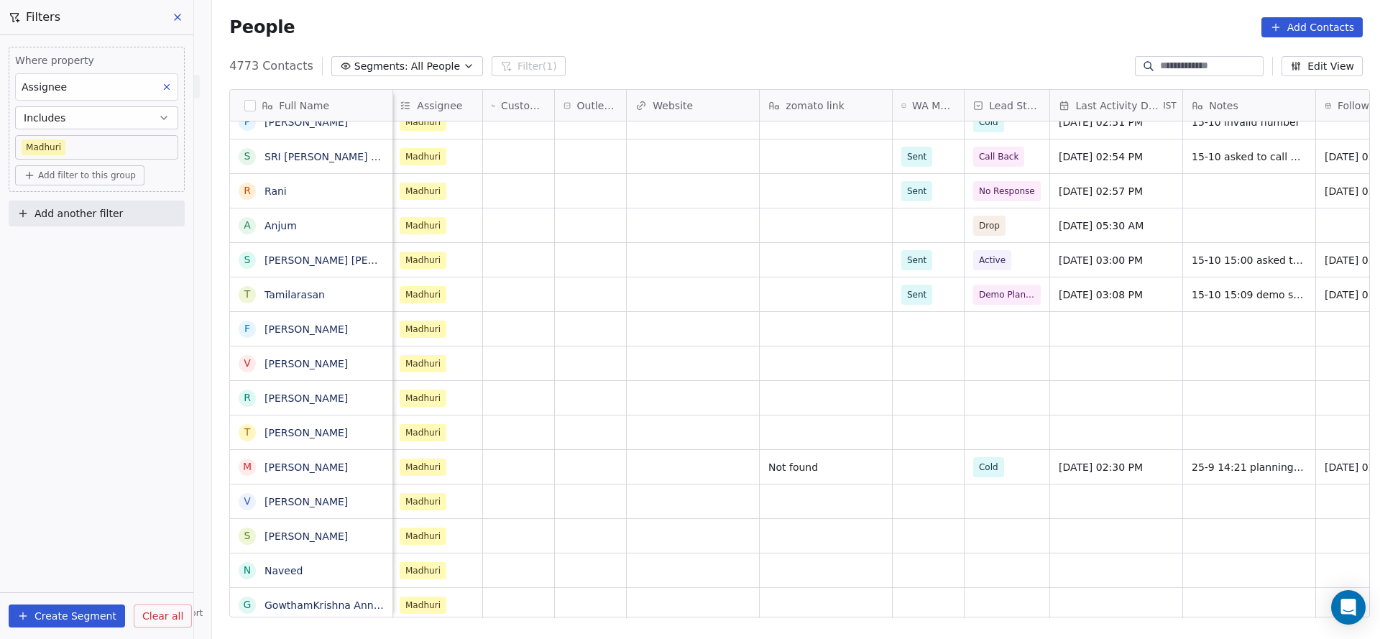
scroll to position [0, 0]
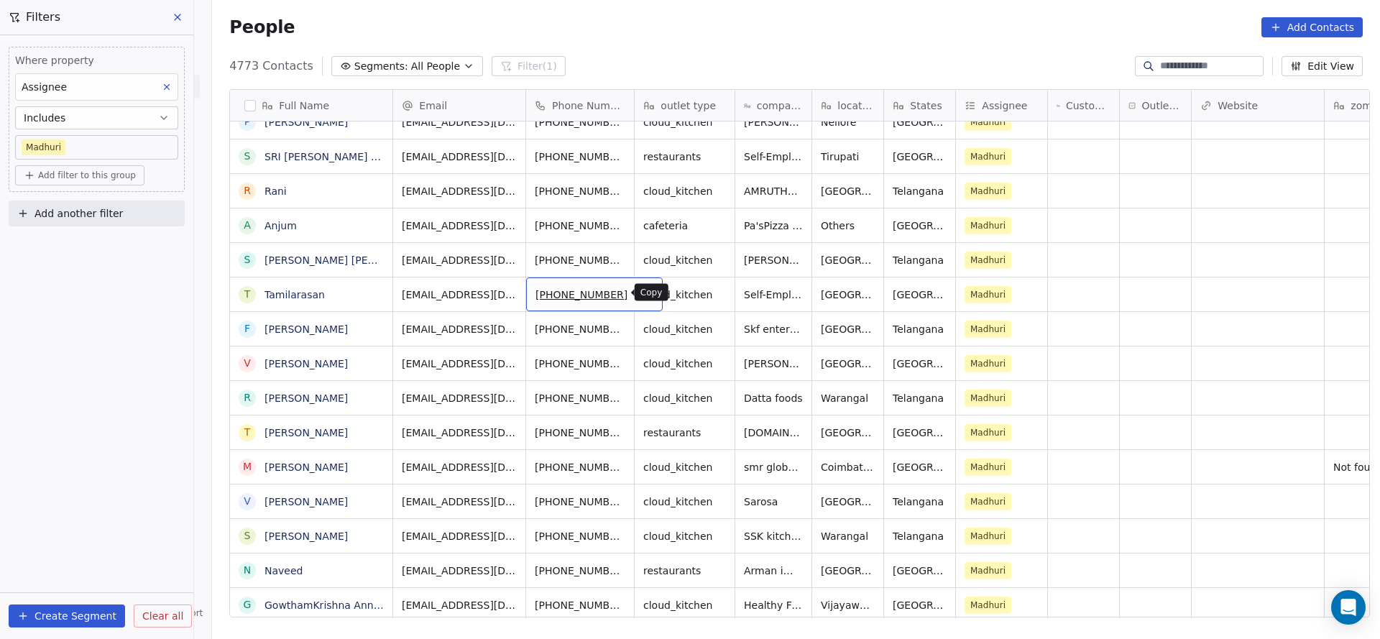
click at [640, 293] on icon "grid" at bounding box center [646, 293] width 12 height 12
click at [637, 312] on html "On2Cook India Pvt. Ltd. Contacts People Marketing Workflows Campaigns Metrics &…" at bounding box center [690, 319] width 1380 height 639
click at [643, 295] on icon "grid" at bounding box center [646, 293] width 6 height 6
click at [372, 296] on icon "grid" at bounding box center [375, 293] width 12 height 12
click at [643, 296] on icon "grid" at bounding box center [646, 293] width 6 height 6
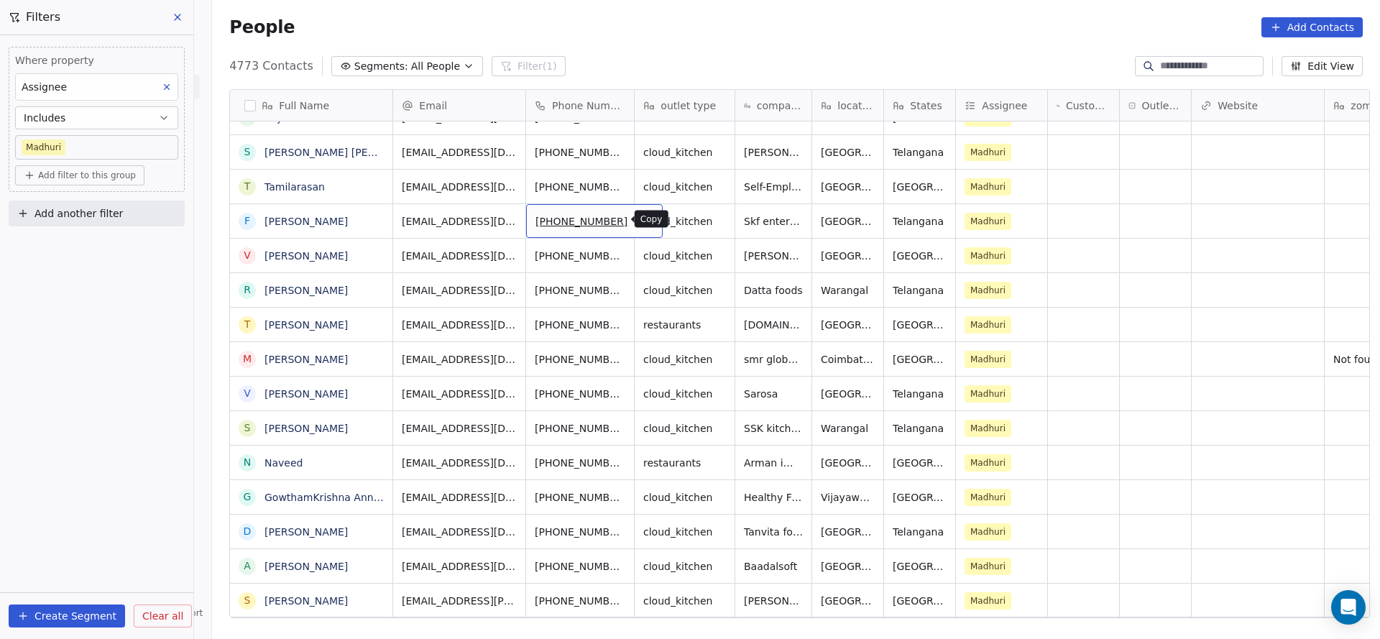
click at [643, 217] on icon "grid" at bounding box center [646, 220] width 6 height 6
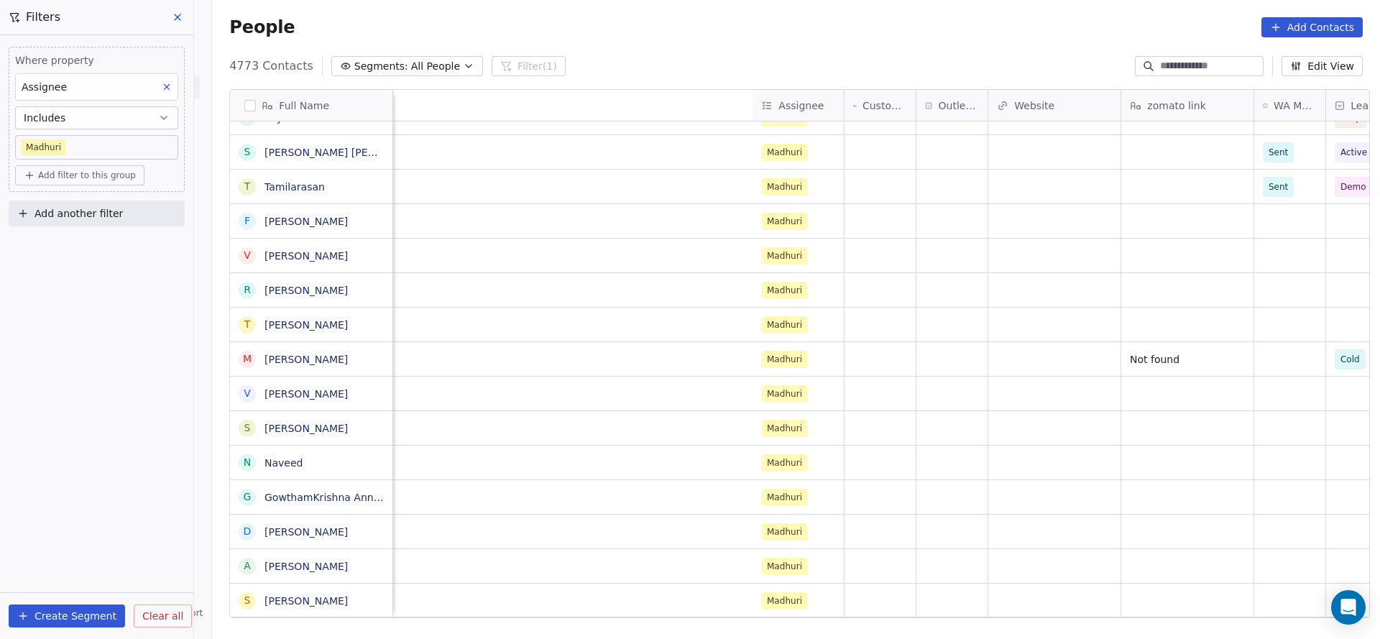
scroll to position [0, 918]
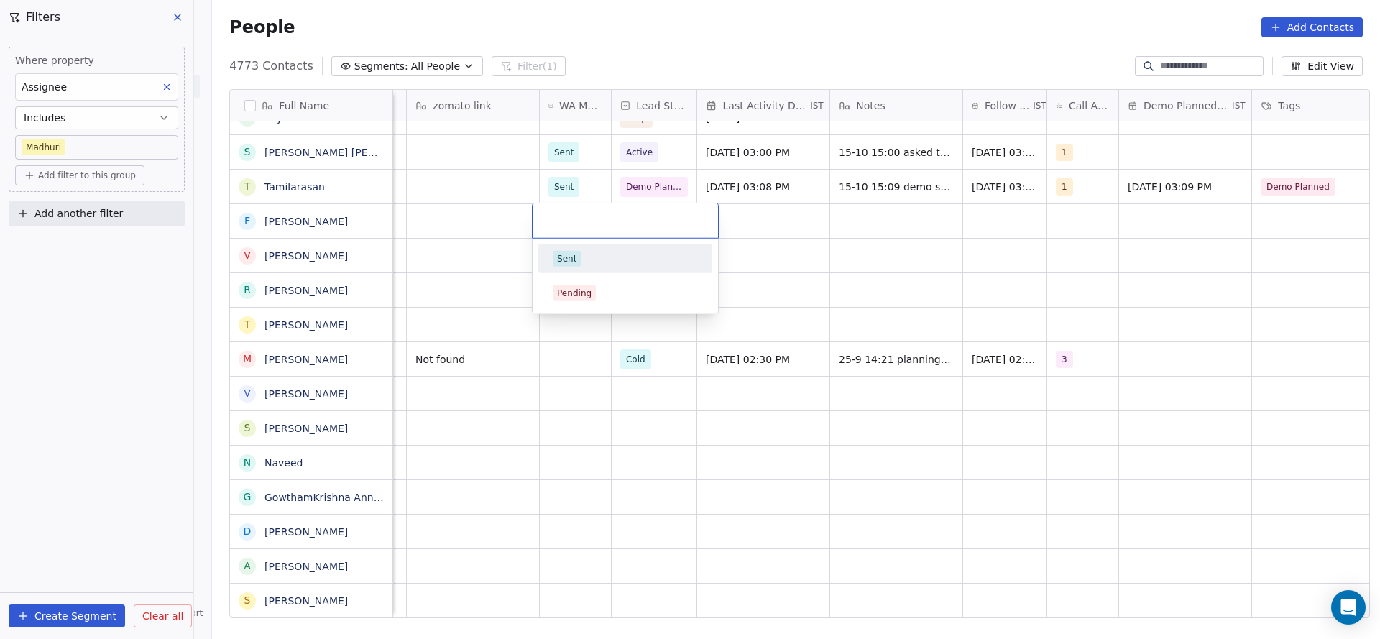
drag, startPoint x: 569, startPoint y: 214, endPoint x: 574, endPoint y: 252, distance: 38.4
click at [574, 252] on div "Sent" at bounding box center [566, 258] width 19 height 13
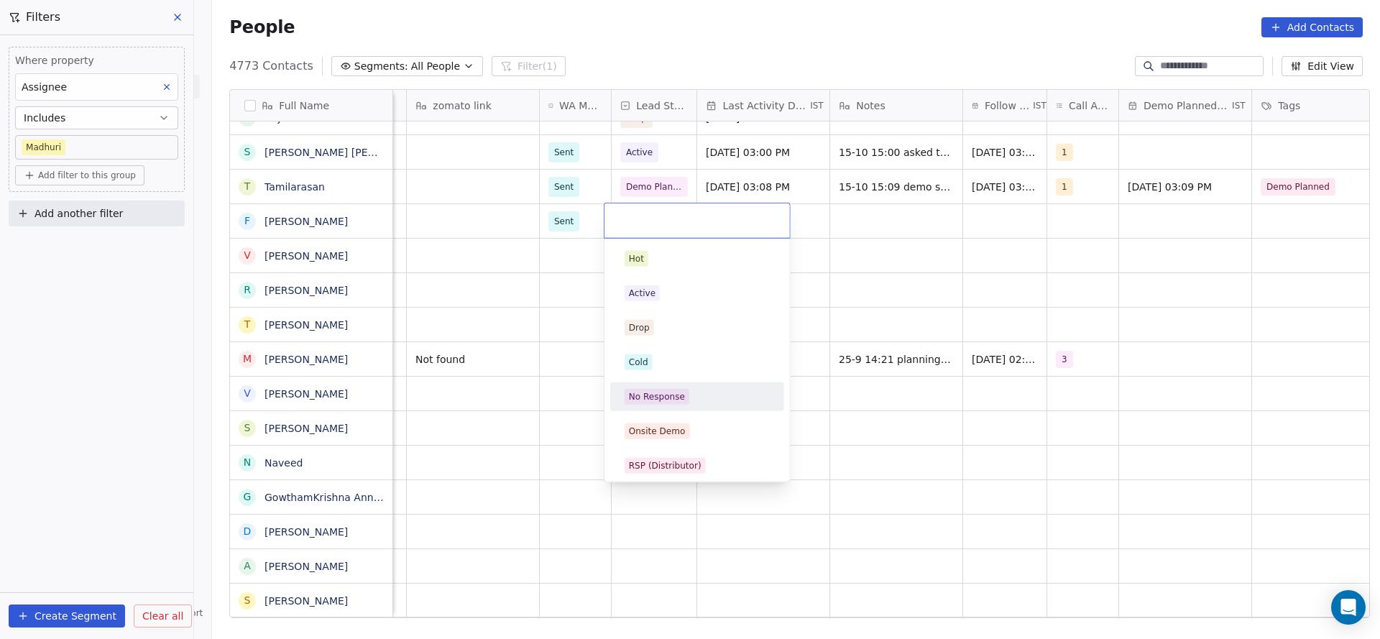
click at [673, 393] on div "No Response" at bounding box center [657, 396] width 56 height 13
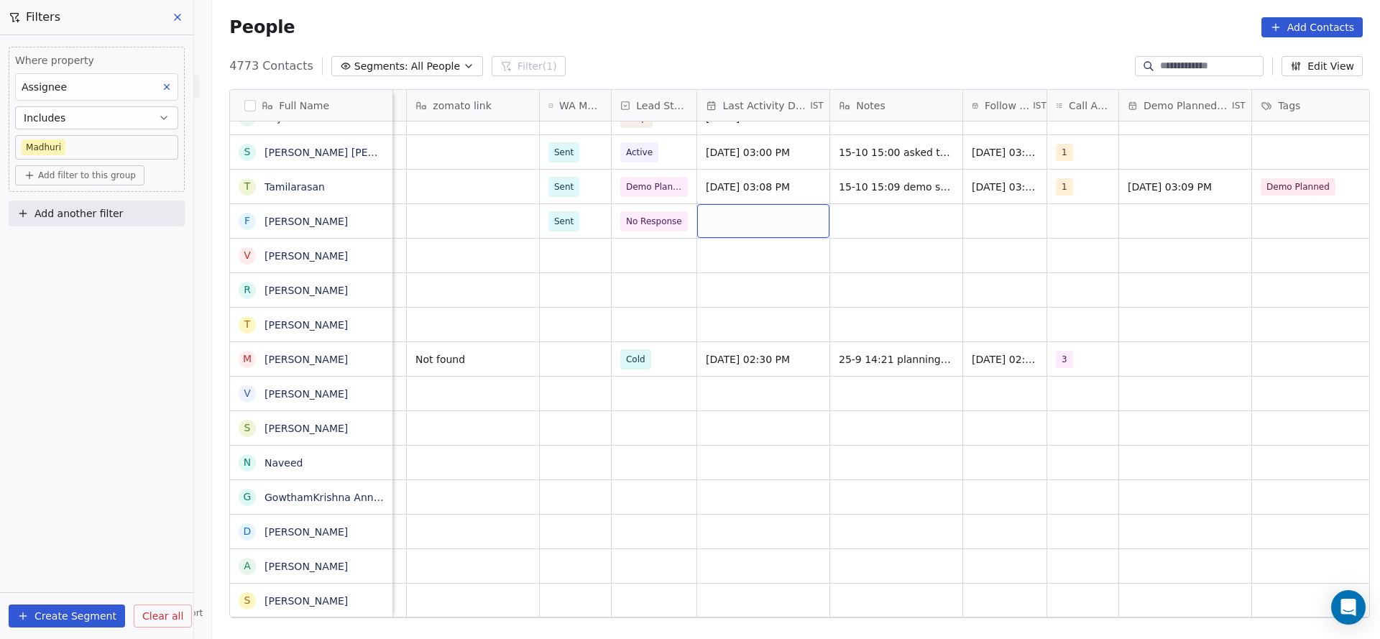
click at [788, 227] on div "grid" at bounding box center [763, 221] width 132 height 34
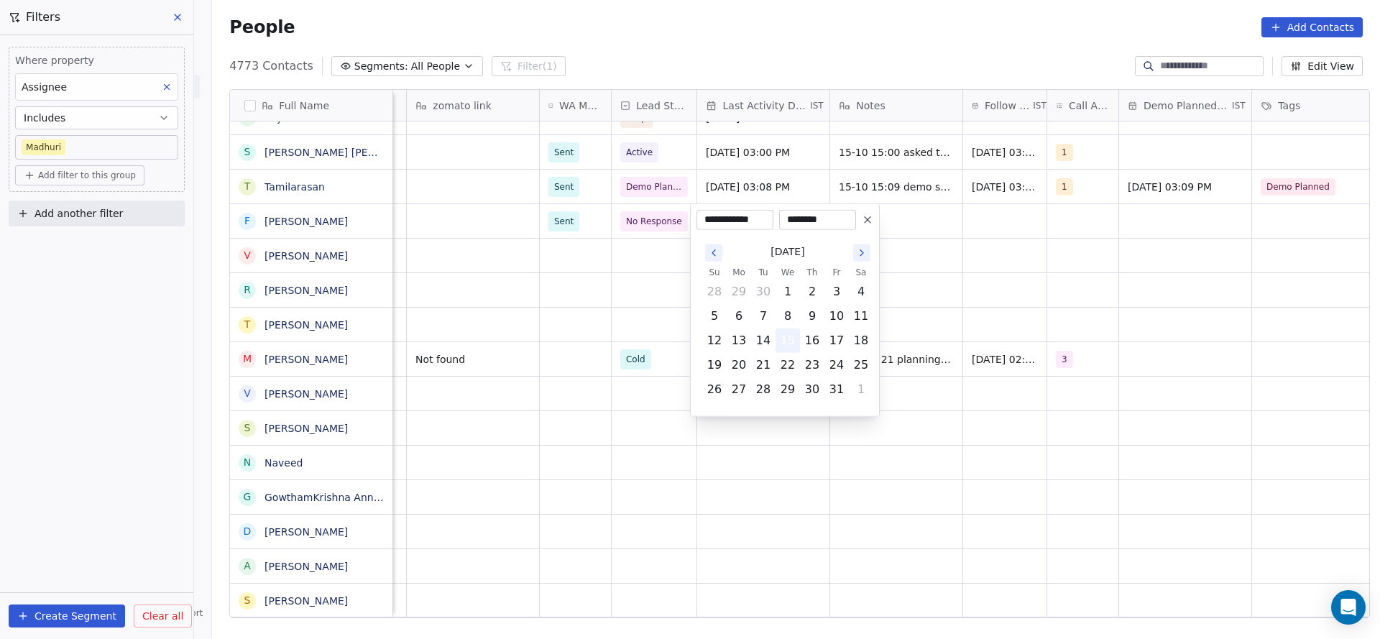
click at [789, 337] on button "15" at bounding box center [787, 340] width 23 height 23
click at [643, 293] on html "On2Cook India Pvt. Ltd. Contacts People Marketing Workflows Campaigns Metrics &…" at bounding box center [690, 319] width 1380 height 639
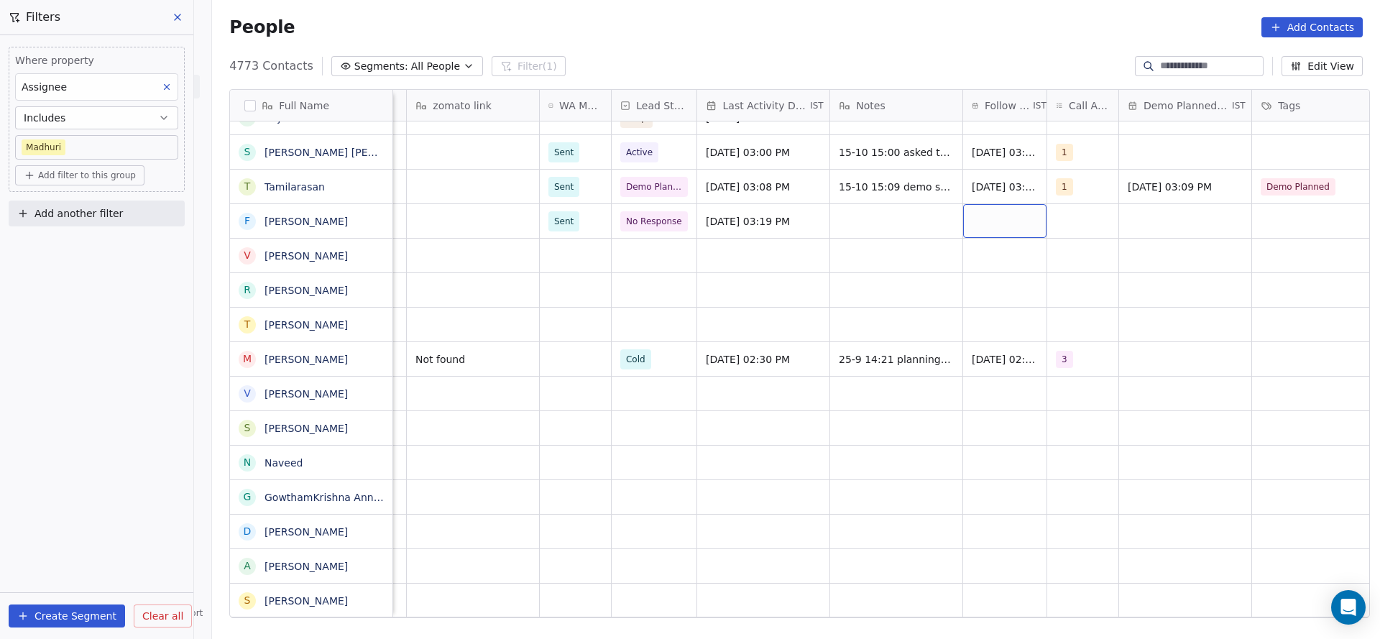
click at [1003, 226] on div "grid" at bounding box center [1004, 221] width 83 height 34
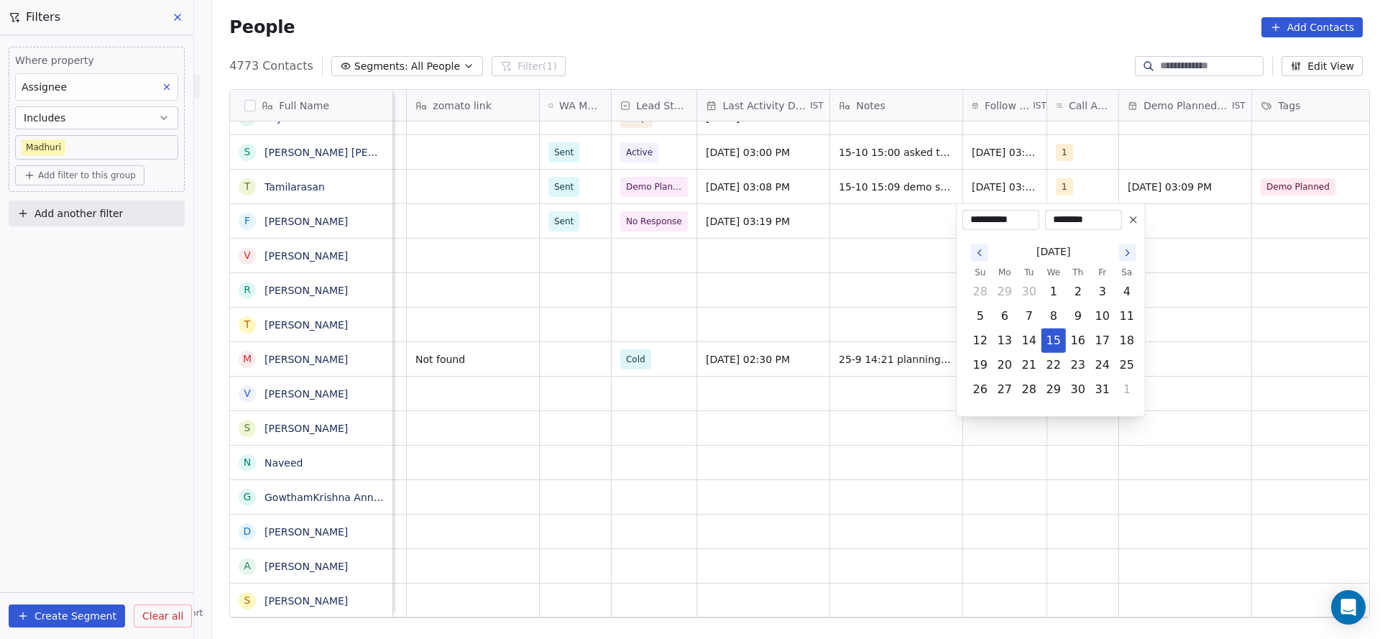
click at [1040, 354] on td "21" at bounding box center [1029, 365] width 24 height 24
click at [1049, 361] on button "22" at bounding box center [1053, 365] width 23 height 23
type input "**********"
click at [858, 353] on html "On2Cook India Pvt. Ltd. Contacts People Marketing Workflows Campaigns Metrics &…" at bounding box center [690, 319] width 1380 height 639
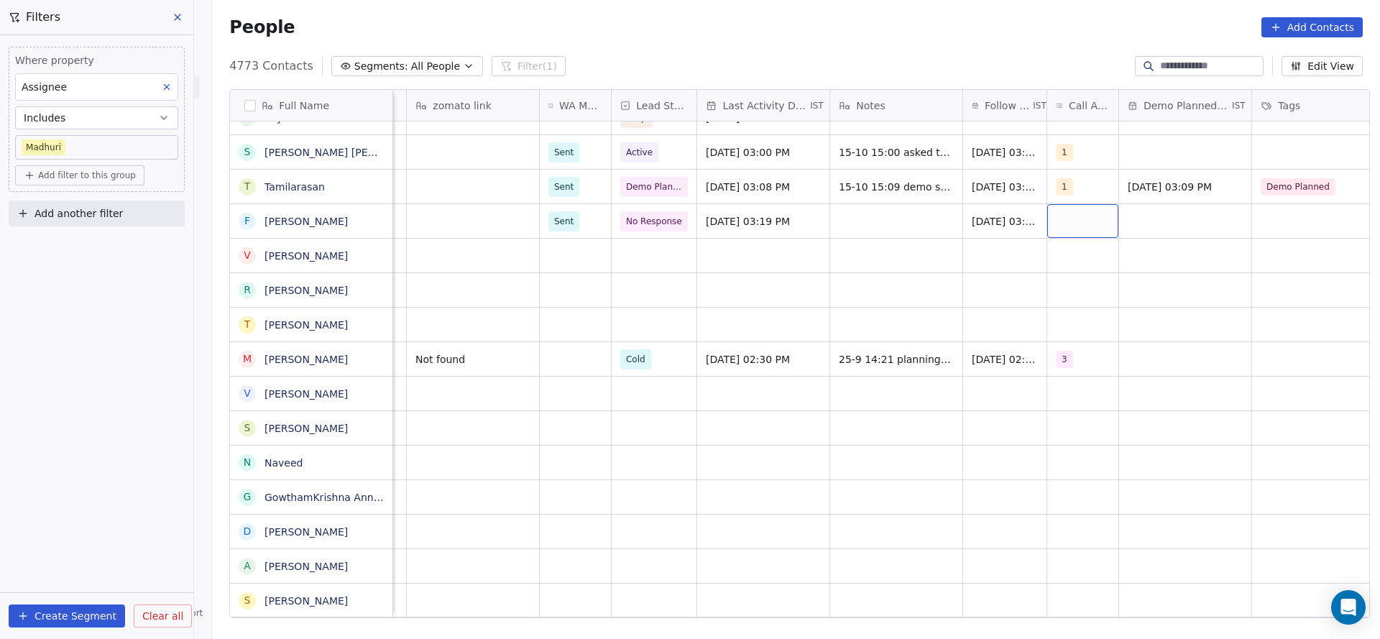
click at [1095, 228] on div "grid" at bounding box center [1082, 221] width 71 height 34
click at [1078, 265] on div "1" at bounding box center [1142, 259] width 128 height 16
click at [934, 291] on html "On2Cook India Pvt. Ltd. Contacts People Marketing Workflows Campaigns Metrics &…" at bounding box center [690, 319] width 1380 height 639
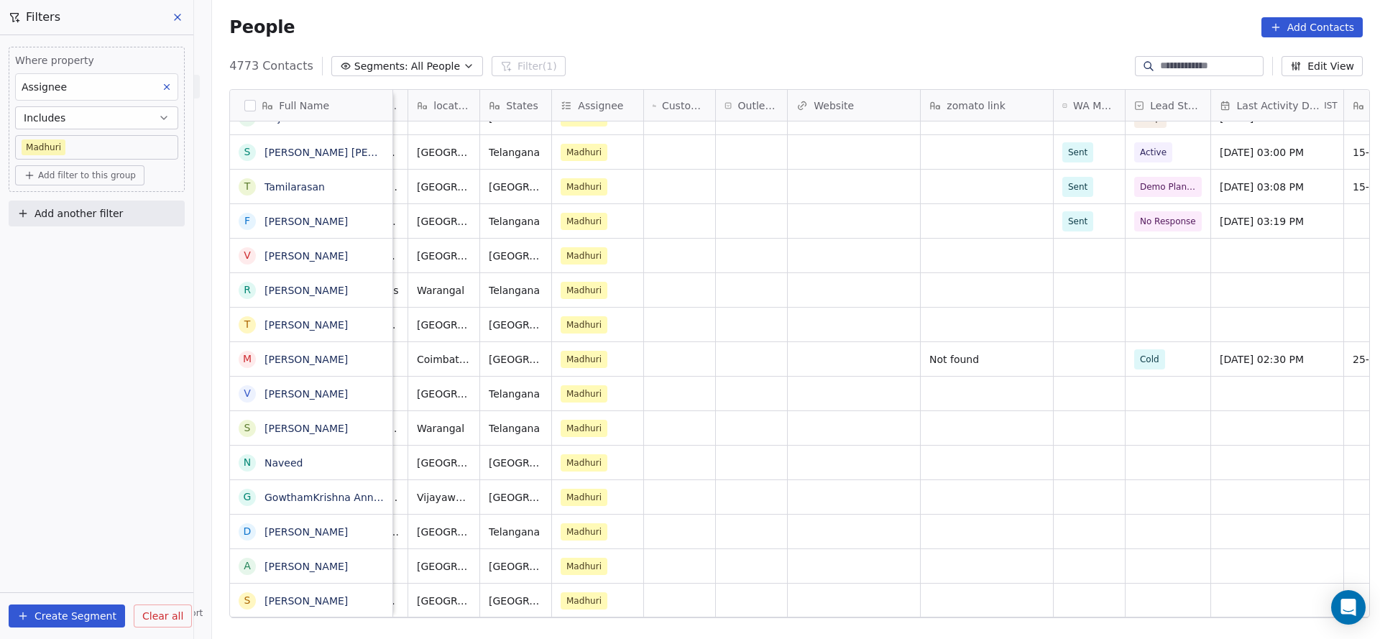
scroll to position [0, 0]
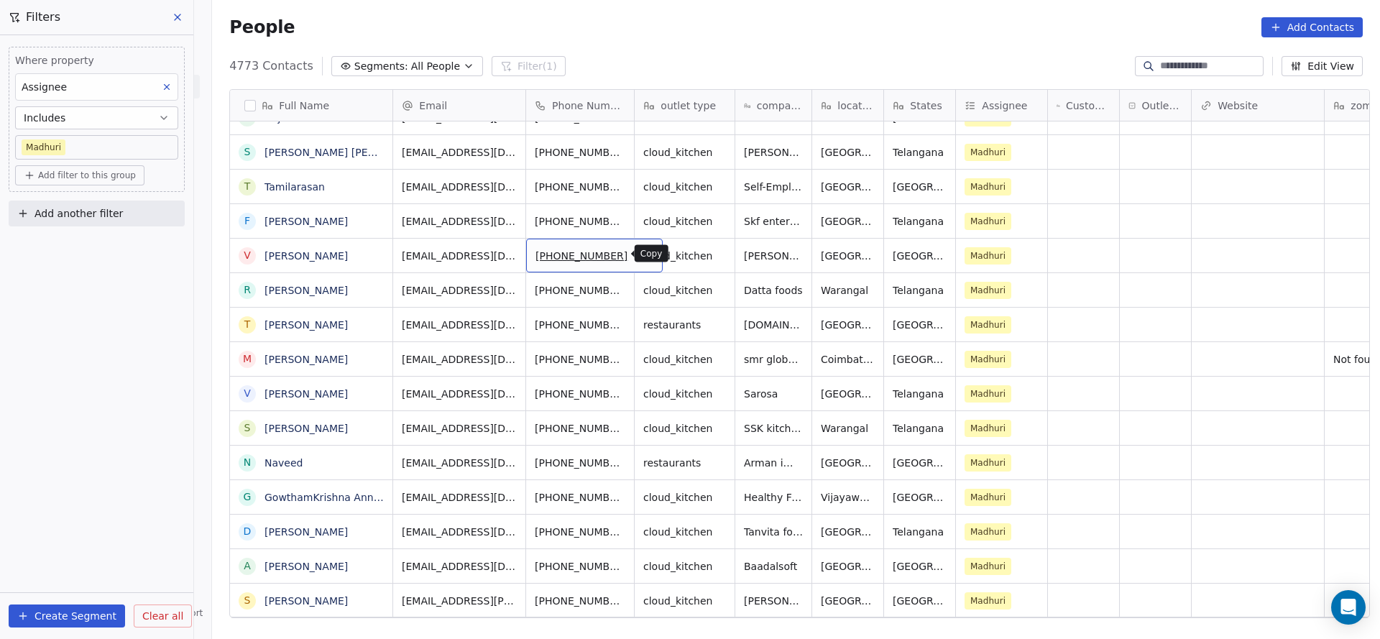
click at [637, 260] on button "grid" at bounding box center [645, 253] width 17 height 17
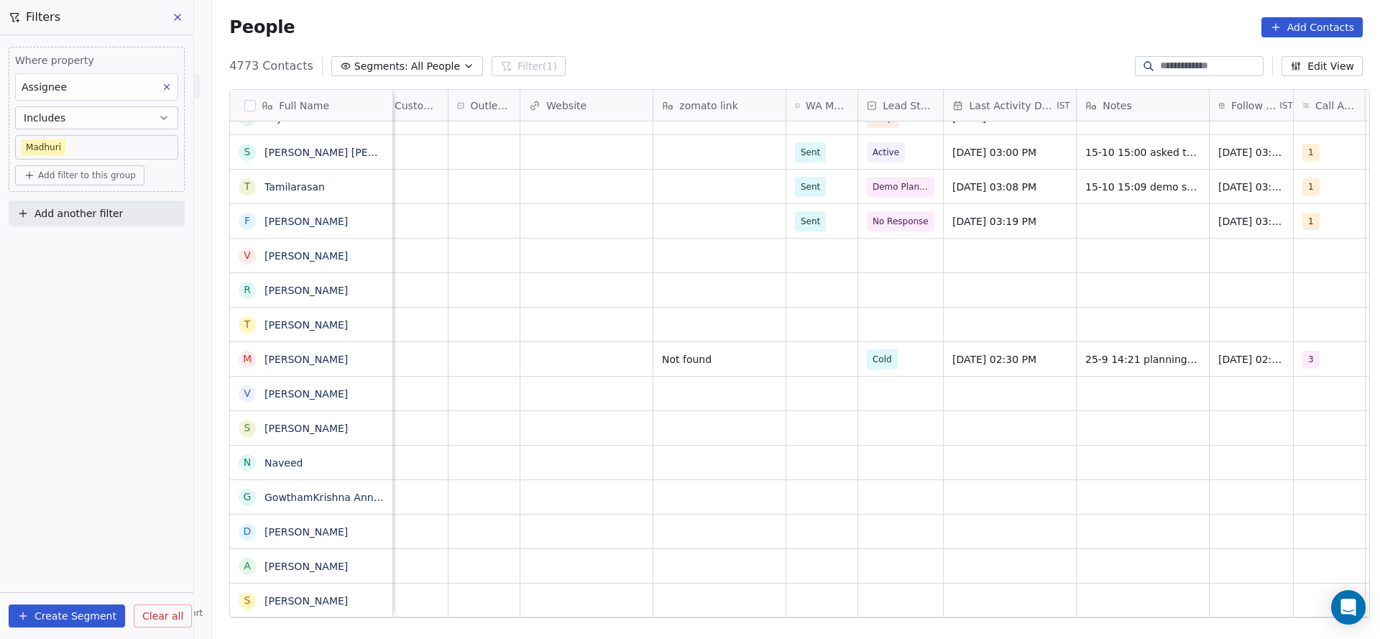
scroll to position [0, 785]
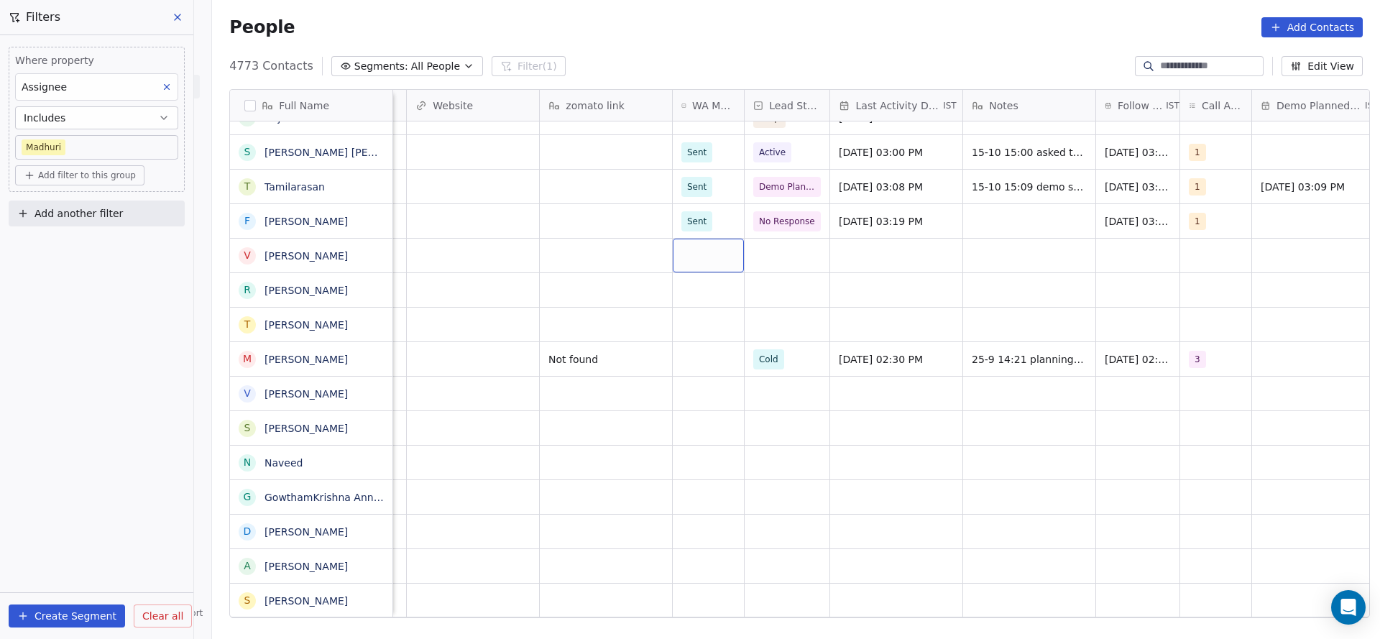
click at [686, 251] on div "grid" at bounding box center [708, 256] width 71 height 34
click at [686, 289] on span "Sent" at bounding box center [700, 293] width 28 height 16
click at [912, 265] on div "grid" at bounding box center [896, 256] width 132 height 34
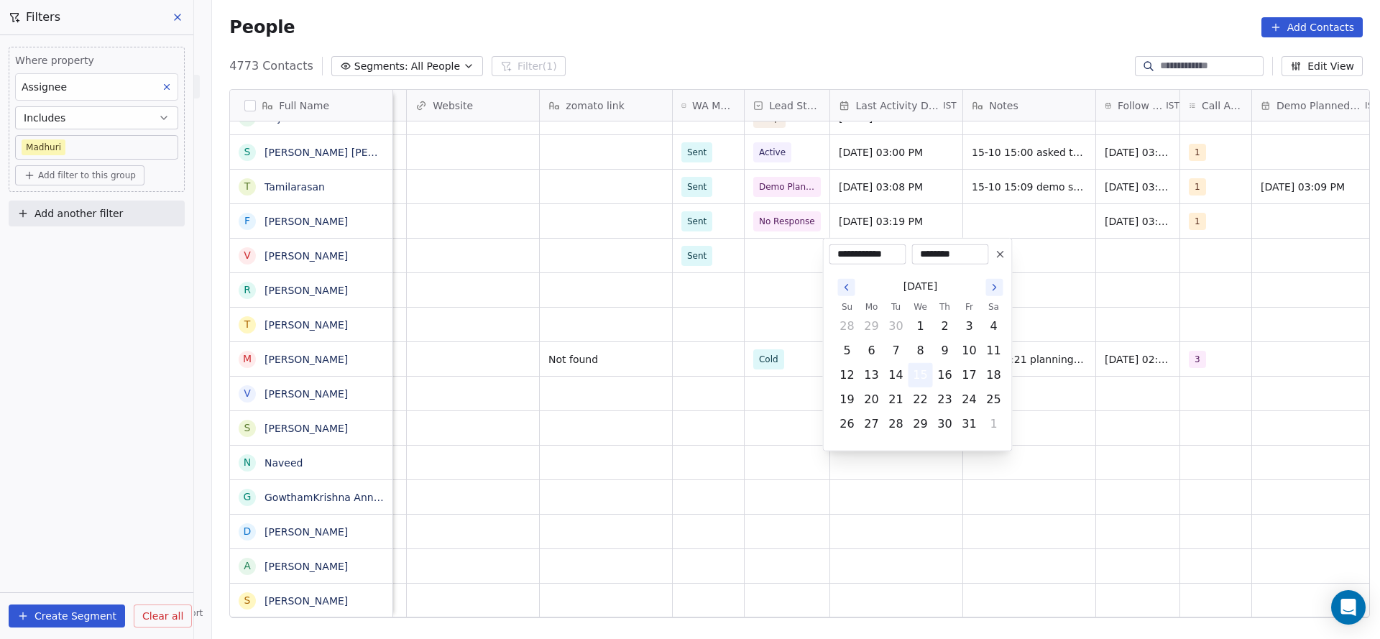
click at [927, 377] on button "15" at bounding box center [920, 375] width 23 height 23
click at [724, 343] on html "On2Cook India Pvt. Ltd. Contacts People Marketing Workflows Campaigns Metrics &…" at bounding box center [690, 319] width 1380 height 639
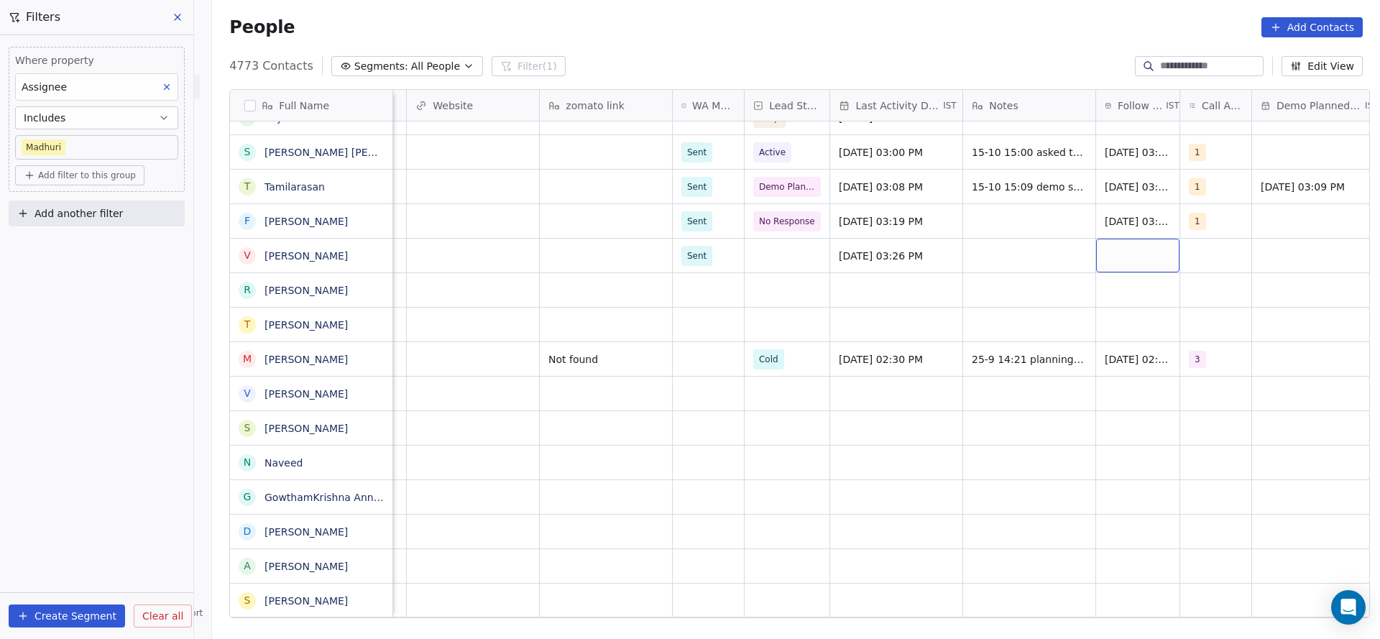
click at [1134, 254] on div "grid" at bounding box center [1137, 256] width 83 height 34
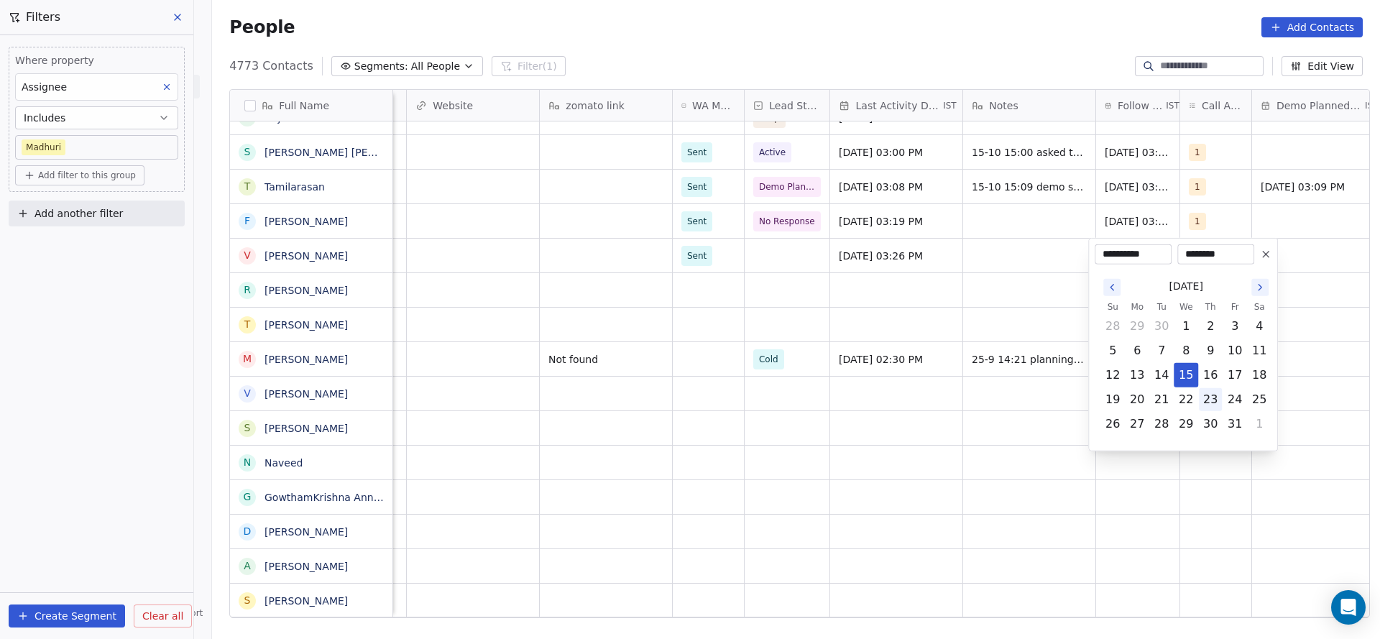
click at [1212, 403] on button "23" at bounding box center [1210, 399] width 23 height 23
type input "**********"
drag, startPoint x: 727, startPoint y: 360, endPoint x: 1021, endPoint y: 244, distance: 316.0
click at [733, 350] on html "On2Cook India Pvt. Ltd. Contacts People Marketing Workflows Campaigns Metrics &…" at bounding box center [690, 319] width 1380 height 639
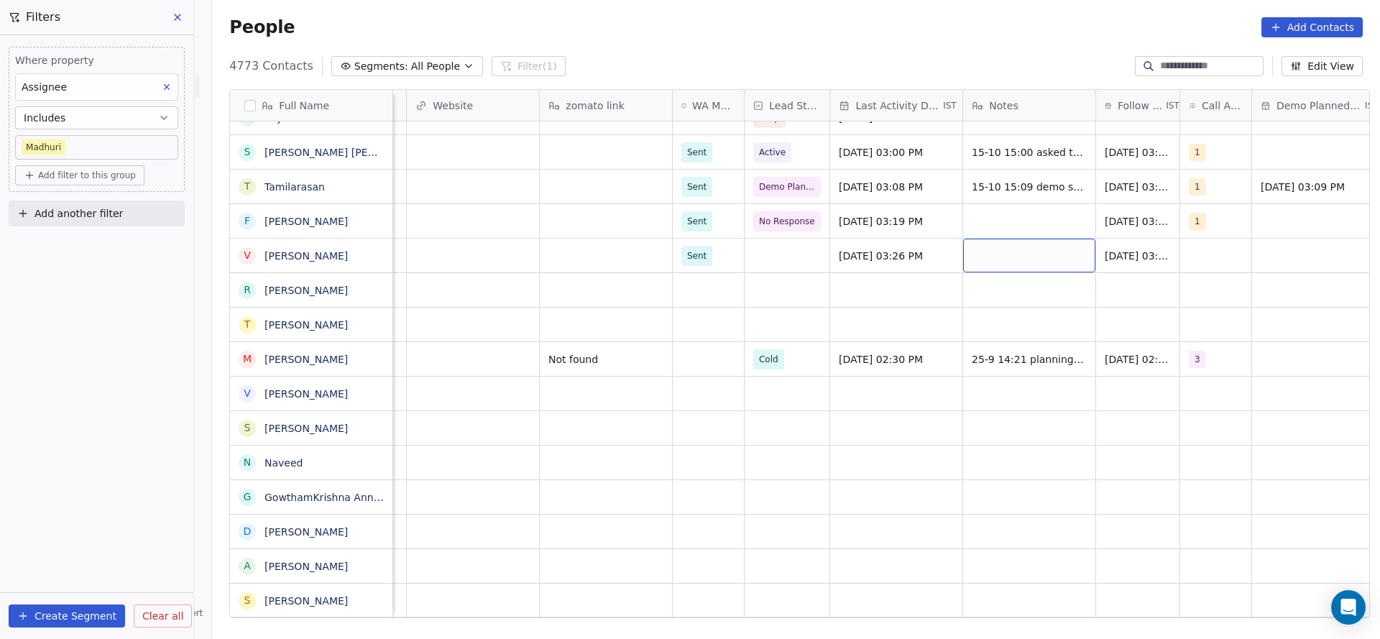
click at [1019, 253] on div "grid" at bounding box center [1029, 256] width 132 height 34
type textarea "**********"
click at [791, 302] on html "On2Cook India Pvt. Ltd. Contacts People Marketing Workflows Campaigns Metrics &…" at bounding box center [690, 319] width 1380 height 639
click at [761, 257] on div "grid" at bounding box center [787, 256] width 85 height 34
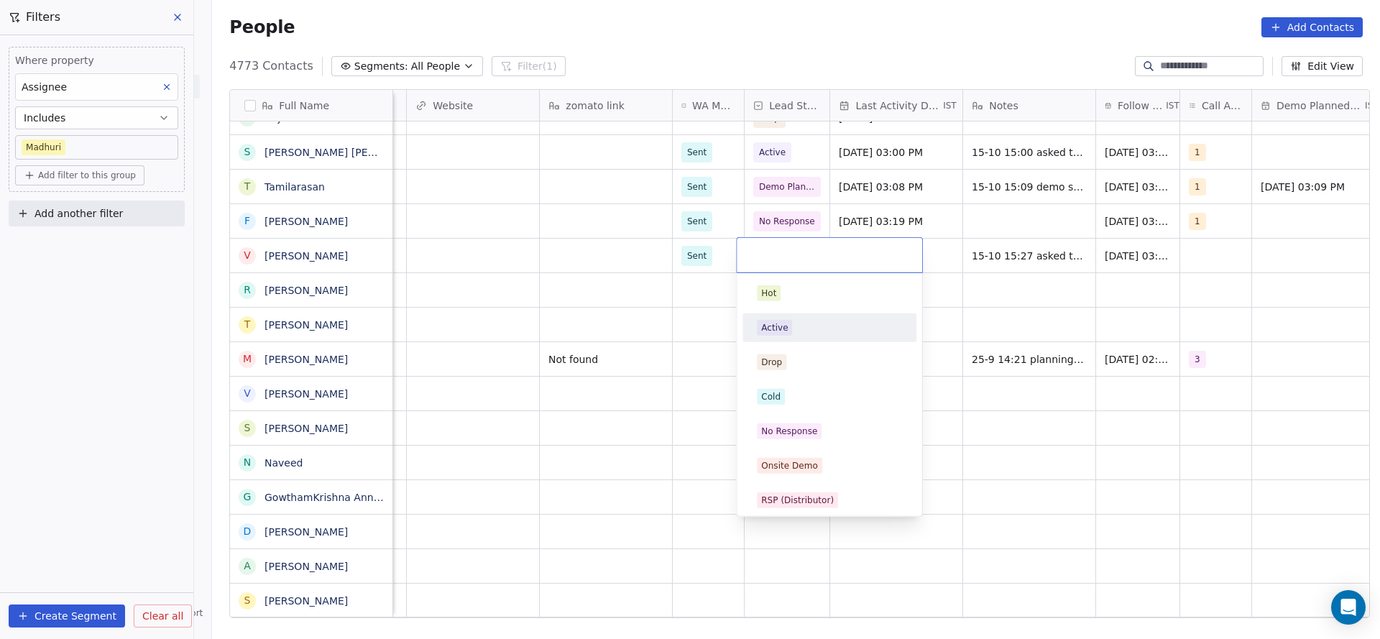
click at [769, 331] on div "Active" at bounding box center [774, 327] width 27 height 13
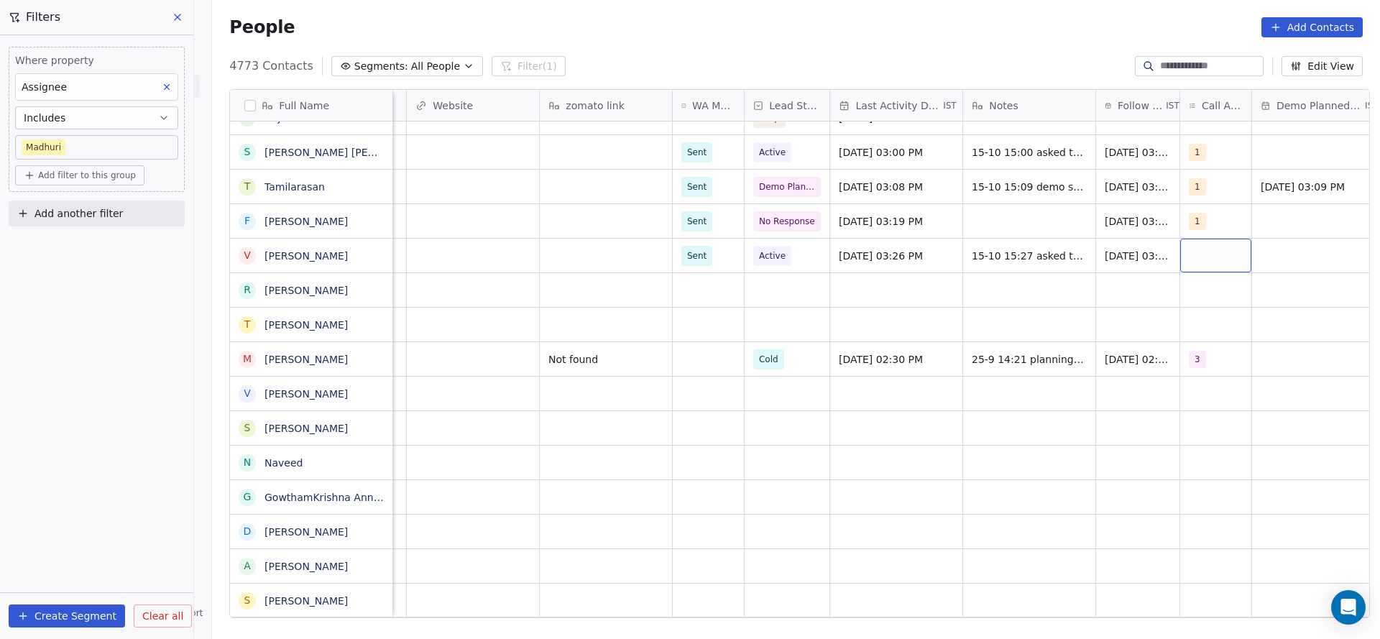
click at [1180, 267] on div "grid" at bounding box center [1215, 256] width 71 height 34
click at [1209, 302] on div "1" at bounding box center [1265, 293] width 162 height 23
click at [990, 408] on html "On2Cook India Pvt. Ltd. Contacts People Marketing Workflows Campaigns Metrics &…" at bounding box center [690, 319] width 1380 height 639
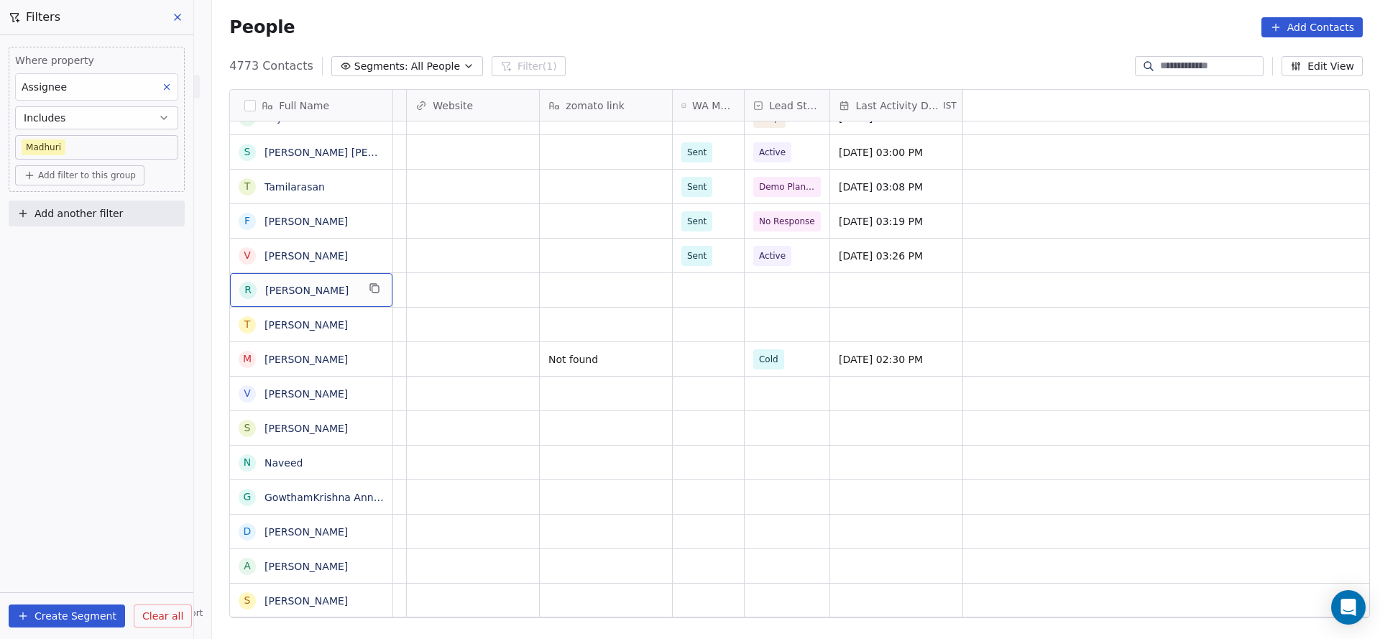
scroll to position [0, 0]
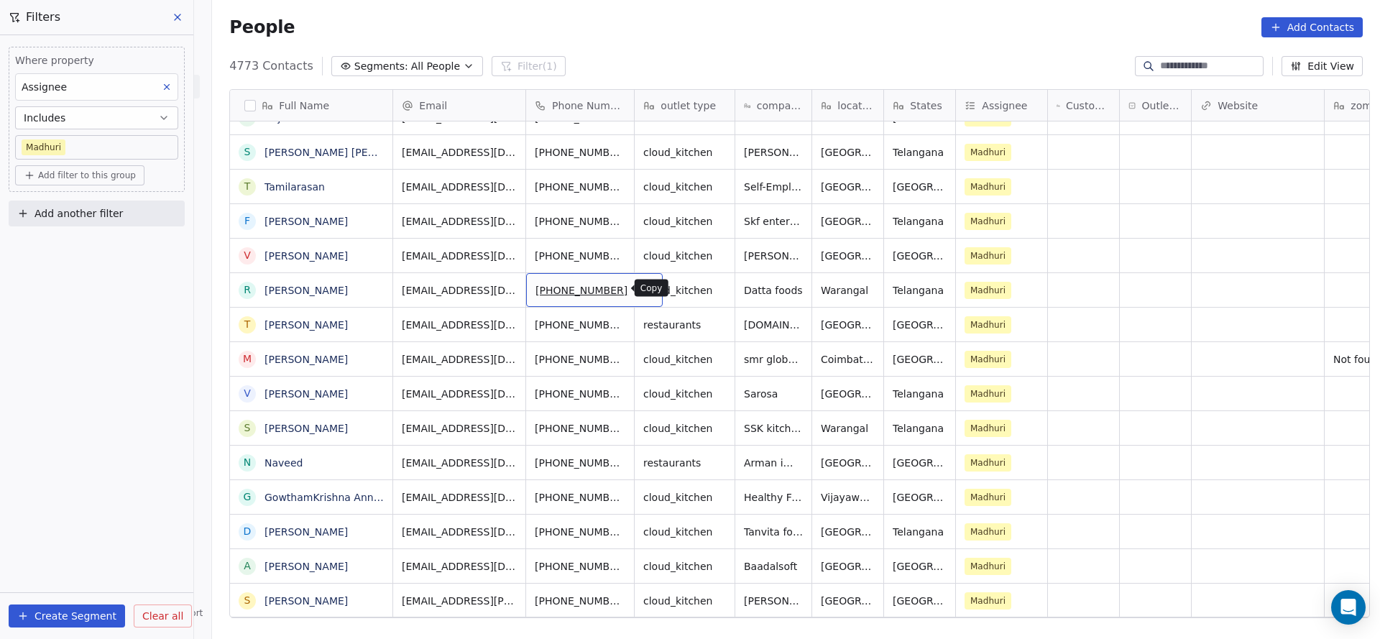
click at [643, 292] on icon "grid" at bounding box center [646, 289] width 6 height 6
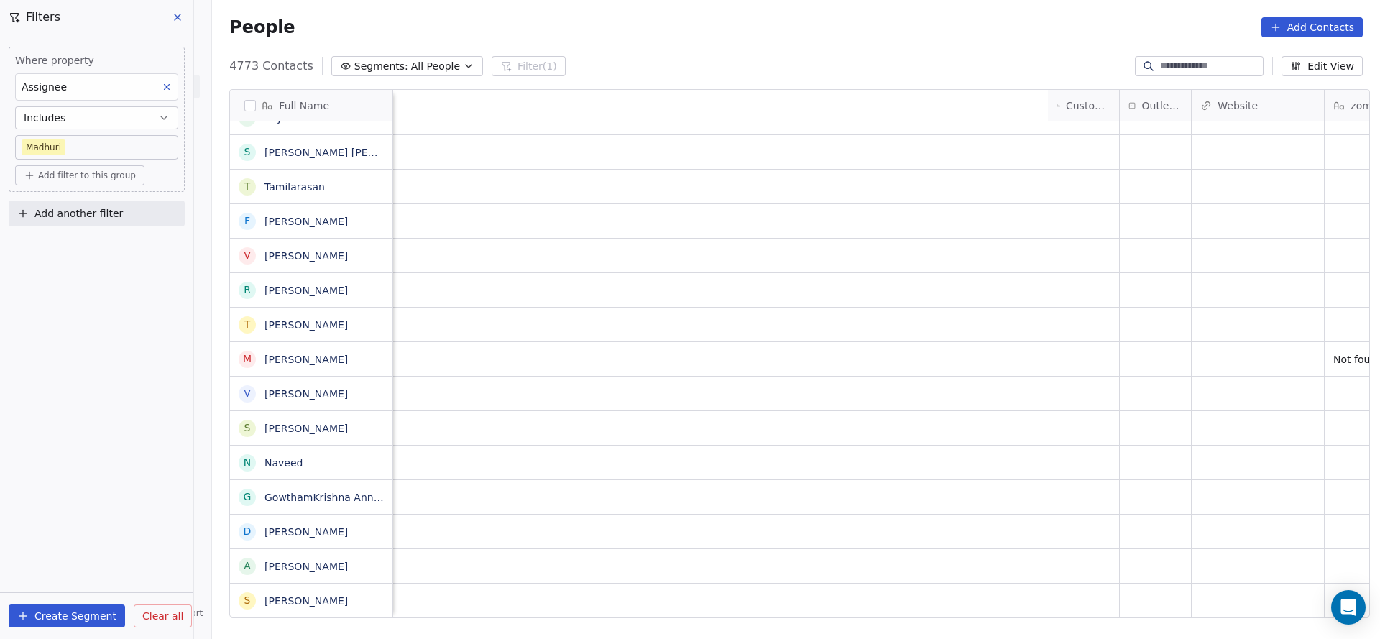
scroll to position [0, 972]
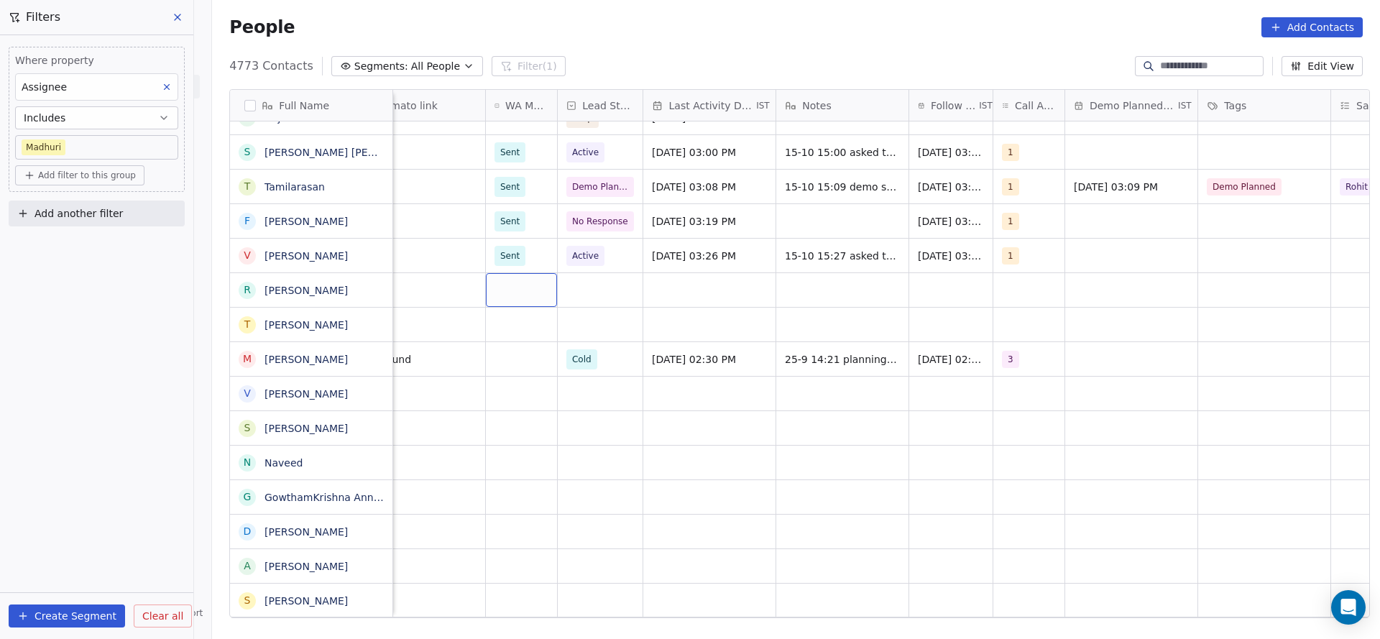
click at [513, 295] on div "grid" at bounding box center [521, 290] width 71 height 34
click at [504, 334] on span "Sent" at bounding box center [513, 328] width 28 height 16
click at [571, 291] on div "grid" at bounding box center [600, 290] width 85 height 34
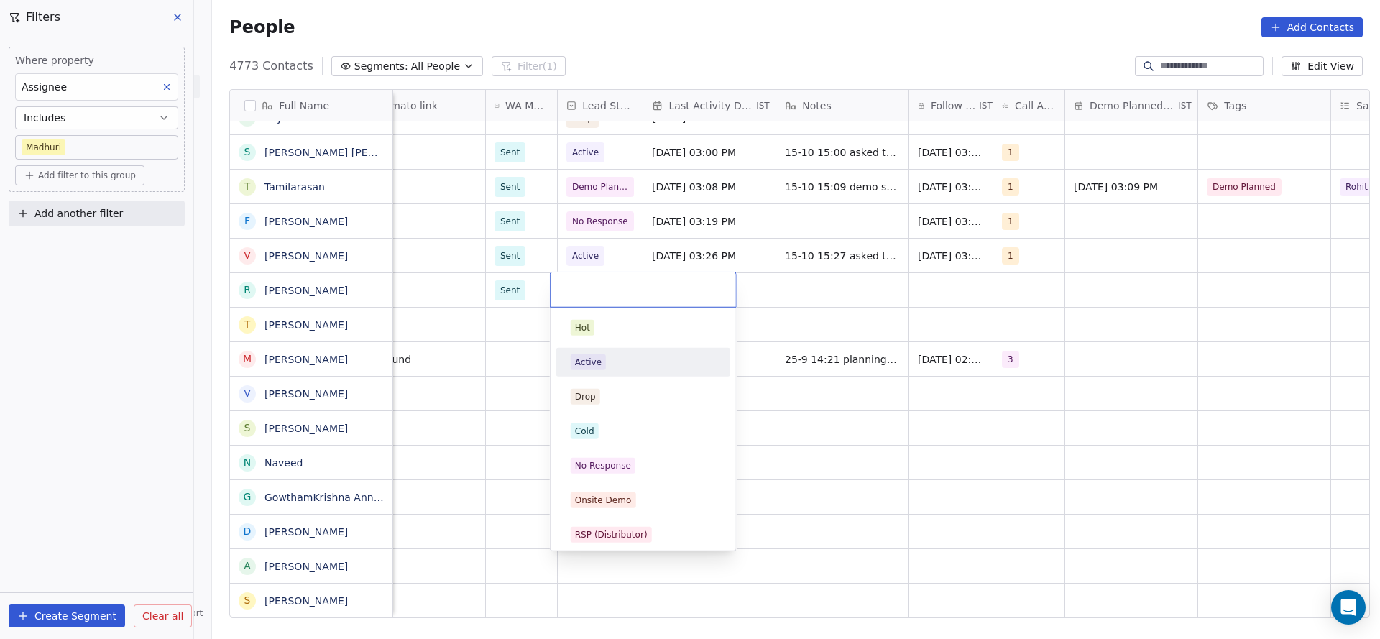
click at [580, 365] on div "Active" at bounding box center [588, 362] width 27 height 13
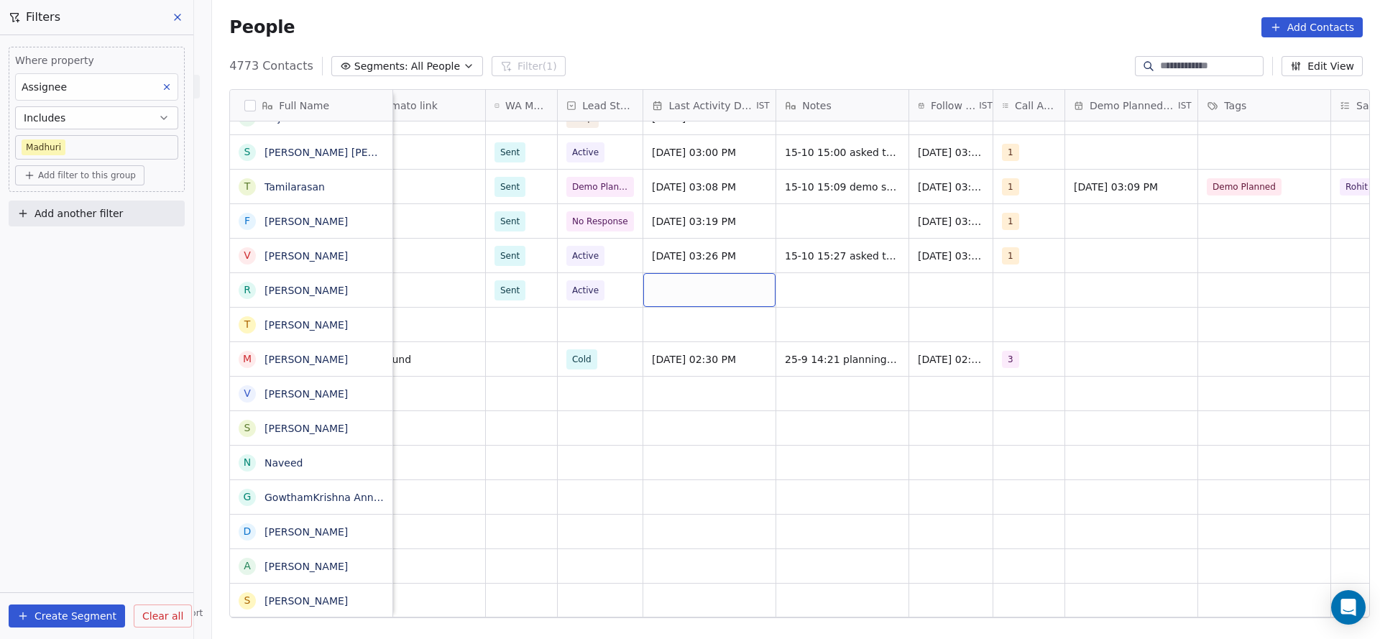
click at [682, 281] on div "grid" at bounding box center [709, 290] width 132 height 34
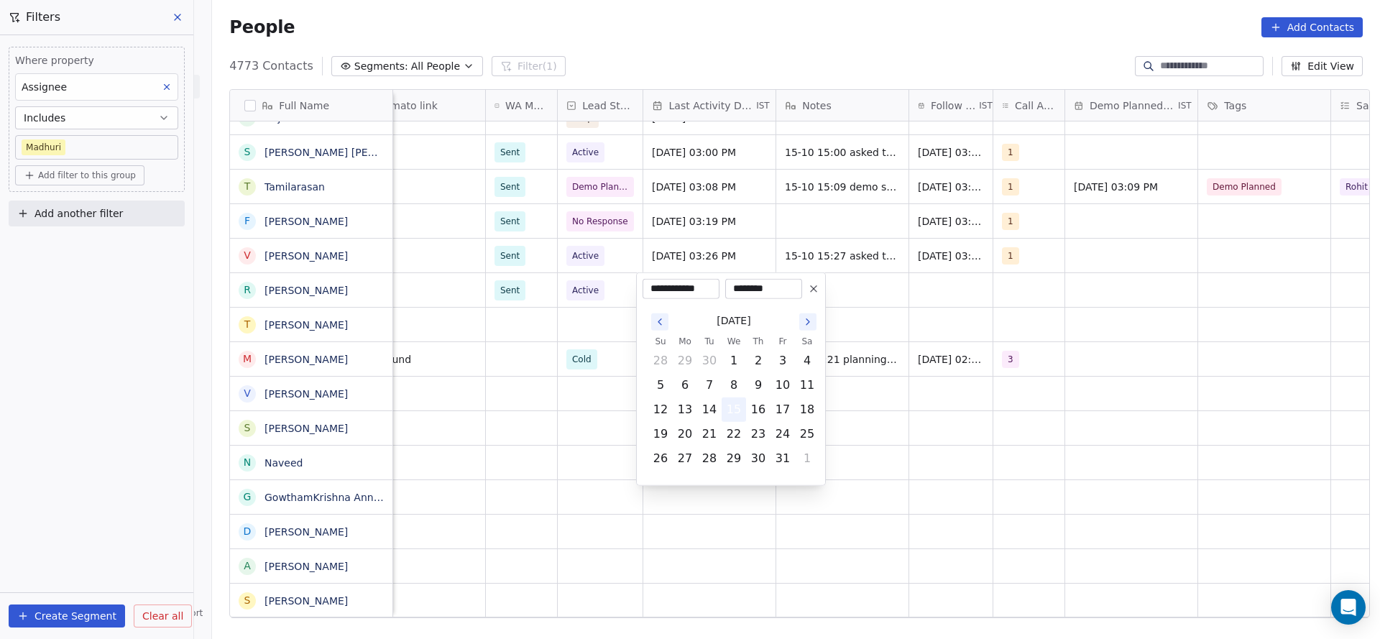
click at [728, 403] on button "15" at bounding box center [734, 409] width 23 height 23
click at [896, 276] on html "On2Cook India Pvt. Ltd. Contacts People Marketing Workflows Campaigns Metrics &…" at bounding box center [690, 319] width 1380 height 639
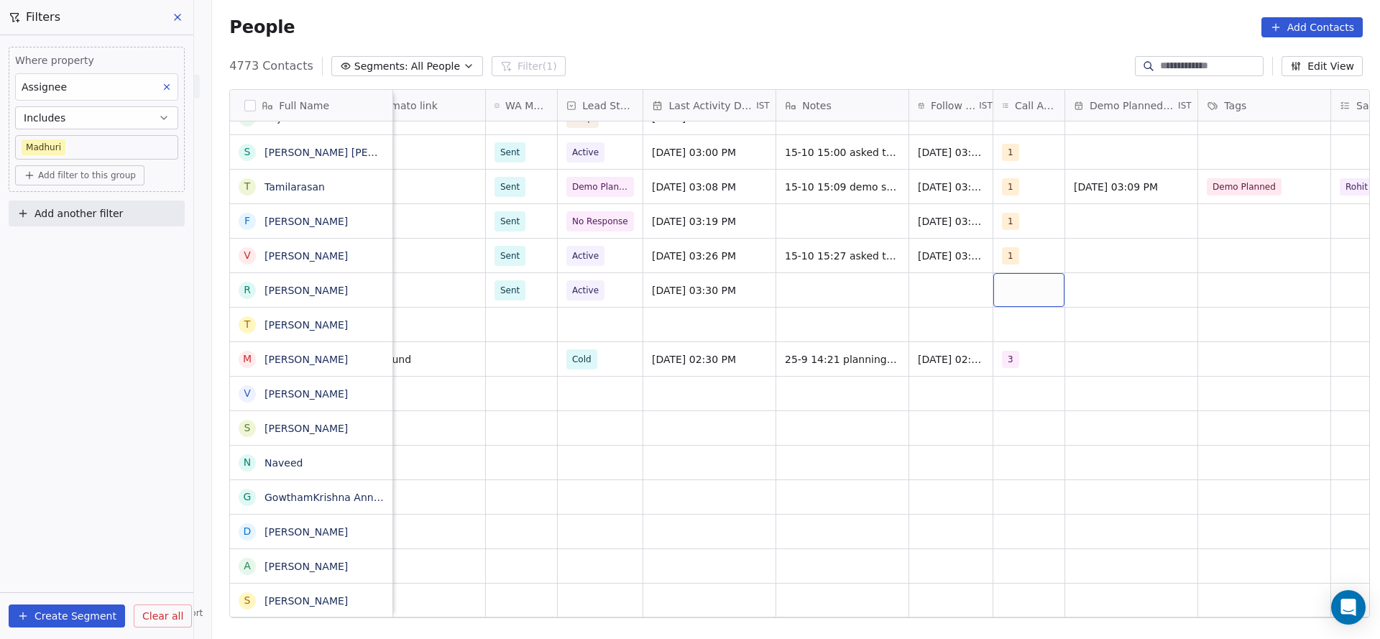
click at [1012, 287] on div "grid" at bounding box center [1029, 290] width 71 height 34
click at [1009, 325] on button "Suggestions" at bounding box center [1012, 328] width 12 height 12
click at [784, 377] on html "On2Cook India Pvt. Ltd. Contacts People Marketing Workflows Campaigns Metrics &…" at bounding box center [690, 319] width 1380 height 639
click at [932, 289] on div "grid" at bounding box center [950, 290] width 83 height 34
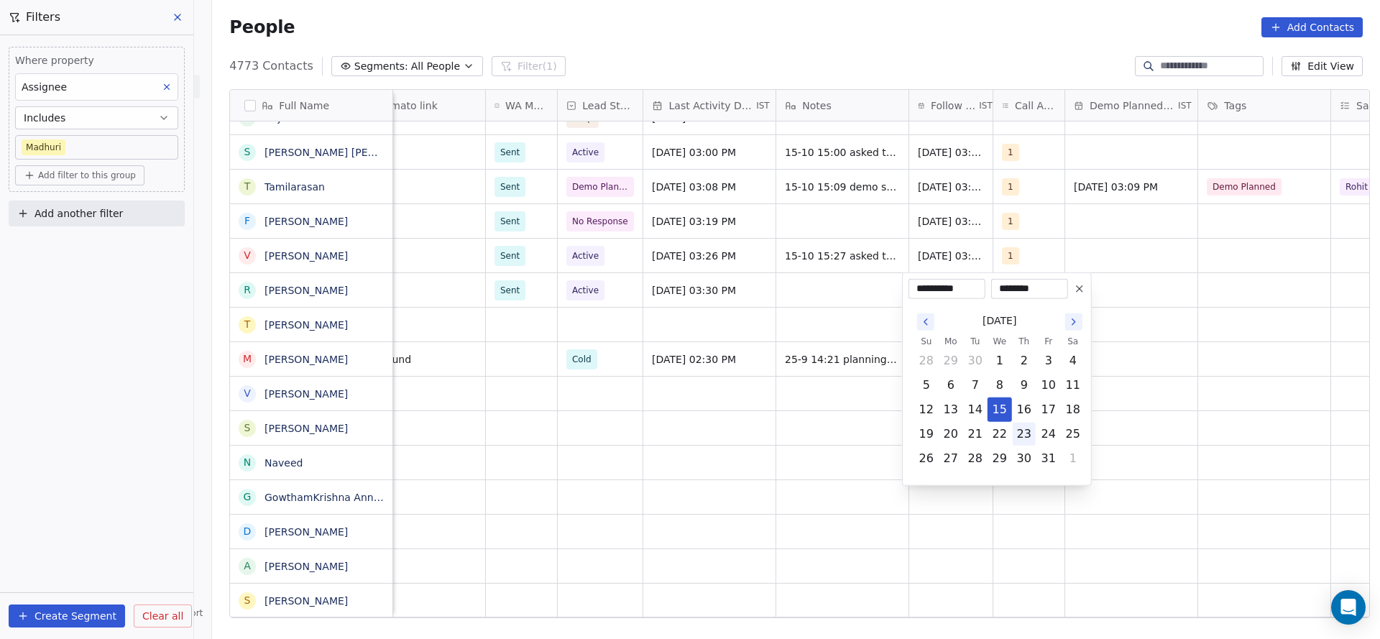
click at [1019, 438] on button "23" at bounding box center [1024, 434] width 23 height 23
type input "**********"
click at [815, 304] on html "On2Cook India Pvt. Ltd. Contacts People Marketing Workflows Campaigns Metrics &…" at bounding box center [690, 319] width 1380 height 639
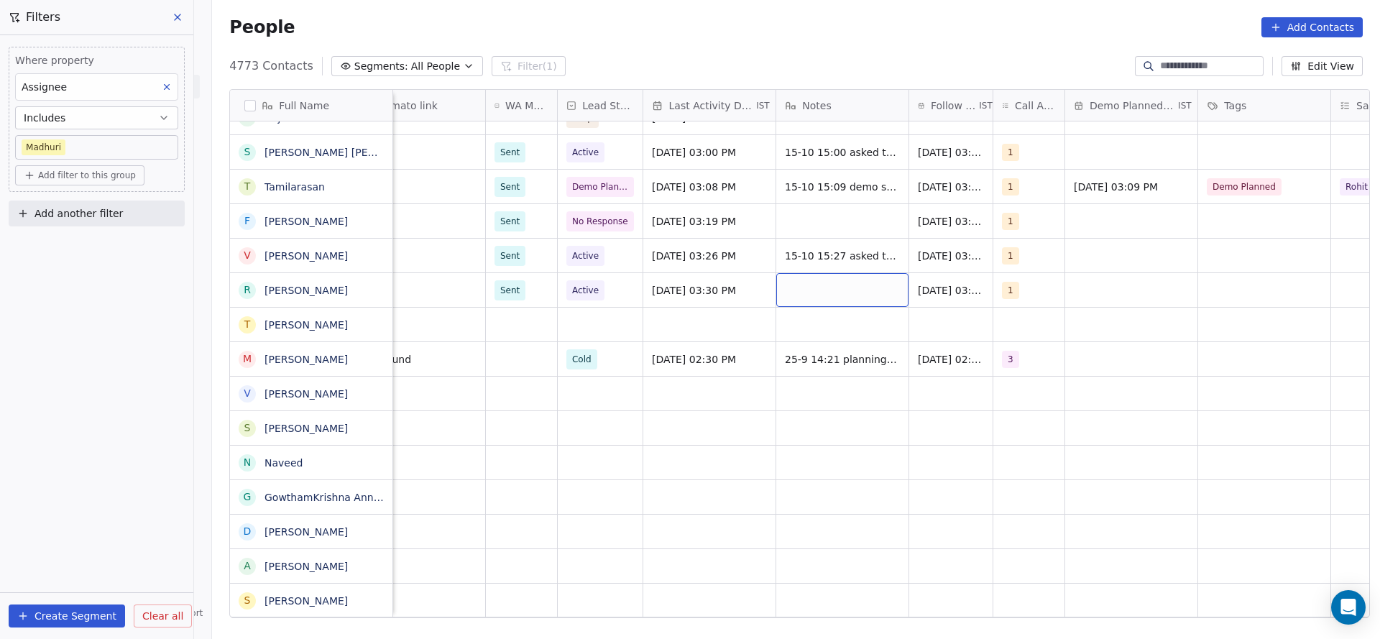
click at [812, 284] on div "grid" at bounding box center [842, 290] width 132 height 34
type textarea "**********"
click at [577, 356] on html "On2Cook India Pvt. Ltd. Contacts People Marketing Workflows Campaigns Metrics &…" at bounding box center [690, 319] width 1380 height 639
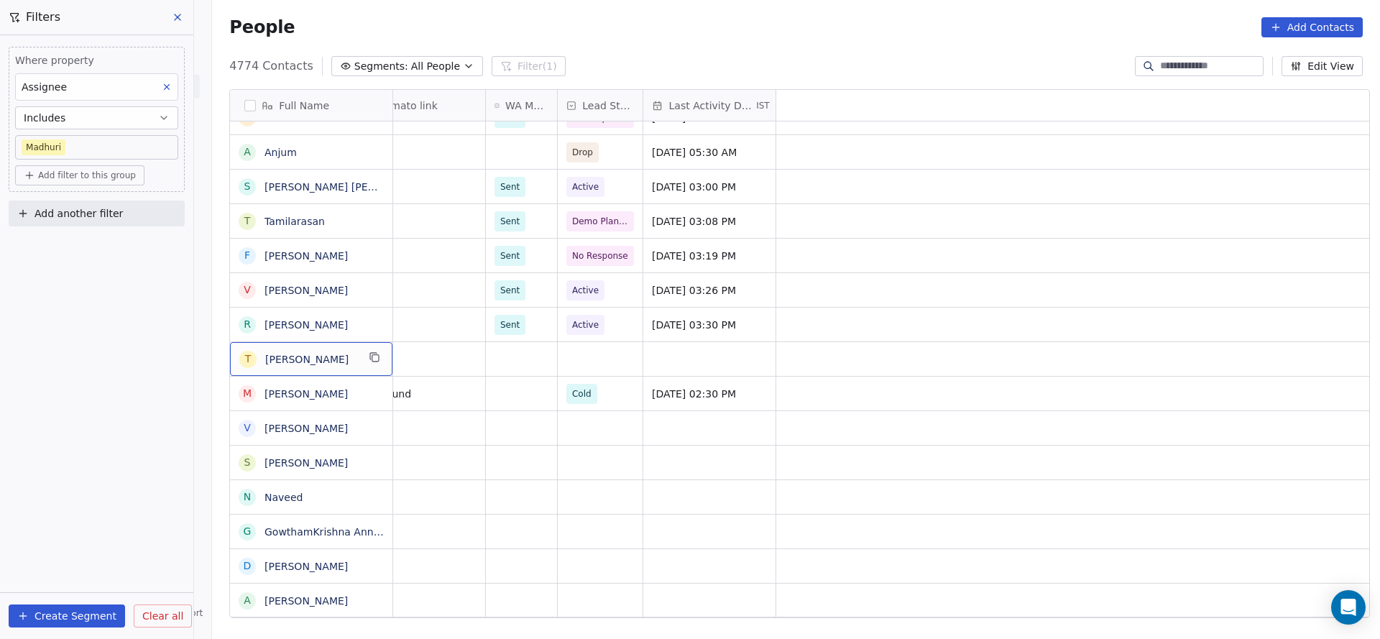
scroll to position [0, 0]
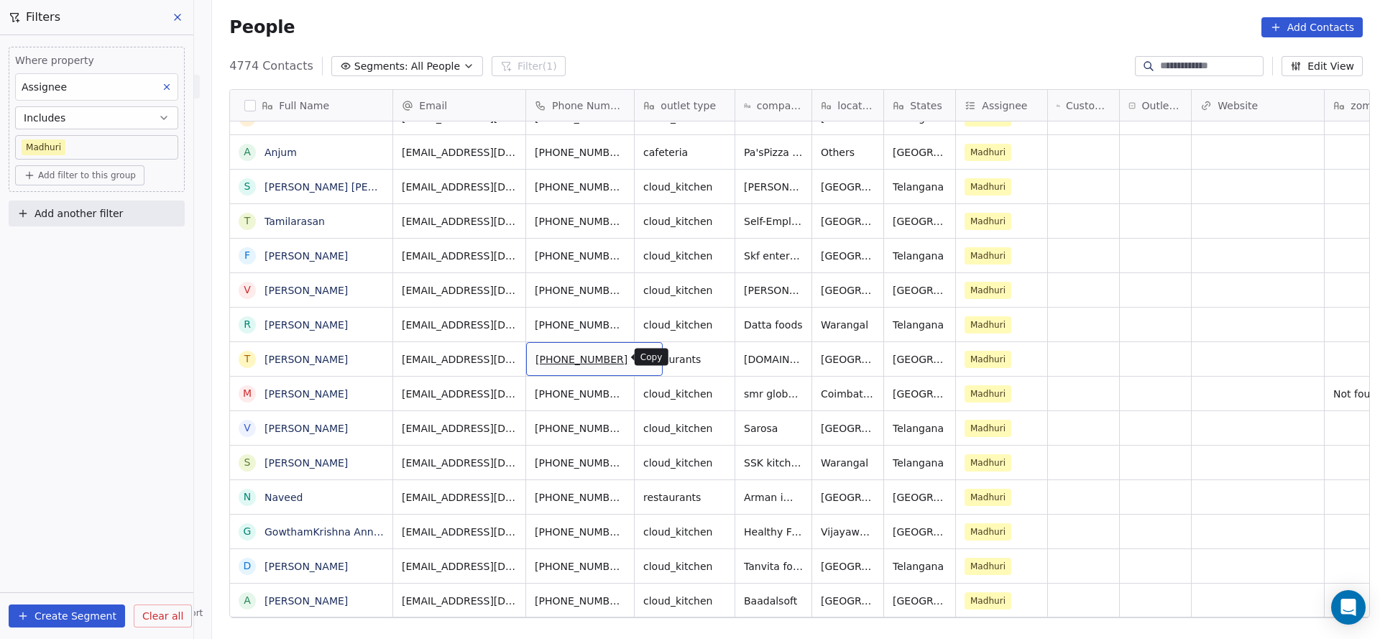
click at [640, 360] on icon "grid" at bounding box center [646, 358] width 12 height 12
click at [637, 355] on button "grid" at bounding box center [645, 357] width 17 height 17
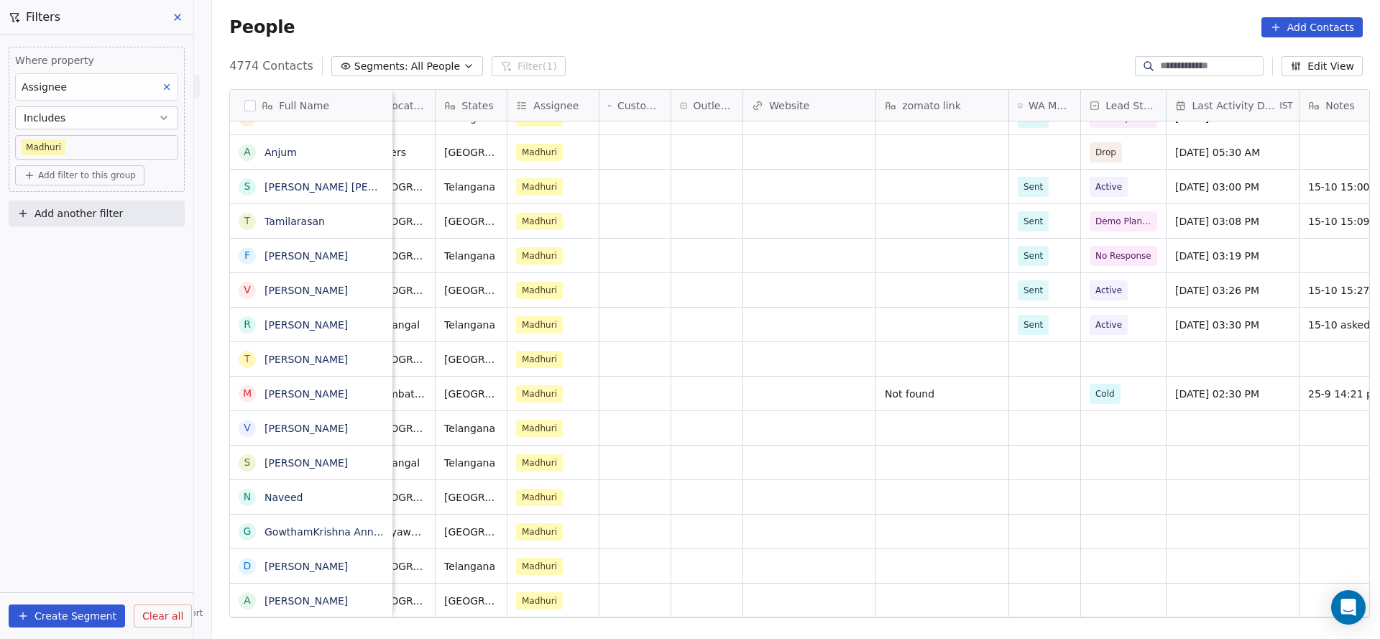
scroll to position [0, 567]
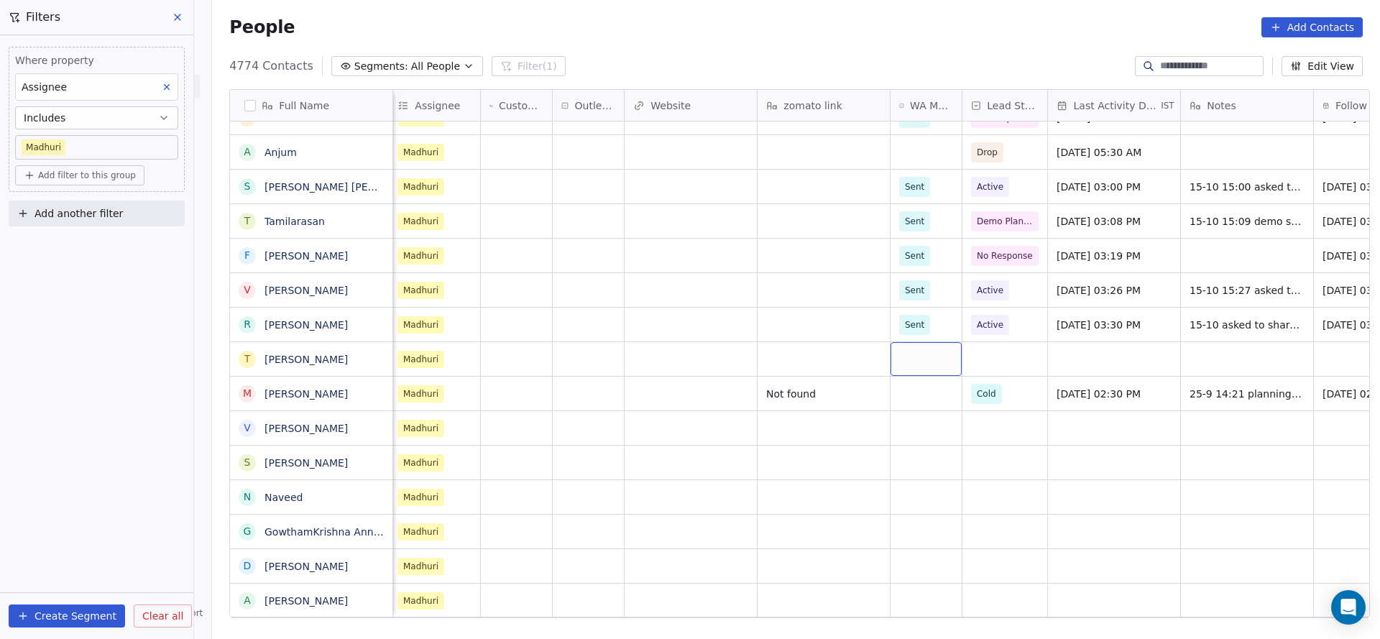
click at [919, 349] on div "grid" at bounding box center [926, 359] width 71 height 34
click at [911, 390] on div "Sent" at bounding box center [917, 396] width 19 height 13
click at [1004, 357] on div "grid" at bounding box center [1005, 359] width 85 height 34
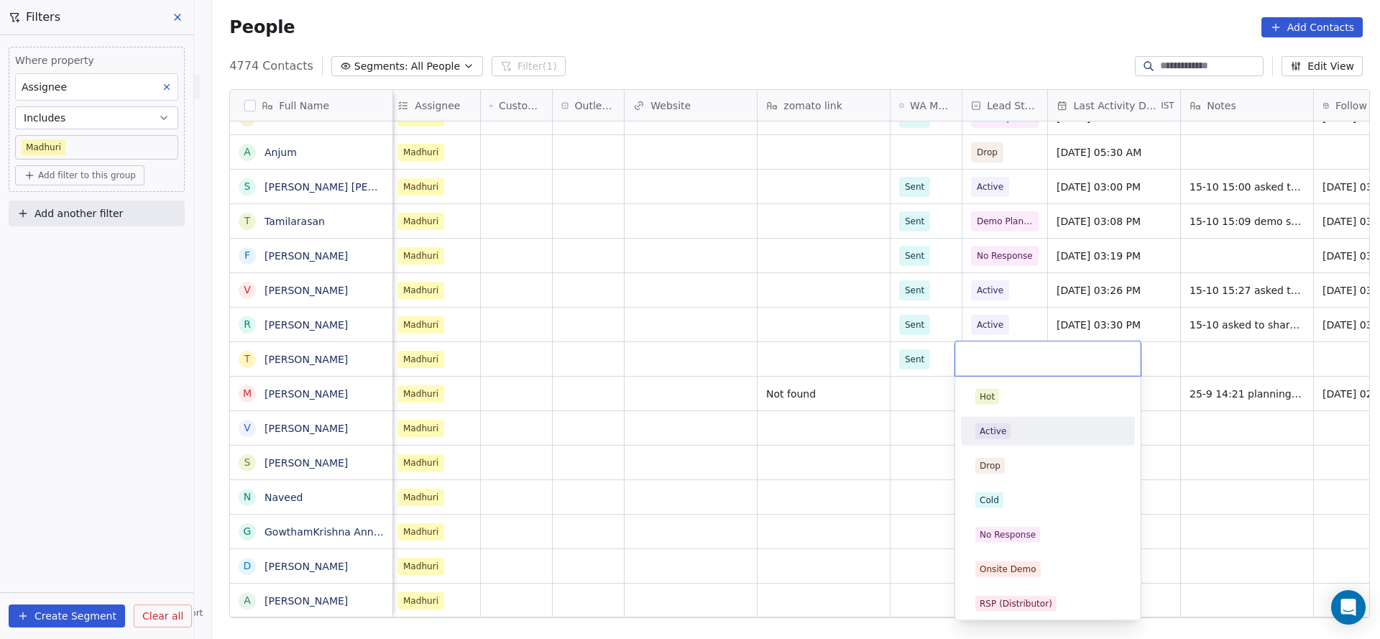
click at [999, 427] on div "Active" at bounding box center [993, 431] width 27 height 13
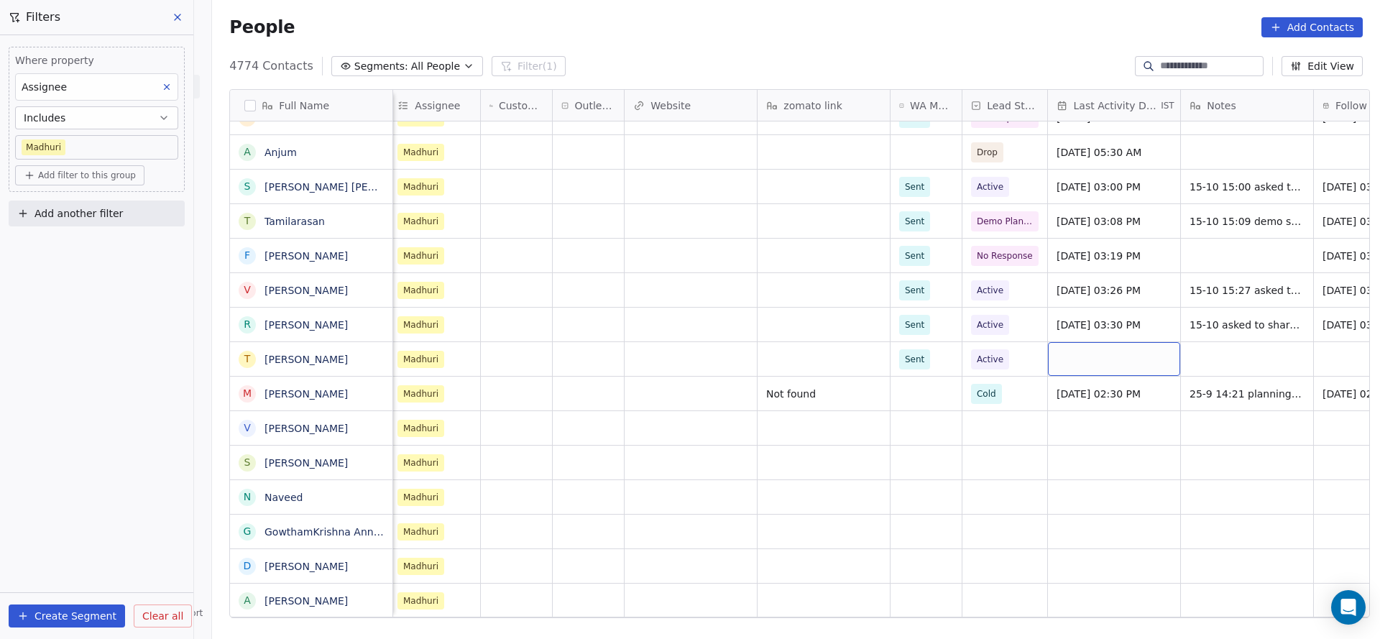
click at [1096, 369] on div "grid" at bounding box center [1114, 359] width 132 height 34
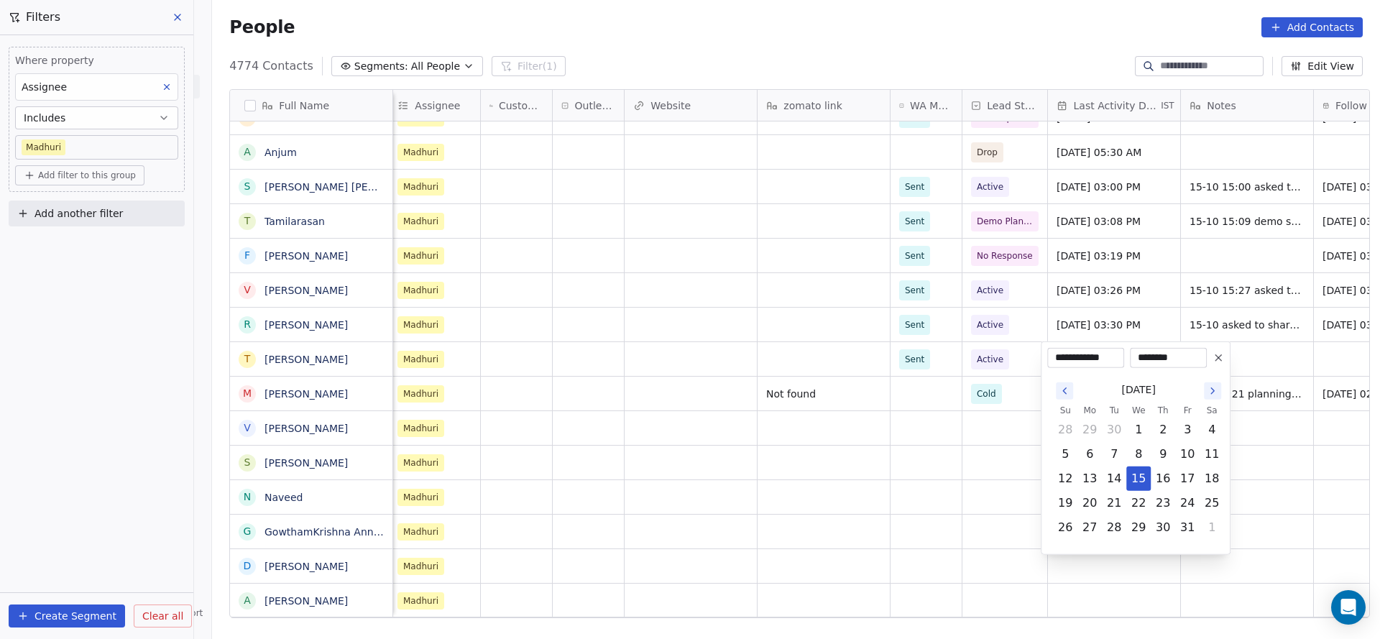
drag, startPoint x: 1134, startPoint y: 472, endPoint x: 855, endPoint y: 443, distance: 280.5
click at [1118, 472] on tr "12 13 14 15 16 17 18" at bounding box center [1138, 479] width 171 height 24
drag, startPoint x: 855, startPoint y: 443, endPoint x: 1253, endPoint y: 356, distance: 407.7
click at [906, 428] on html "On2Cook India Pvt. Ltd. Contacts People Marketing Workflows Campaigns Metrics &…" at bounding box center [690, 319] width 1380 height 639
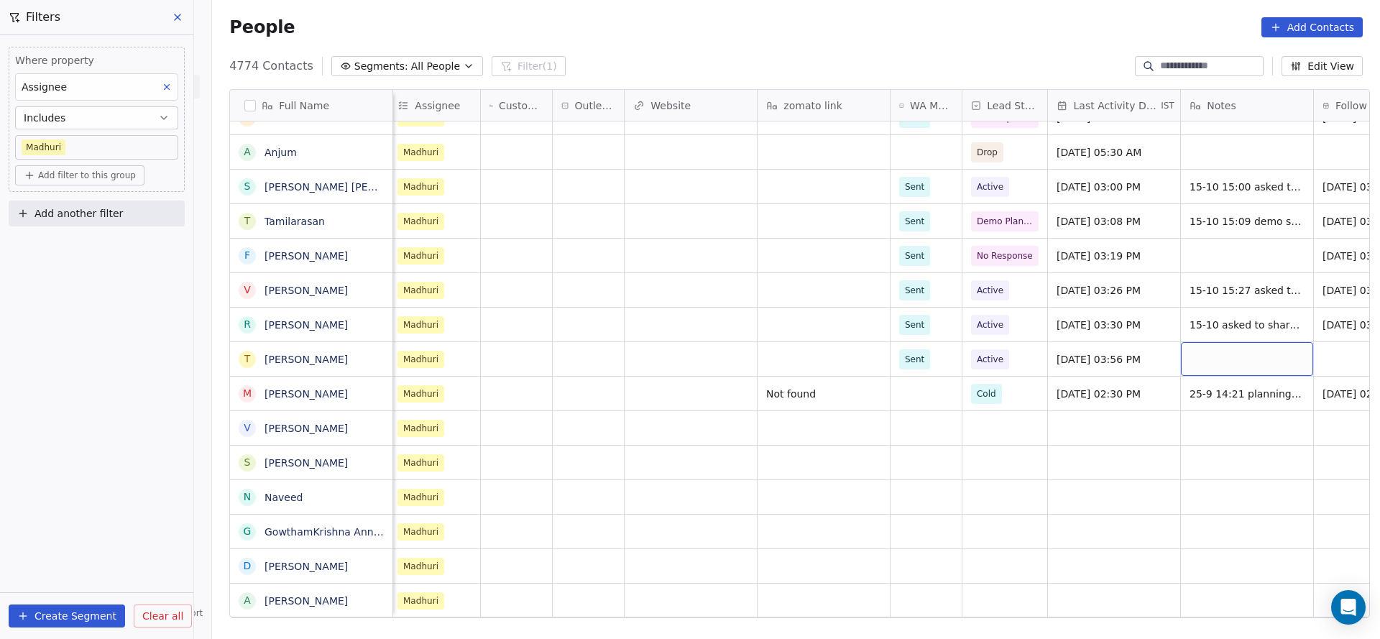
click at [1247, 358] on div "grid" at bounding box center [1247, 359] width 132 height 34
type textarea "**********"
click at [1016, 413] on html "On2Cook India Pvt. Ltd. Contacts People Marketing Workflows Campaigns Metrics &…" at bounding box center [690, 319] width 1380 height 639
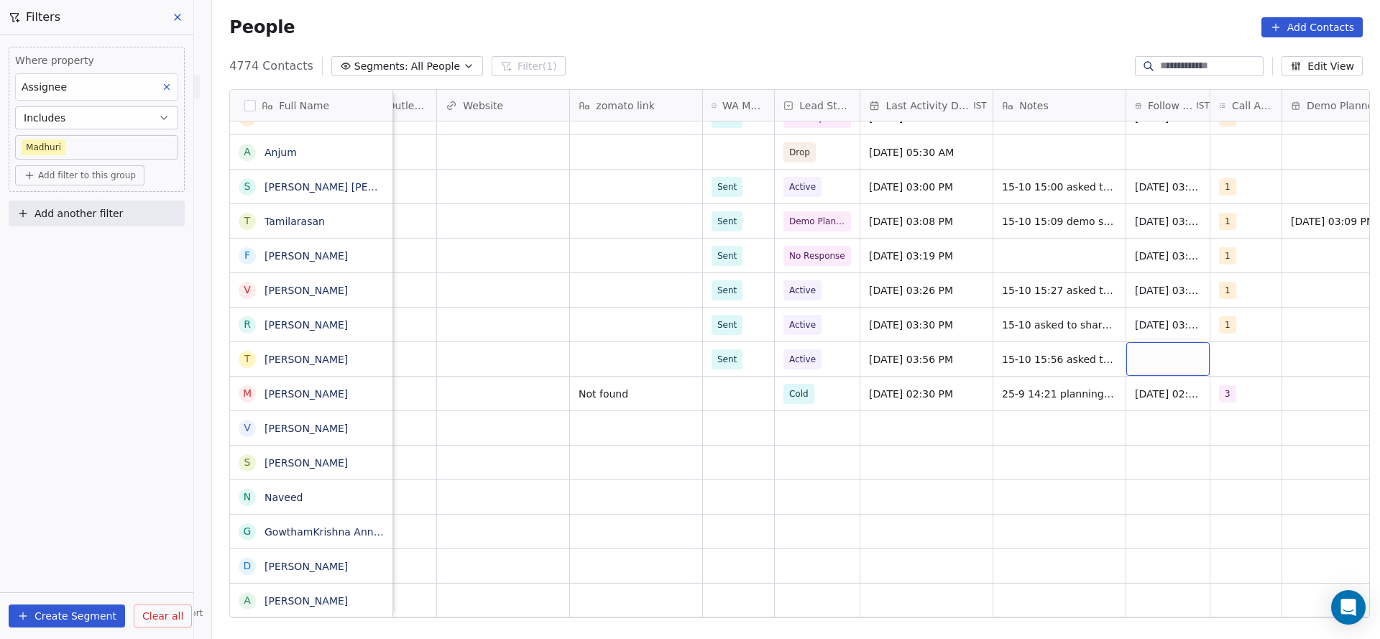
click at [1154, 364] on div "grid" at bounding box center [1168, 359] width 83 height 34
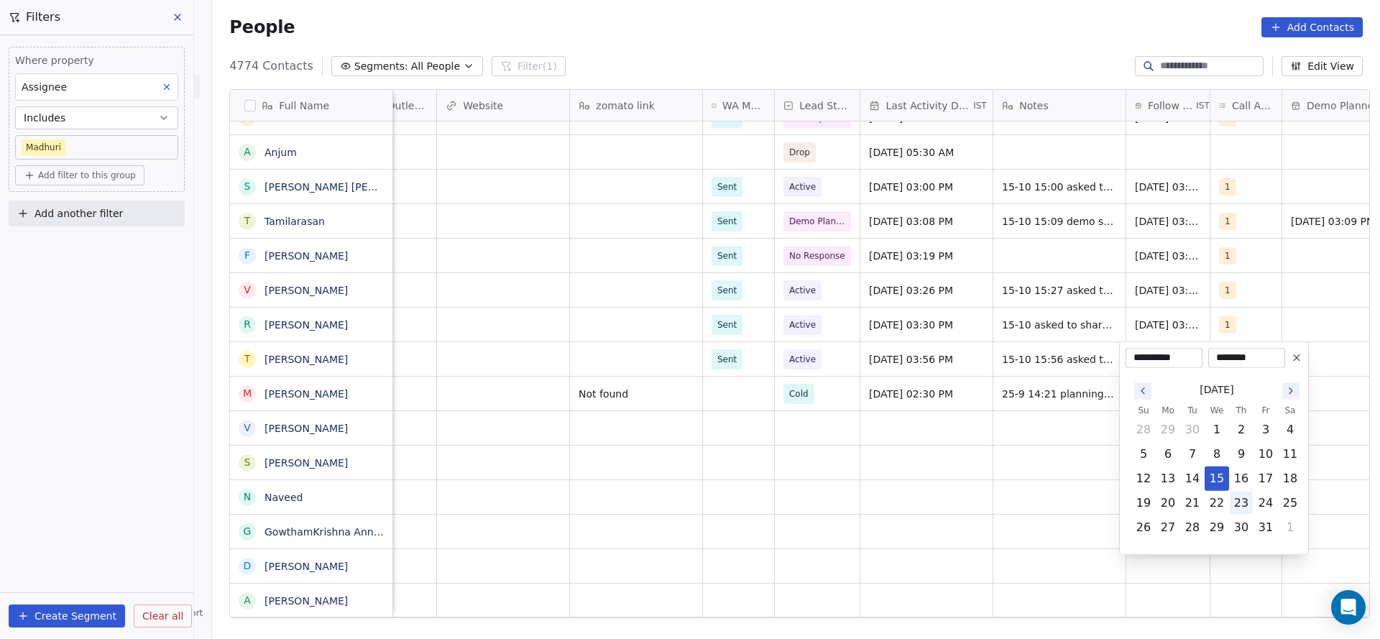
click at [1250, 505] on button "23" at bounding box center [1241, 503] width 23 height 23
type input "**********"
click at [896, 505] on html "On2Cook India Pvt. Ltd. Contacts People Marketing Workflows Campaigns Metrics &…" at bounding box center [690, 319] width 1380 height 639
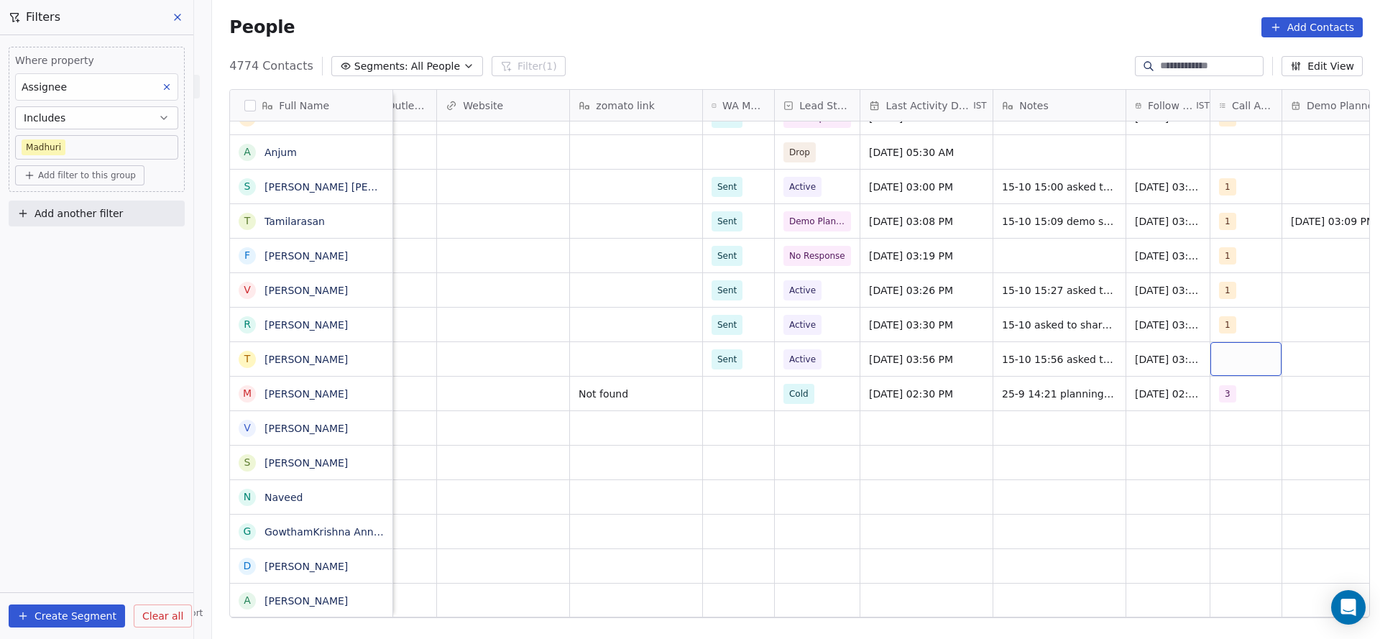
click at [1256, 375] on div "grid" at bounding box center [1246, 359] width 71 height 34
click at [1230, 400] on div "1" at bounding box center [1232, 396] width 6 height 13
click at [1012, 459] on html "On2Cook India Pvt. Ltd. Contacts People Marketing Workflows Campaigns Metrics &…" at bounding box center [690, 319] width 1380 height 639
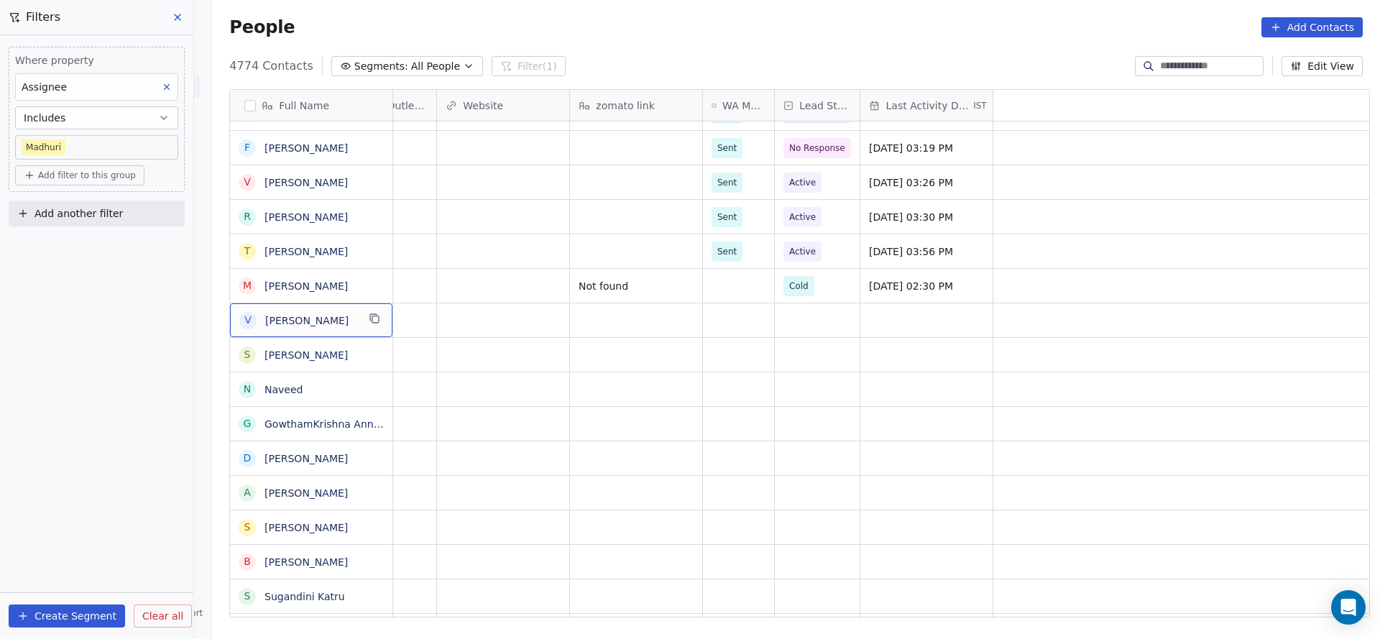
scroll to position [0, 0]
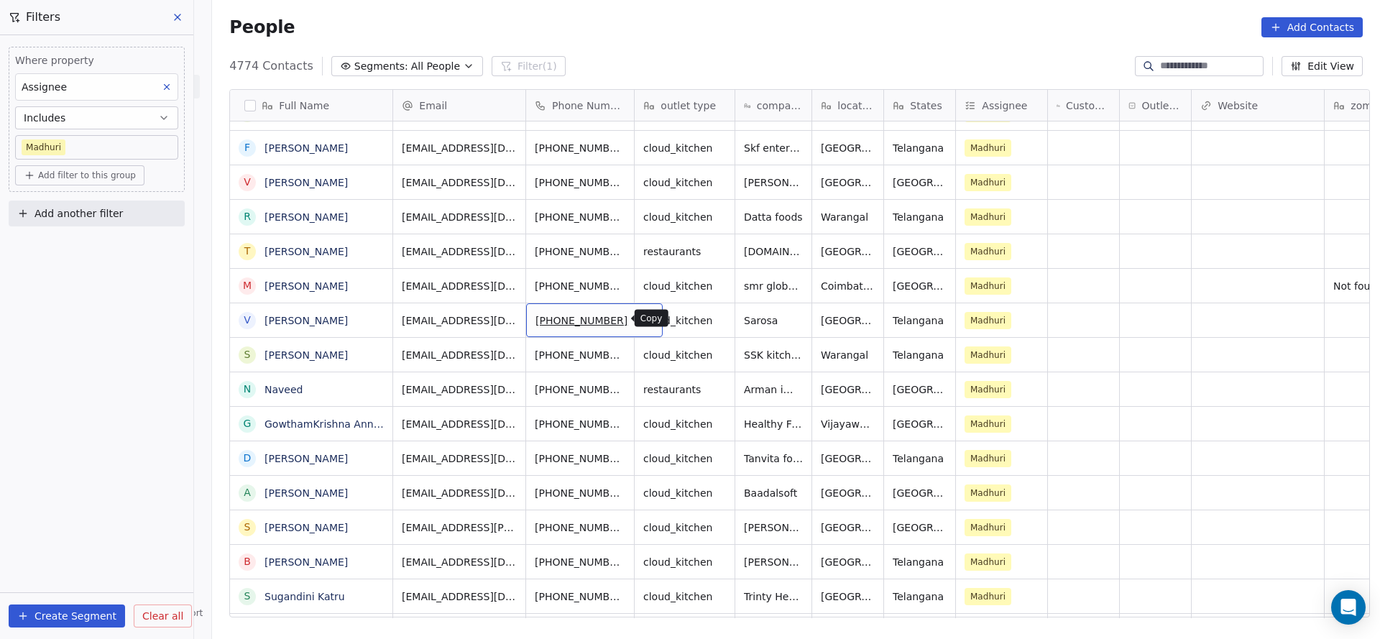
click at [637, 313] on button "grid" at bounding box center [645, 318] width 17 height 17
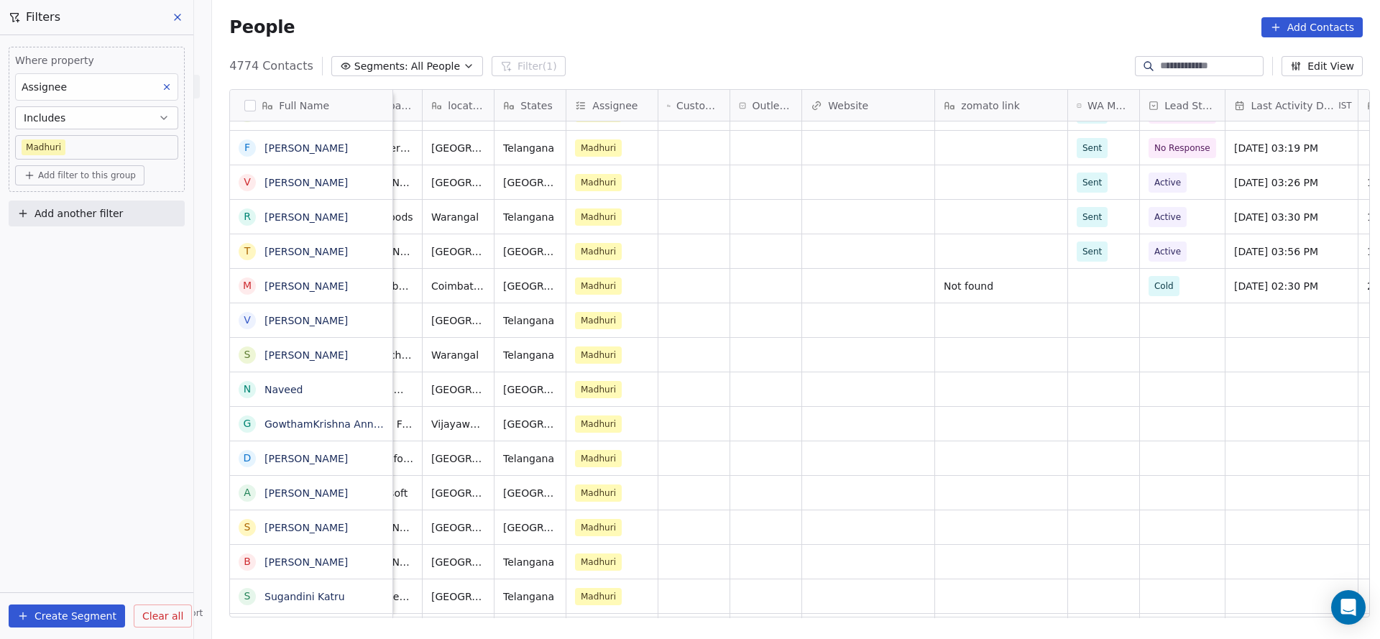
scroll to position [0, 641]
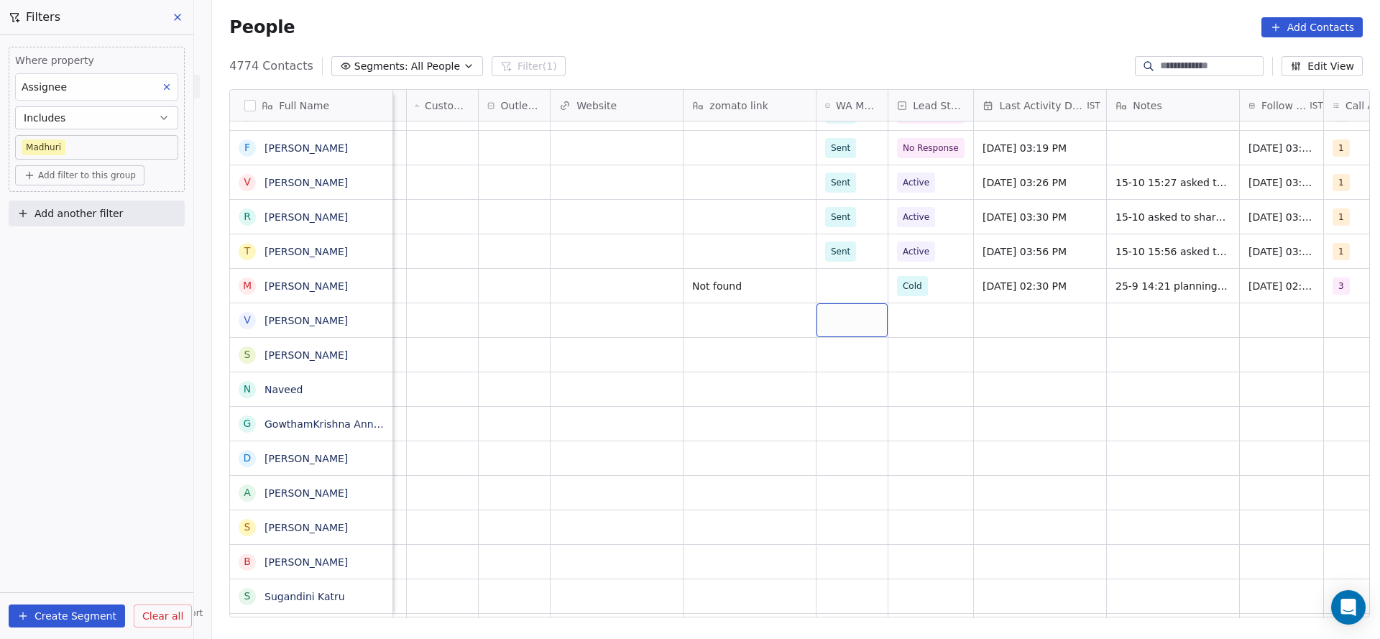
click at [838, 324] on div "grid" at bounding box center [852, 320] width 71 height 34
click at [844, 386] on div "Pending" at bounding box center [851, 392] width 35 height 13
click at [908, 328] on div "grid" at bounding box center [931, 320] width 85 height 34
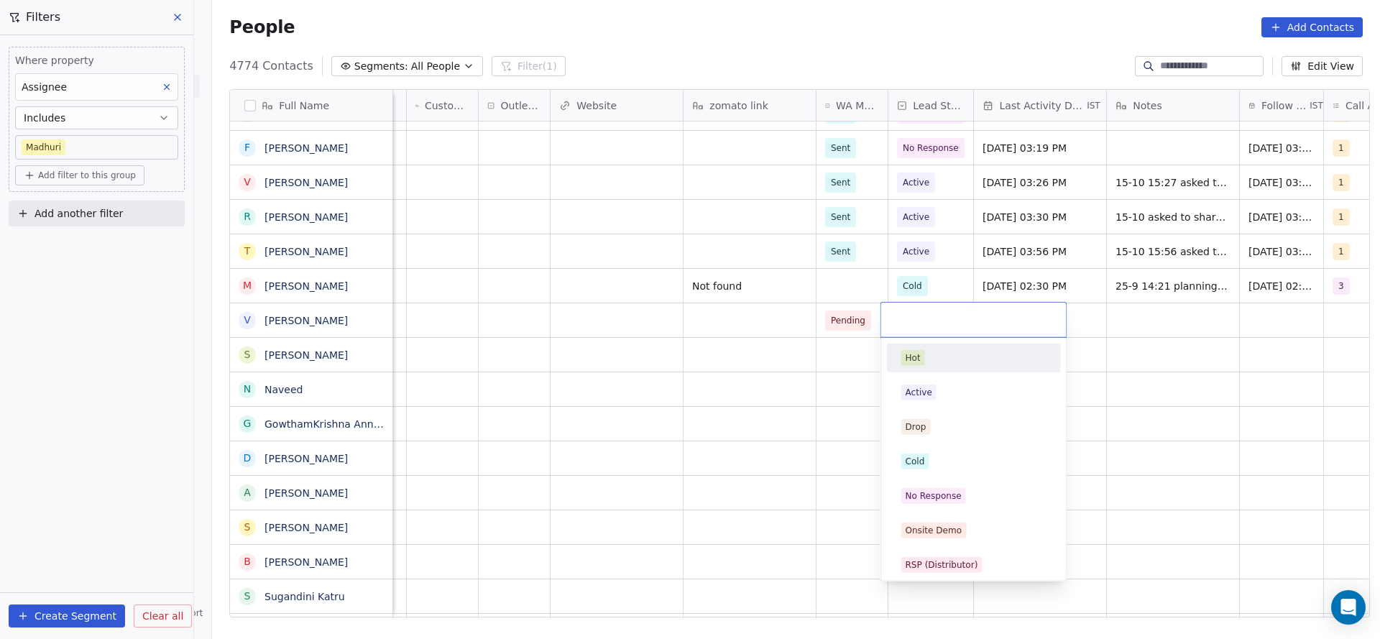
click at [1078, 315] on html "On2Cook India Pvt. Ltd. Contacts People Marketing Workflows Campaigns Metrics &…" at bounding box center [690, 319] width 1380 height 639
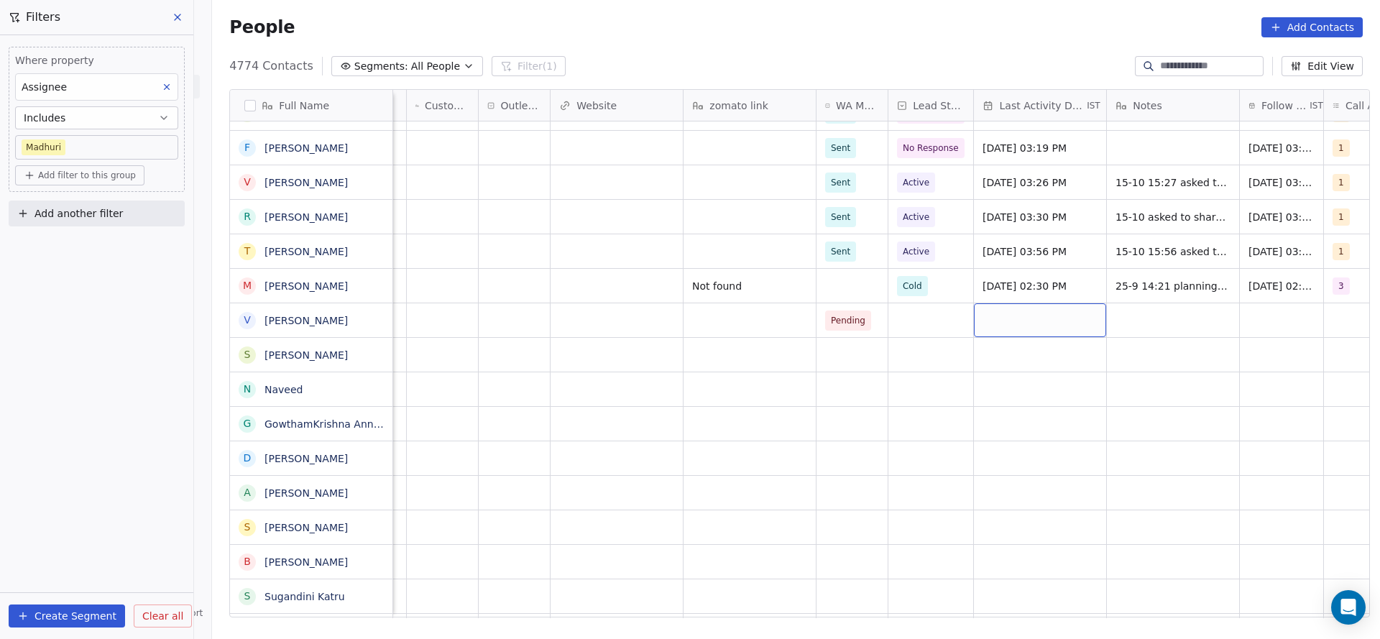
click at [1047, 326] on div "grid" at bounding box center [1040, 320] width 132 height 34
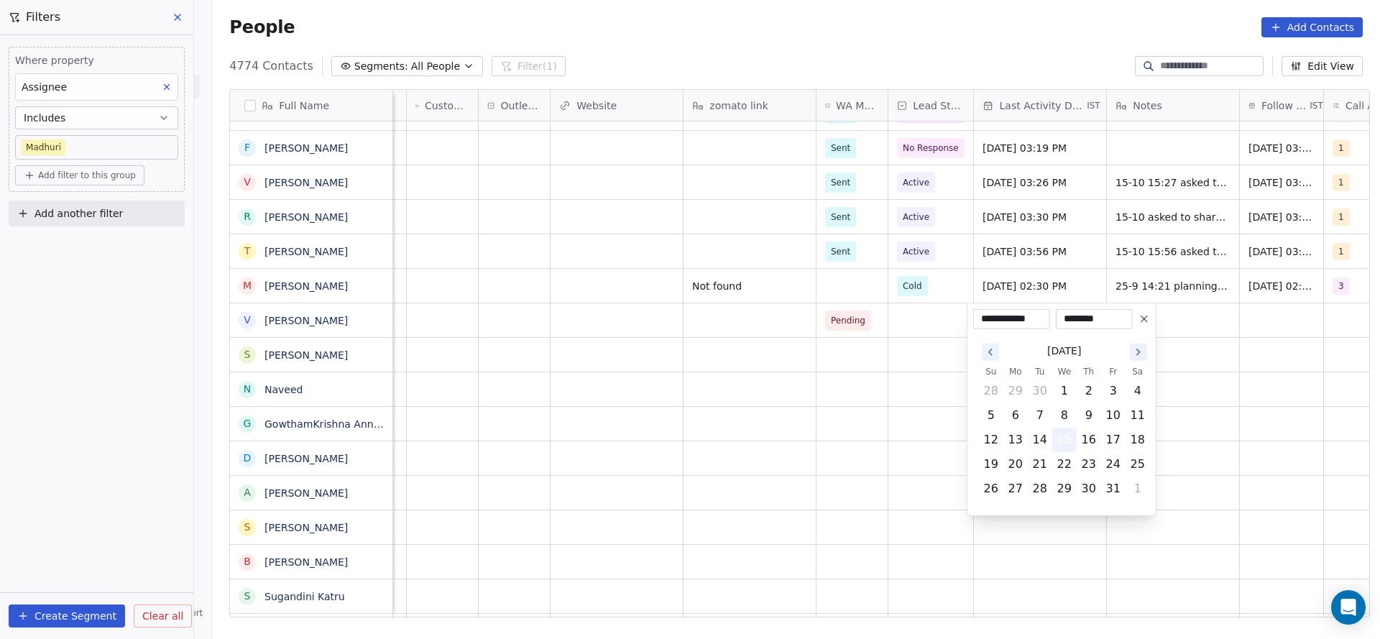
click at [1059, 431] on button "15" at bounding box center [1064, 439] width 23 height 23
click at [899, 400] on html "On2Cook India Pvt. Ltd. Contacts People Marketing Workflows Campaigns Metrics &…" at bounding box center [690, 319] width 1380 height 639
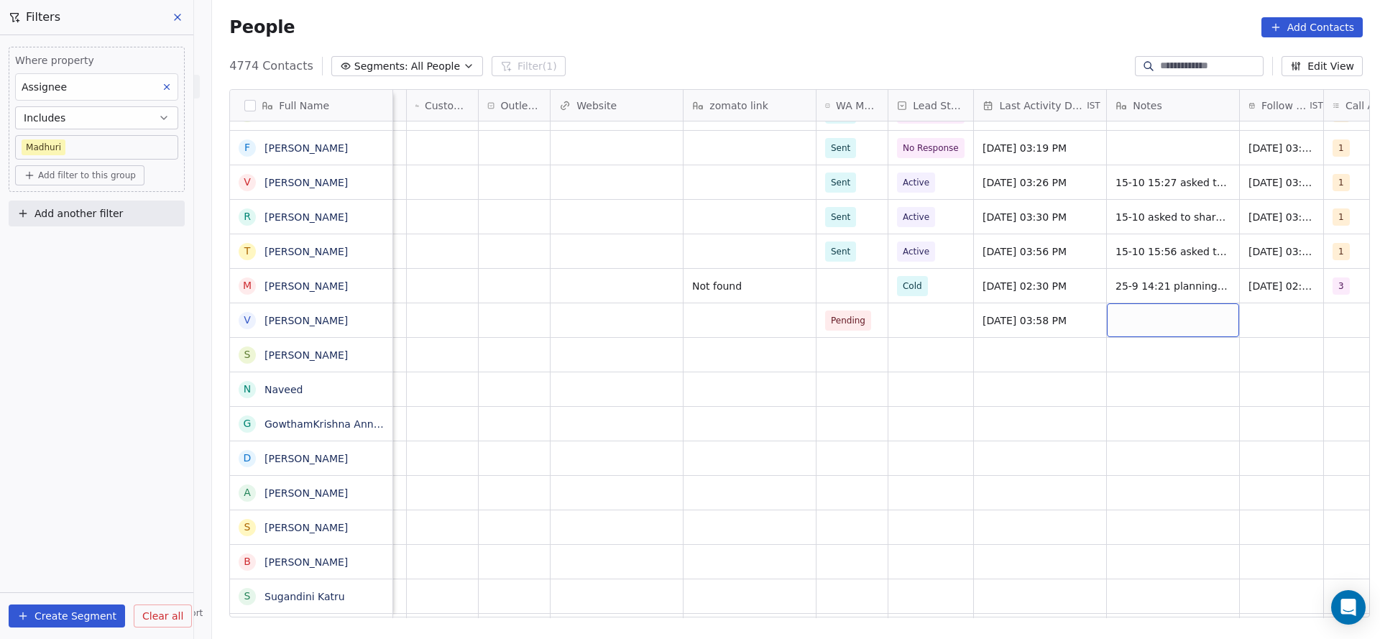
click at [1142, 313] on div "grid" at bounding box center [1173, 320] width 132 height 34
type textarea "**********"
drag, startPoint x: 950, startPoint y: 423, endPoint x: 936, endPoint y: 312, distance: 111.6
click at [952, 424] on html "On2Cook India Pvt. Ltd. Contacts People Marketing Workflows Campaigns Metrics &…" at bounding box center [690, 319] width 1380 height 639
click at [936, 312] on div "grid" at bounding box center [931, 320] width 85 height 34
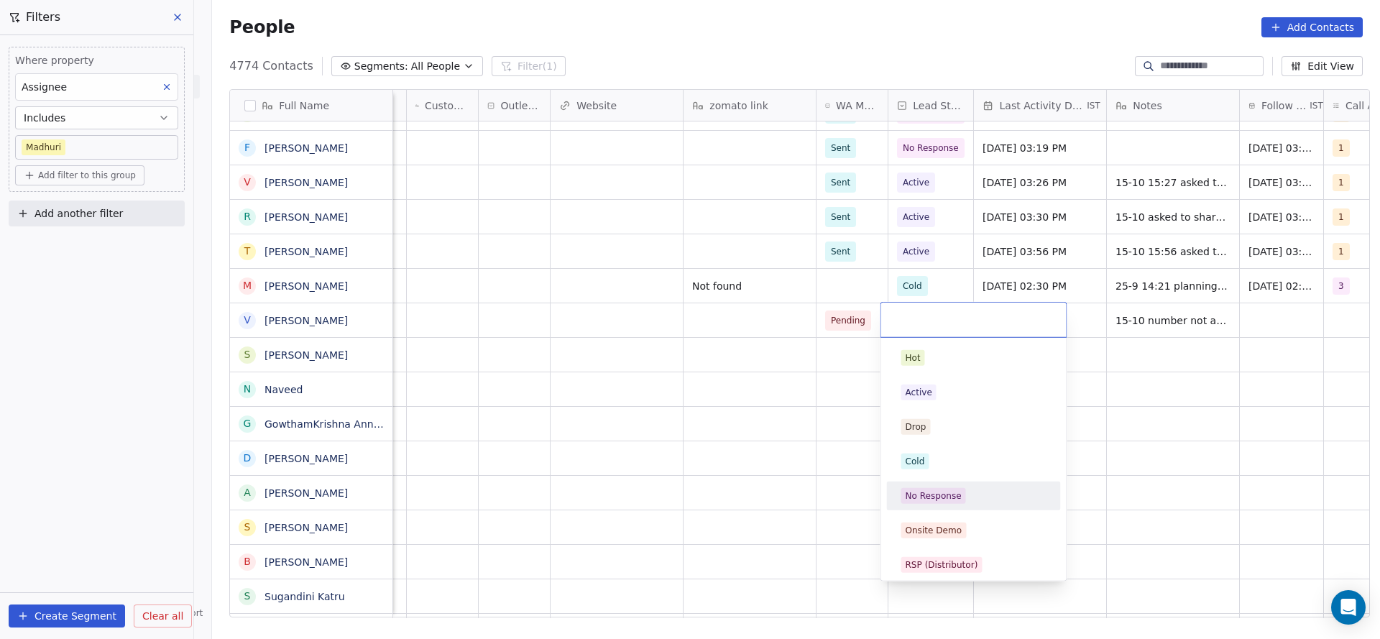
drag, startPoint x: 935, startPoint y: 500, endPoint x: 1268, endPoint y: 324, distance: 377.6
click at [960, 492] on span "No Response" at bounding box center [934, 496] width 65 height 16
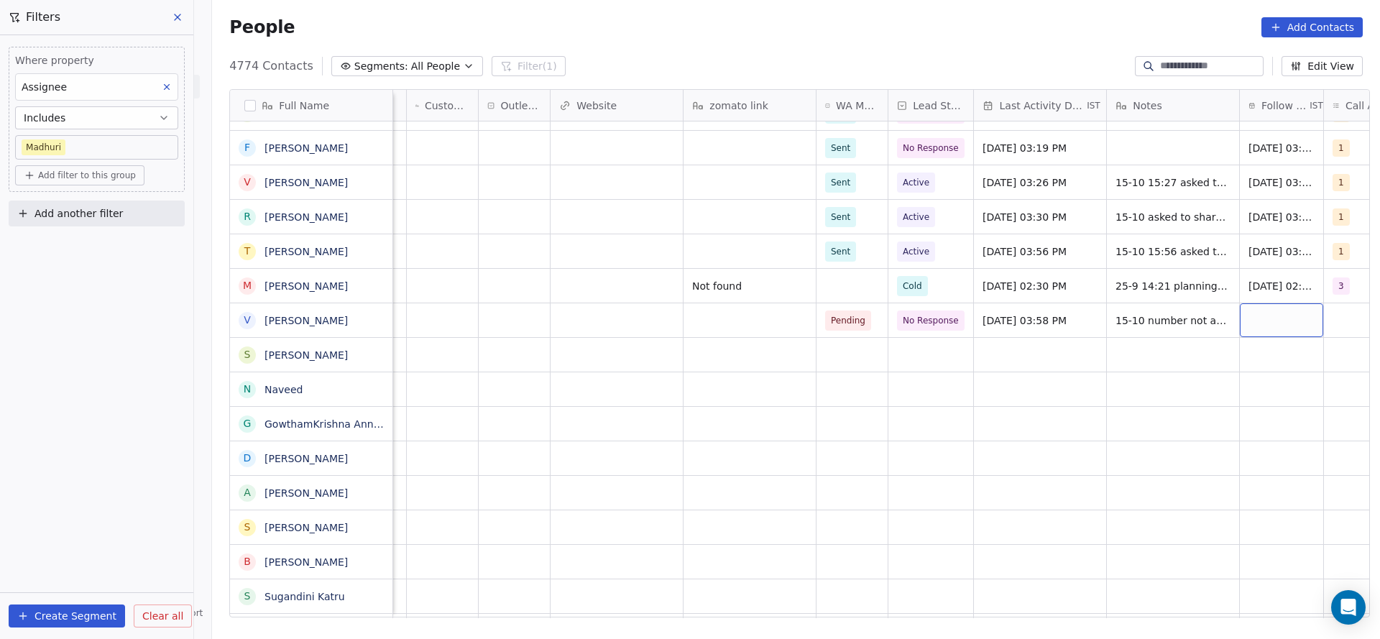
click at [1267, 323] on div "grid" at bounding box center [1281, 320] width 83 height 34
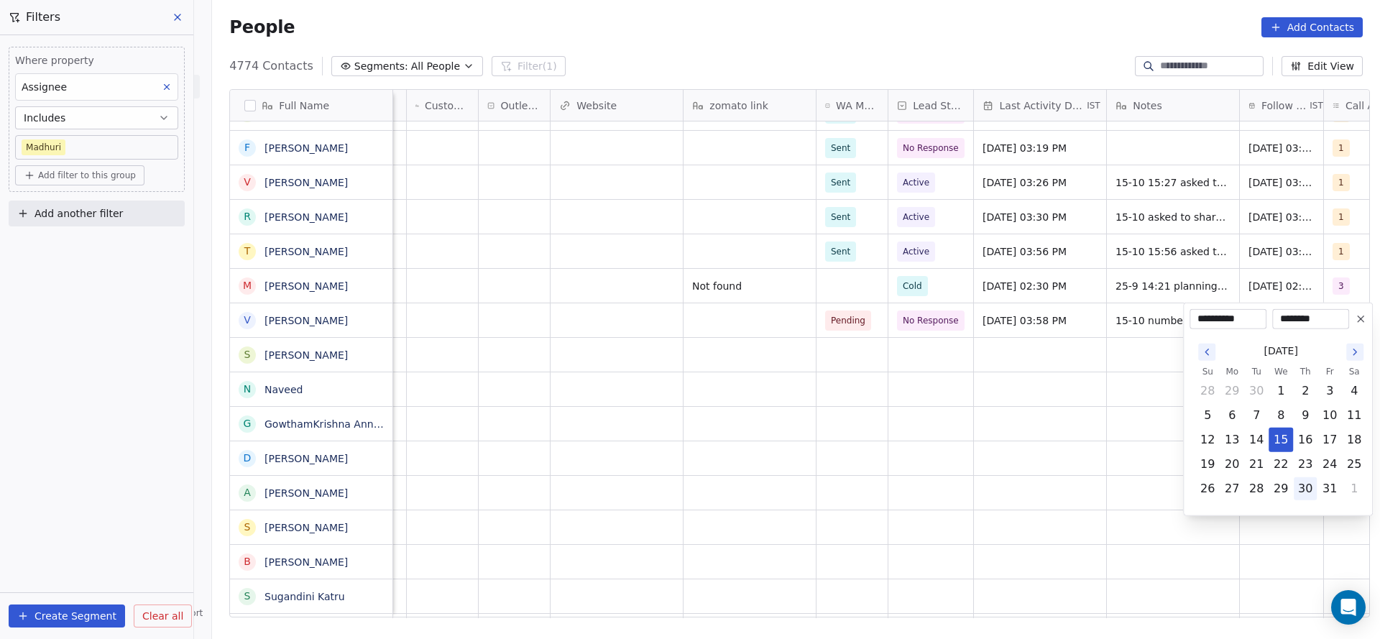
click at [1303, 485] on button "30" at bounding box center [1305, 488] width 23 height 23
click at [1288, 467] on button "22" at bounding box center [1281, 464] width 23 height 23
type input "**********"
click at [898, 475] on html "On2Cook India Pvt. Ltd. Contacts People Marketing Workflows Campaigns Metrics &…" at bounding box center [690, 319] width 1380 height 639
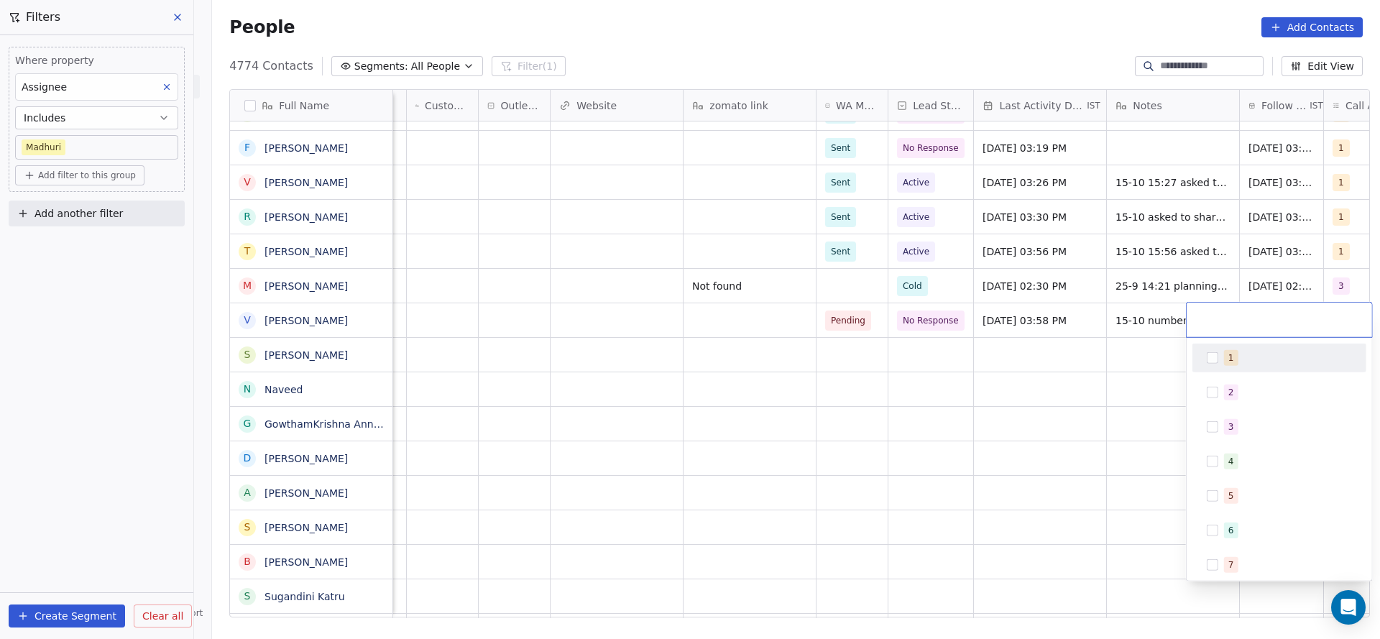
scroll to position [0, 684]
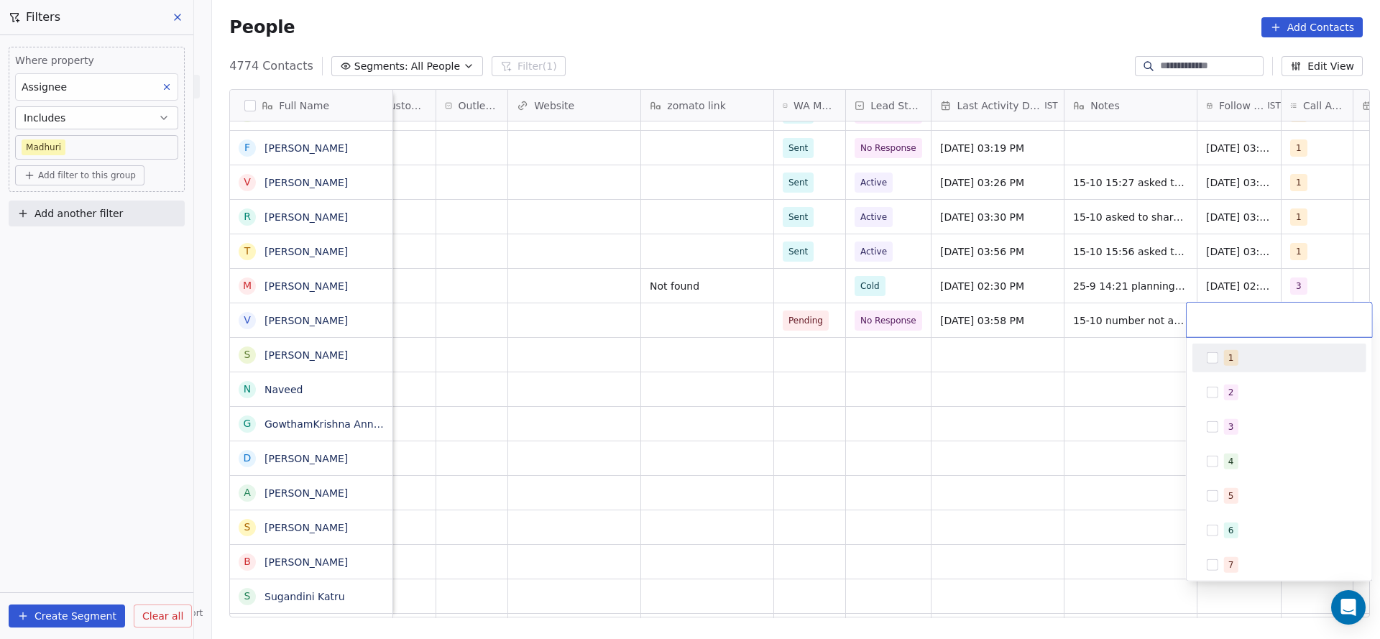
click at [1242, 364] on div "1" at bounding box center [1288, 358] width 128 height 16
click at [925, 455] on html "On2Cook India Pvt. Ltd. Contacts People Marketing Workflows Campaigns Metrics &…" at bounding box center [690, 319] width 1380 height 639
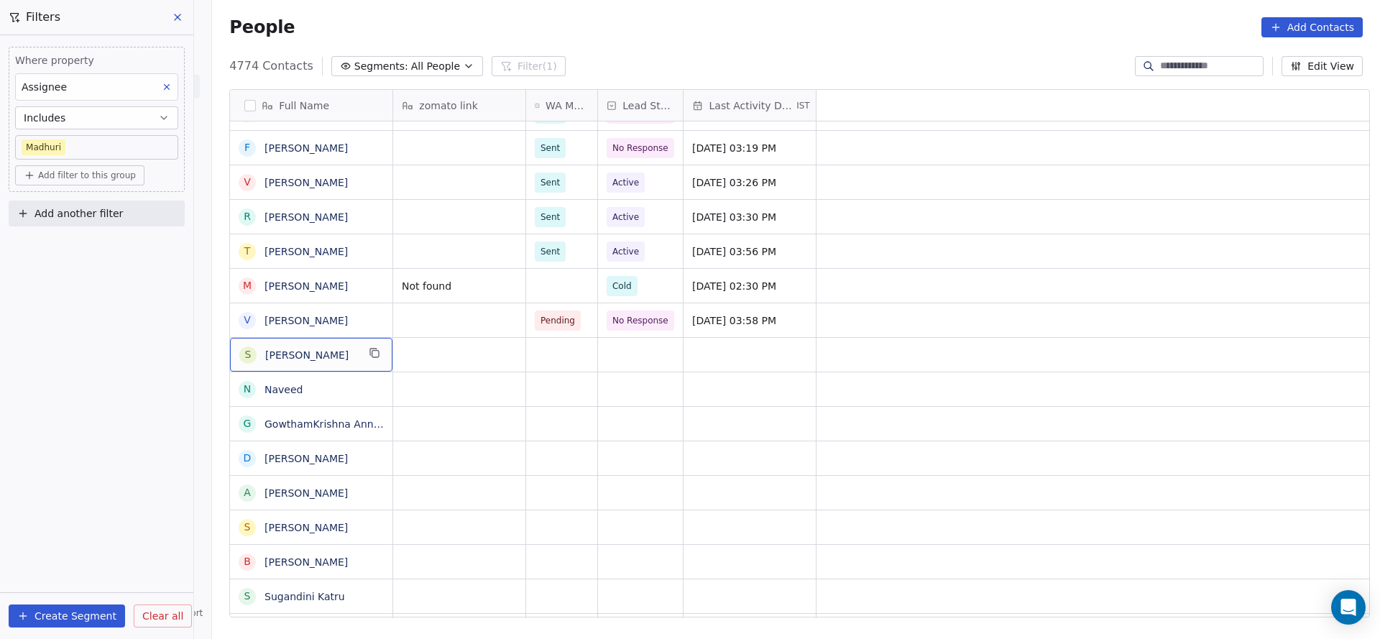
scroll to position [0, 0]
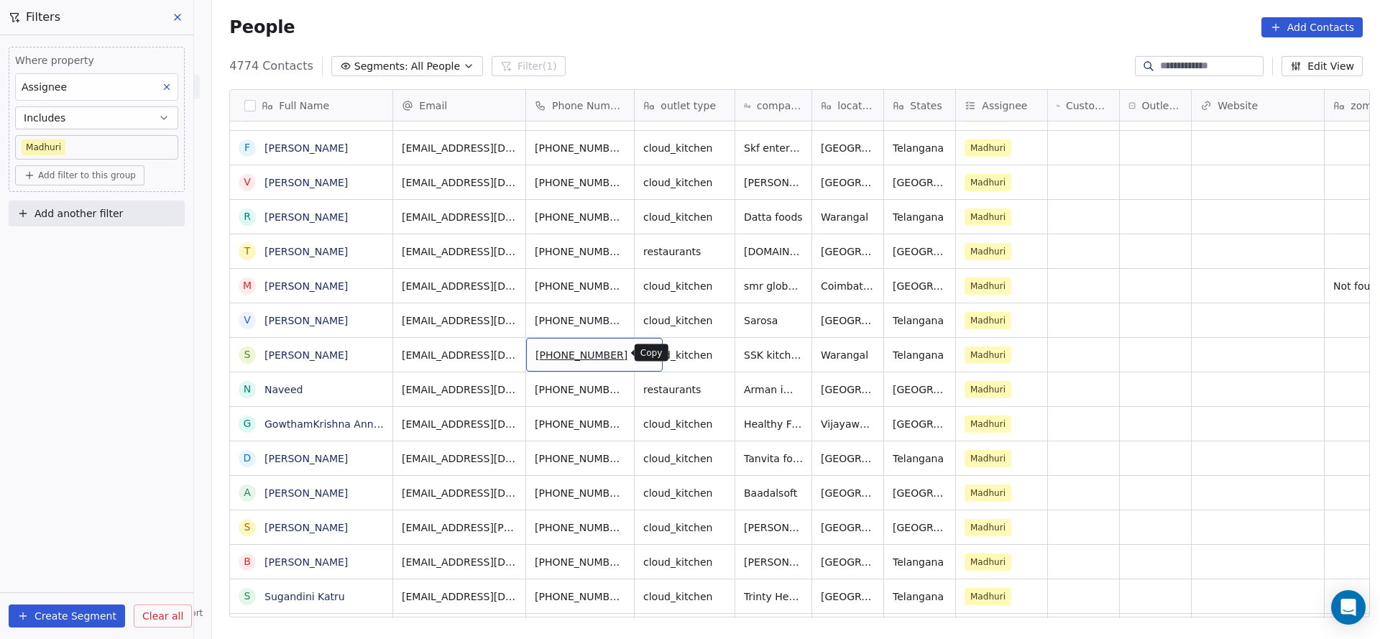
click at [640, 353] on icon "grid" at bounding box center [646, 353] width 12 height 12
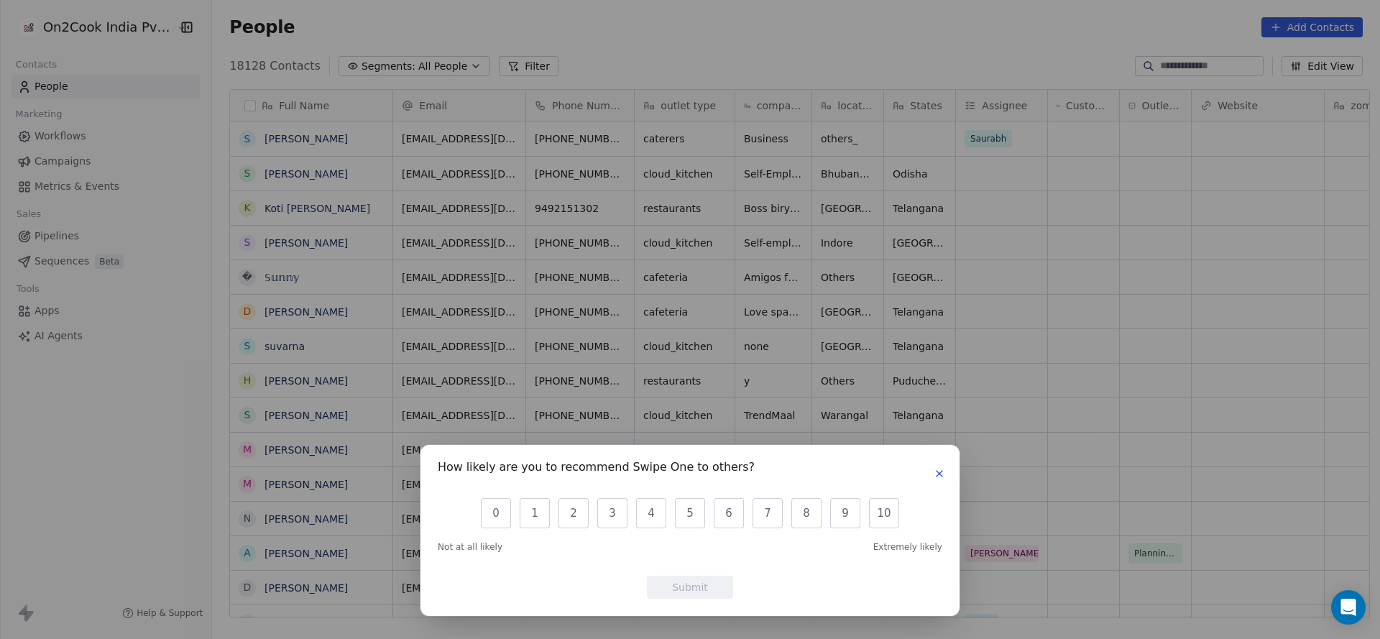
scroll to position [546, 1158]
click at [503, 520] on button "0" at bounding box center [496, 513] width 30 height 30
click at [675, 572] on div "How likely are you to recommend Swipe One to others? 0 1 2 3 4 5 6 7 8 9 10 Not…" at bounding box center [690, 530] width 505 height 137
click at [710, 599] on button "Submit" at bounding box center [690, 587] width 86 height 23
click at [710, 591] on button "Submit" at bounding box center [690, 587] width 86 height 23
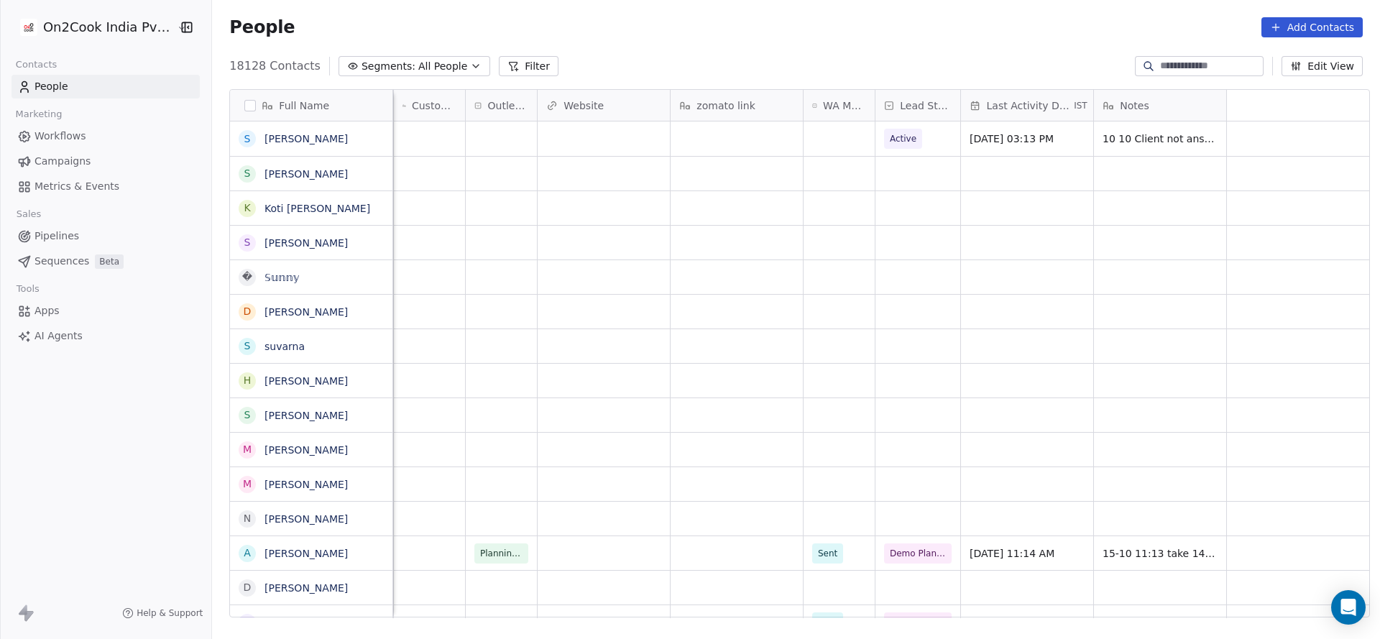
scroll to position [0, 89]
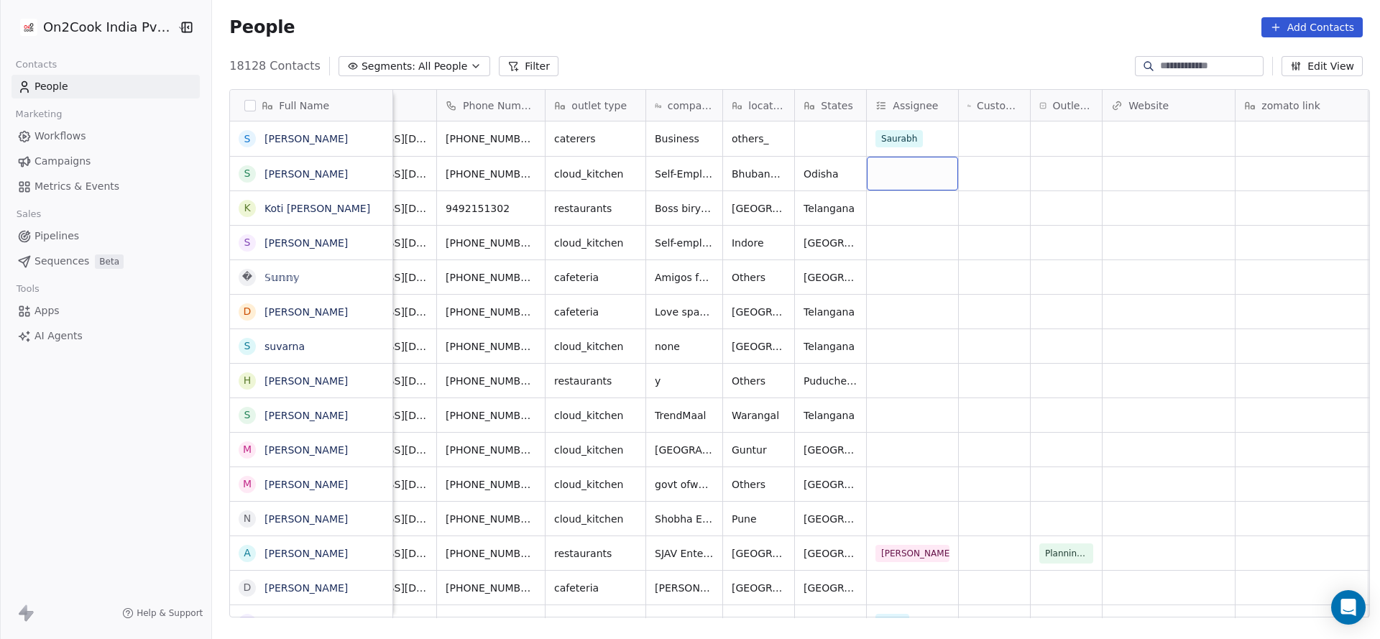
click at [897, 177] on div "grid" at bounding box center [912, 174] width 91 height 34
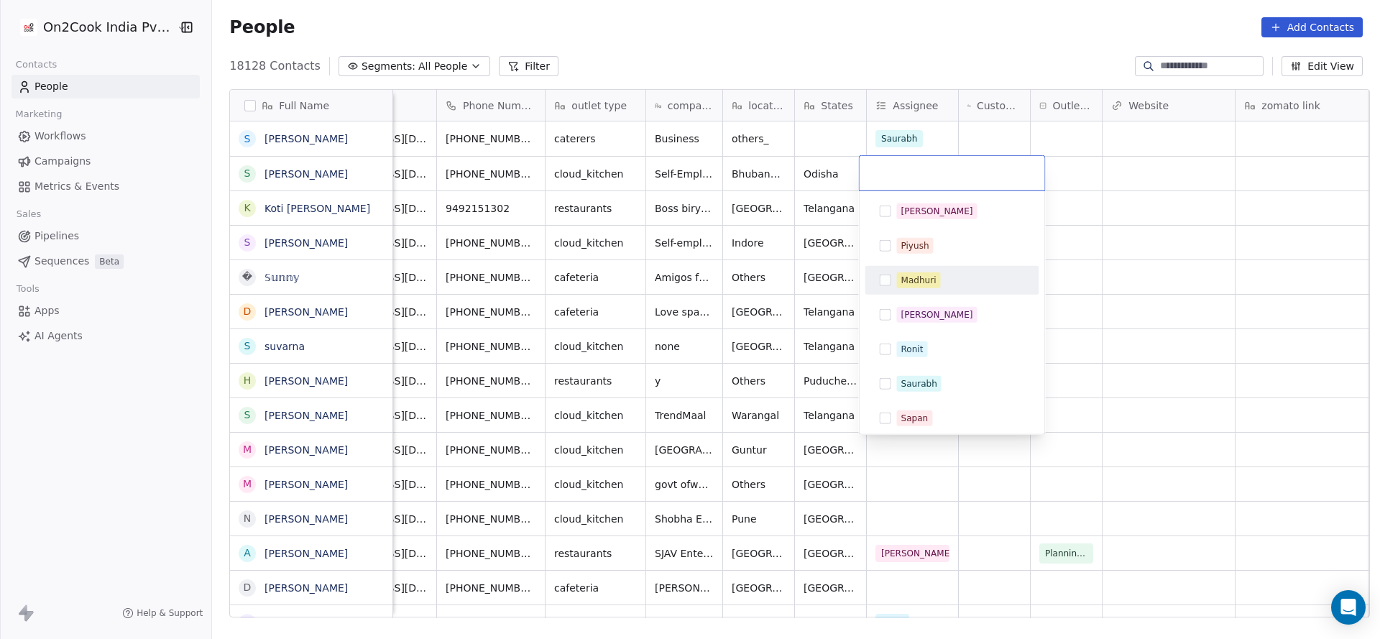
click at [917, 280] on div "Madhuri" at bounding box center [919, 280] width 35 height 13
click at [1324, 231] on html "On2Cook India Pvt. Ltd. Contacts People Marketing Workflows Campaigns Metrics &…" at bounding box center [690, 319] width 1380 height 639
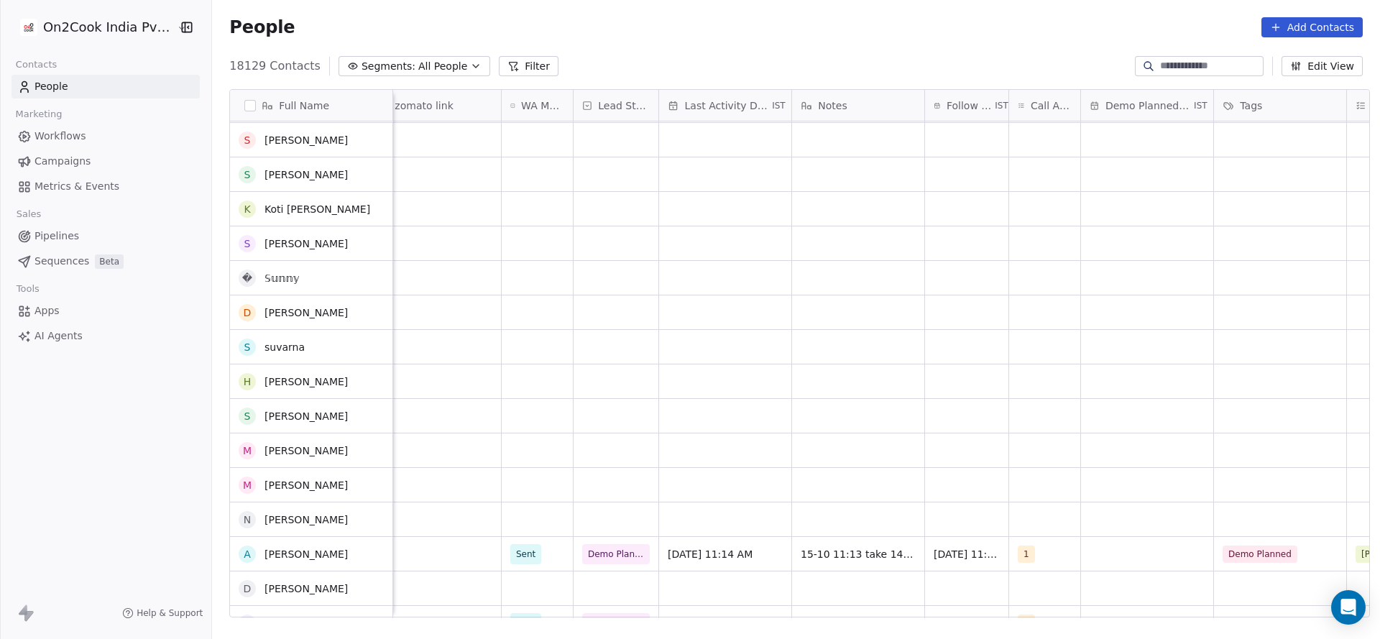
scroll to position [0, 0]
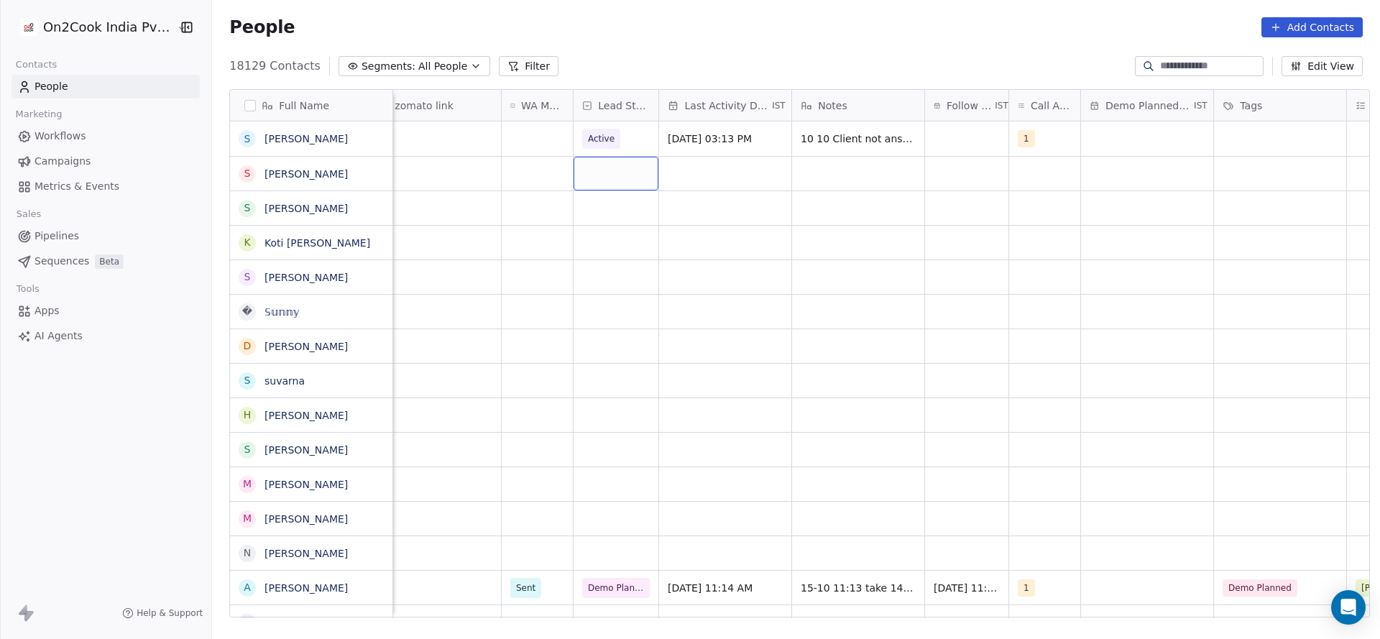
click at [597, 183] on div "grid" at bounding box center [616, 174] width 85 height 34
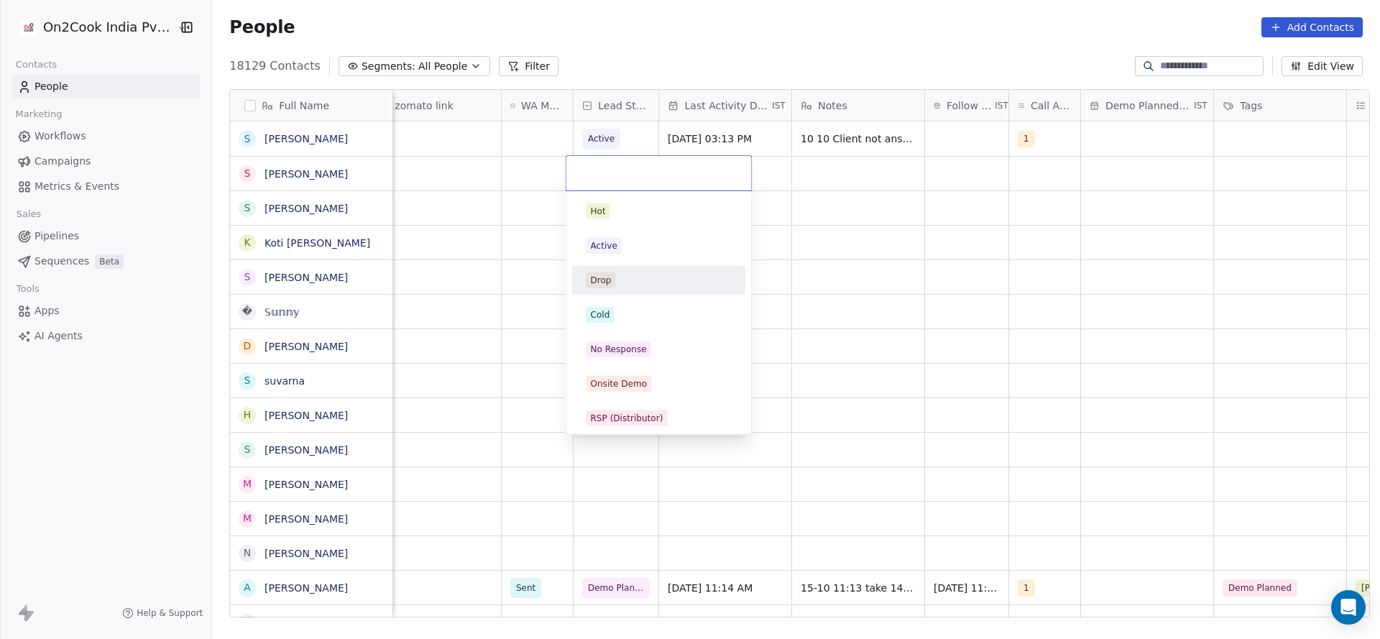
click at [505, 283] on html "On2Cook India Pvt. Ltd. Contacts People Marketing Workflows Campaigns Metrics &…" at bounding box center [690, 319] width 1380 height 639
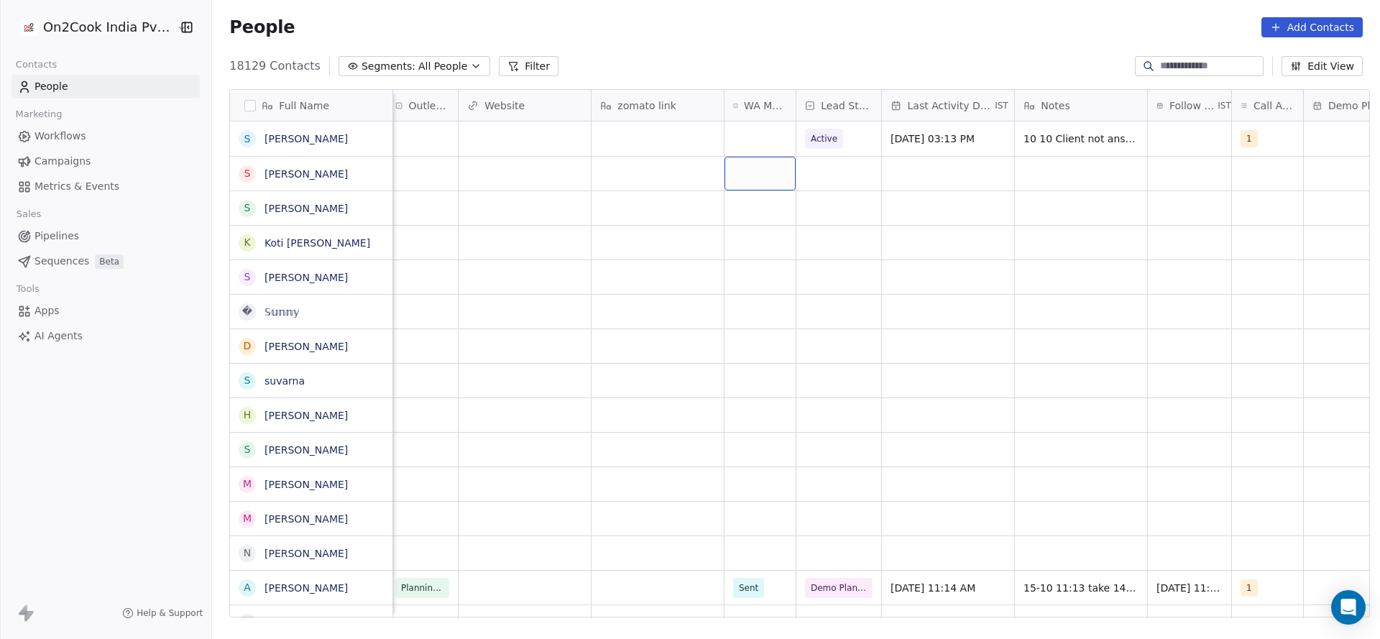
scroll to position [0, 909]
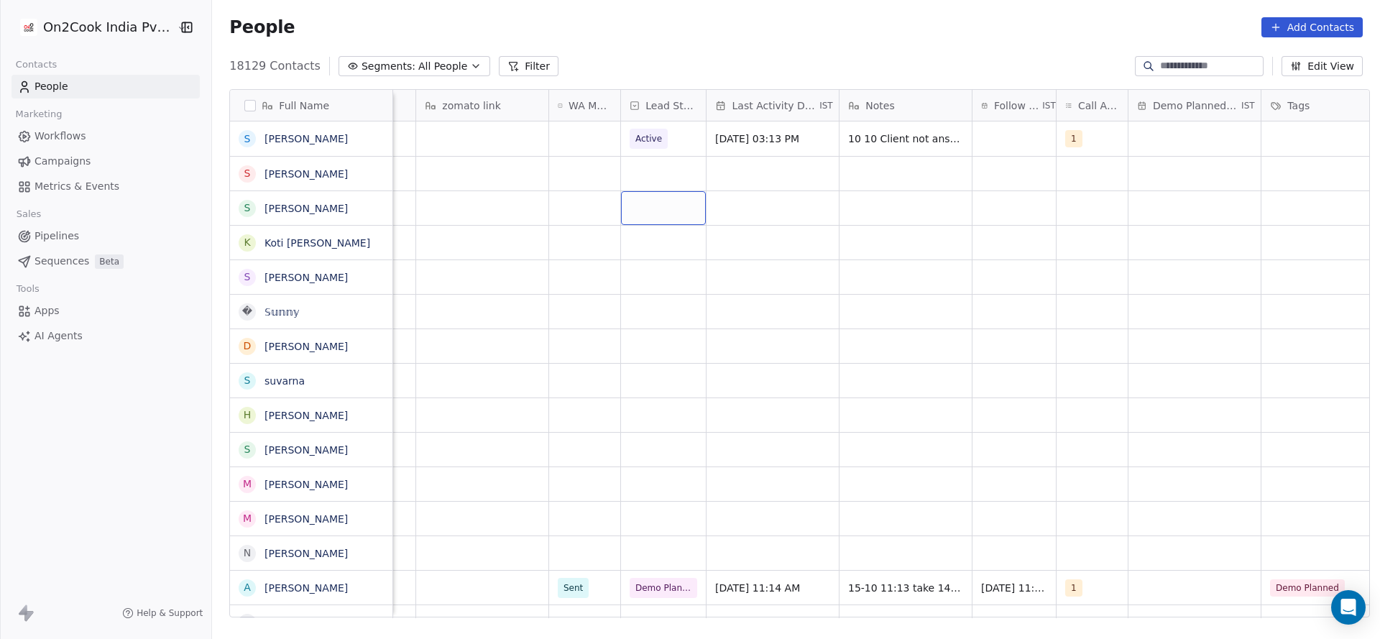
click at [653, 197] on div "grid" at bounding box center [663, 208] width 85 height 34
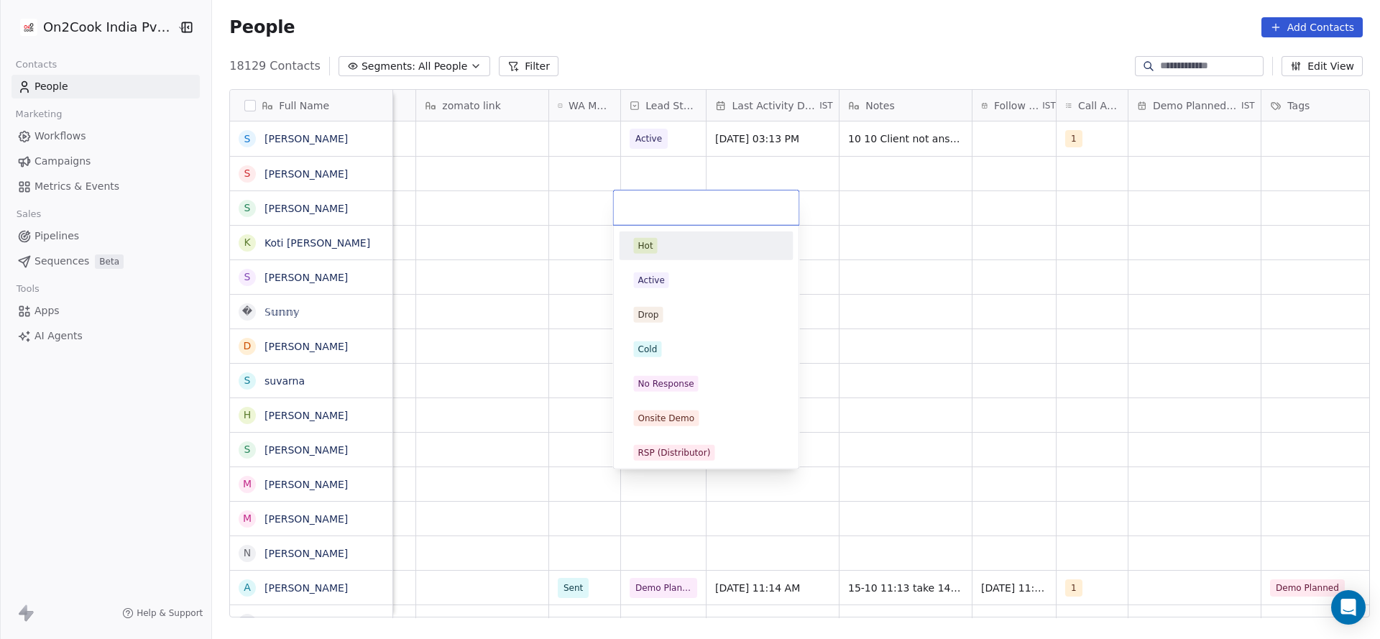
click at [652, 252] on span "Hot" at bounding box center [646, 246] width 24 height 16
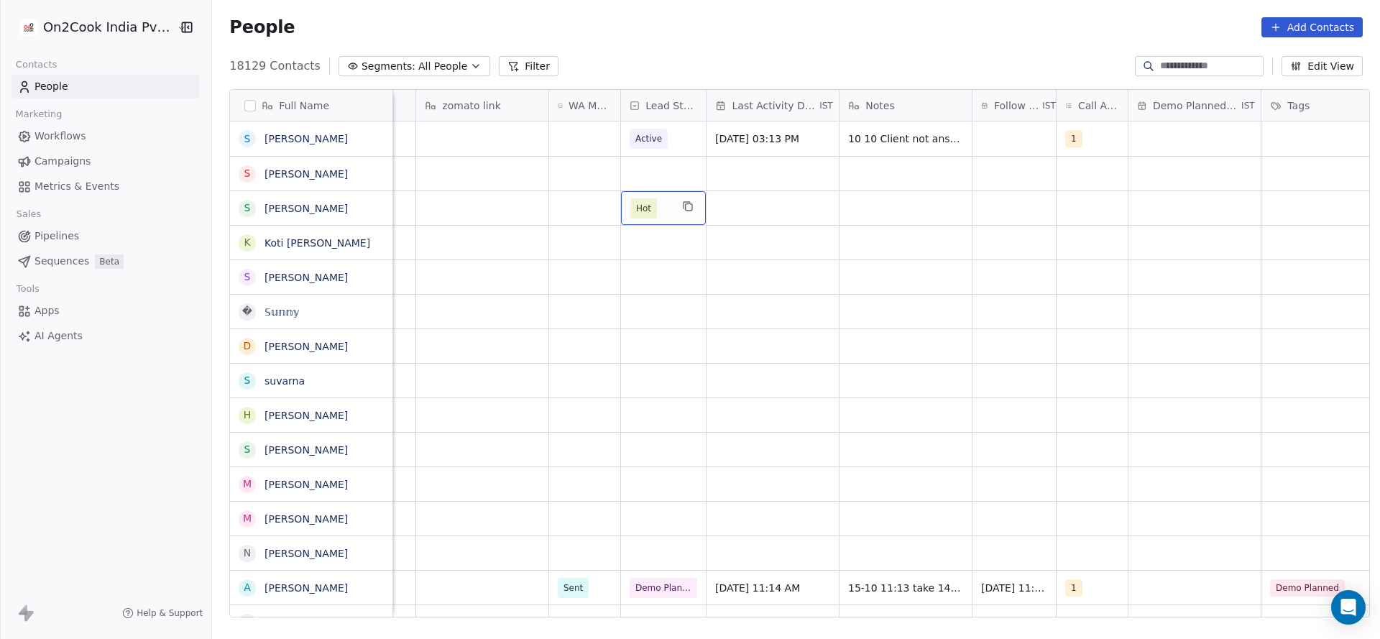
click at [642, 208] on span "Hot" at bounding box center [643, 208] width 15 height 14
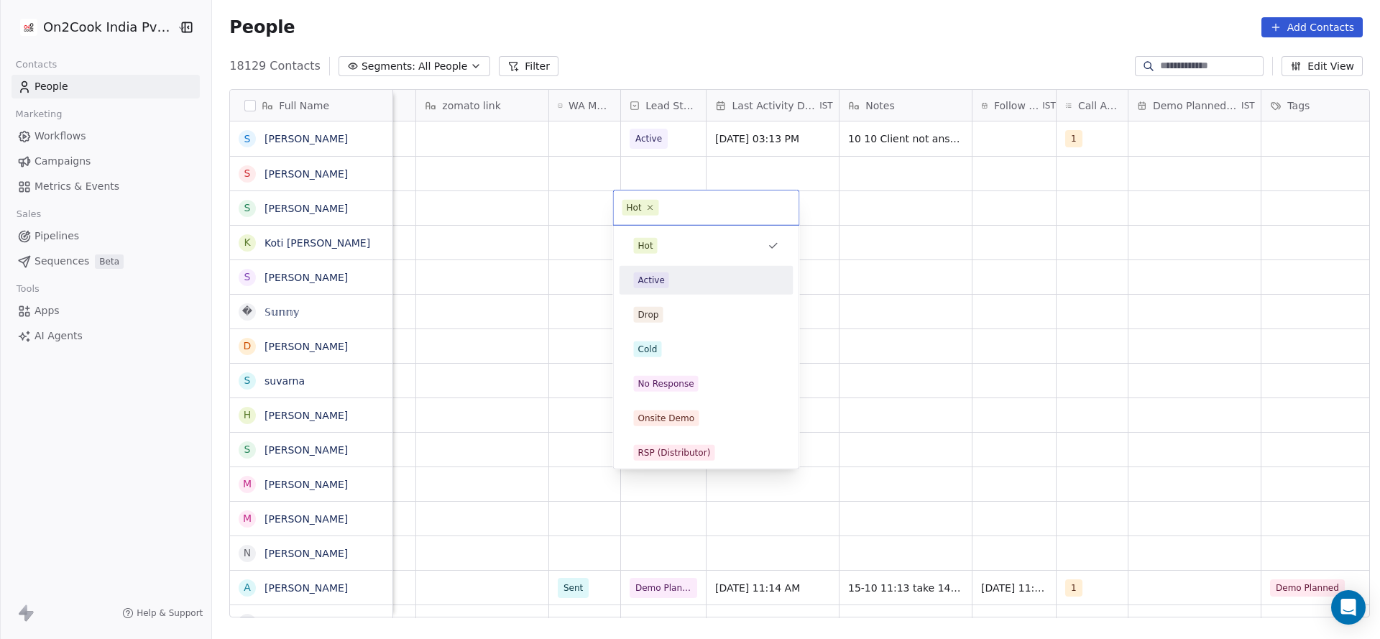
click at [645, 277] on div "Active" at bounding box center [651, 280] width 27 height 13
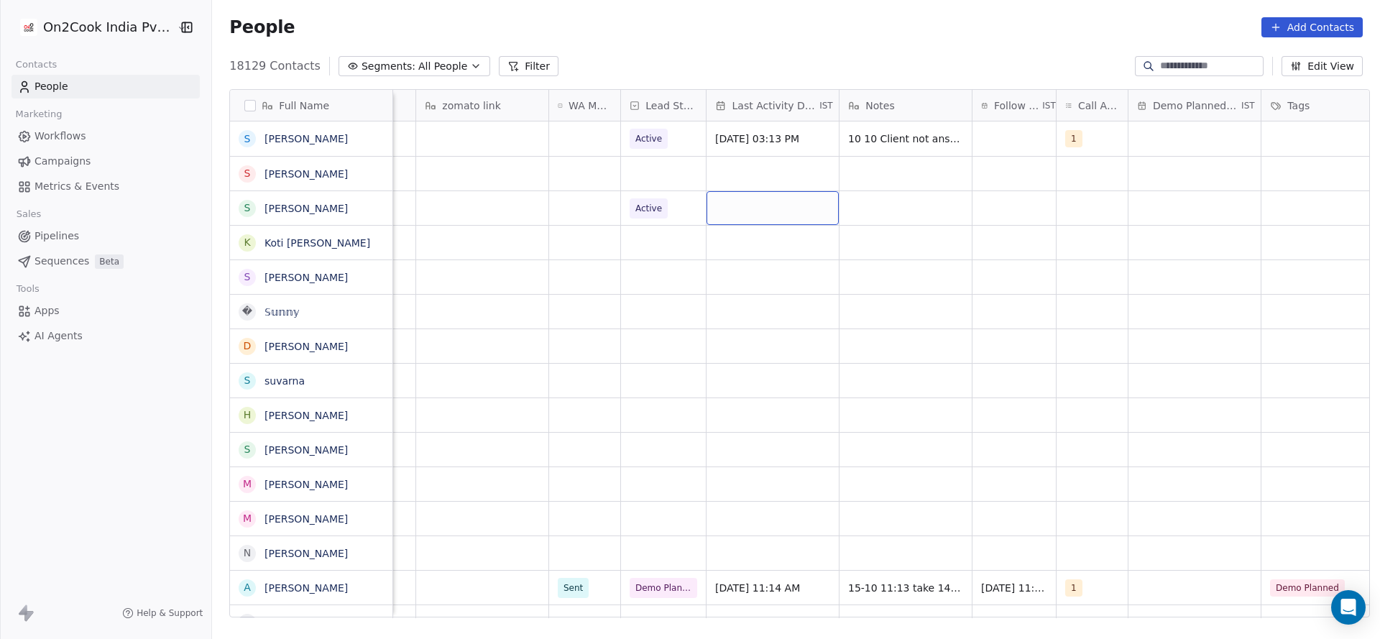
click at [756, 214] on div "grid" at bounding box center [773, 208] width 132 height 34
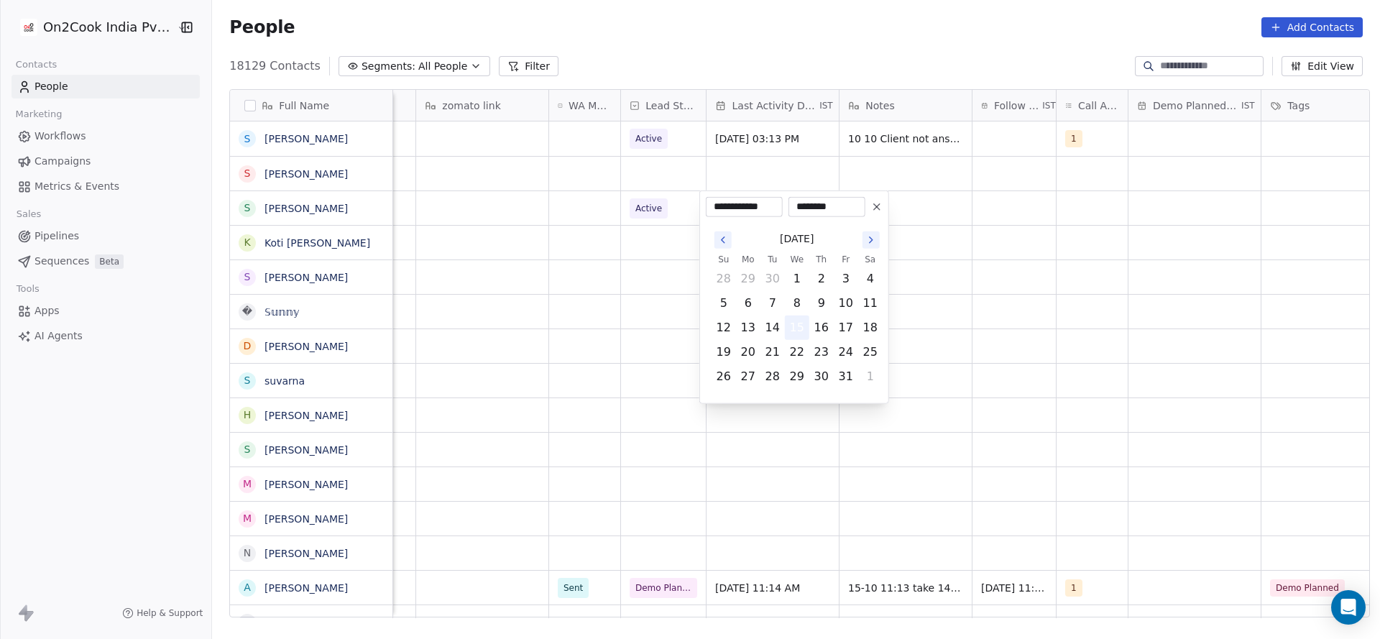
click at [794, 316] on td "15" at bounding box center [797, 328] width 24 height 24
drag, startPoint x: 561, startPoint y: 336, endPoint x: 887, endPoint y: 179, distance: 362.1
click at [587, 317] on html "On2Cook India Pvt. Ltd. Contacts People Marketing Workflows Campaigns Metrics &…" at bounding box center [690, 319] width 1380 height 639
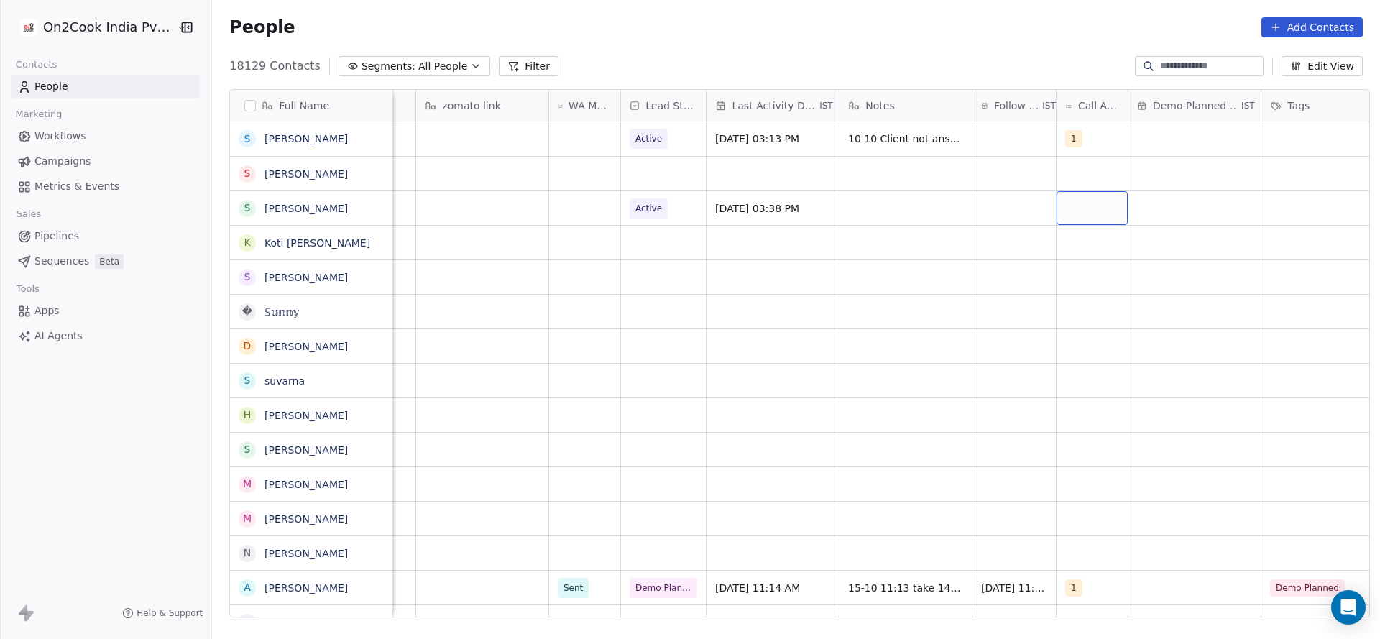
click at [1098, 208] on div "grid" at bounding box center [1092, 208] width 71 height 34
drag, startPoint x: 1088, startPoint y: 242, endPoint x: 864, endPoint y: 282, distance: 227.1
click at [1070, 248] on div "1" at bounding box center [1142, 245] width 162 height 23
click at [864, 282] on html "On2Cook India Pvt. Ltd. Contacts People Marketing Workflows Campaigns Metrics &…" at bounding box center [690, 319] width 1380 height 639
type textarea "**********"
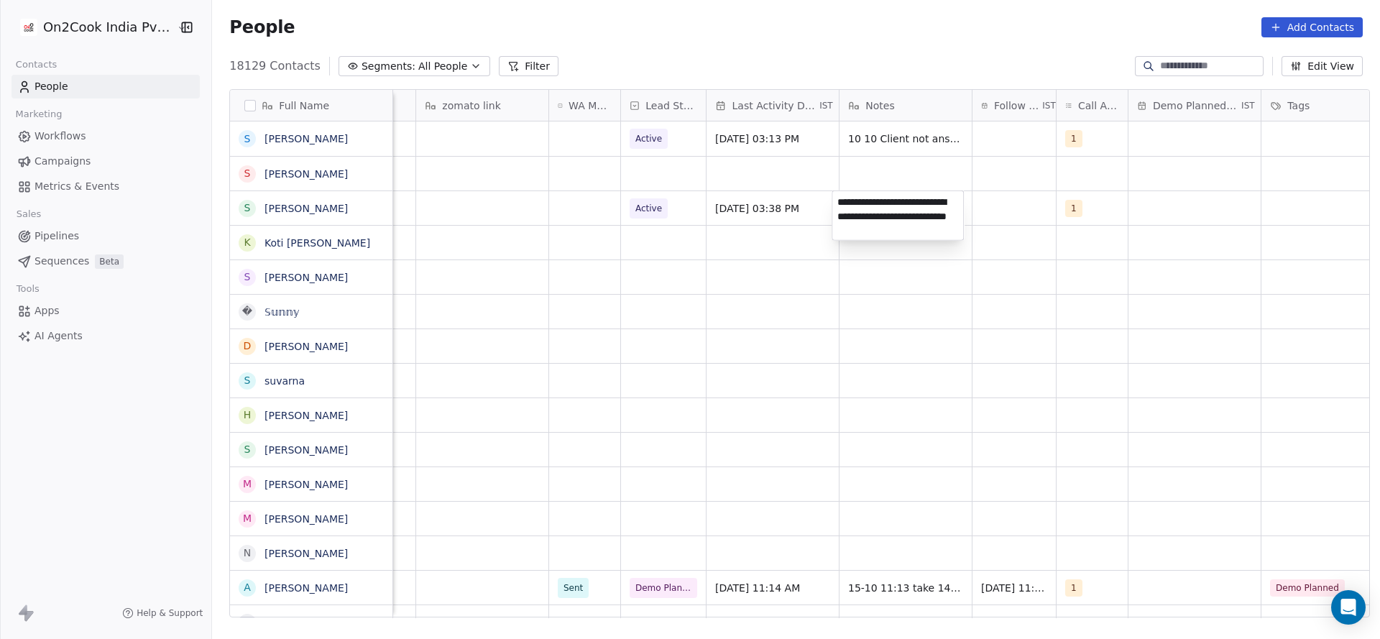
click at [1018, 218] on html "On2Cook India Pvt. Ltd. Contacts People Marketing Workflows Campaigns Metrics &…" at bounding box center [690, 319] width 1380 height 639
click at [979, 206] on div "grid" at bounding box center [1014, 208] width 83 height 34
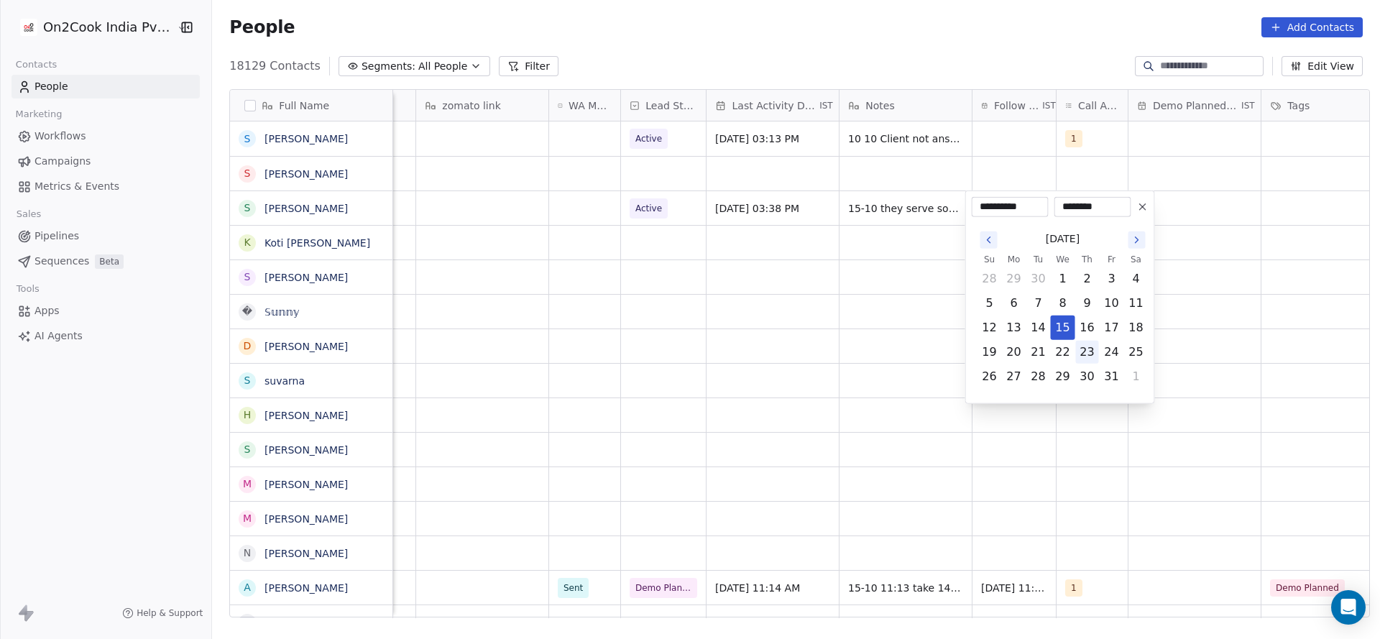
click at [1098, 355] on button "23" at bounding box center [1087, 352] width 23 height 23
type input "**********"
drag, startPoint x: 781, startPoint y: 277, endPoint x: 1205, endPoint y: 201, distance: 430.4
click at [796, 277] on html "On2Cook India Pvt. Ltd. Contacts People Marketing Workflows Campaigns Metrics &…" at bounding box center [690, 319] width 1380 height 639
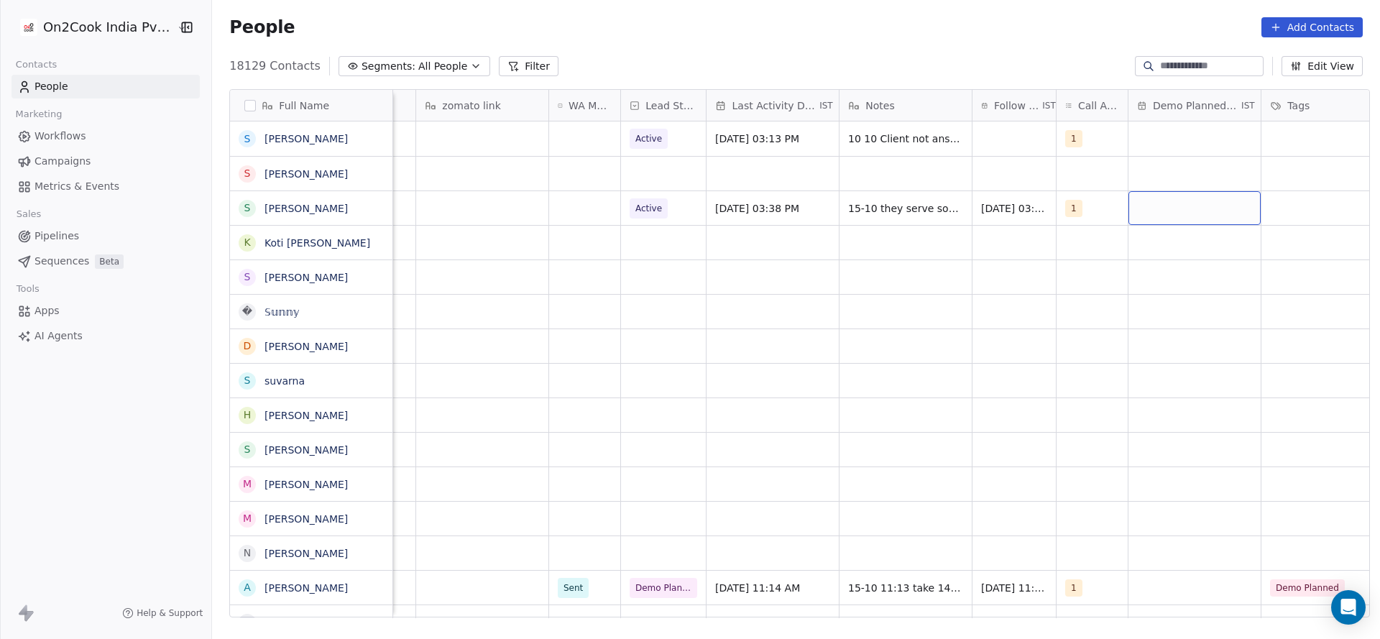
click at [1205, 214] on div "grid" at bounding box center [1195, 208] width 132 height 34
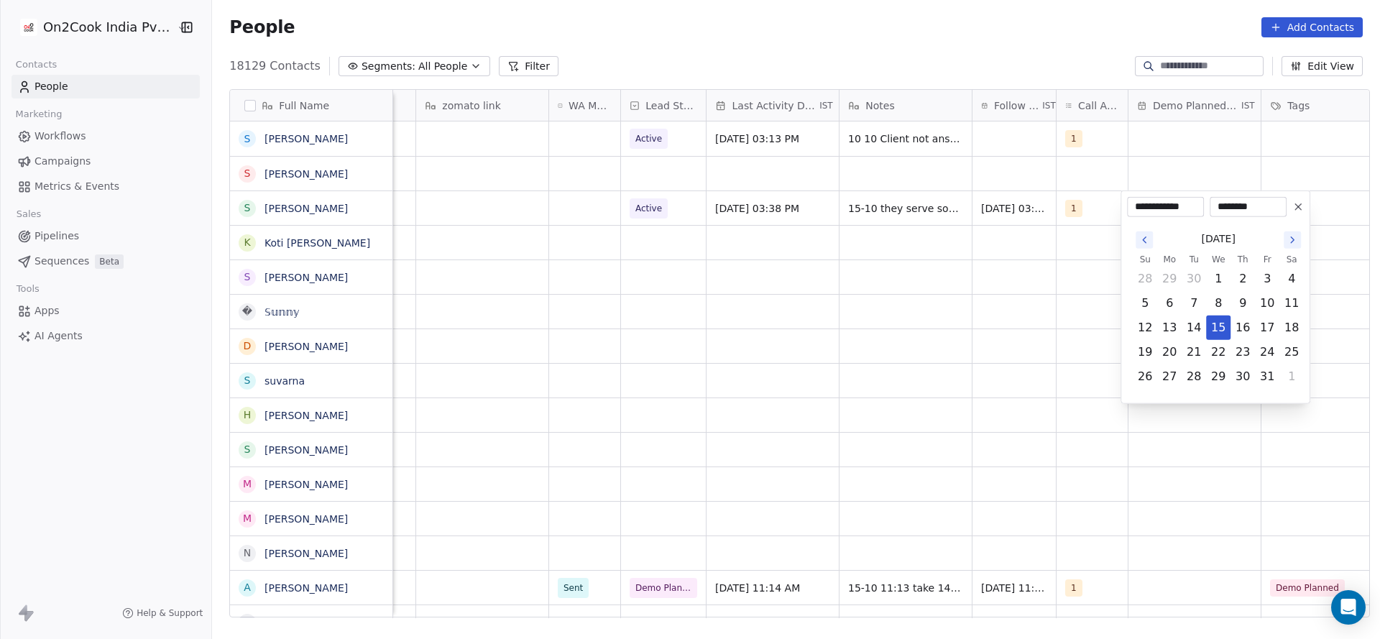
click at [679, 344] on html "On2Cook India Pvt. Ltd. Contacts People Marketing Workflows Campaigns Metrics &…" at bounding box center [690, 319] width 1380 height 639
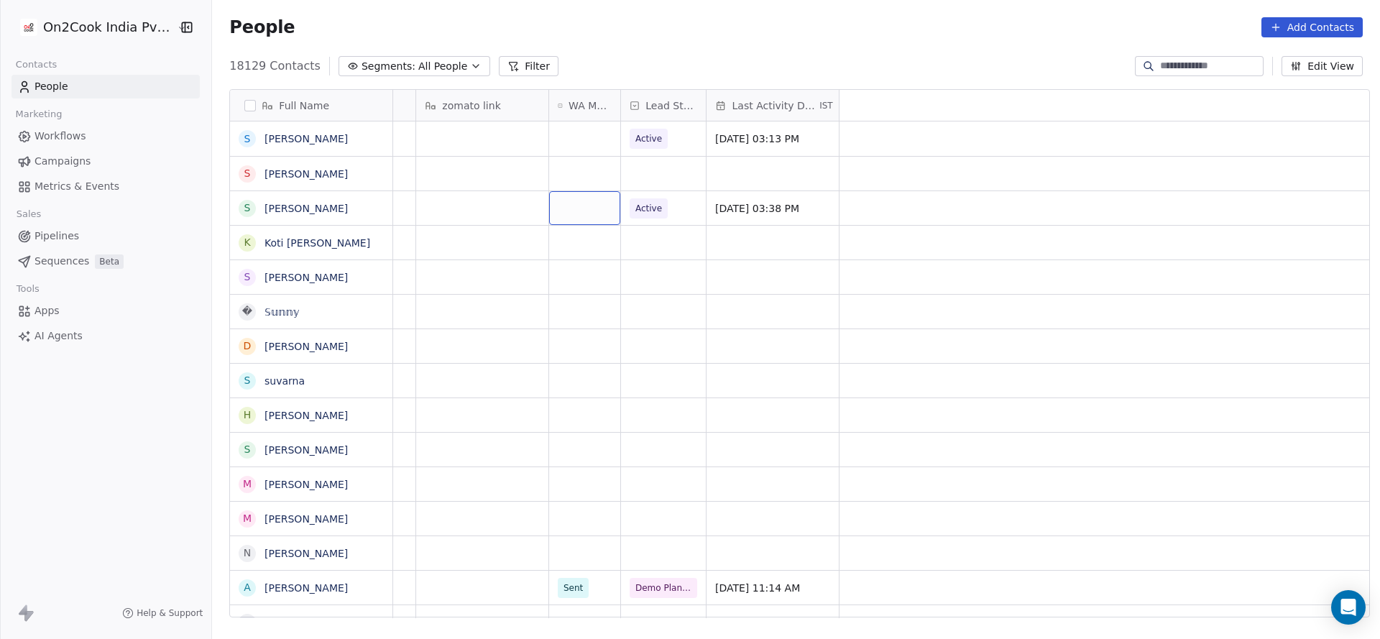
scroll to position [0, 0]
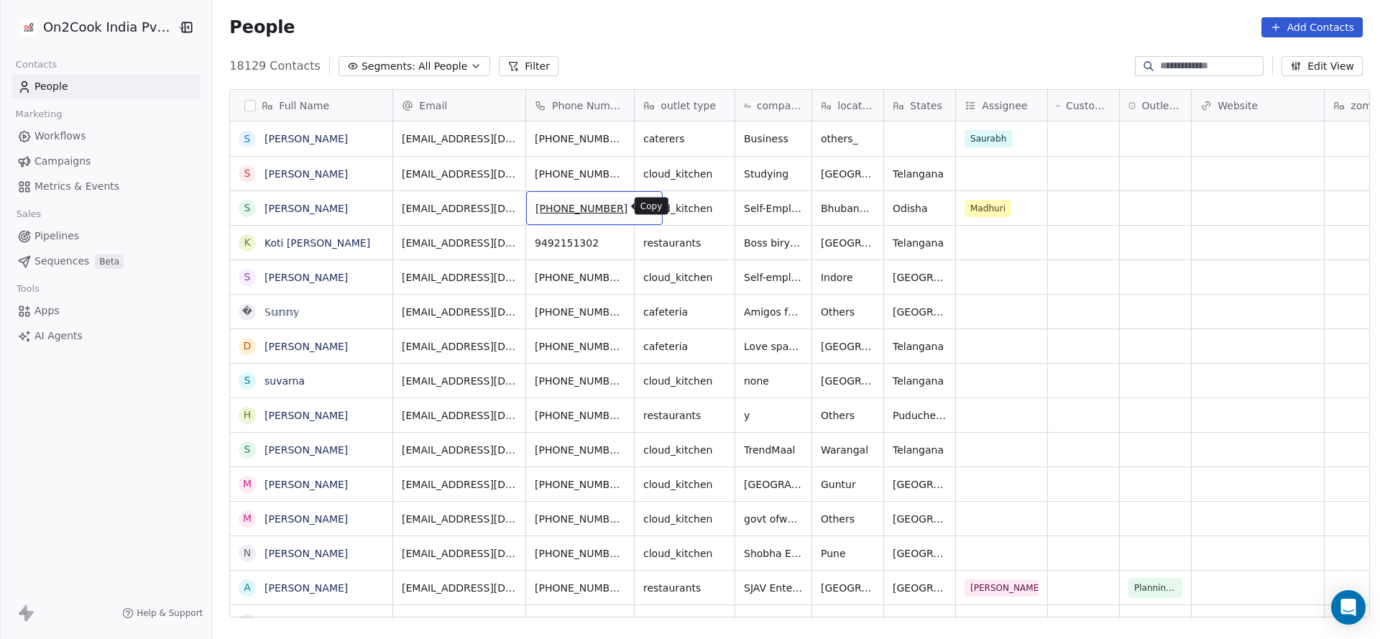
click at [637, 211] on button "grid" at bounding box center [645, 206] width 17 height 17
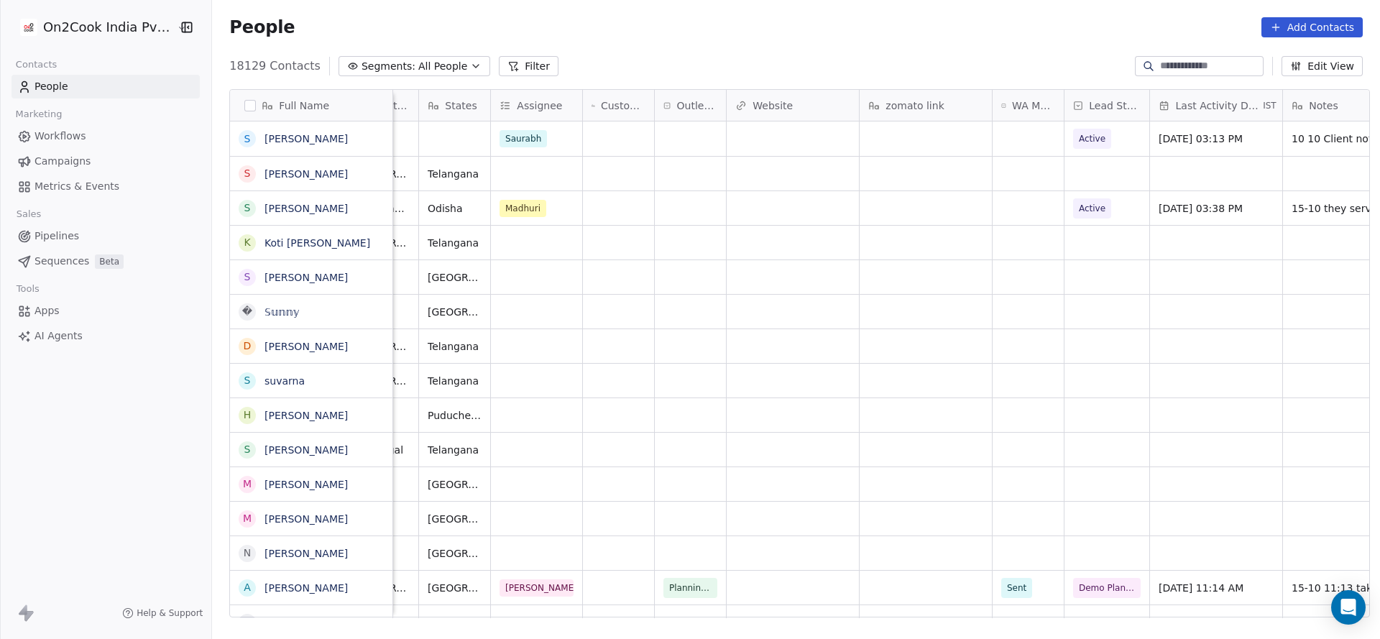
scroll to position [0, 656]
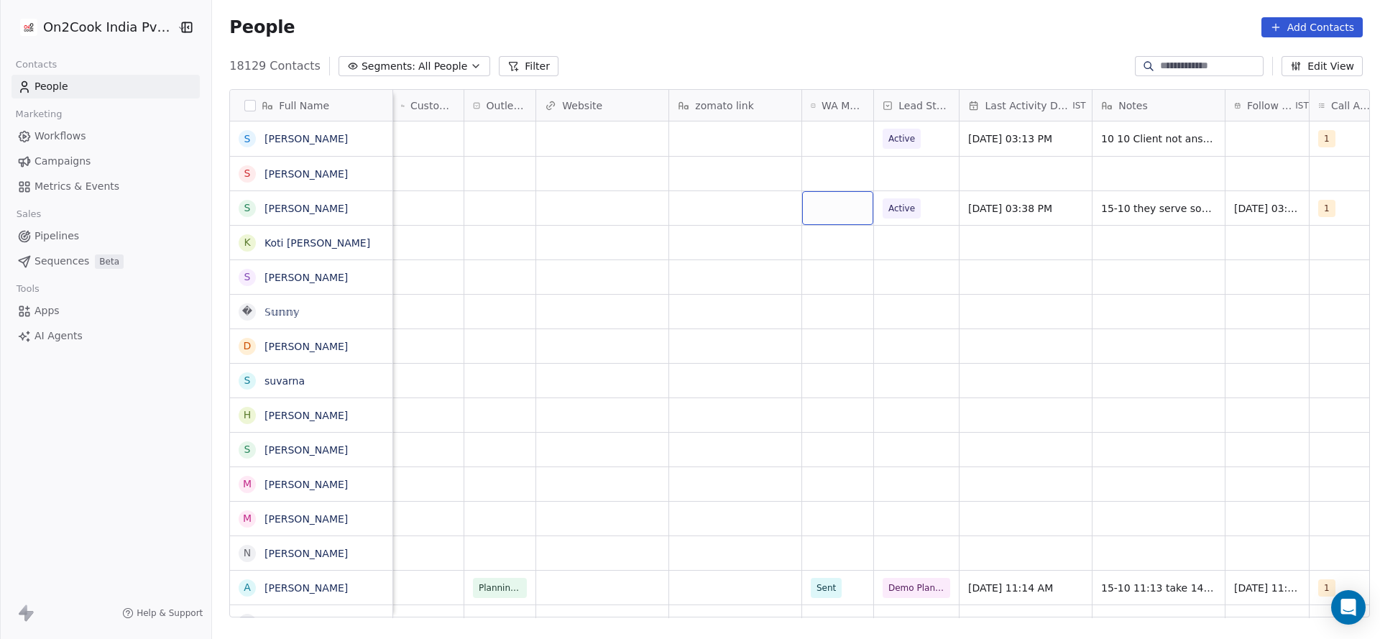
click at [841, 215] on div "grid" at bounding box center [837, 208] width 71 height 34
click at [850, 239] on div "Sent" at bounding box center [887, 246] width 145 height 16
click at [492, 78] on div "Full Name S [PERSON_NAME] S [PERSON_NAME] S [PERSON_NAME] K Koti [PERSON_NAME] …" at bounding box center [796, 359] width 1168 height 562
click at [508, 71] on icon at bounding box center [514, 66] width 12 height 12
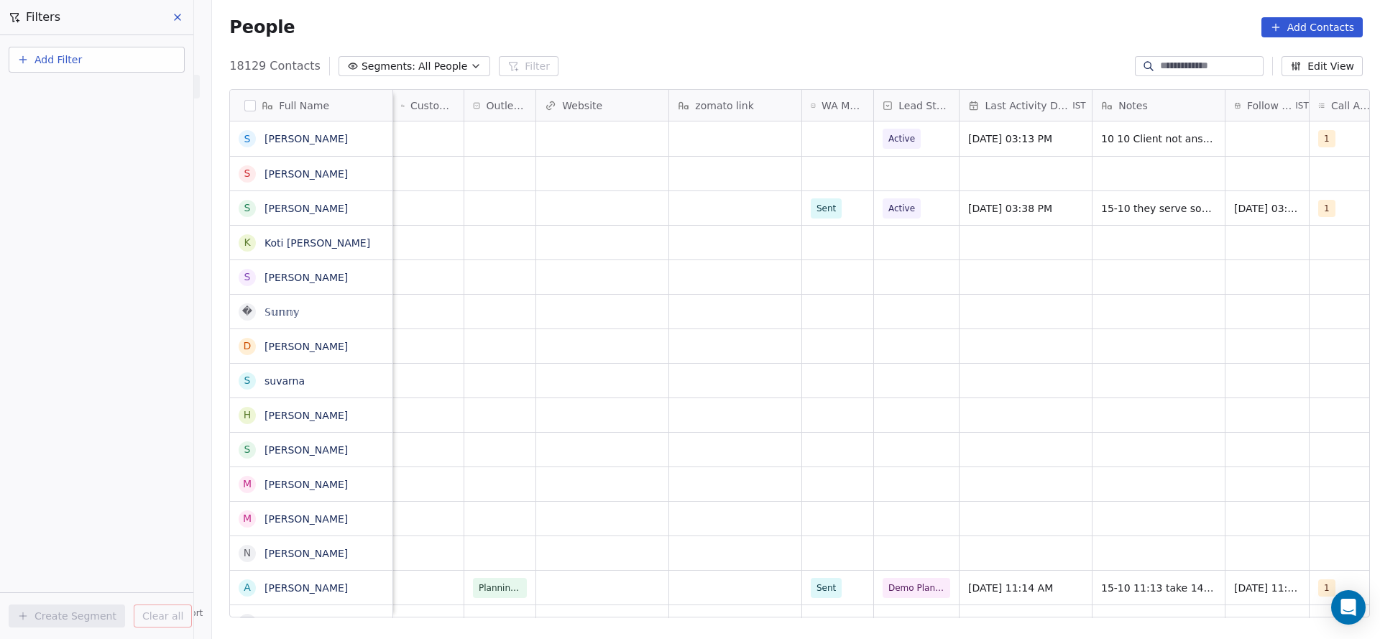
click at [69, 66] on span "Add Filter" at bounding box center [58, 59] width 47 height 15
click at [58, 93] on span "Contact properties" at bounding box center [70, 93] width 93 height 15
type input "***"
click at [52, 144] on span "Assignee" at bounding box center [46, 145] width 45 height 14
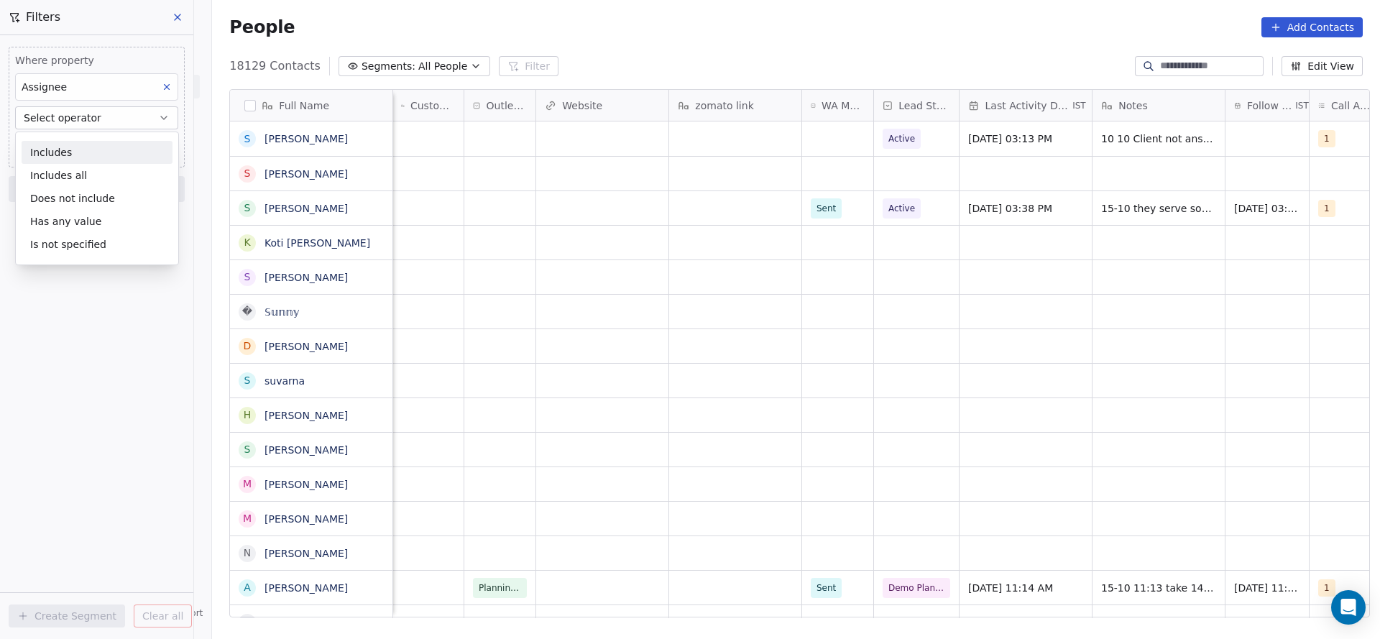
click at [49, 150] on div "Includes" at bounding box center [97, 152] width 151 height 23
click at [83, 151] on body "On2Cook India Pvt. Ltd. Contacts People Marketing Workflows Campaigns Metrics &…" at bounding box center [690, 319] width 1380 height 639
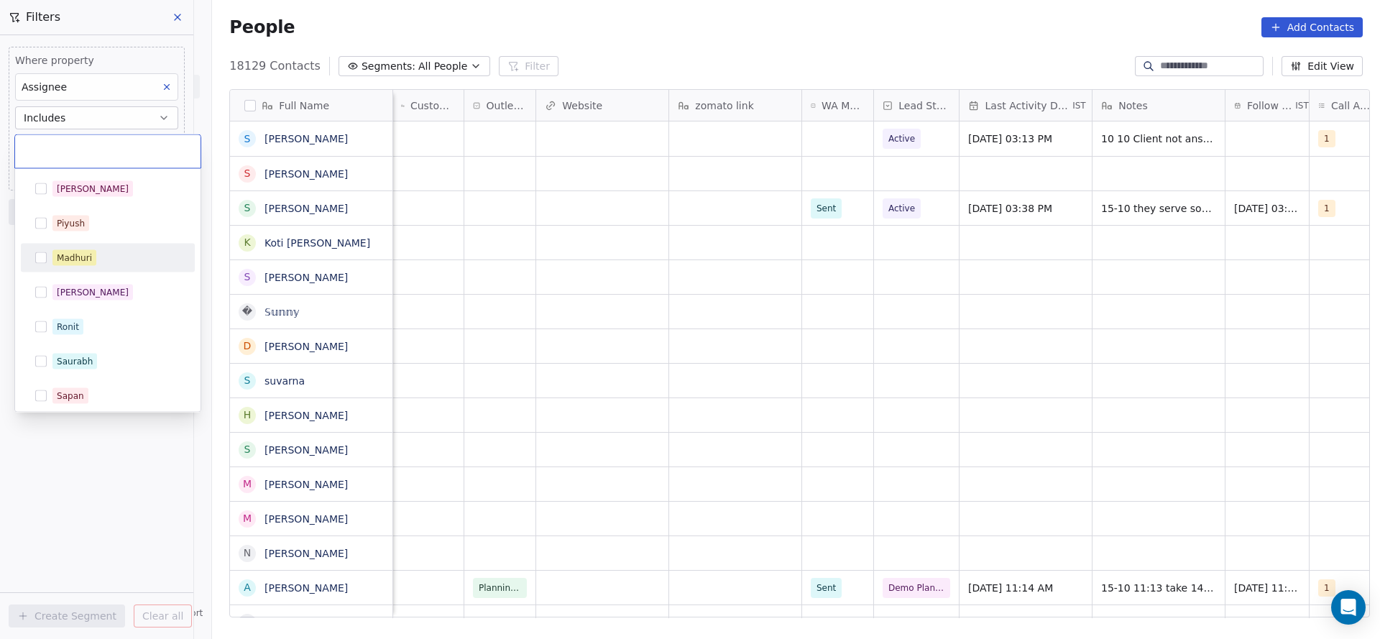
click at [84, 248] on div "Madhuri" at bounding box center [108, 258] width 162 height 23
click at [123, 528] on html "On2Cook India Pvt. Ltd. Contacts People Marketing Workflows Campaigns Metrics &…" at bounding box center [690, 319] width 1380 height 639
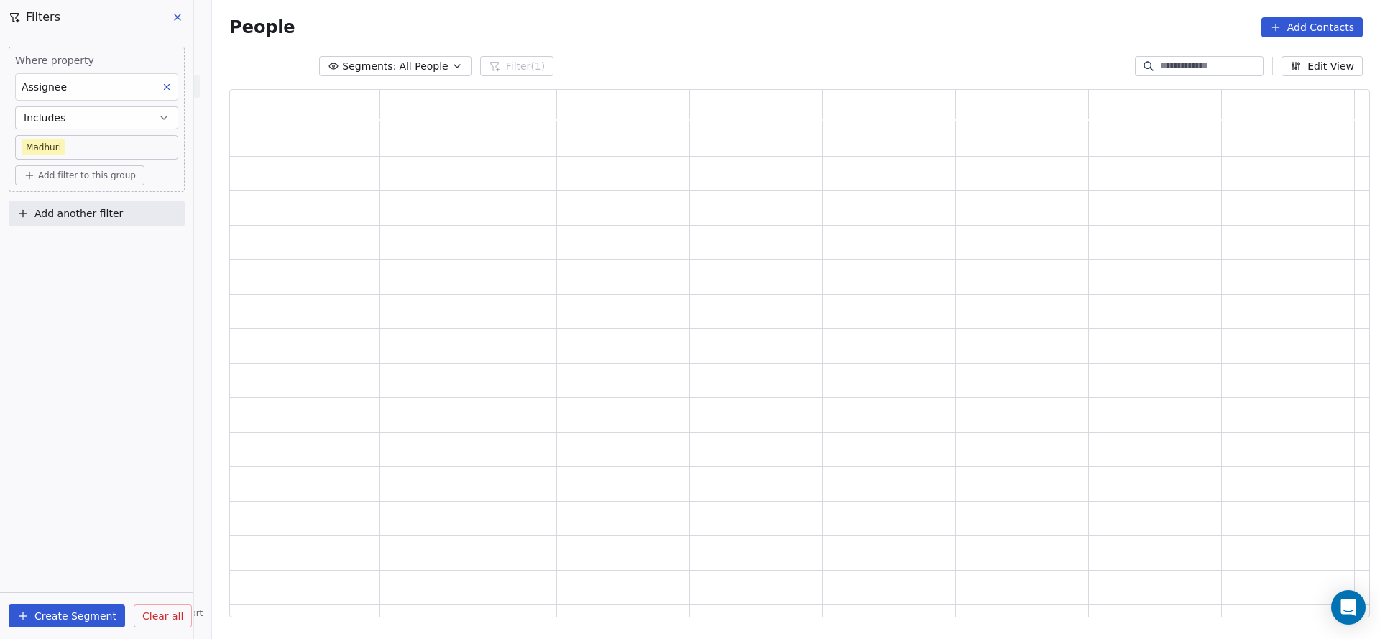
scroll to position [511, 1124]
click at [98, 179] on span "Add filter to this group" at bounding box center [87, 176] width 98 height 12
click at [94, 213] on div "Contact properties" at bounding box center [97, 205] width 151 height 23
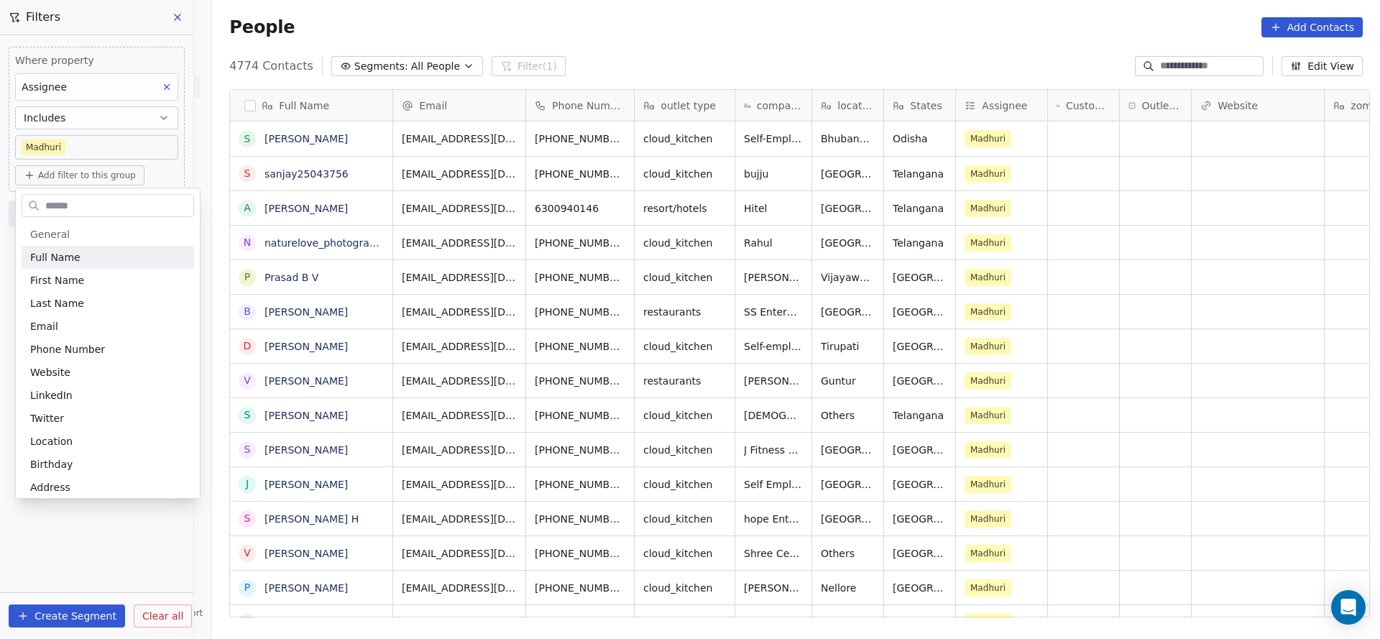
scroll to position [546, 1158]
type input "**"
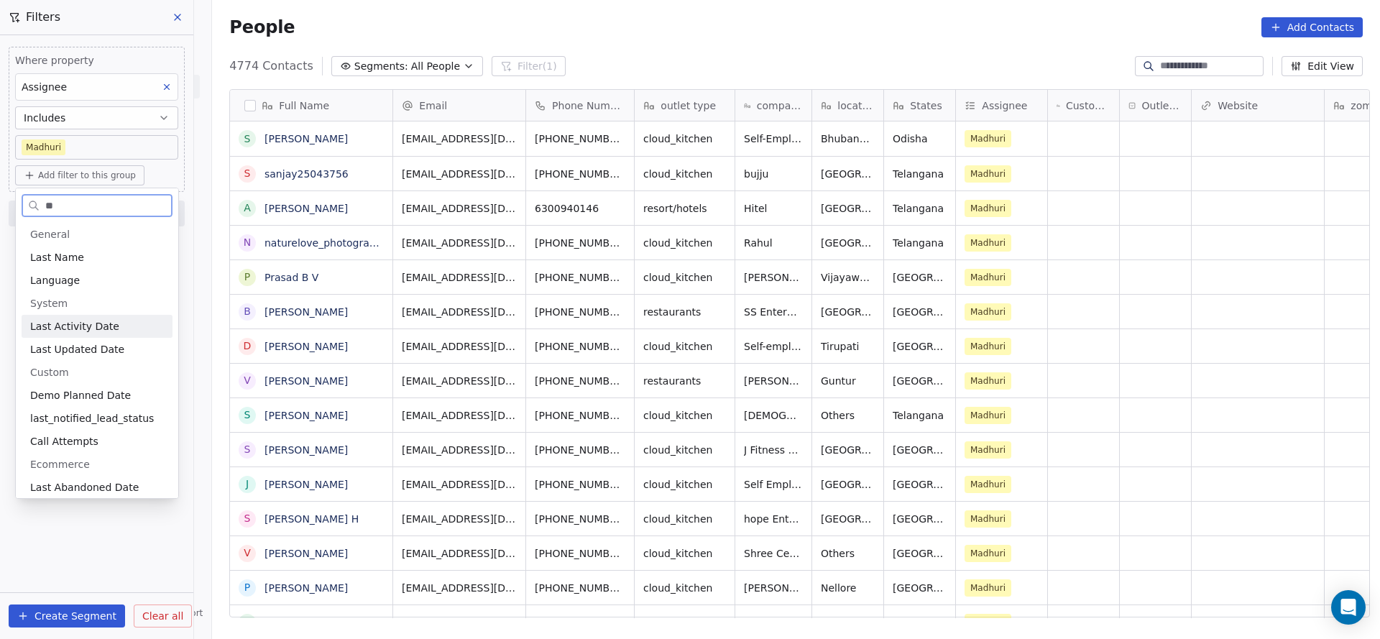
click at [101, 331] on span "Last Activity Date" at bounding box center [74, 326] width 89 height 14
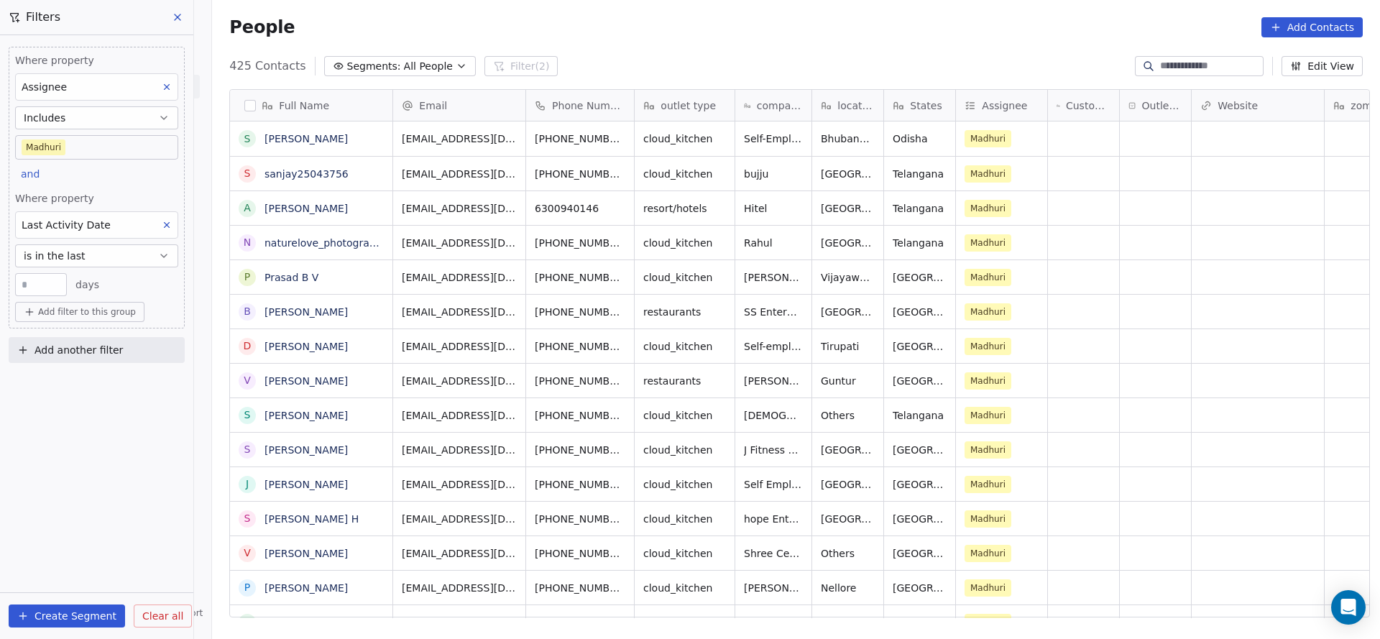
click at [96, 265] on button "is in the last" at bounding box center [96, 255] width 163 height 23
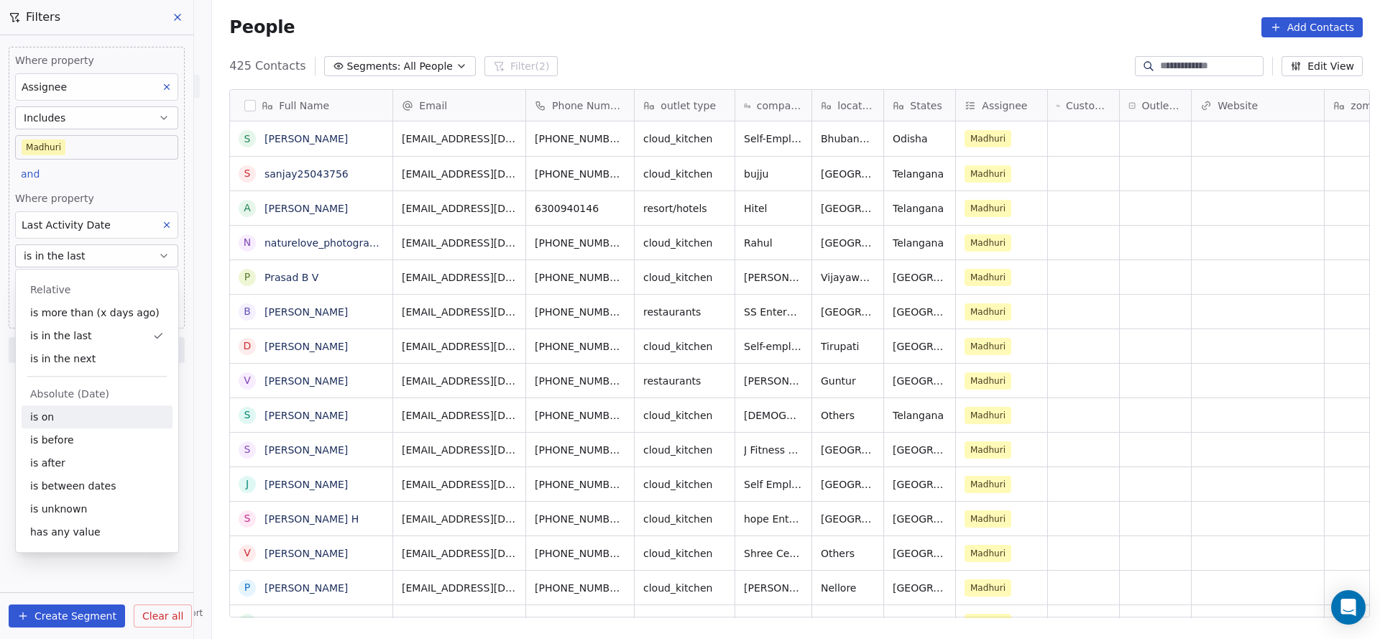
click at [103, 408] on div "is on" at bounding box center [97, 416] width 151 height 23
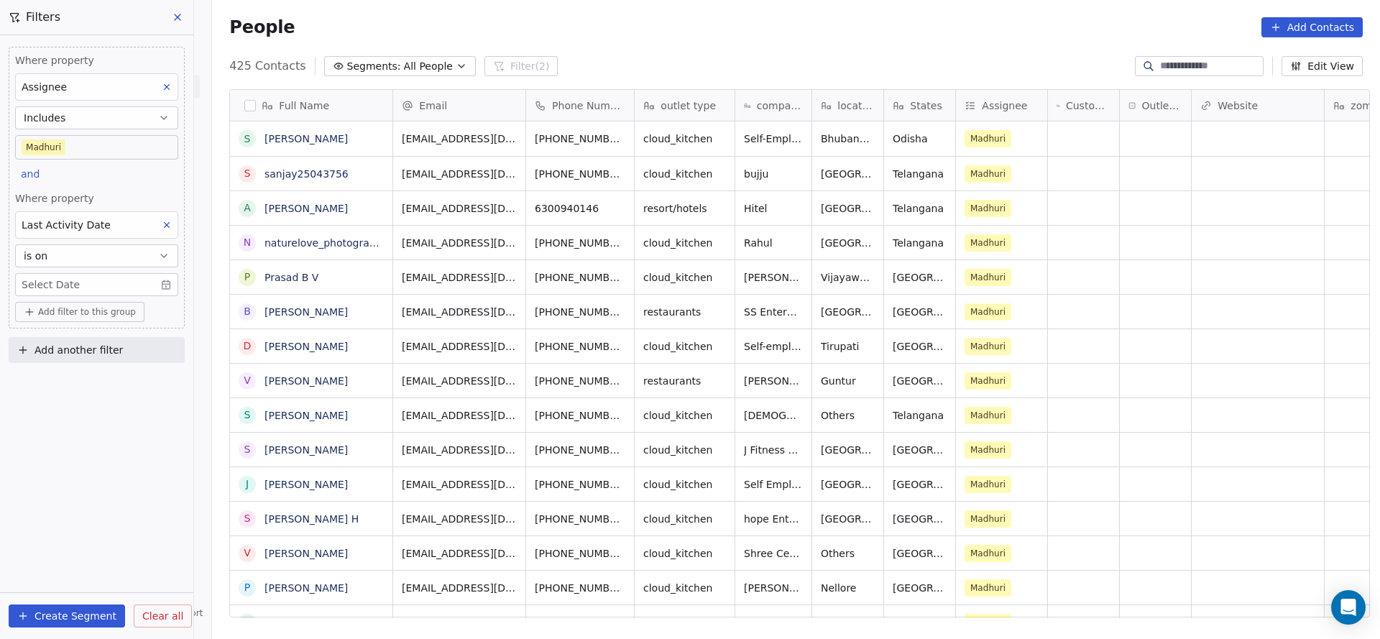
click at [114, 277] on body "On2Cook India Pvt. Ltd. Contacts People Marketing Workflows Campaigns Metrics &…" at bounding box center [690, 319] width 1380 height 639
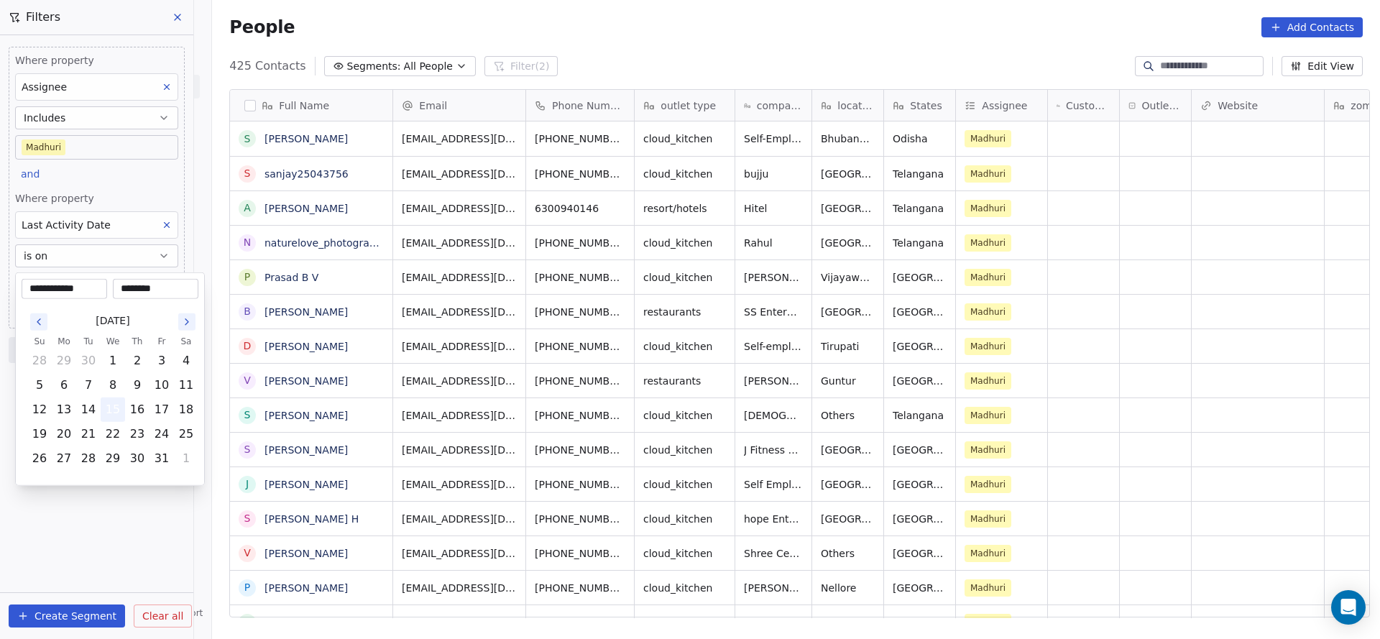
click at [113, 405] on button "15" at bounding box center [112, 409] width 23 height 23
click at [114, 174] on html "On2Cook India Pvt. Ltd. Contacts People Marketing Workflows Campaigns Metrics &…" at bounding box center [690, 319] width 1380 height 639
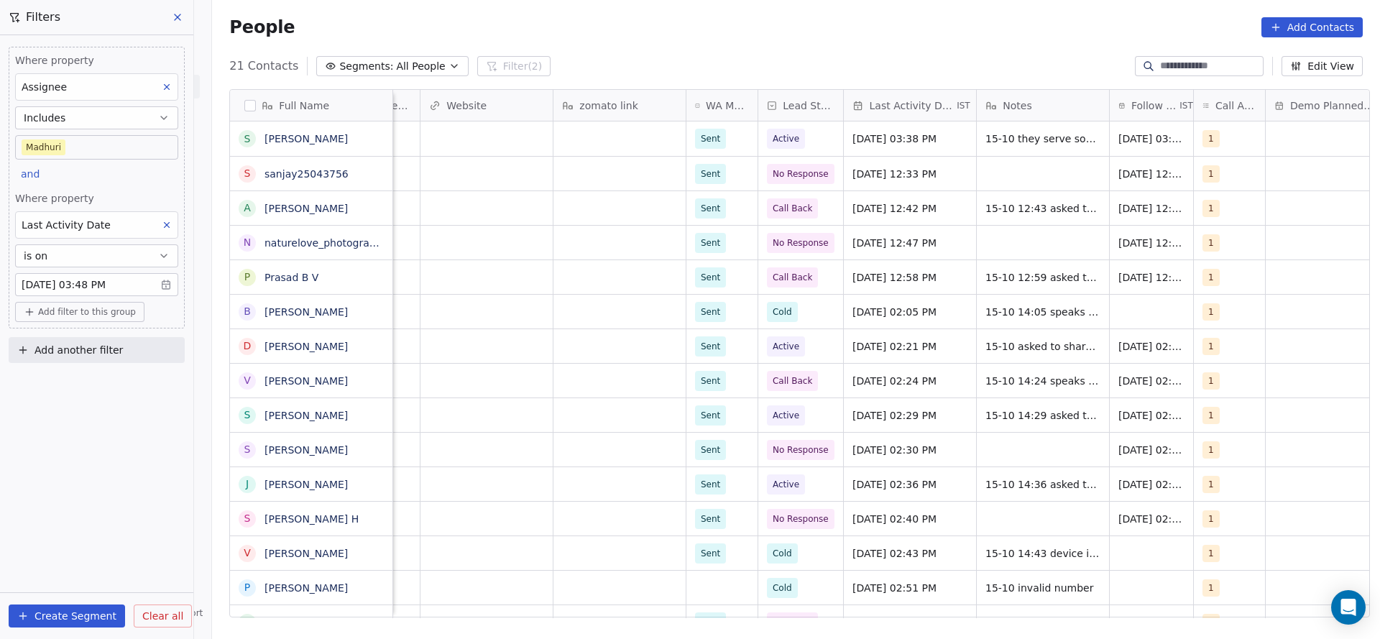
scroll to position [0, 772]
